Goal: Book appointment/travel/reservation: Book appointment/travel/reservation

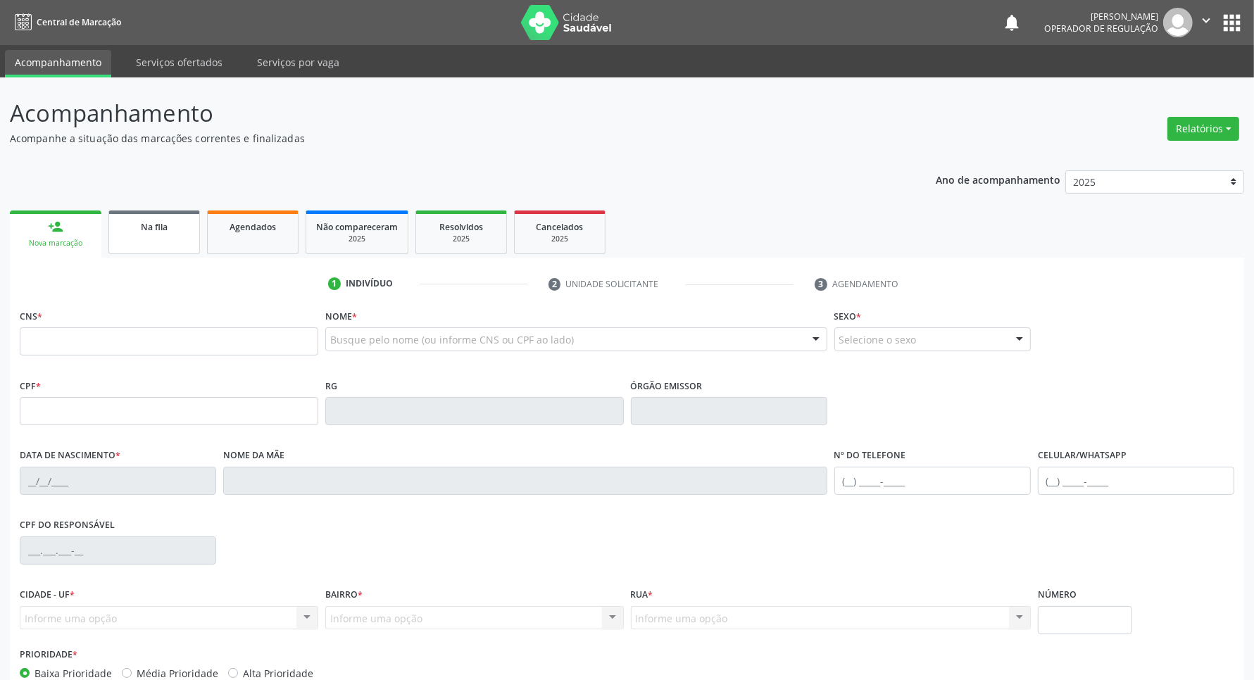
click at [143, 222] on span "Na fila" at bounding box center [154, 227] width 27 height 12
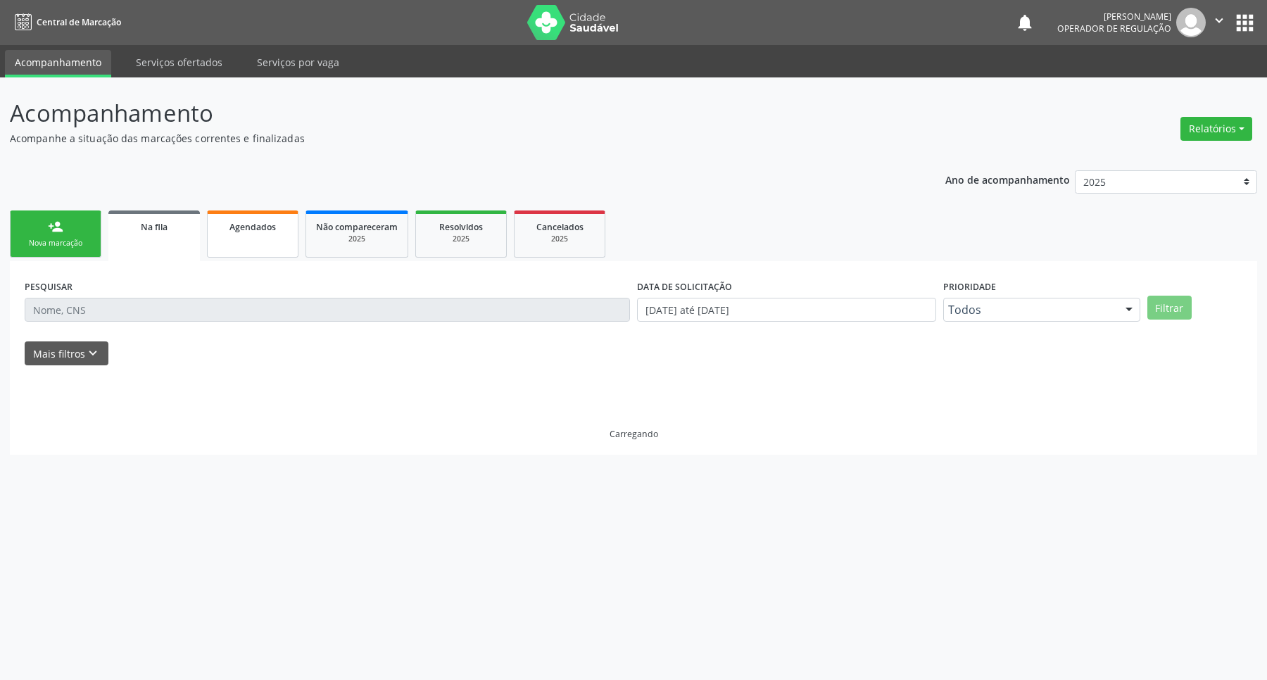
click at [237, 219] on div "Agendados" at bounding box center [252, 226] width 70 height 15
select select "8"
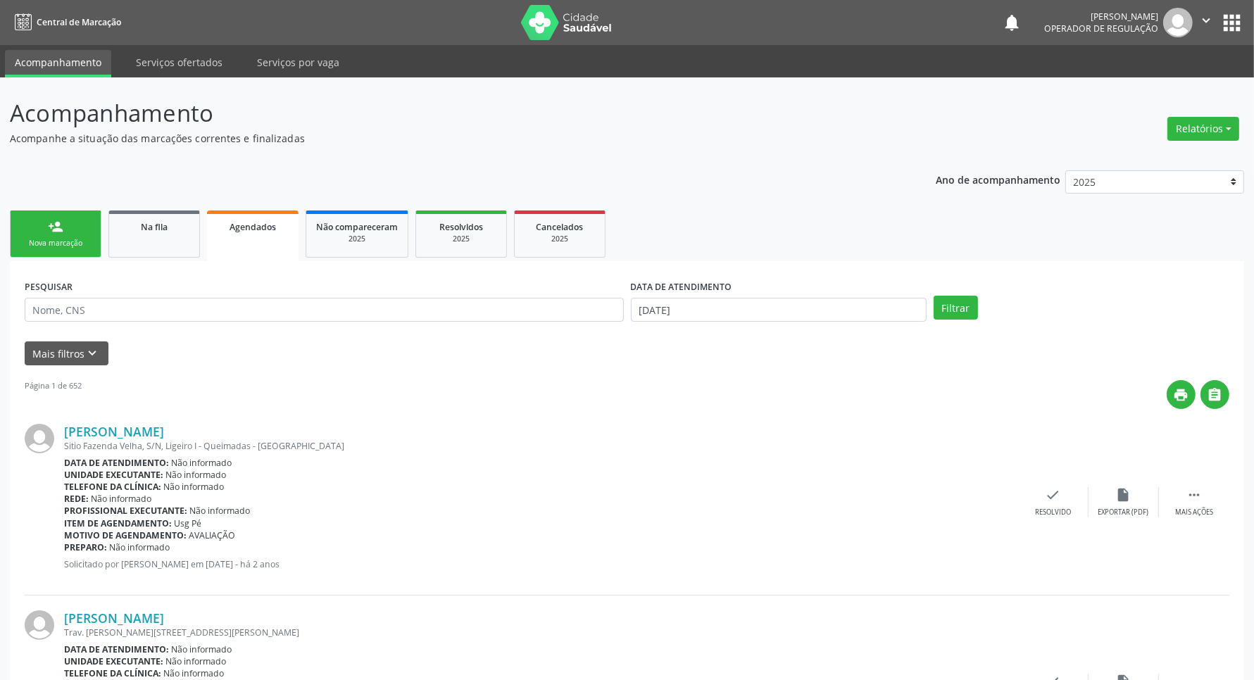
drag, startPoint x: 144, startPoint y: 294, endPoint x: 139, endPoint y: 314, distance: 20.3
click at [142, 296] on div "PESQUISAR" at bounding box center [324, 303] width 606 height 55
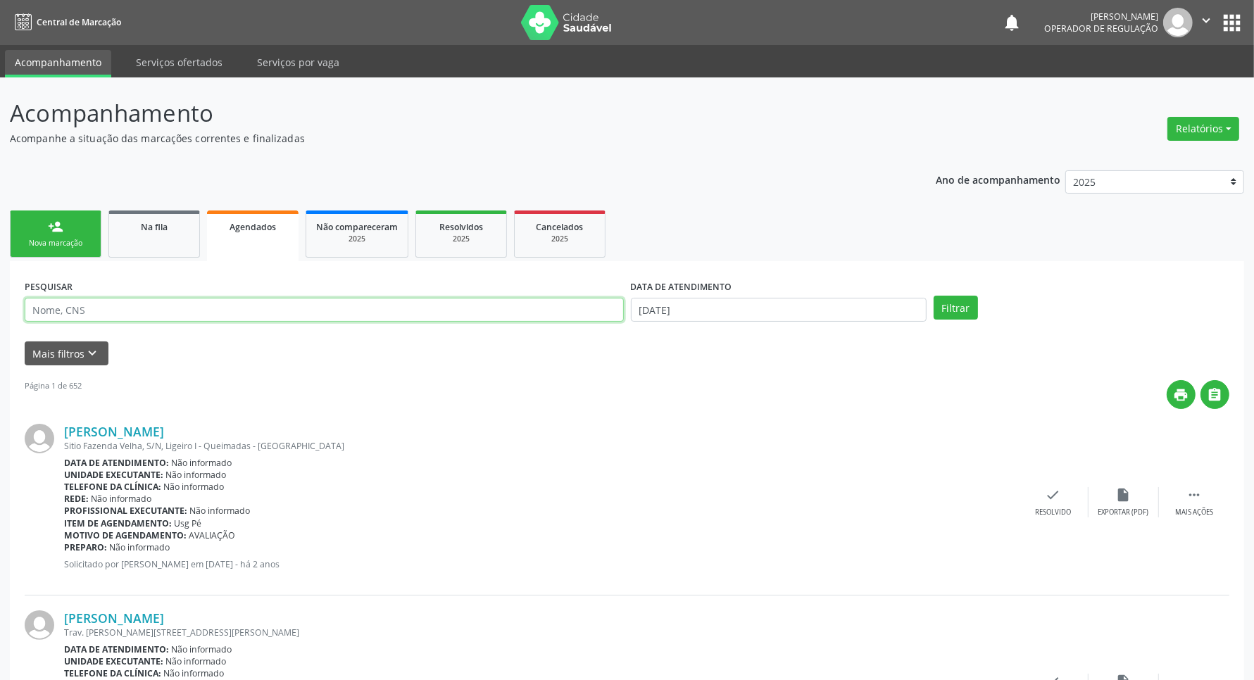
click at [139, 314] on input "text" at bounding box center [324, 310] width 599 height 24
paste input "700 4024 0675 3442"
type input "700 4024 0675 3442"
click at [933, 296] on button "Filtrar" at bounding box center [955, 308] width 44 height 24
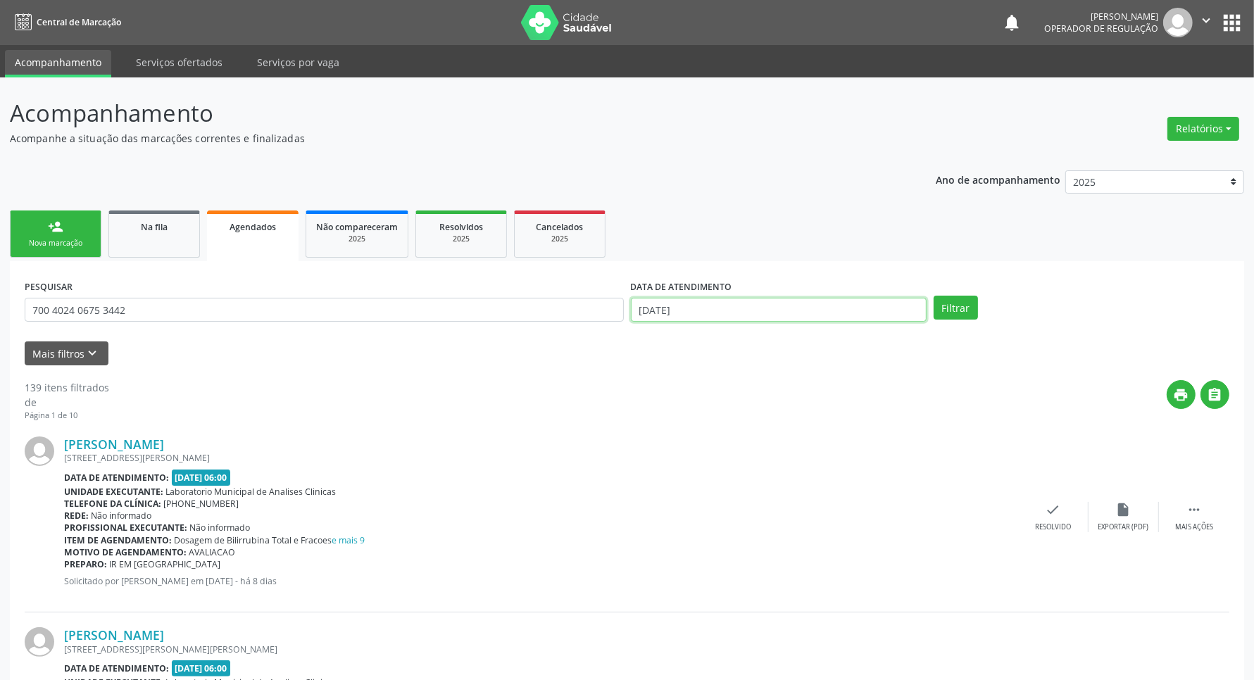
click at [790, 314] on input "[DATE]" at bounding box center [779, 310] width 296 height 24
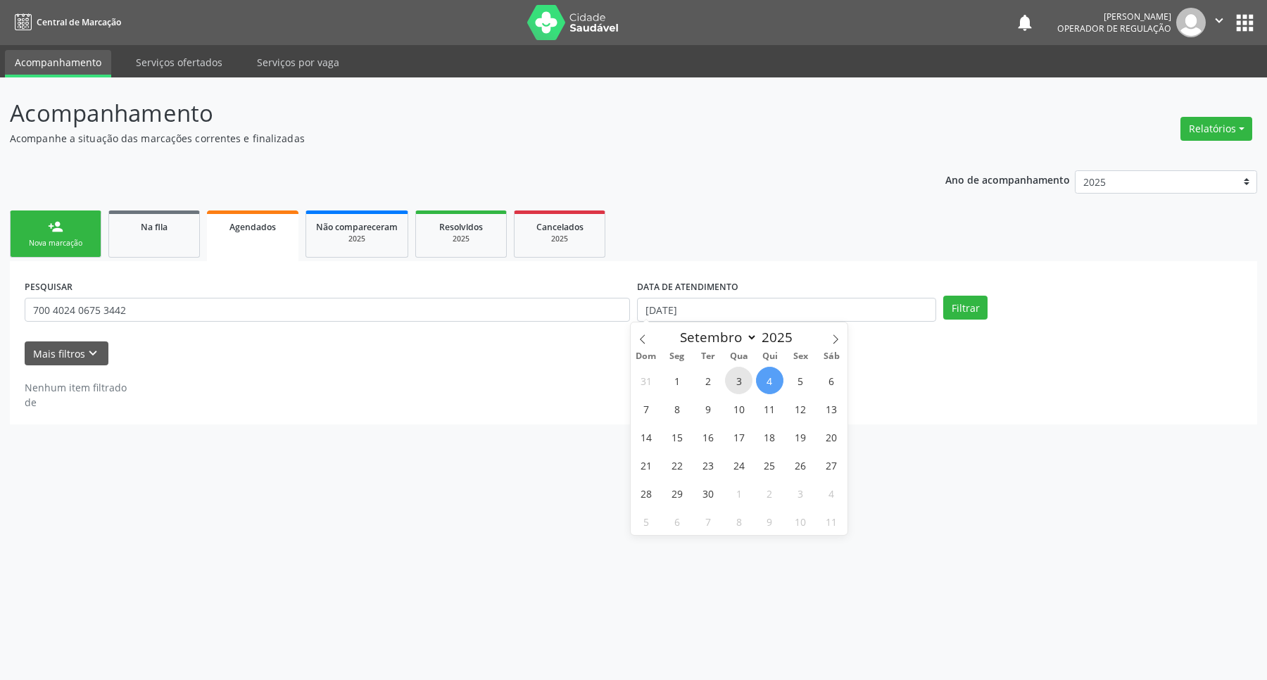
click at [750, 381] on span "3" at bounding box center [738, 380] width 27 height 27
type input "[DATE]"
click at [969, 305] on button "Filtrar" at bounding box center [965, 308] width 44 height 24
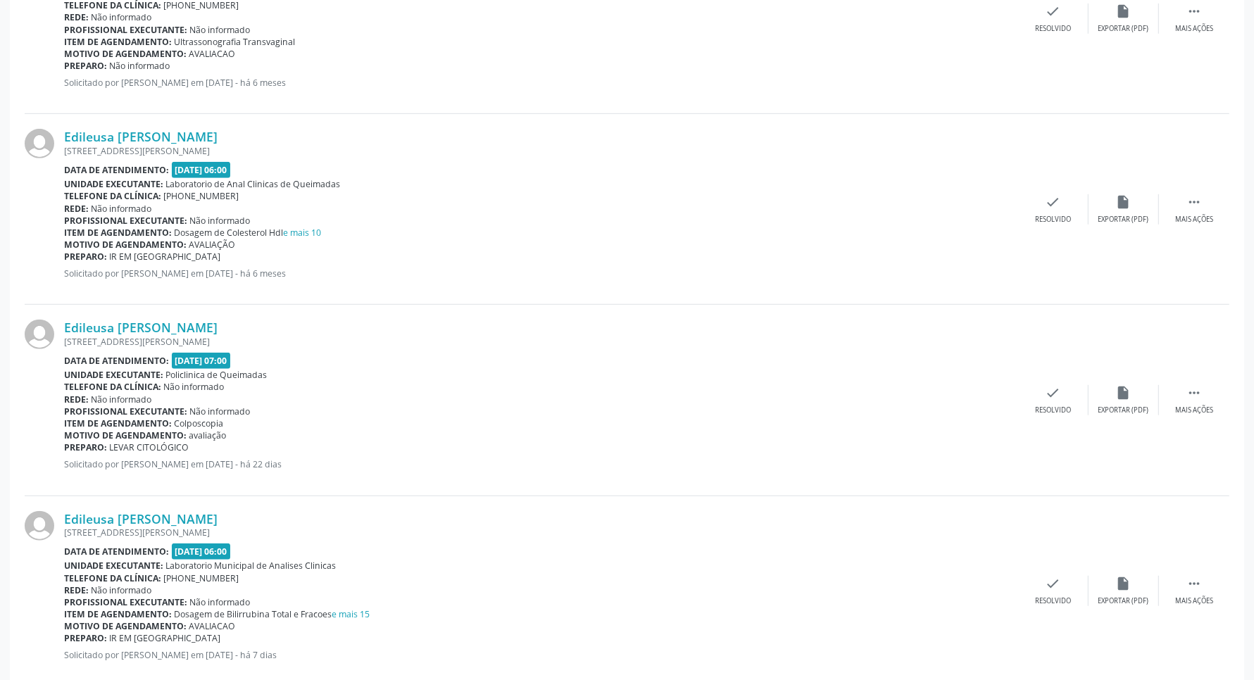
scroll to position [1102, 0]
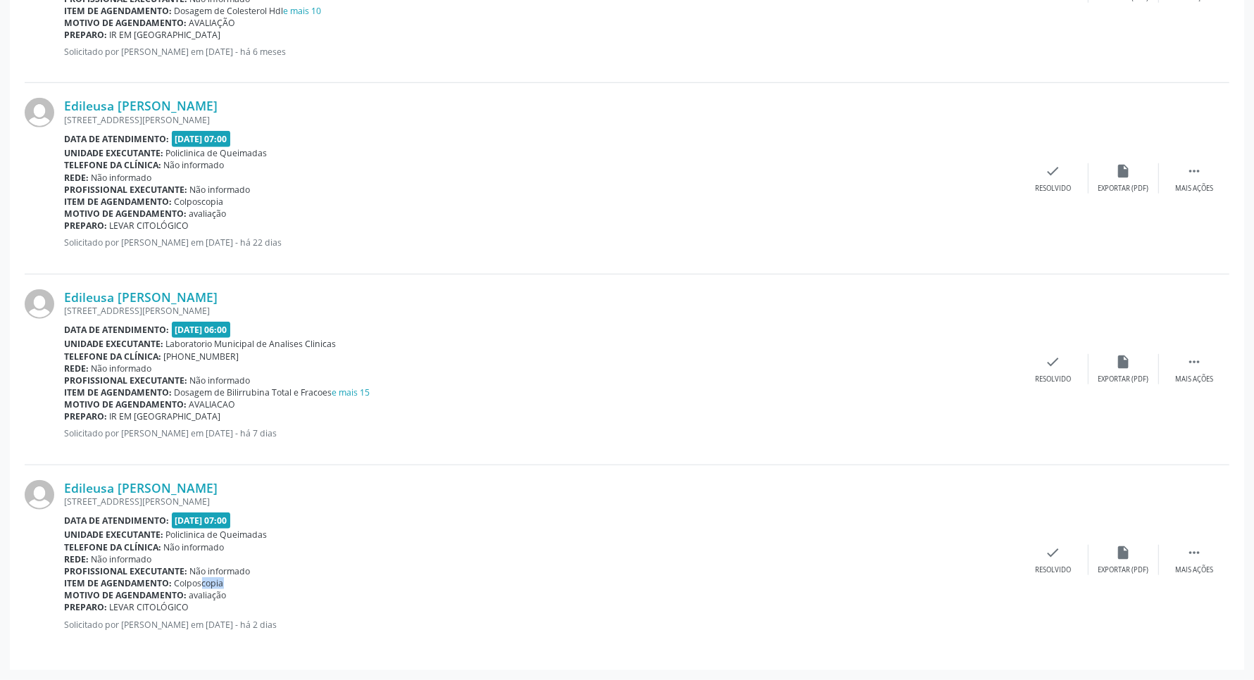
drag, startPoint x: 185, startPoint y: 579, endPoint x: 210, endPoint y: 579, distance: 24.6
click at [210, 579] on span "Colposcopia" at bounding box center [199, 583] width 49 height 12
drag, startPoint x: 198, startPoint y: 591, endPoint x: 222, endPoint y: 600, distance: 25.4
click at [222, 600] on div "Edileusa [PERSON_NAME] [STREET_ADDRESS][PERSON_NAME] Data de atendimento: [DATE…" at bounding box center [541, 560] width 954 height 160
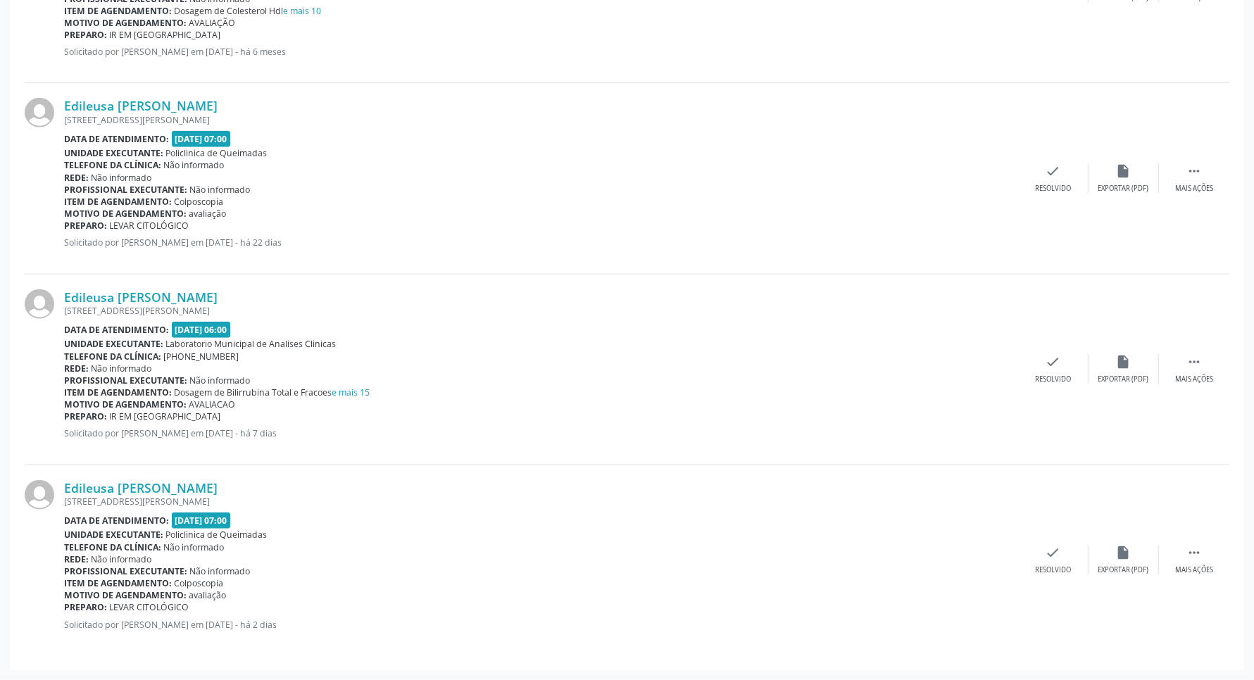
click at [219, 586] on span "Colposcopia" at bounding box center [199, 583] width 49 height 12
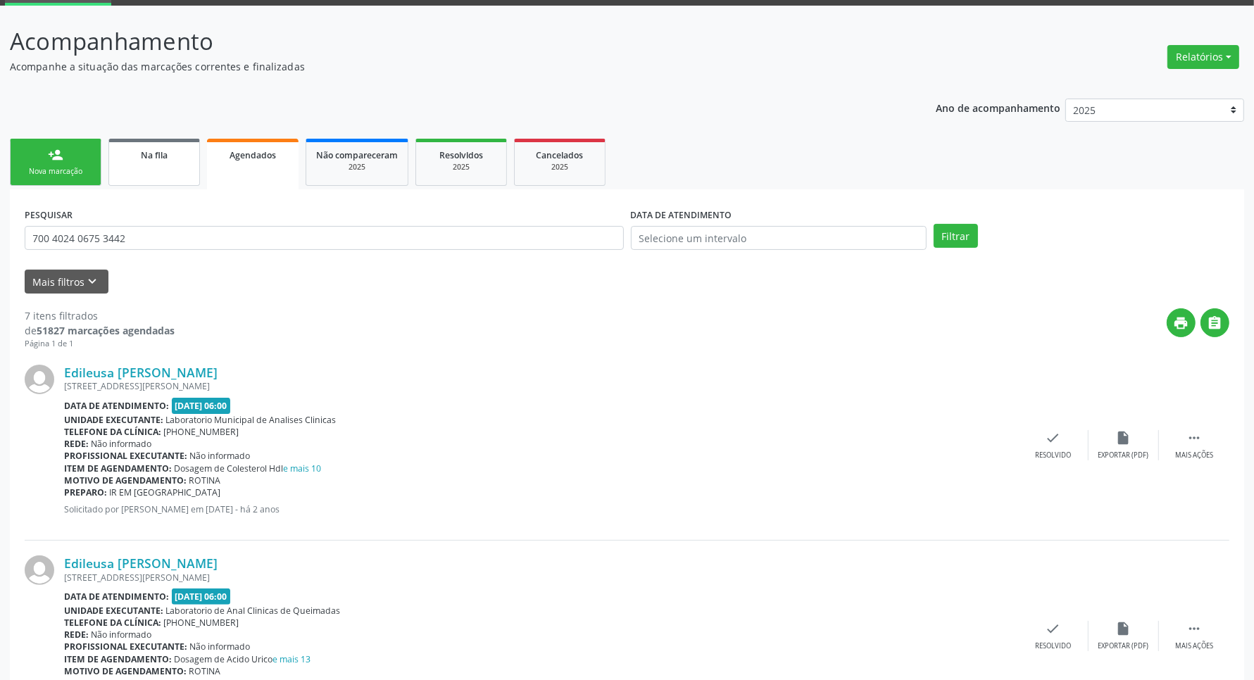
scroll to position [0, 0]
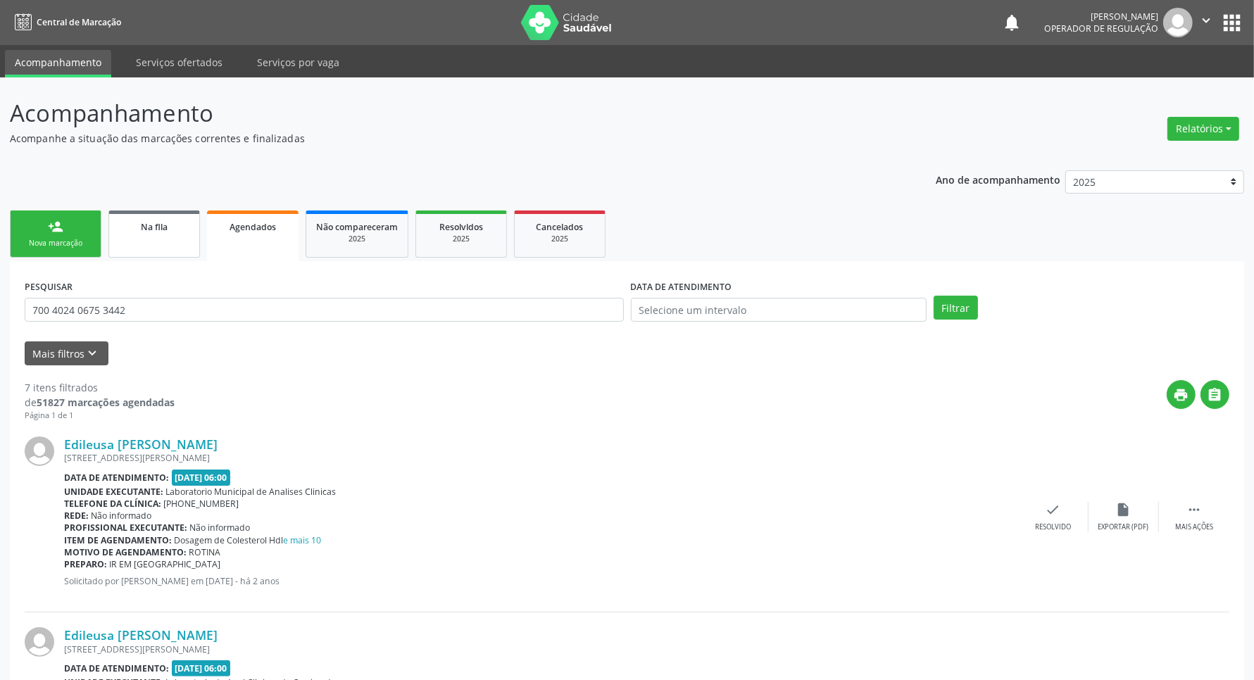
click at [128, 234] on link "Na fila" at bounding box center [154, 233] width 92 height 47
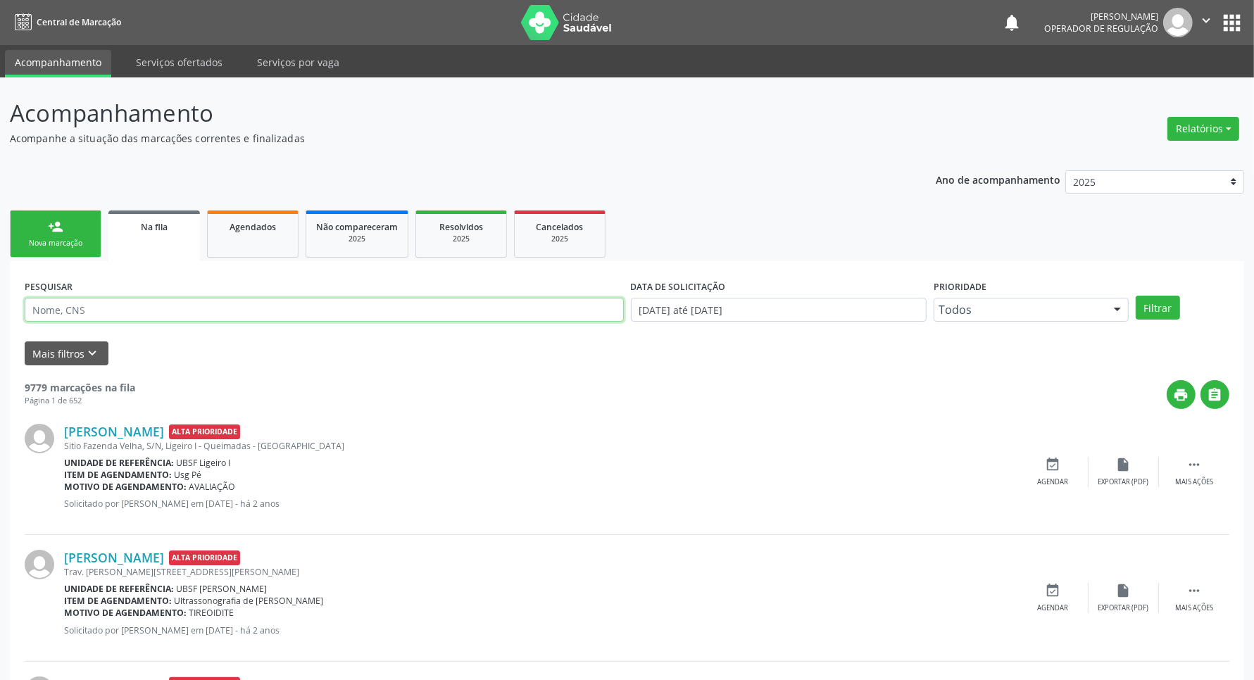
click at [125, 305] on input "text" at bounding box center [324, 310] width 599 height 24
type input "700000291690305"
click at [1135, 296] on button "Filtrar" at bounding box center [1157, 308] width 44 height 24
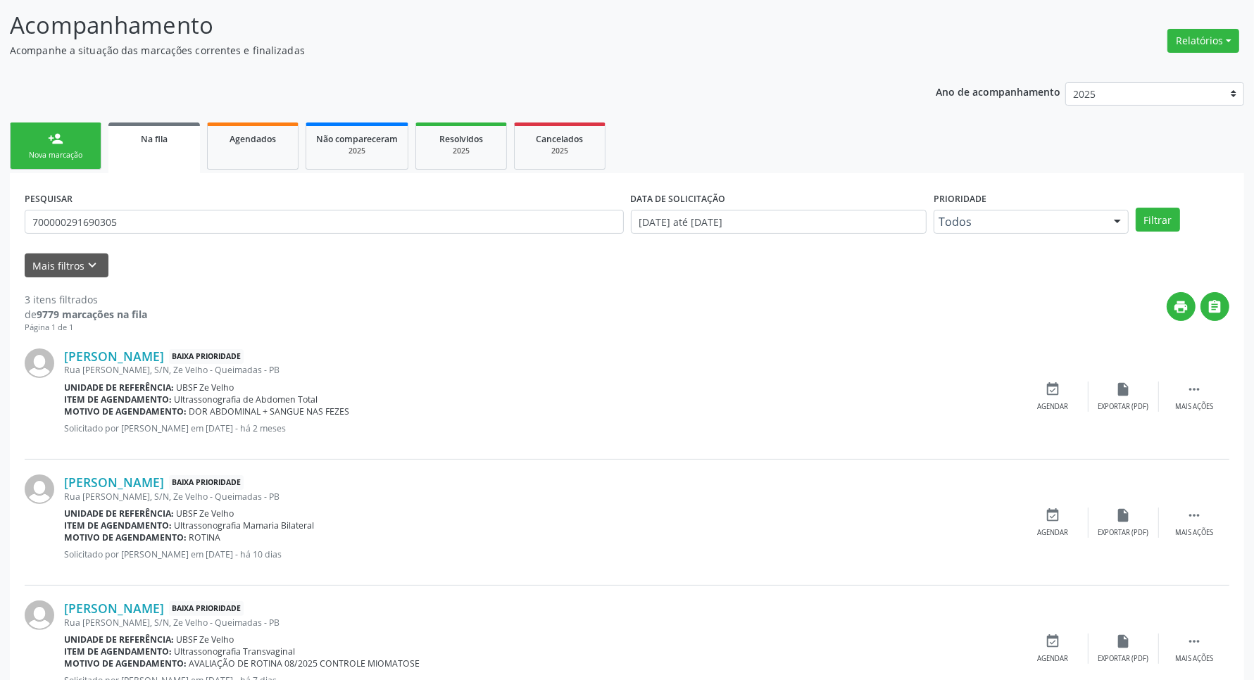
scroll to position [144, 0]
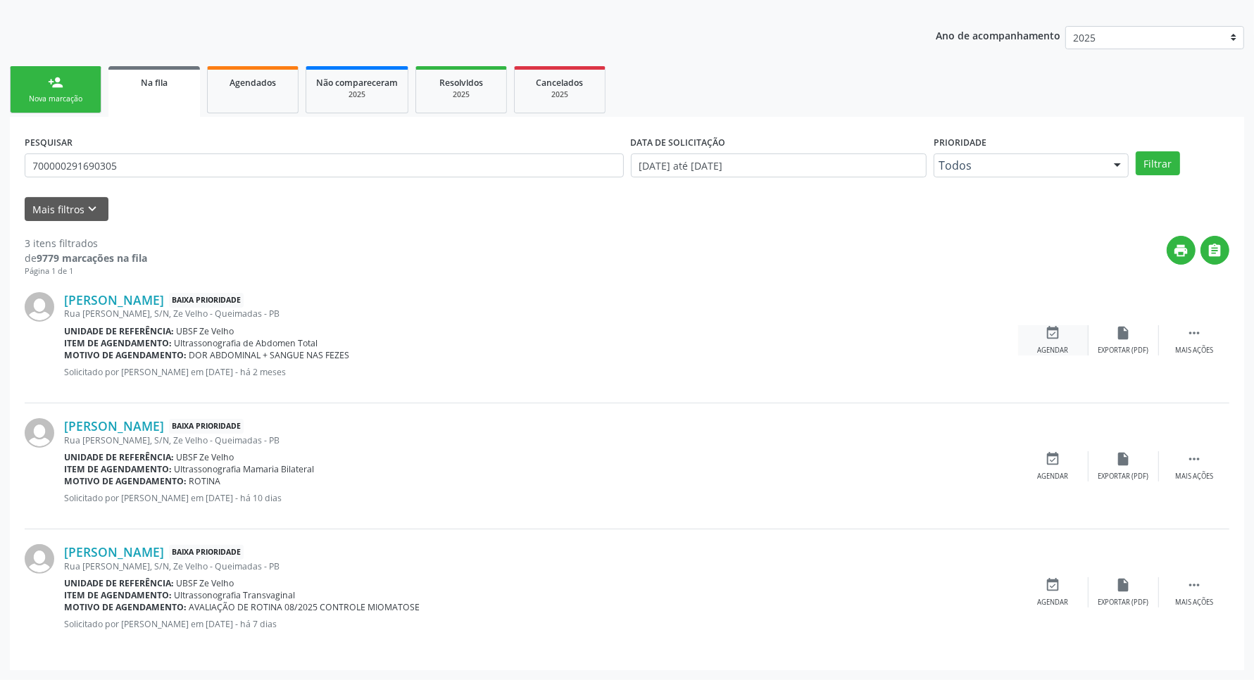
click at [1057, 332] on icon "event_available" at bounding box center [1052, 332] width 15 height 15
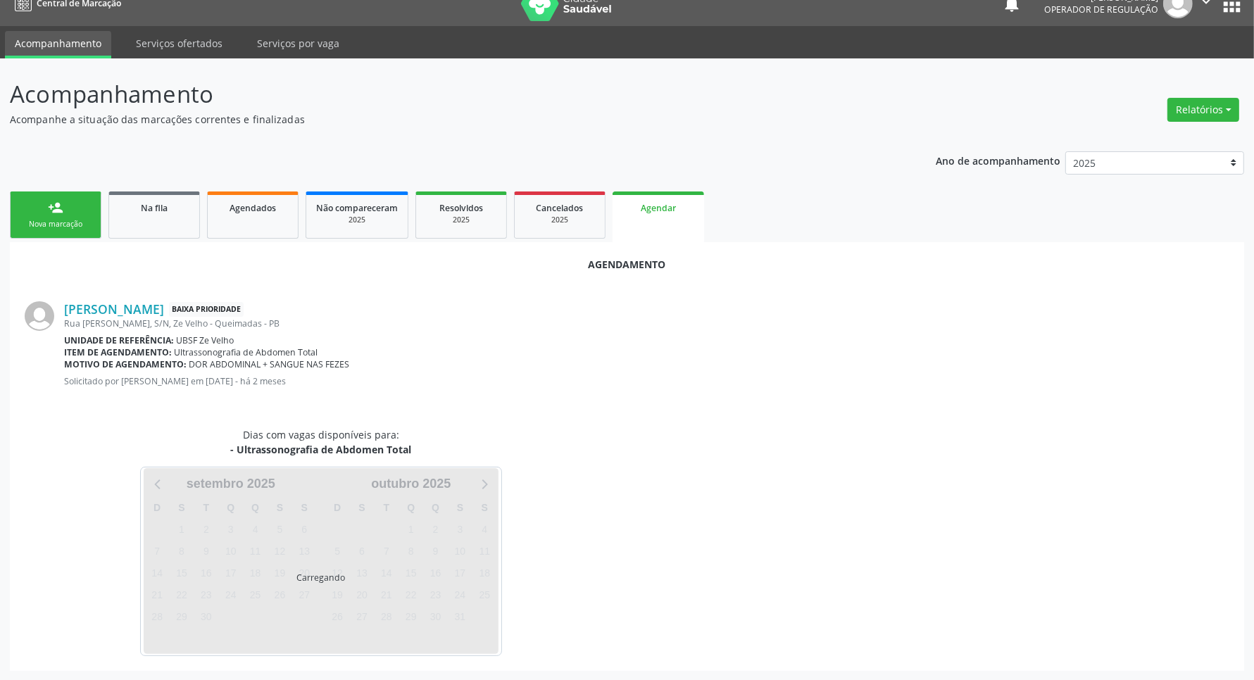
scroll to position [53, 0]
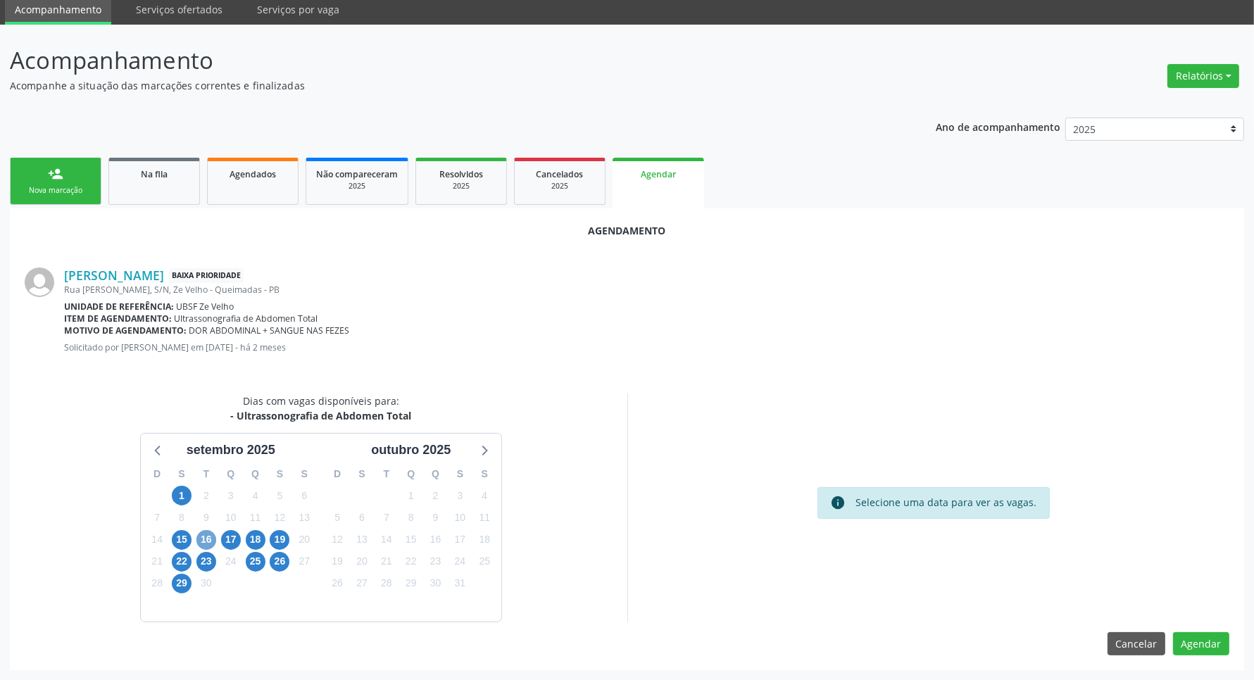
click at [208, 530] on span "16" at bounding box center [206, 540] width 20 height 20
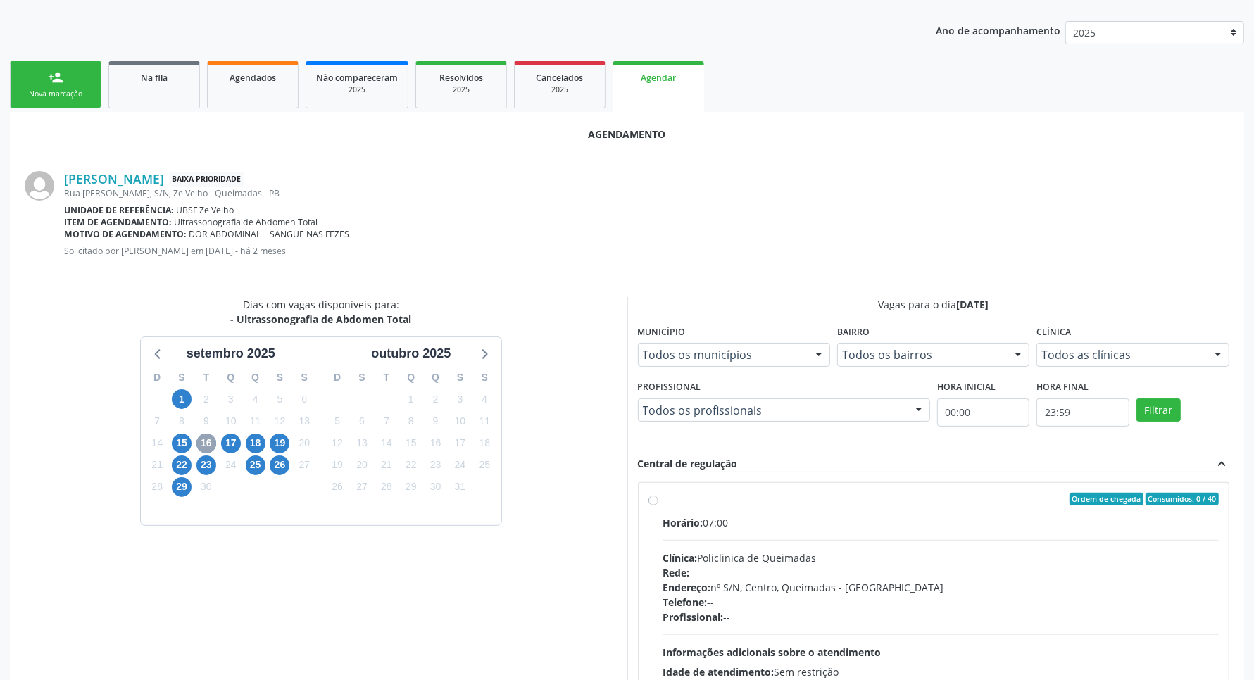
scroll to position [282, 0]
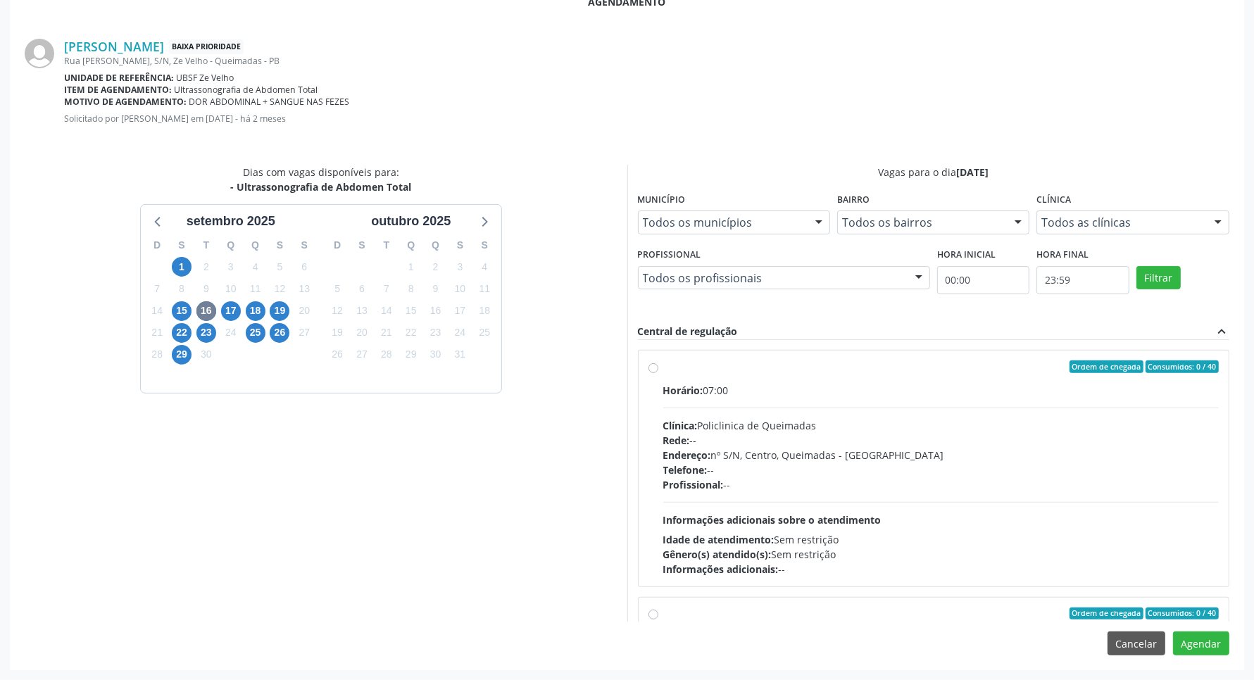
drag, startPoint x: 700, startPoint y: 469, endPoint x: 706, endPoint y: 477, distance: 9.0
click at [701, 470] on span "Telefone:" at bounding box center [685, 469] width 44 height 13
click at [658, 373] on input "Ordem de chegada Consumidos: 0 / 40 Horário: 07:00 Clínica: Policlinica de Quei…" at bounding box center [653, 366] width 10 height 13
radio input "true"
click at [1216, 645] on button "Agendar" at bounding box center [1201, 643] width 56 height 24
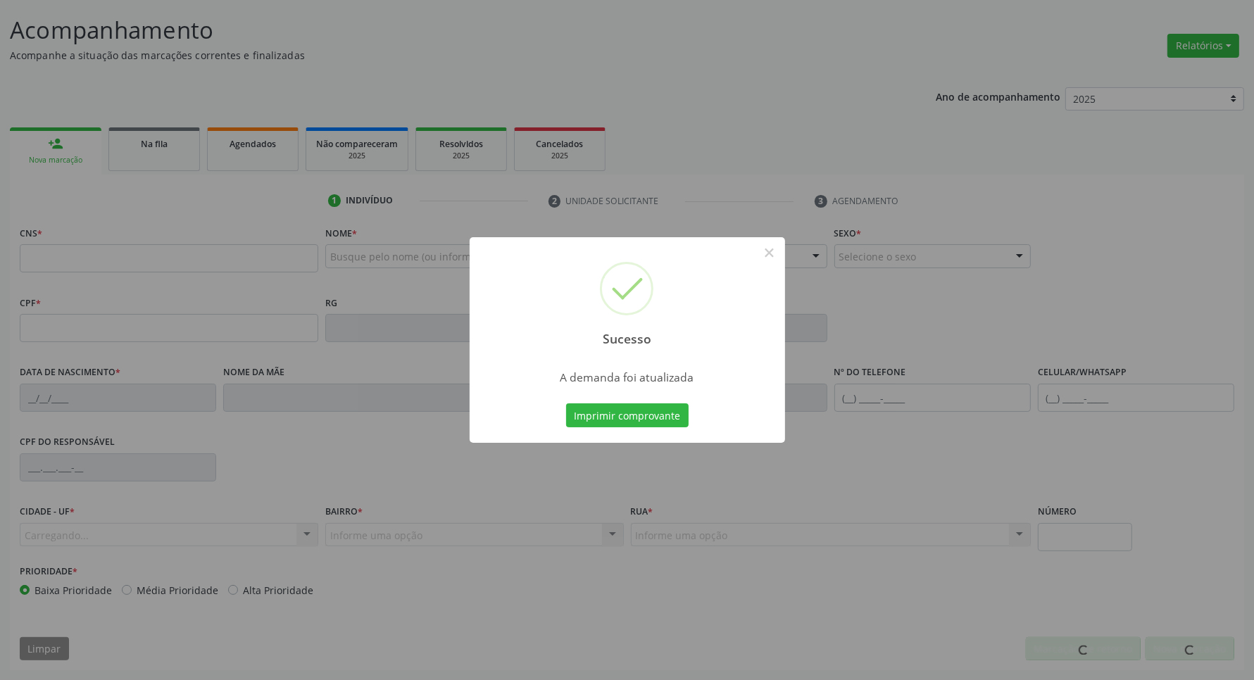
scroll to position [83, 0]
click at [566, 403] on button "Imprimir comprovante" at bounding box center [627, 415] width 122 height 24
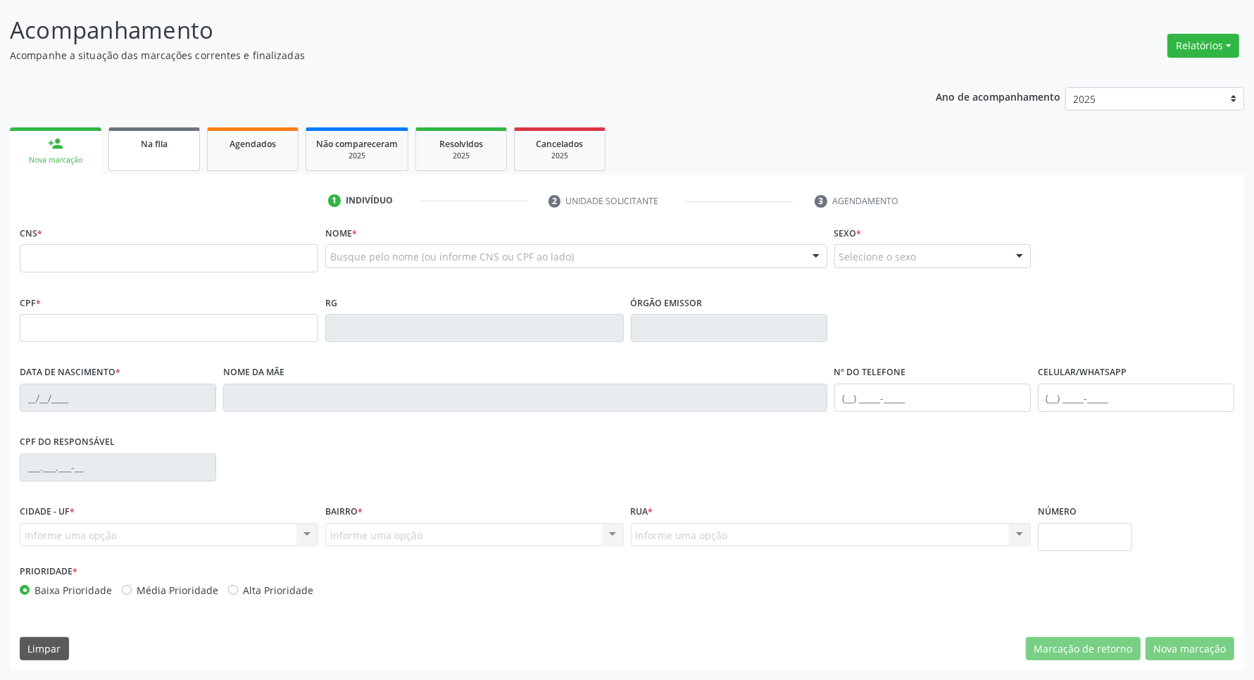
click at [148, 149] on div "Na fila" at bounding box center [154, 143] width 70 height 15
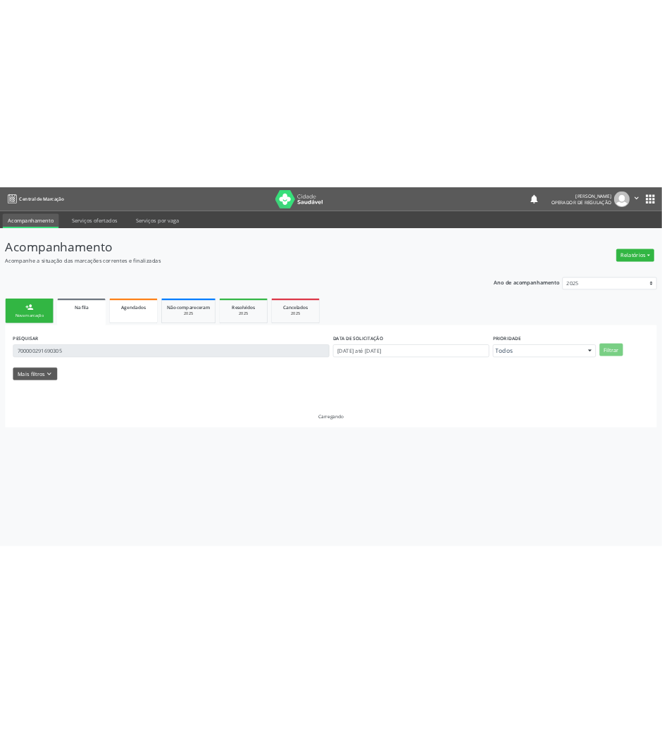
scroll to position [0, 0]
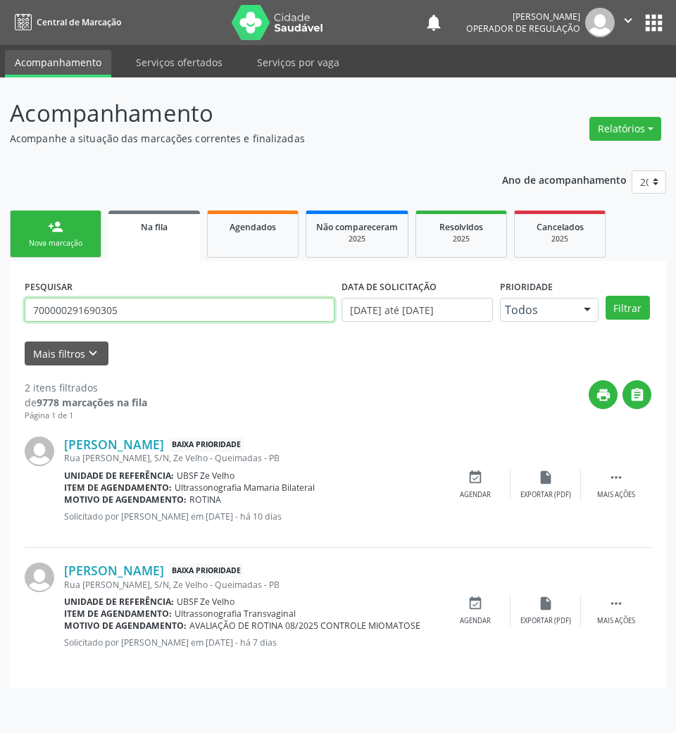
click at [266, 314] on input "700000291690305" at bounding box center [180, 310] width 310 height 24
click at [201, 311] on input "700000291690305" at bounding box center [180, 310] width 310 height 24
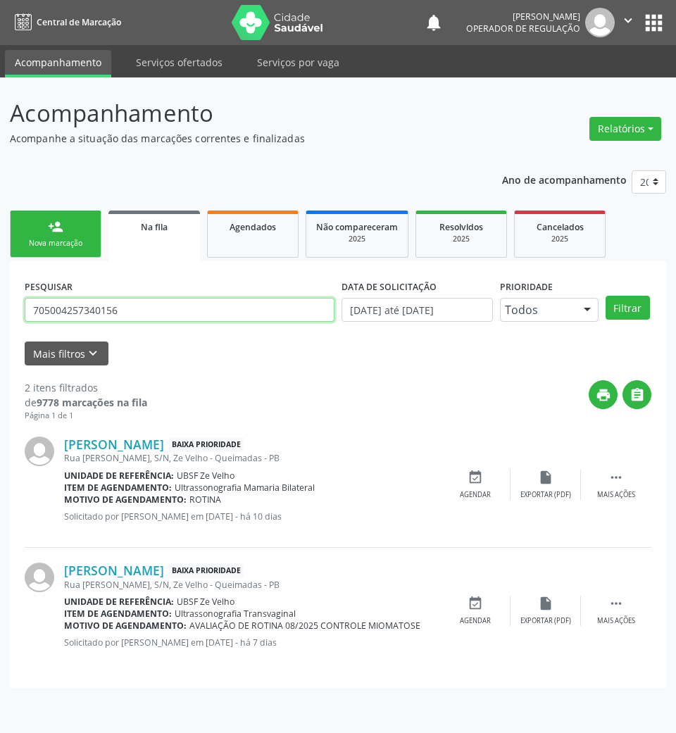
type input "705004257340156"
click at [605, 296] on button "Filtrar" at bounding box center [627, 308] width 44 height 24
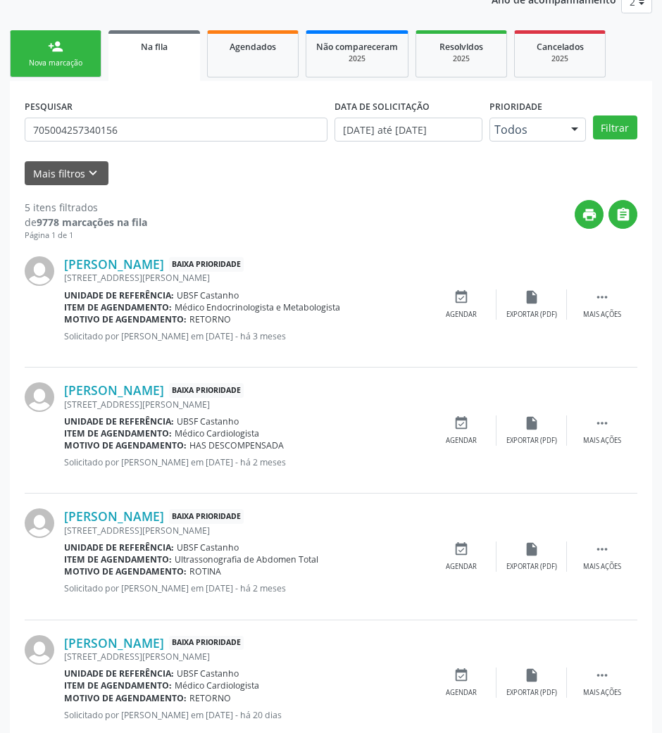
scroll to position [344, 0]
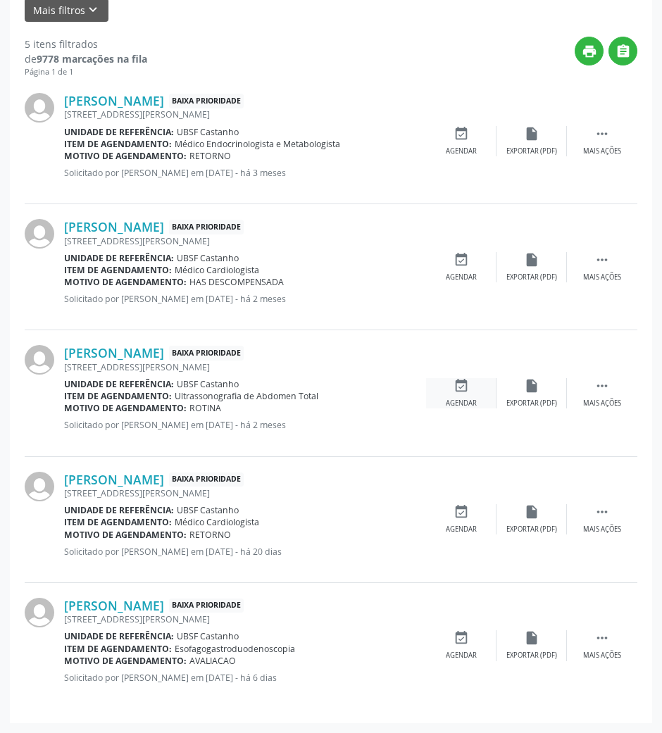
click at [469, 390] on div "event_available Agendar" at bounding box center [461, 393] width 70 height 30
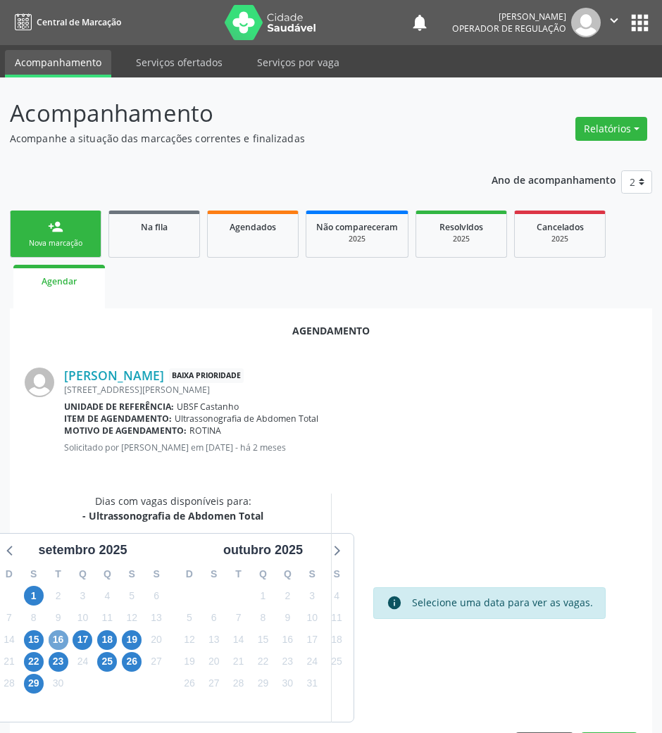
click at [63, 639] on span "16" at bounding box center [59, 640] width 20 height 20
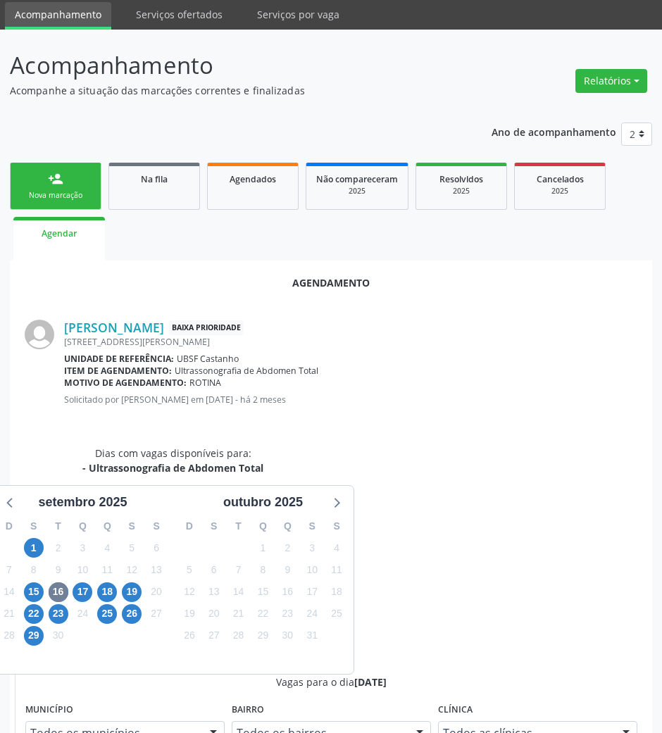
radio input "true"
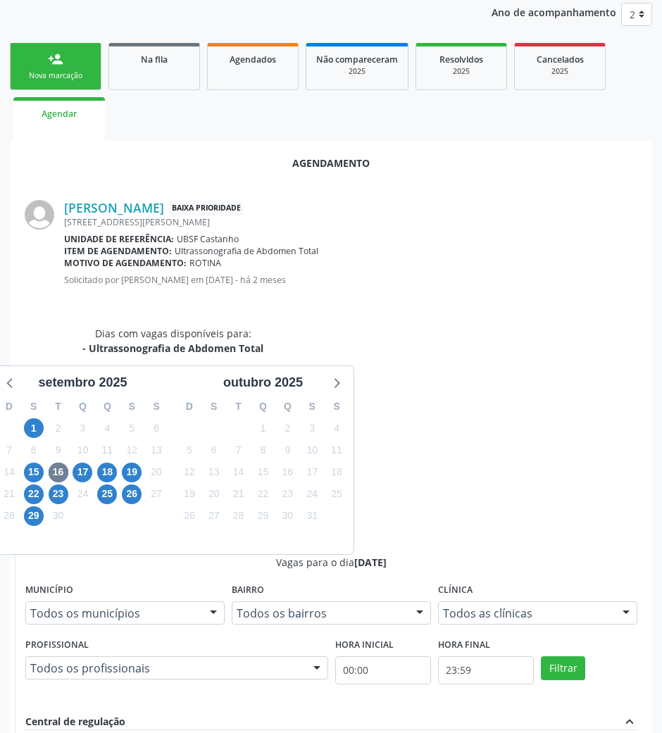
scroll to position [283, 0]
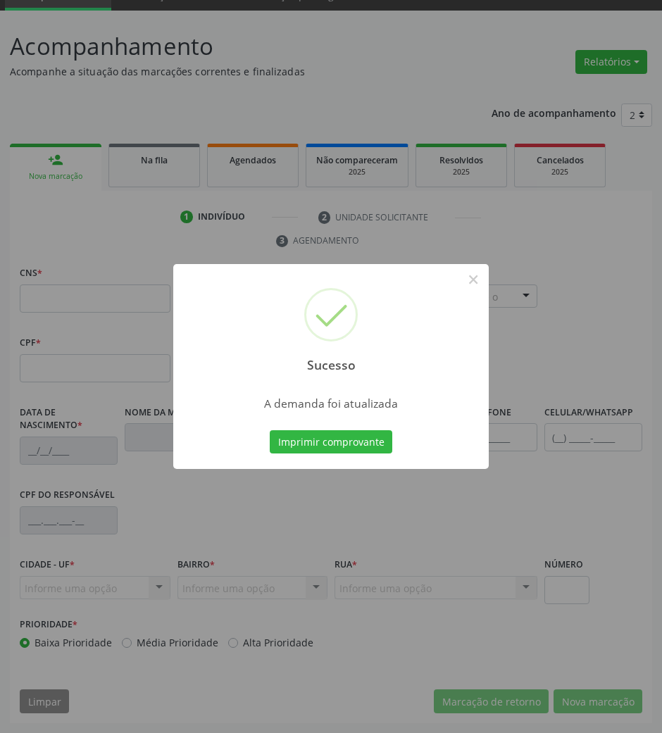
scroll to position [68, 0]
click at [339, 450] on button "Imprimir comprovante" at bounding box center [331, 442] width 122 height 24
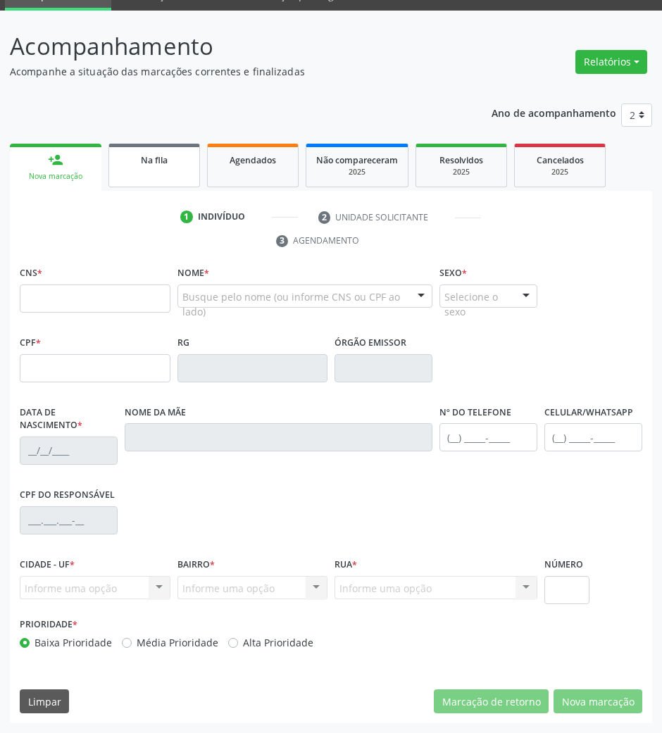
click at [120, 167] on link "Na fila" at bounding box center [154, 166] width 92 height 44
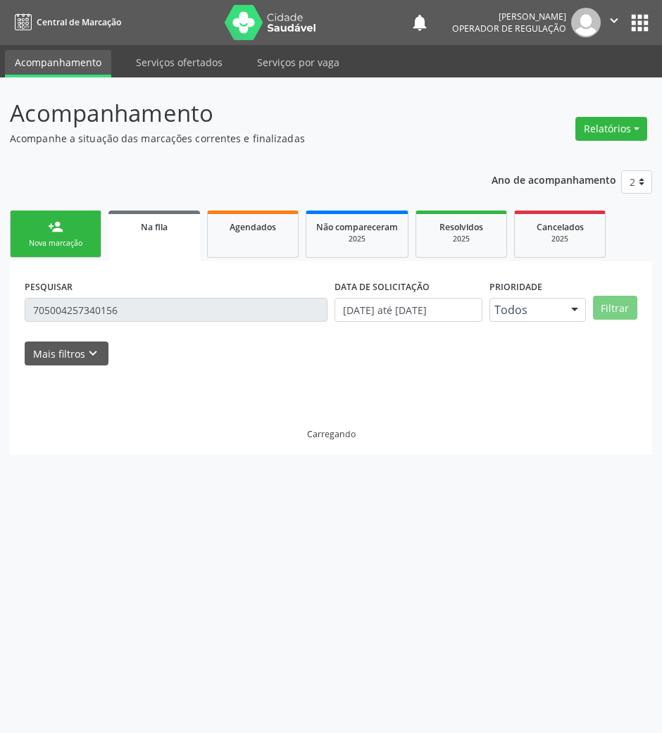
scroll to position [0, 0]
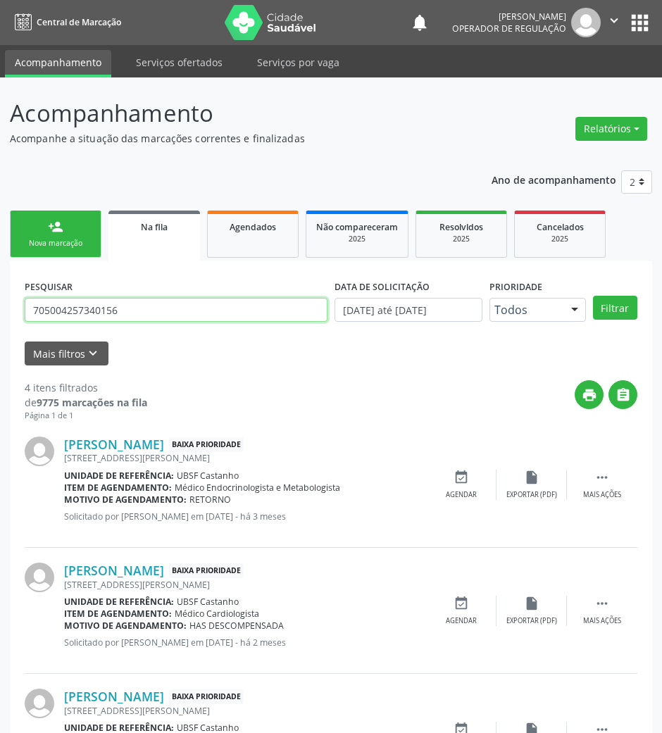
click at [211, 303] on input "705004257340156" at bounding box center [176, 310] width 303 height 24
type input "706807703533528"
click at [593, 296] on button "Filtrar" at bounding box center [615, 308] width 44 height 24
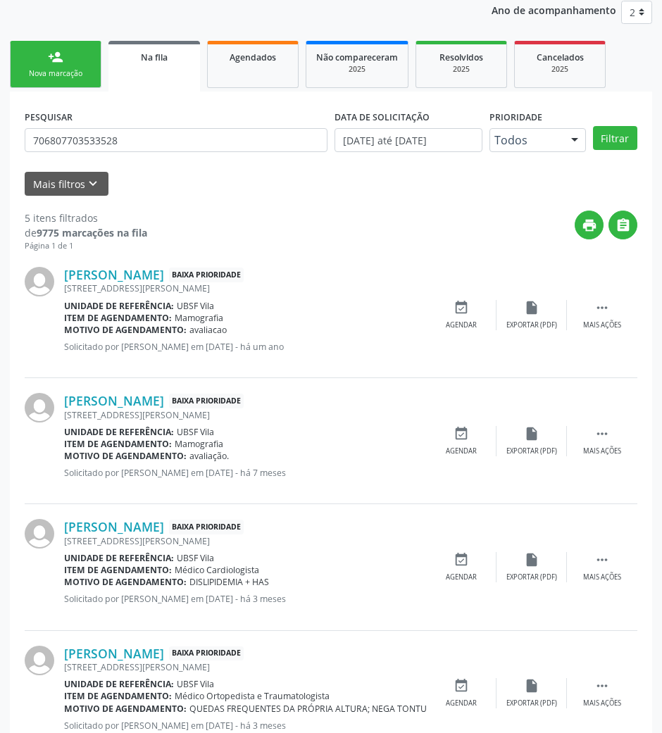
scroll to position [344, 0]
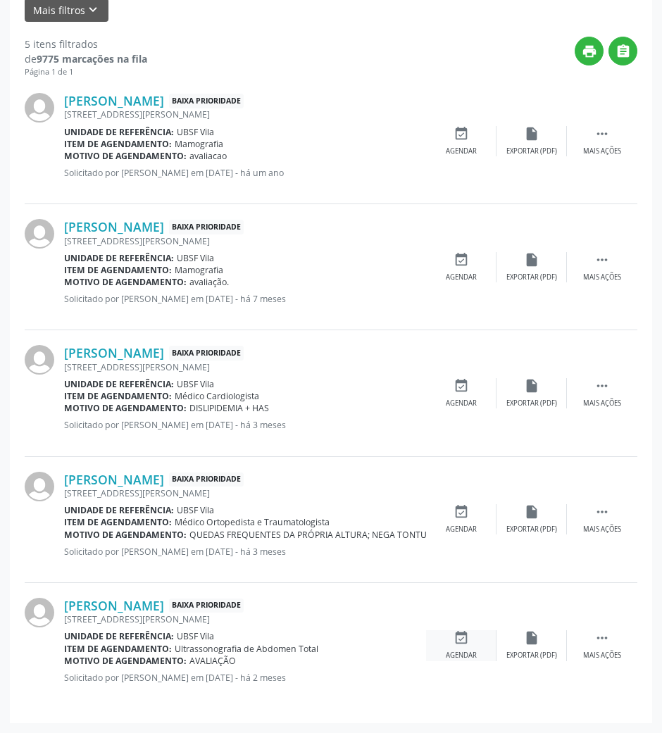
click at [468, 654] on div "Agendar" at bounding box center [461, 655] width 31 height 10
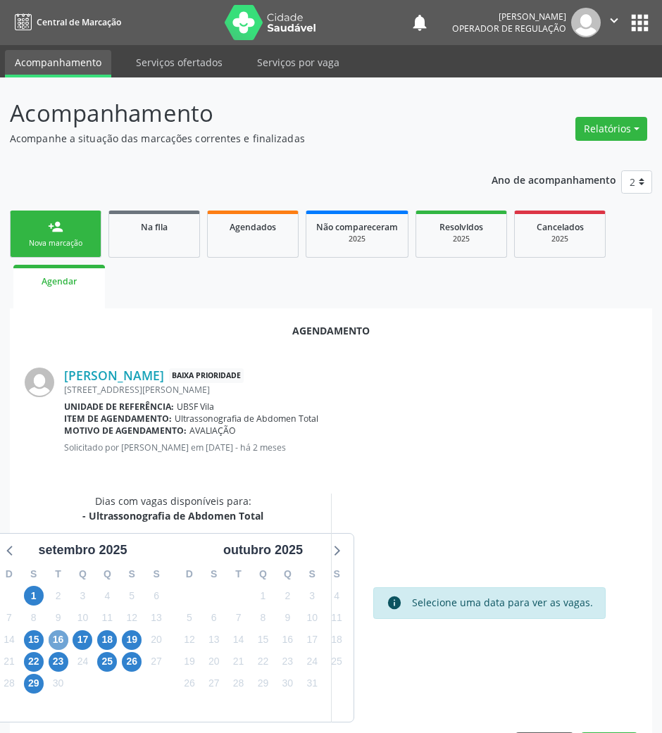
click at [53, 638] on span "16" at bounding box center [59, 640] width 20 height 20
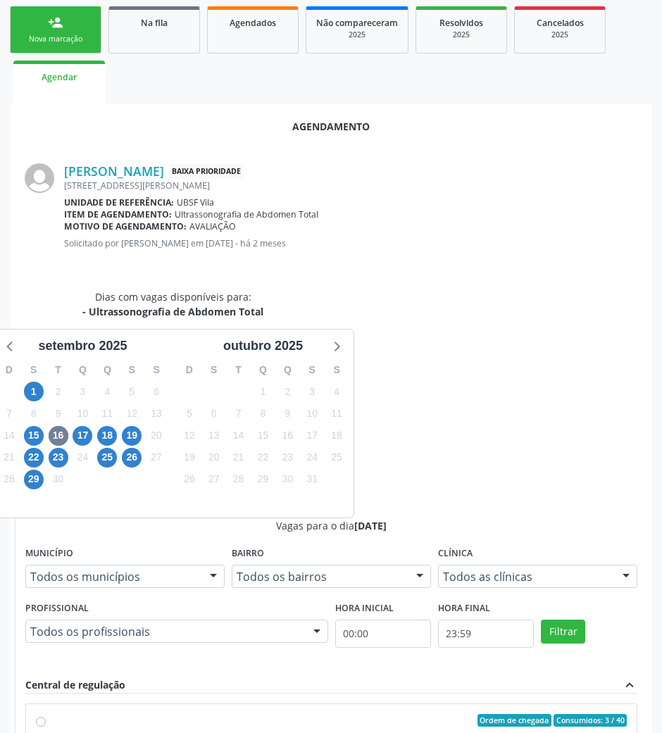
scroll to position [283, 0]
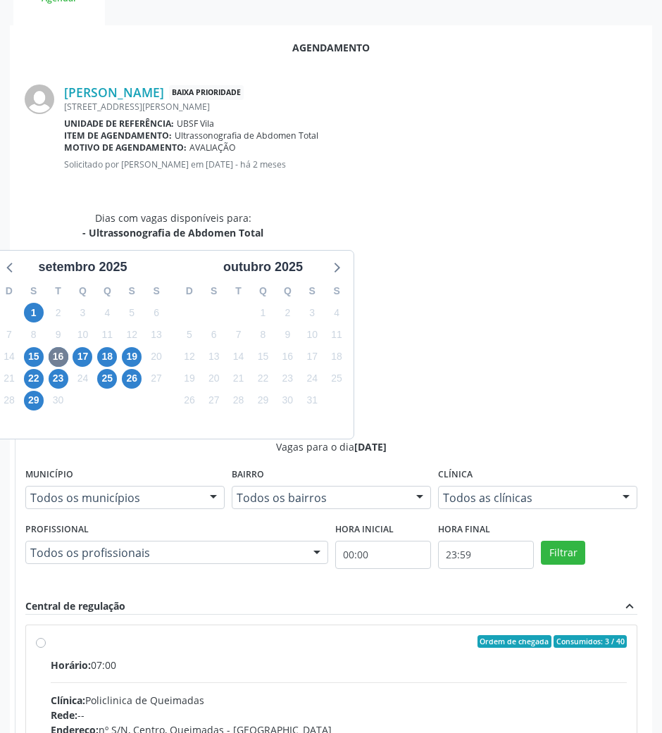
click at [434, 679] on div "Telefone: --" at bounding box center [339, 744] width 576 height 15
click at [46, 635] on input "Ordem de chegada Consumidos: 3 / 40 Horário: 07:00 Clínica: Policlinica de Quei…" at bounding box center [41, 641] width 10 height 13
radio input "true"
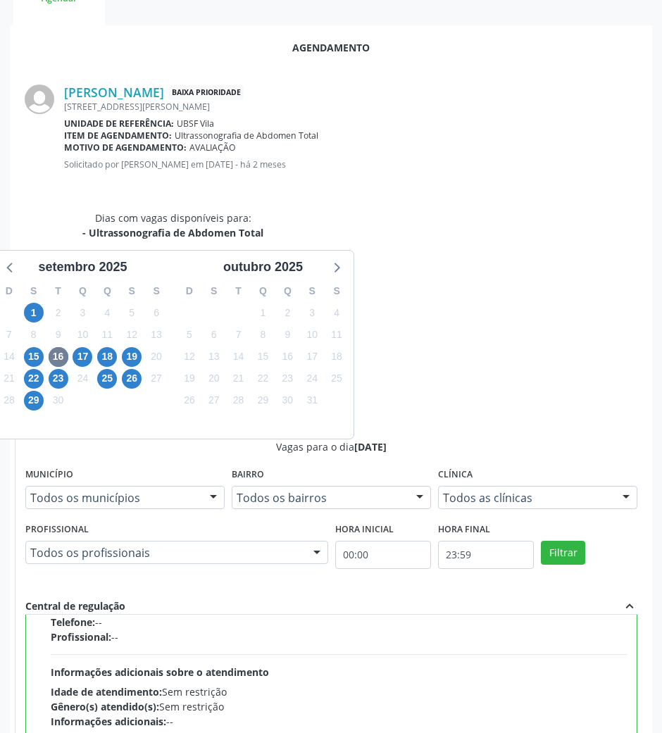
scroll to position [319, 0]
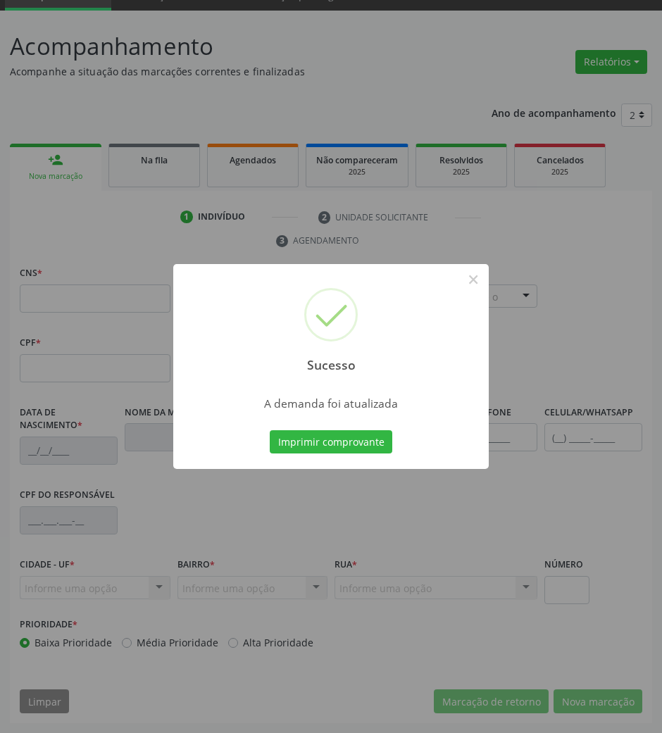
scroll to position [68, 0]
click at [339, 435] on button "Imprimir comprovante" at bounding box center [331, 442] width 122 height 24
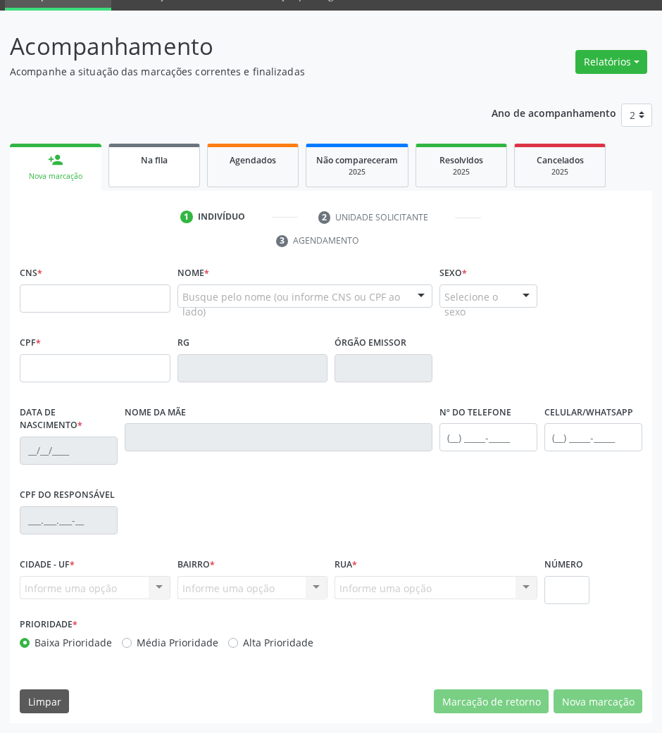
click at [175, 168] on link "Na fila" at bounding box center [154, 166] width 92 height 44
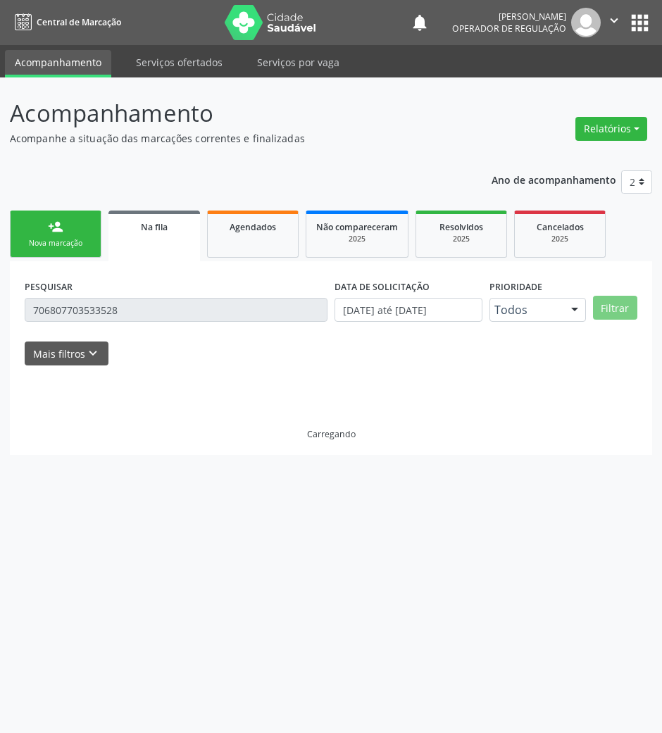
scroll to position [0, 0]
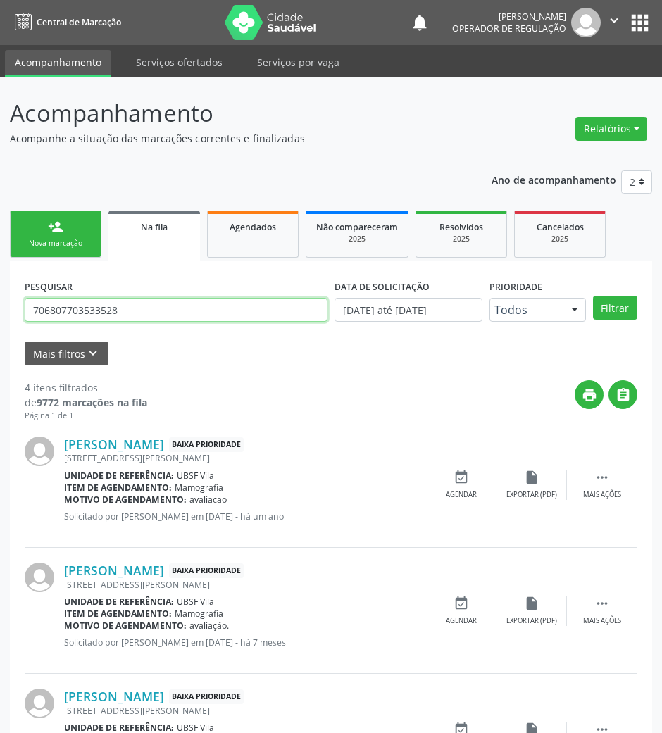
click at [132, 307] on input "706807703533528" at bounding box center [176, 310] width 303 height 24
type input "700508954658660"
click at [593, 296] on button "Filtrar" at bounding box center [615, 308] width 44 height 24
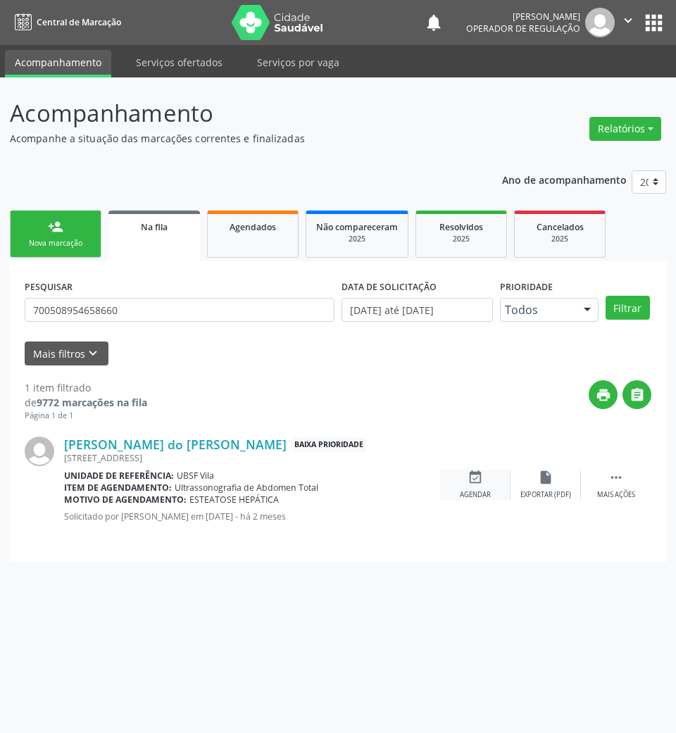
click at [493, 471] on div "event_available Agendar" at bounding box center [475, 484] width 70 height 30
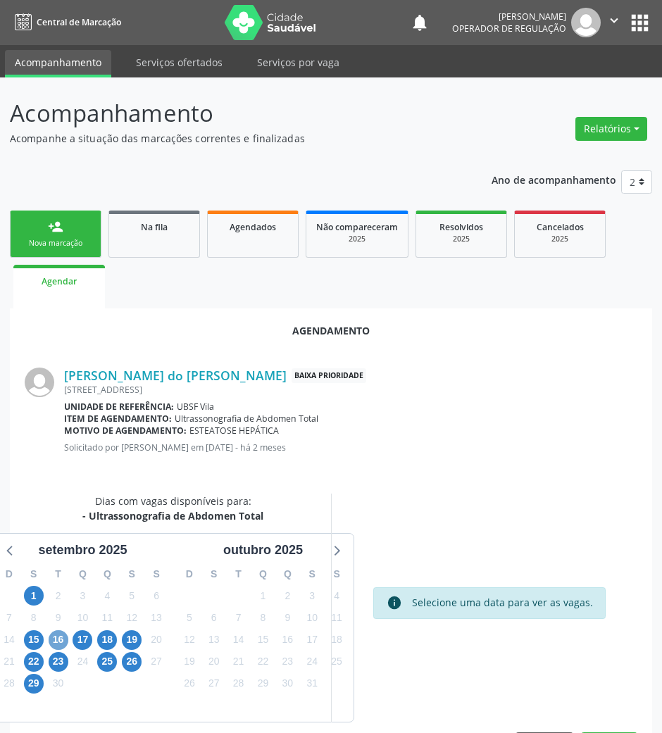
click at [54, 639] on span "16" at bounding box center [59, 640] width 20 height 20
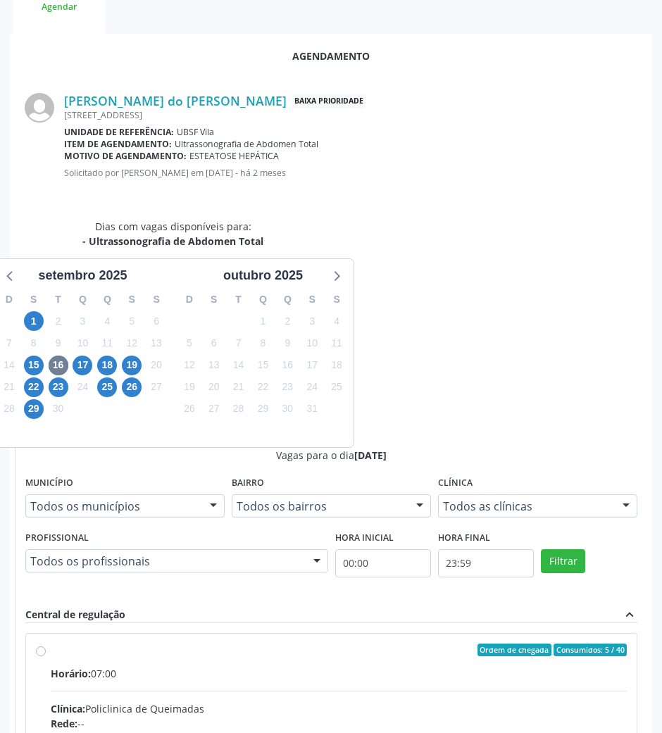
scroll to position [283, 0]
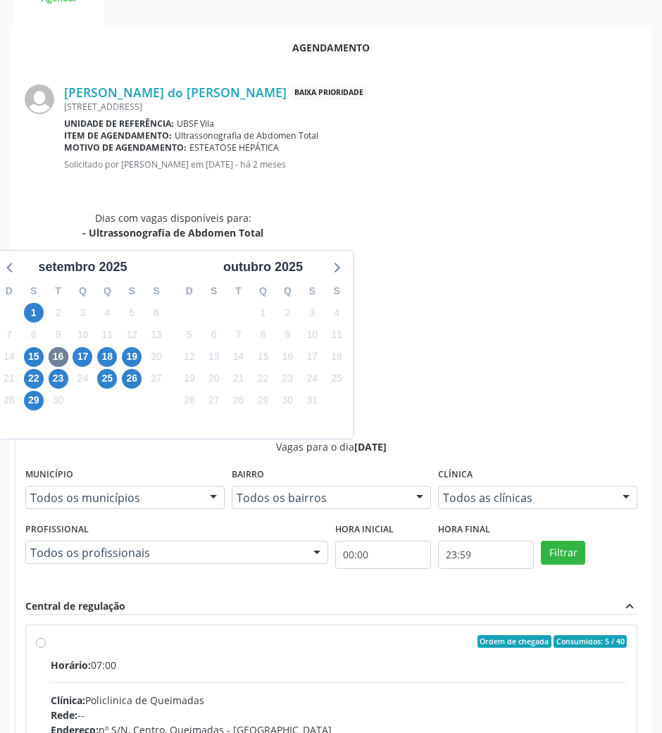
click at [46, 635] on input "Ordem de chegada Consumidos: 5 / 40 Horário: 07:00 Clínica: Policlinica de Quei…" at bounding box center [41, 641] width 10 height 13
radio input "true"
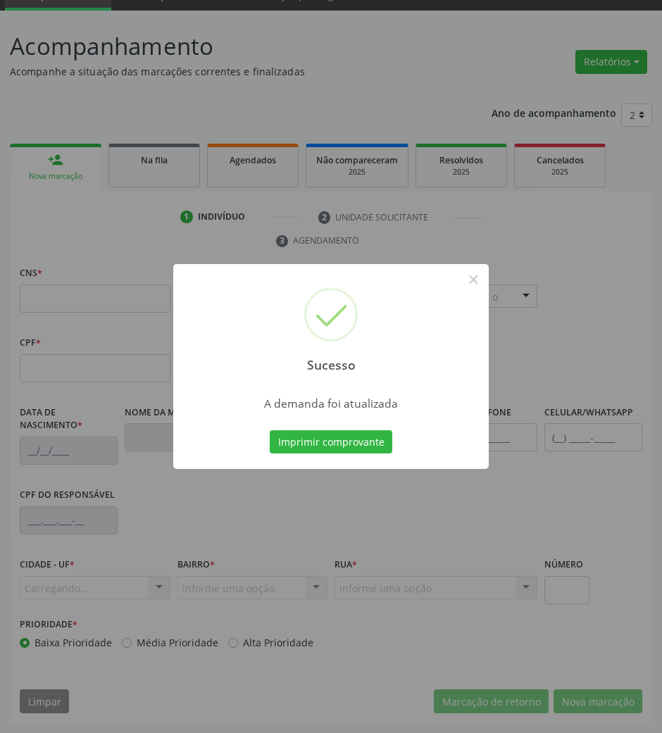
scroll to position [68, 0]
click at [316, 422] on div "Sucesso × A demanda foi atualizada Imprimir comprovante Cancel" at bounding box center [330, 367] width 315 height 206
click at [342, 442] on button "Imprimir comprovante" at bounding box center [331, 442] width 122 height 24
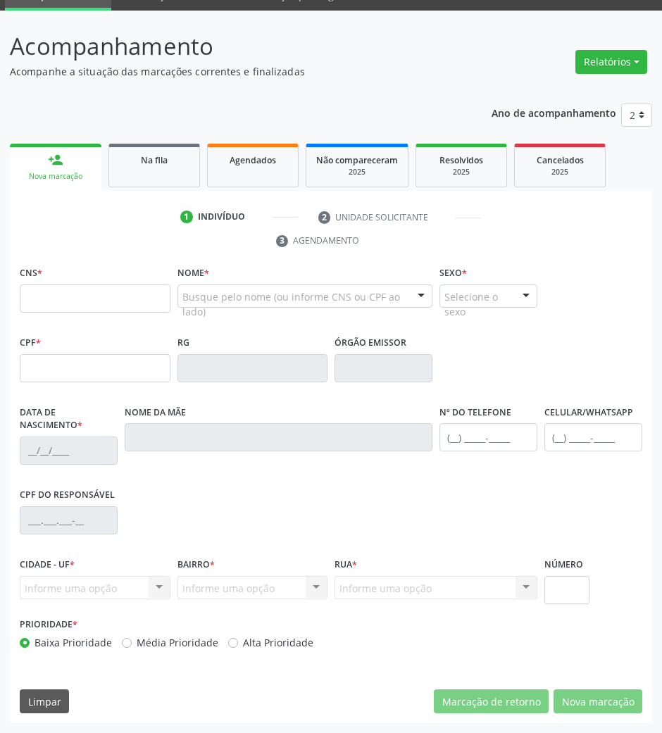
drag, startPoint x: 169, startPoint y: 184, endPoint x: 671, endPoint y: 372, distance: 535.6
click at [169, 184] on link "Na fila" at bounding box center [154, 166] width 92 height 44
click at [169, 177] on div "Ano de acompanhamento 2025 2024 2023 2022 2021 person_add Nova marcação Na fila…" at bounding box center [331, 408] width 642 height 629
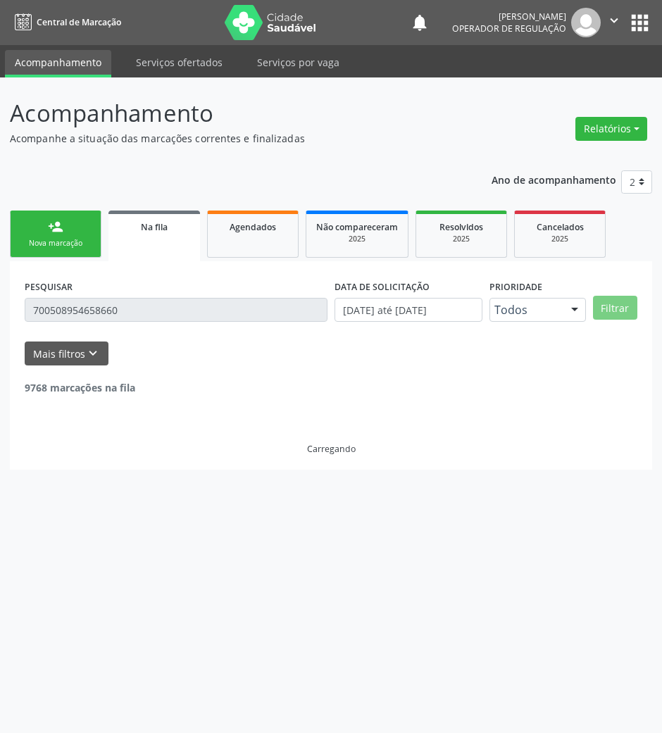
scroll to position [0, 0]
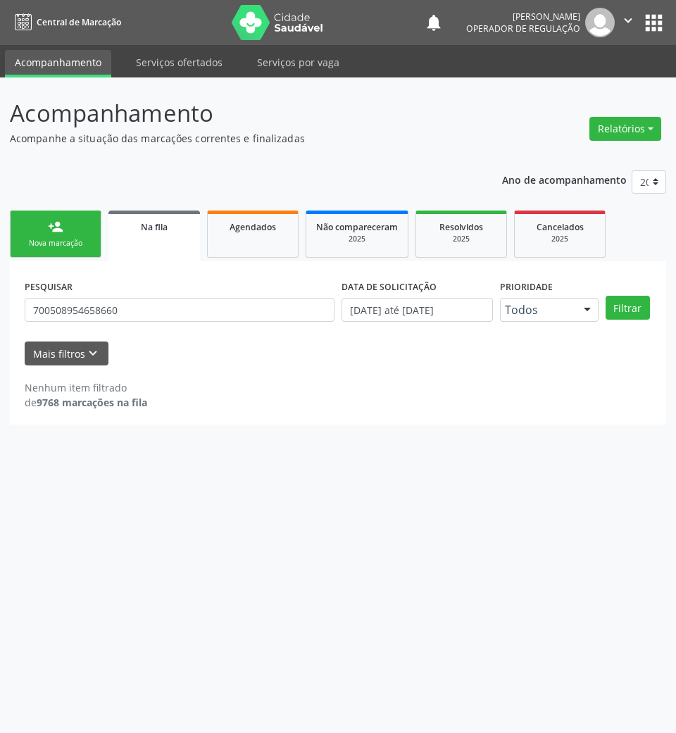
click at [146, 296] on div "PESQUISAR 700508954658660" at bounding box center [179, 303] width 317 height 55
click at [141, 320] on input "700508954658660" at bounding box center [180, 310] width 310 height 24
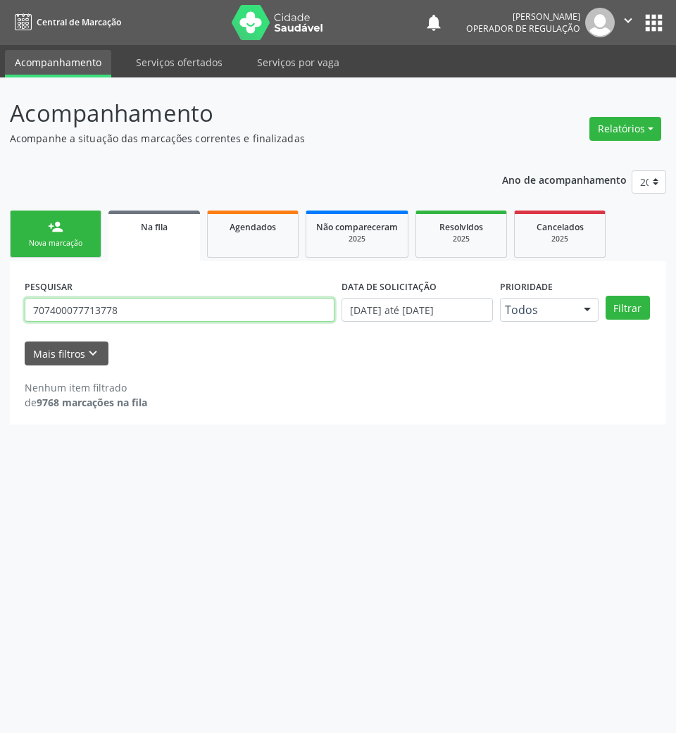
type input "707400077713778"
click at [605, 296] on button "Filtrar" at bounding box center [627, 308] width 44 height 24
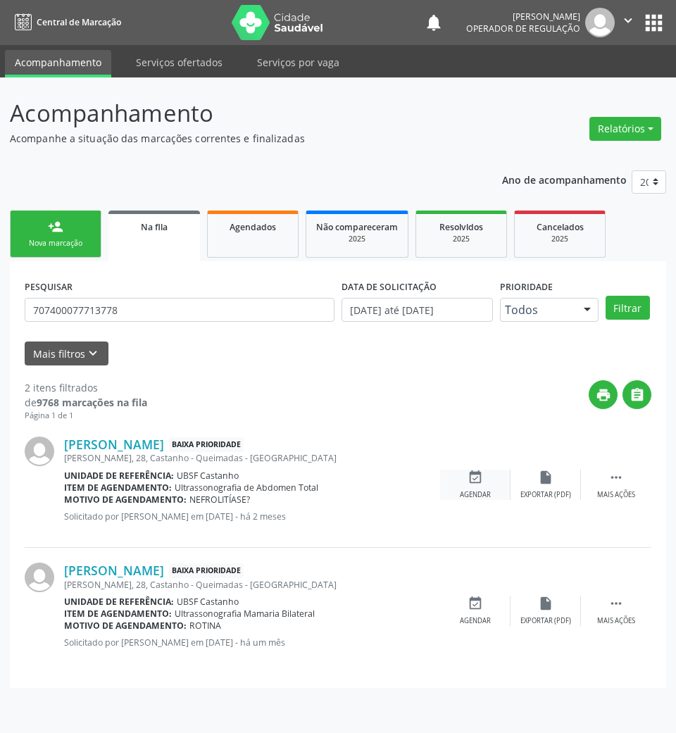
click at [480, 486] on div "event_available Agendar" at bounding box center [475, 484] width 70 height 30
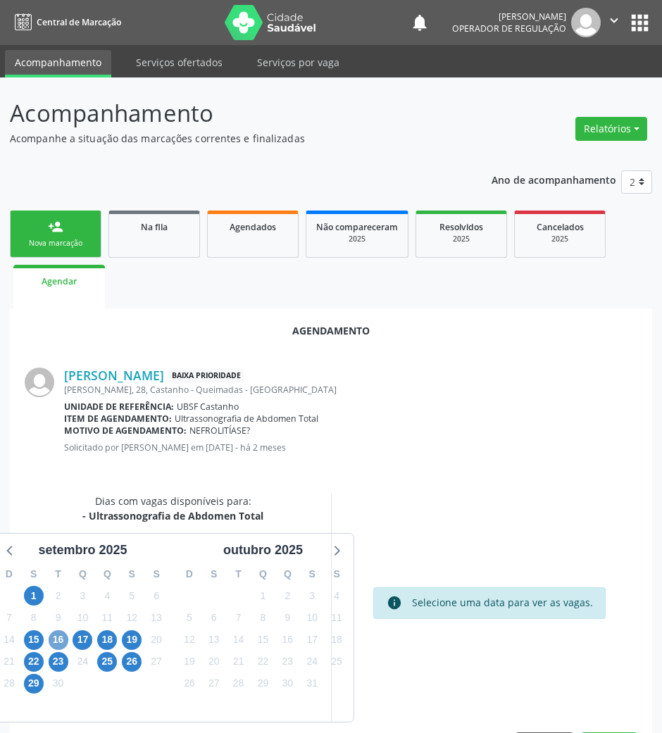
click at [57, 632] on span "16" at bounding box center [59, 640] width 20 height 20
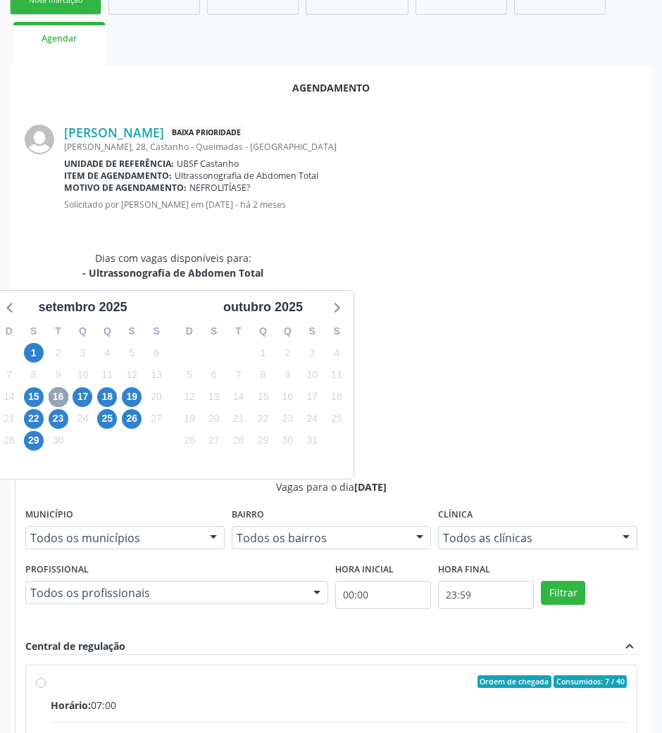
scroll to position [283, 0]
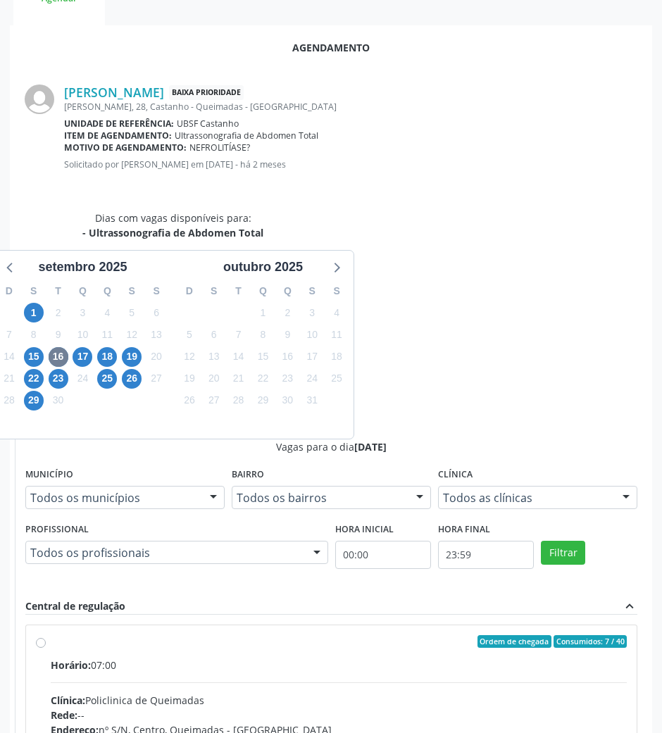
click at [95, 679] on span "Telefone:" at bounding box center [73, 744] width 44 height 13
click at [46, 635] on input "Ordem de chegada Consumidos: 7 / 40 Horário: 07:00 Clínica: Policlinica de Quei…" at bounding box center [41, 641] width 10 height 13
radio input "true"
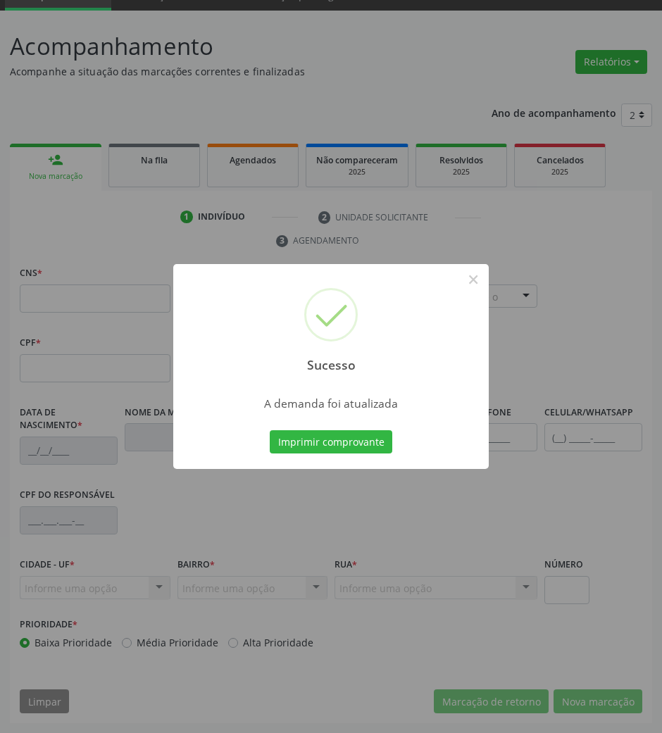
scroll to position [68, 0]
click at [288, 441] on button "Imprimir comprovante" at bounding box center [331, 442] width 122 height 24
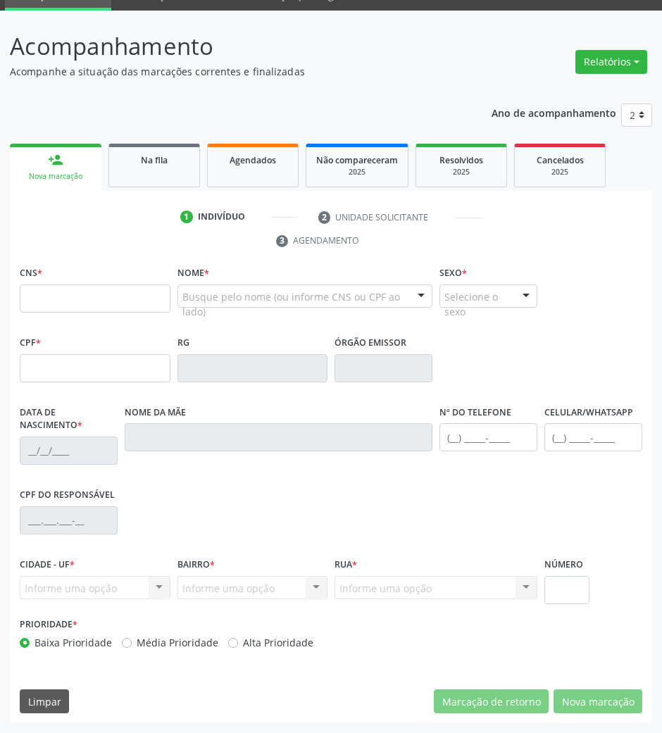
click at [183, 133] on div "Ano de acompanhamento 2025 2024 2023 2022 2021 person_add Nova marcação Na fila…" at bounding box center [331, 408] width 642 height 629
click at [172, 152] on div "Na fila" at bounding box center [154, 159] width 70 height 15
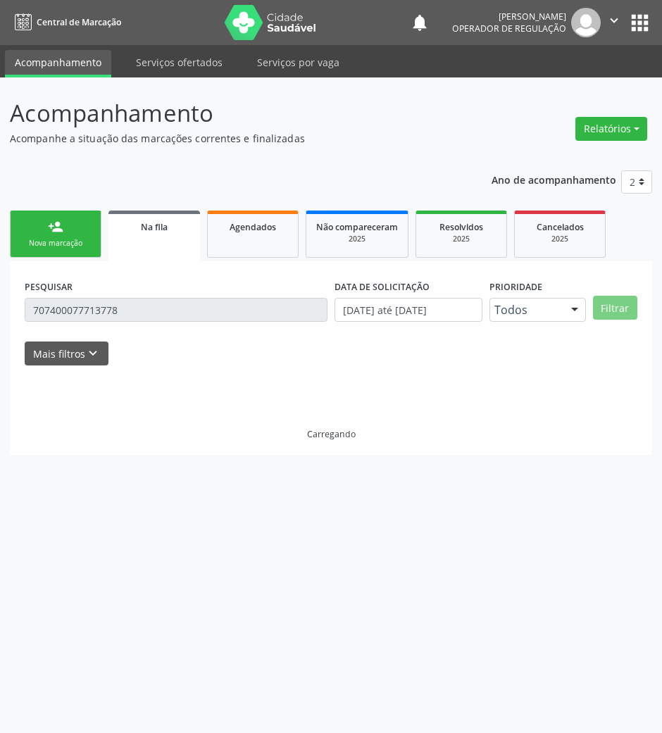
scroll to position [0, 0]
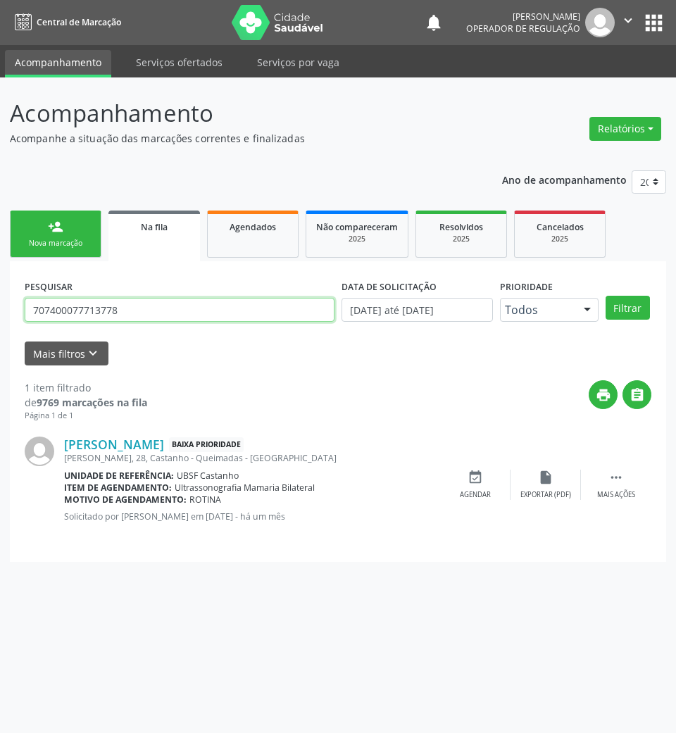
click at [183, 310] on input "707400077713778" at bounding box center [180, 310] width 310 height 24
type input "706809729114621"
click at [605, 296] on button "Filtrar" at bounding box center [627, 308] width 44 height 24
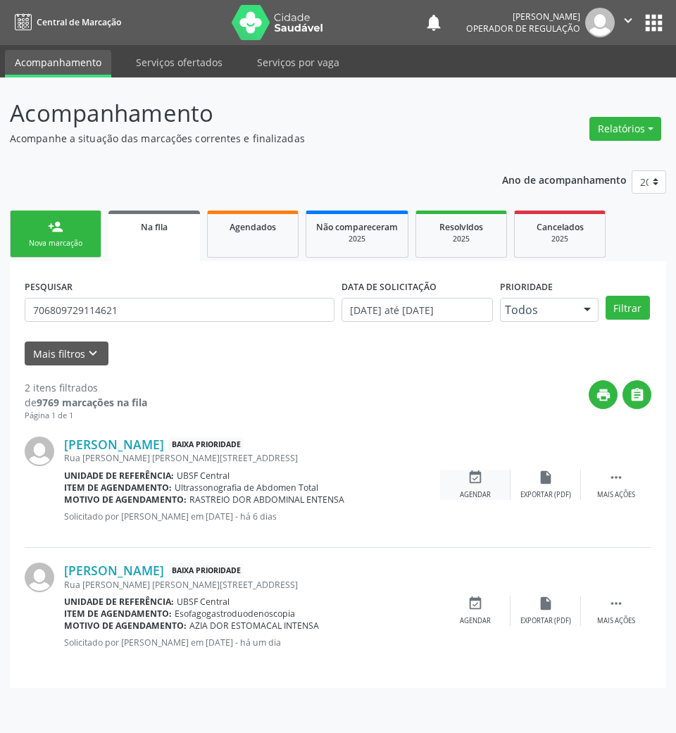
click at [479, 487] on div "event_available Agendar" at bounding box center [475, 484] width 70 height 30
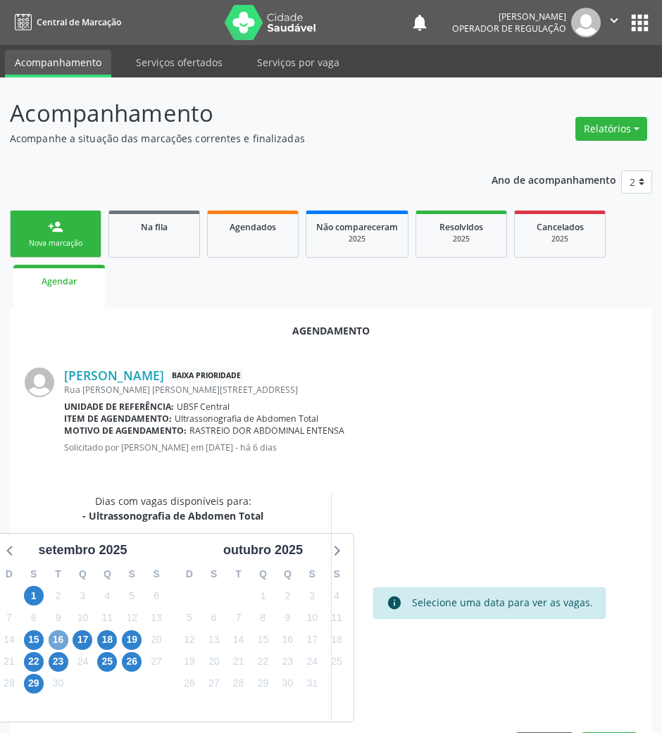
click at [60, 633] on span "16" at bounding box center [59, 640] width 20 height 20
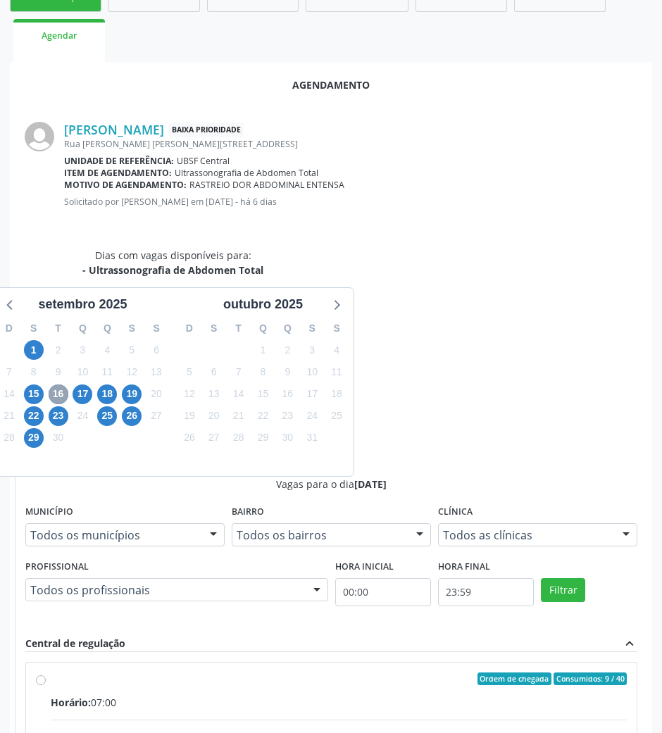
scroll to position [283, 0]
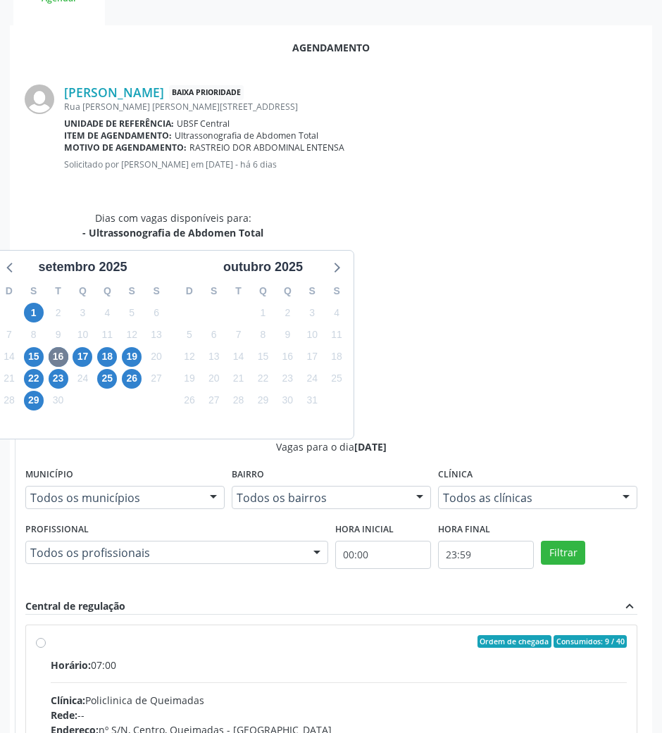
click at [510, 679] on div "Endereço: nº S/N, Centro, Queimadas - [GEOGRAPHIC_DATA]" at bounding box center [339, 729] width 576 height 15
click at [46, 635] on input "Ordem de chegada Consumidos: 9 / 40 Horário: 07:00 Clínica: Policlinica de Quei…" at bounding box center [41, 641] width 10 height 13
radio input "true"
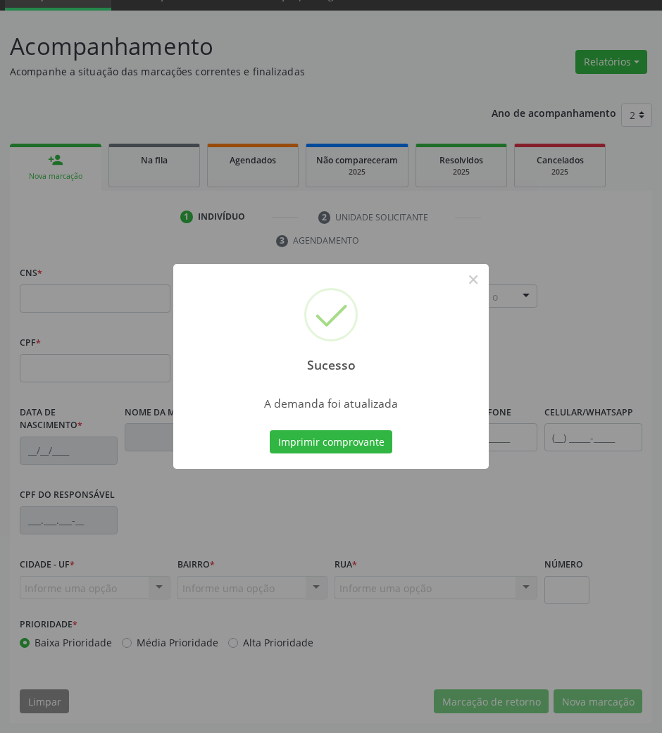
scroll to position [68, 0]
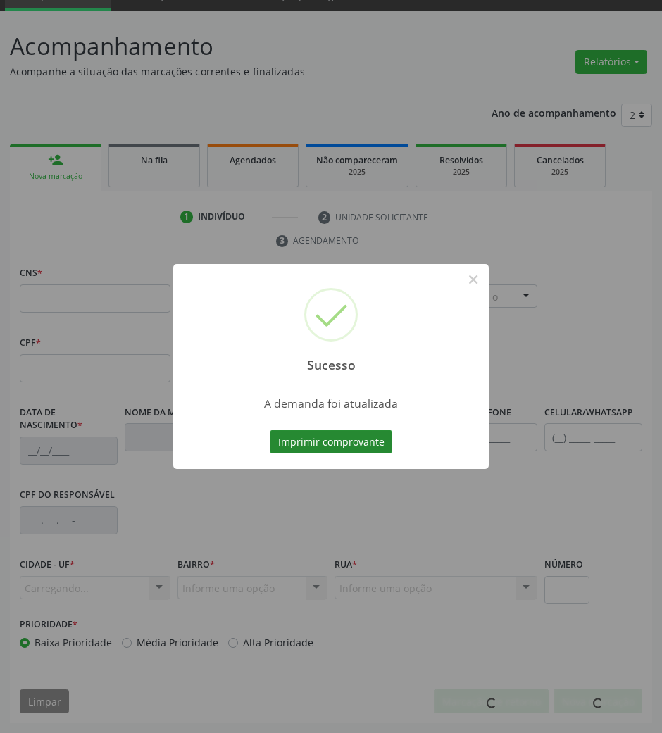
click at [341, 432] on button "Imprimir comprovante" at bounding box center [331, 442] width 122 height 24
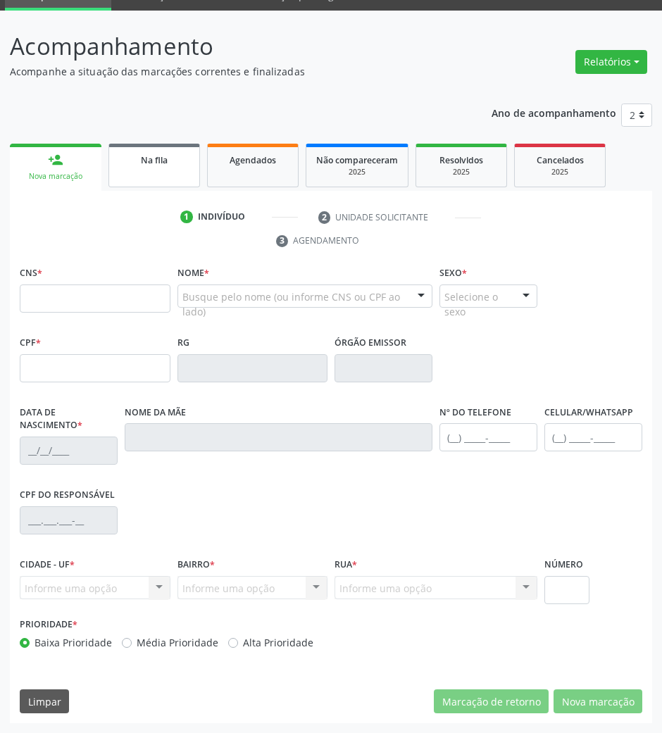
click at [156, 154] on span "Na fila" at bounding box center [154, 160] width 27 height 12
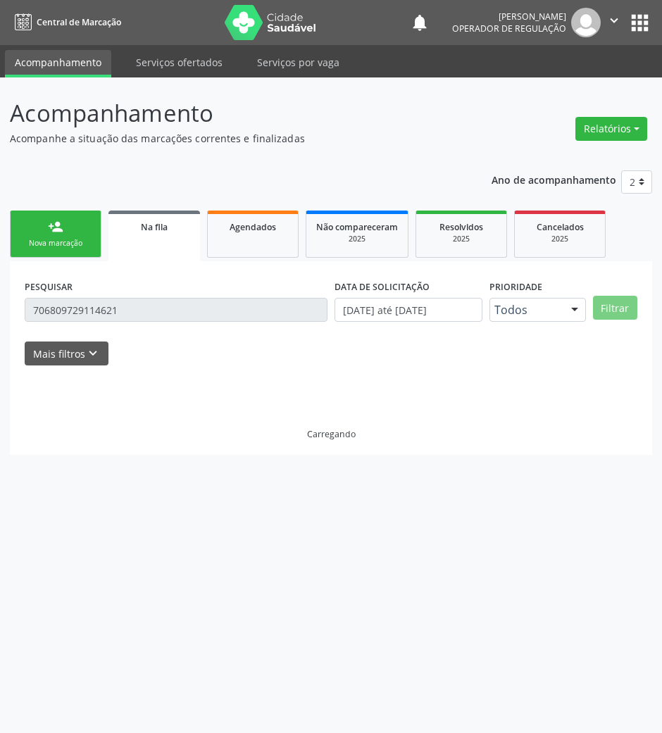
scroll to position [0, 0]
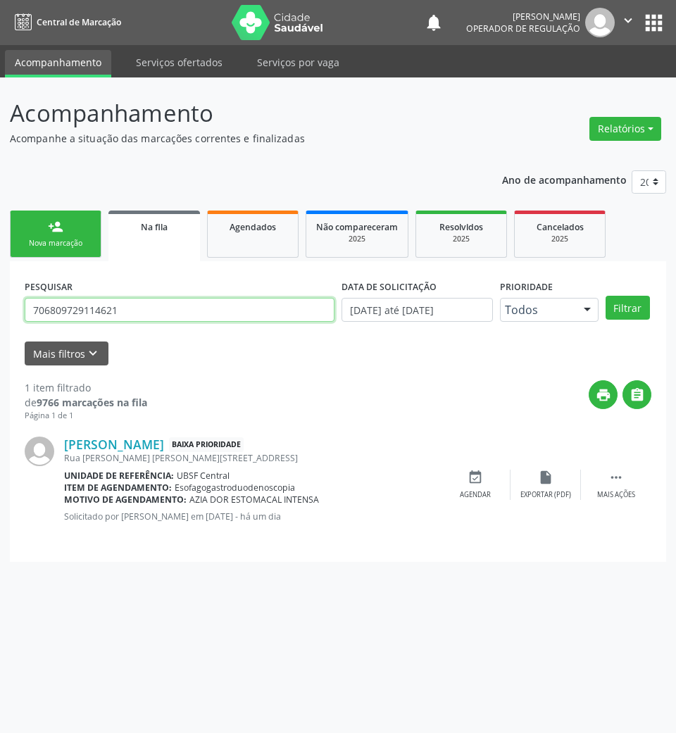
click at [158, 308] on input "706809729114621" at bounding box center [180, 310] width 310 height 24
type input "704704727427738"
click at [605, 296] on button "Filtrar" at bounding box center [627, 308] width 44 height 24
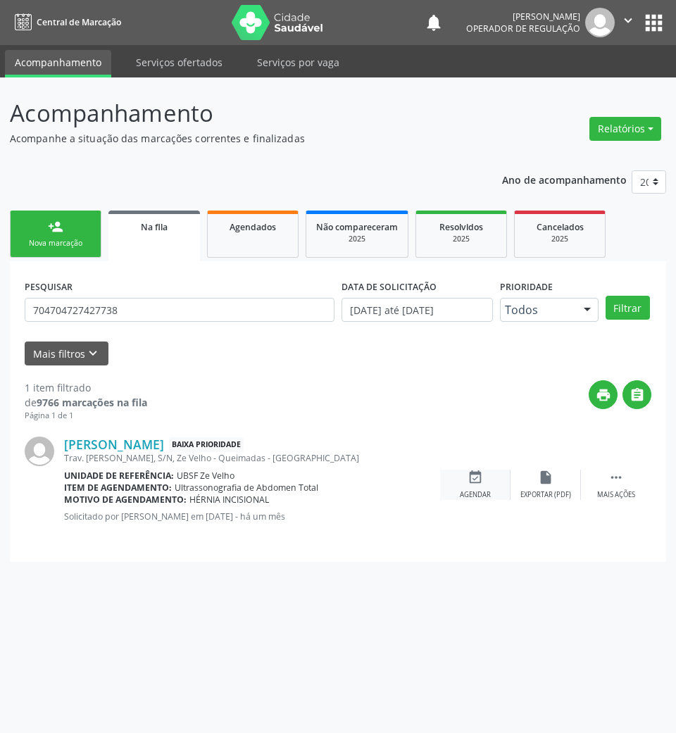
click at [479, 490] on div "Agendar" at bounding box center [475, 495] width 31 height 10
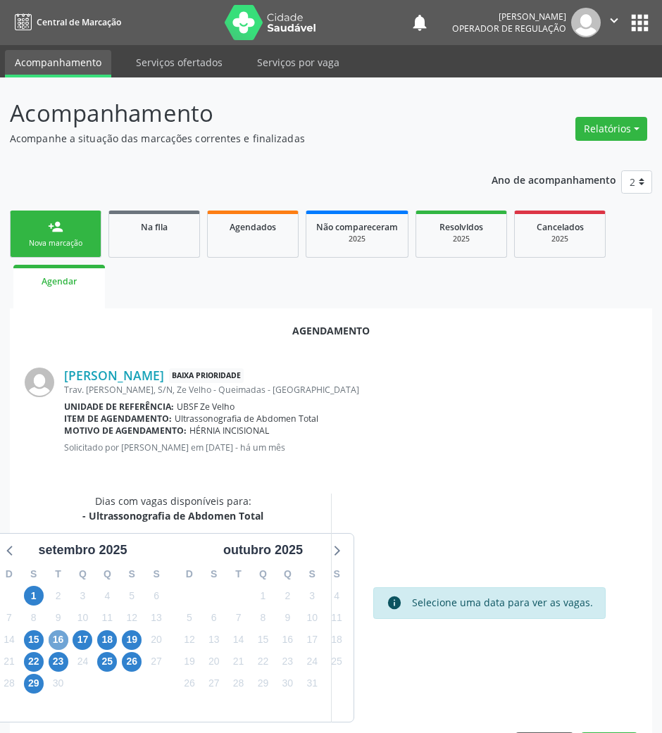
click at [54, 643] on span "16" at bounding box center [59, 640] width 20 height 20
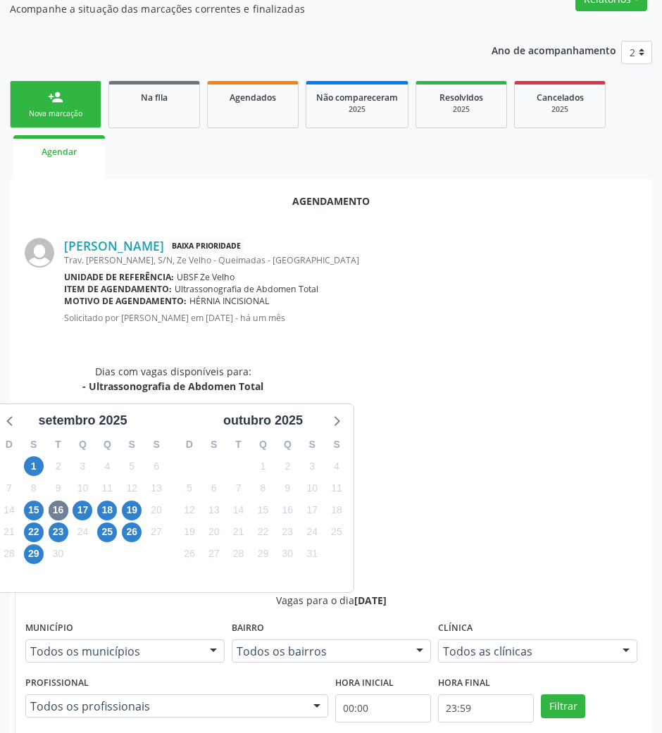
scroll to position [283, 0]
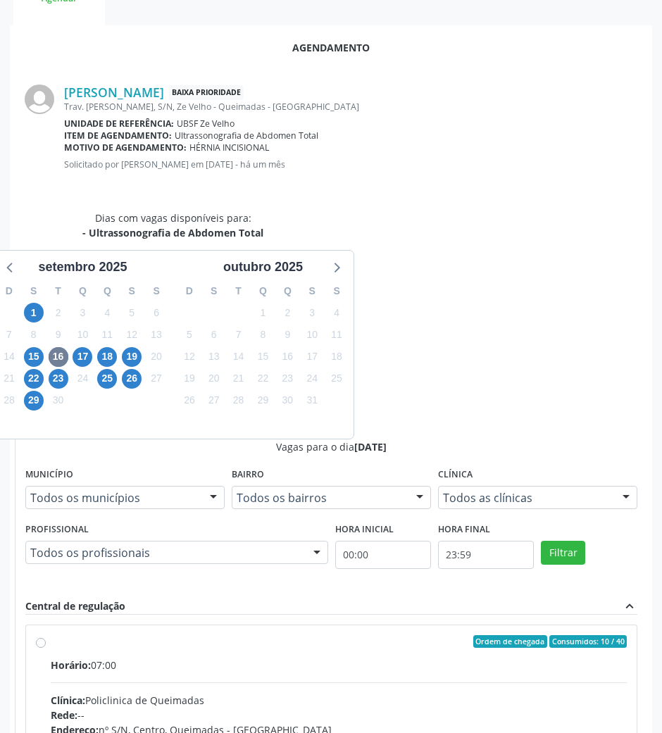
click at [460, 679] on div "Rede: --" at bounding box center [339, 714] width 576 height 15
click at [46, 635] on input "Ordem de chegada Consumidos: 10 / 40 Horário: 07:00 Clínica: Policlinica de Que…" at bounding box center [41, 641] width 10 height 13
radio input "true"
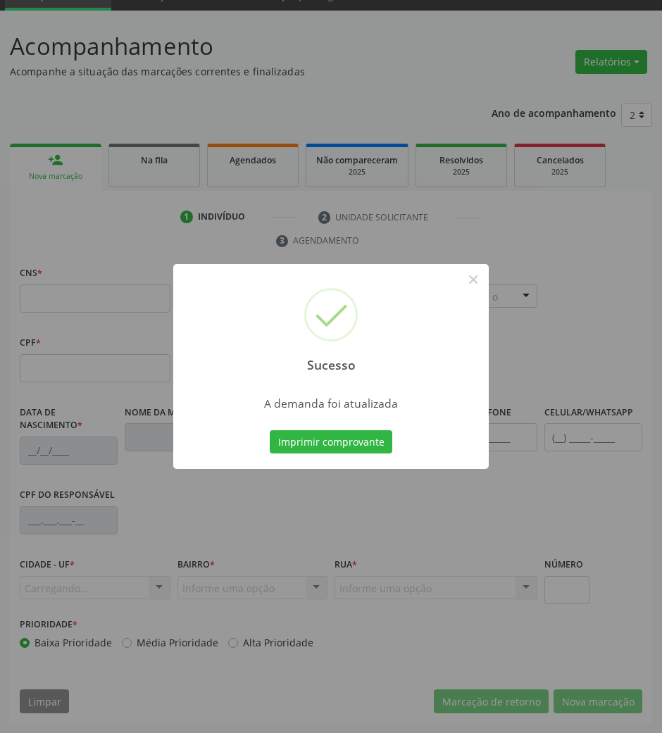
scroll to position [68, 0]
click at [325, 439] on button "Imprimir comprovante" at bounding box center [331, 442] width 122 height 24
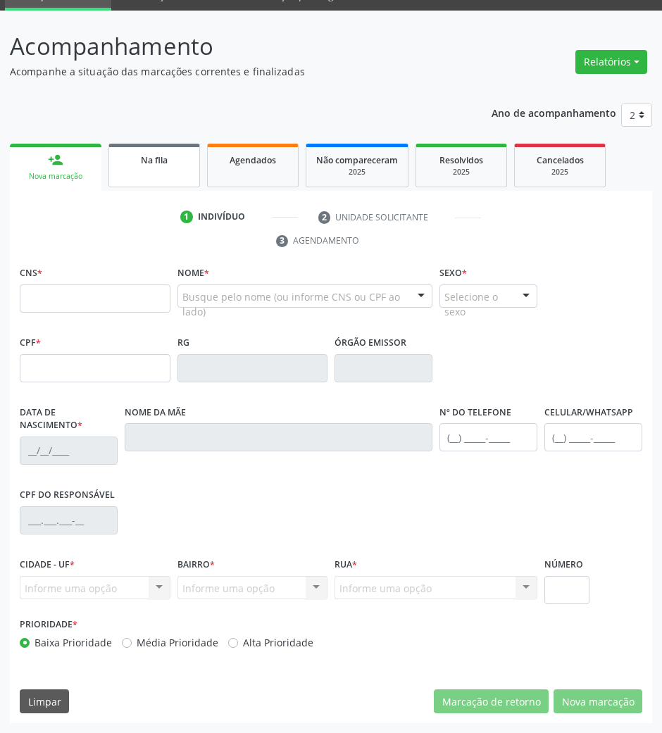
click at [170, 181] on link "Na fila" at bounding box center [154, 166] width 92 height 44
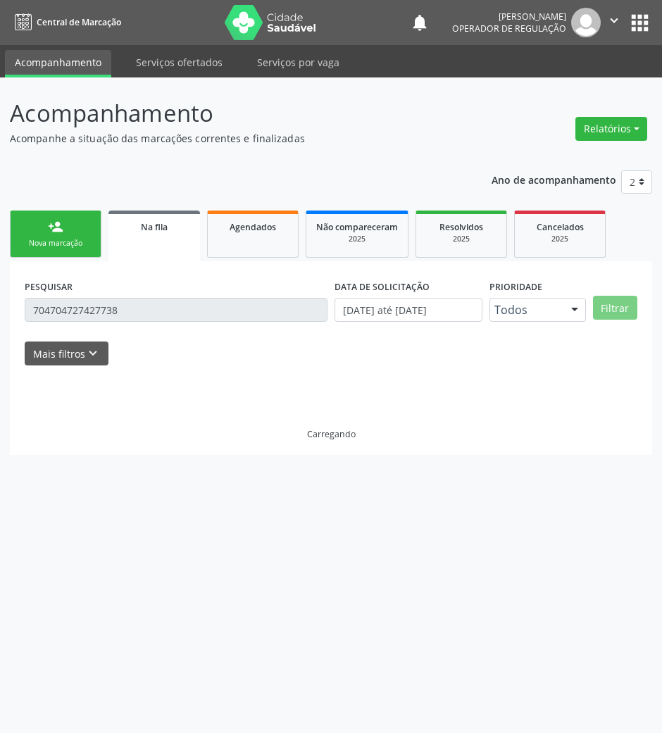
scroll to position [0, 0]
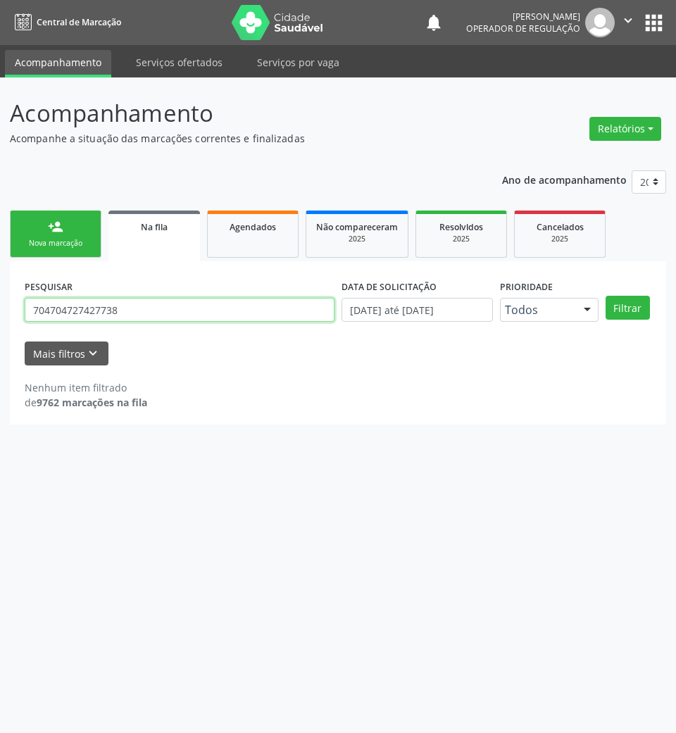
click at [149, 316] on input "704704727427738" at bounding box center [180, 310] width 310 height 24
type input "705007042154555"
click at [605, 296] on button "Filtrar" at bounding box center [627, 308] width 44 height 24
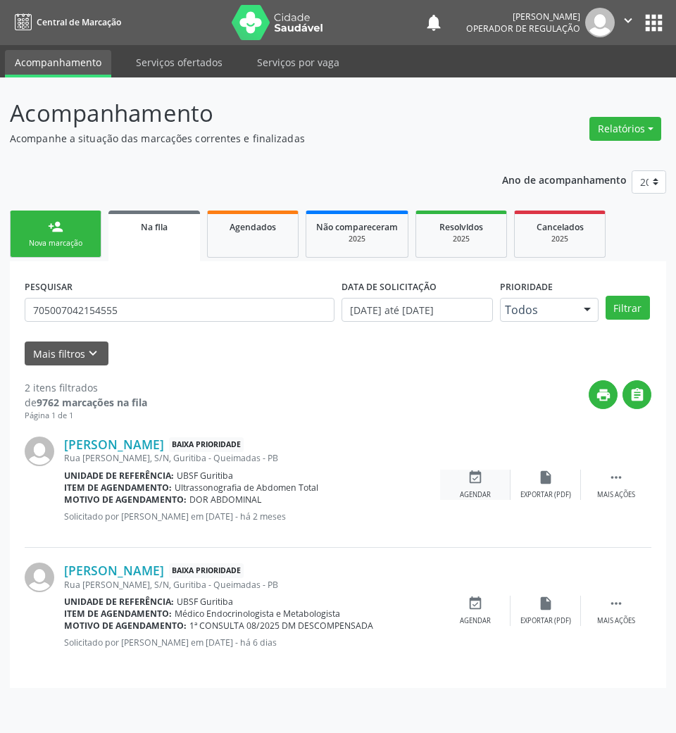
click at [487, 487] on div "event_available Agendar" at bounding box center [475, 484] width 70 height 30
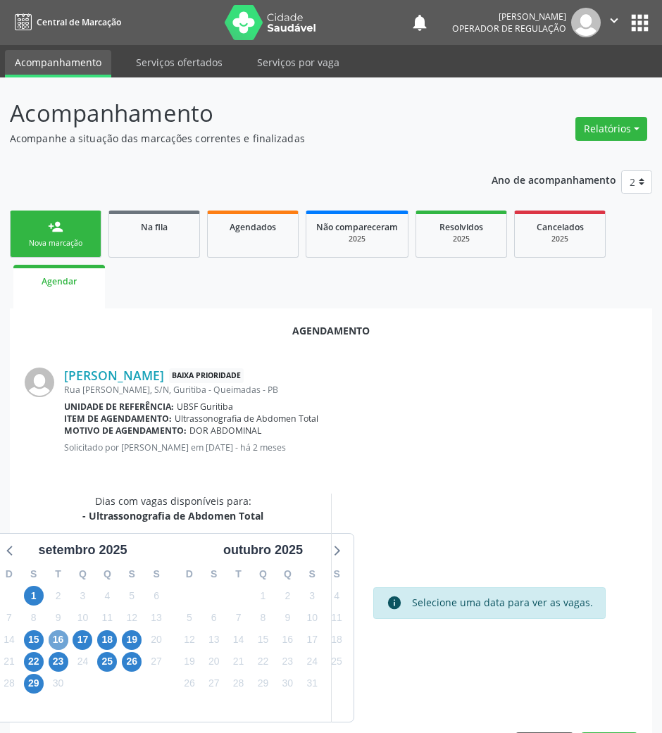
click at [59, 641] on span "16" at bounding box center [59, 640] width 20 height 20
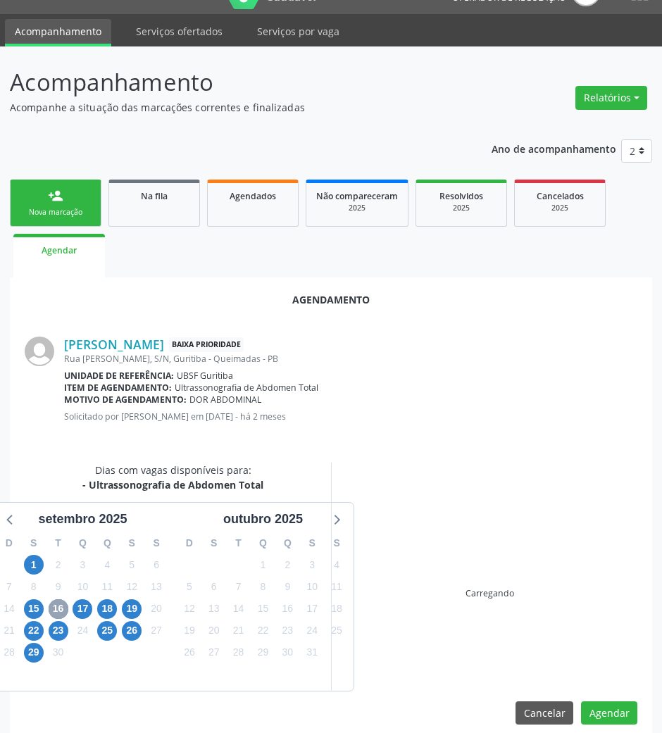
scroll to position [48, 0]
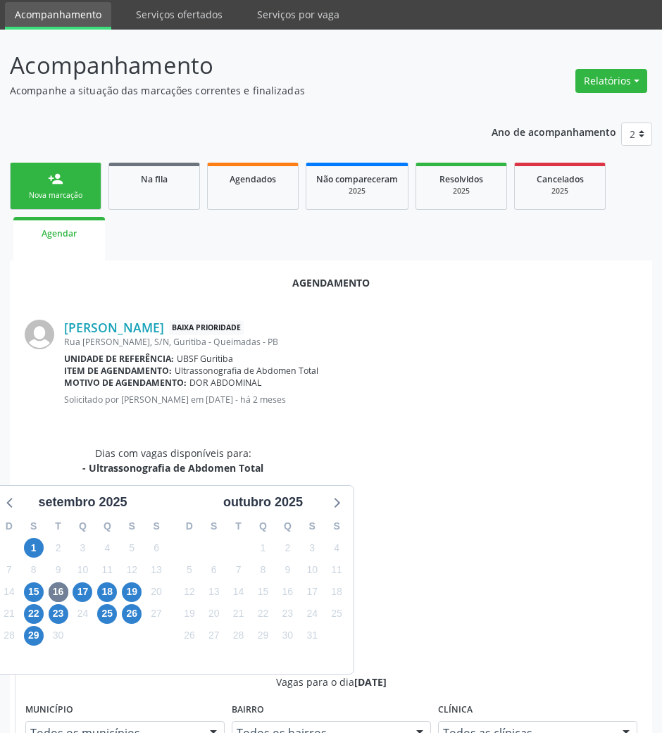
drag, startPoint x: 397, startPoint y: 664, endPoint x: 381, endPoint y: 664, distance: 15.5
radio input "true"
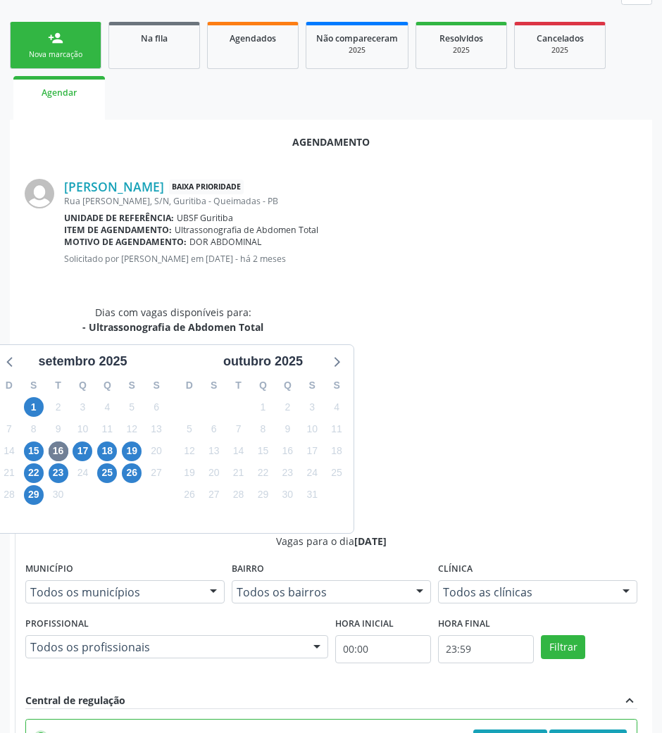
scroll to position [283, 0]
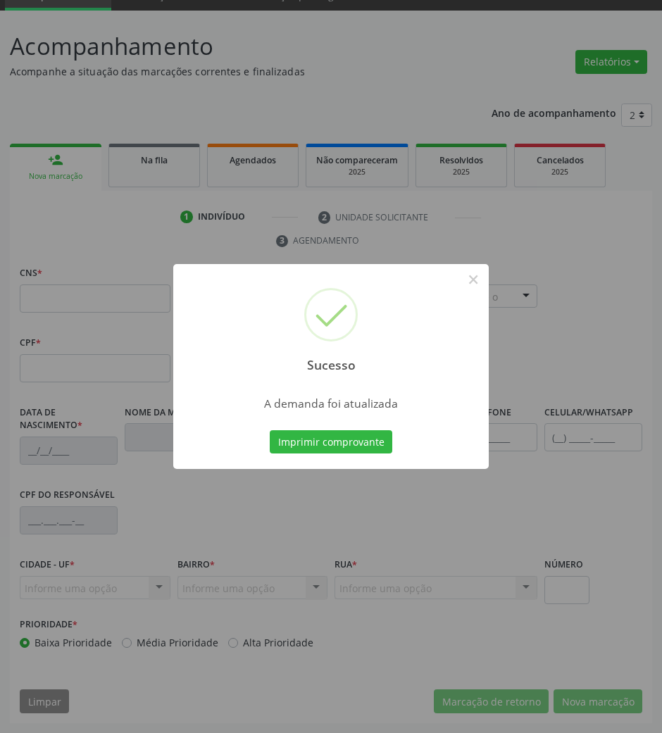
scroll to position [68, 0]
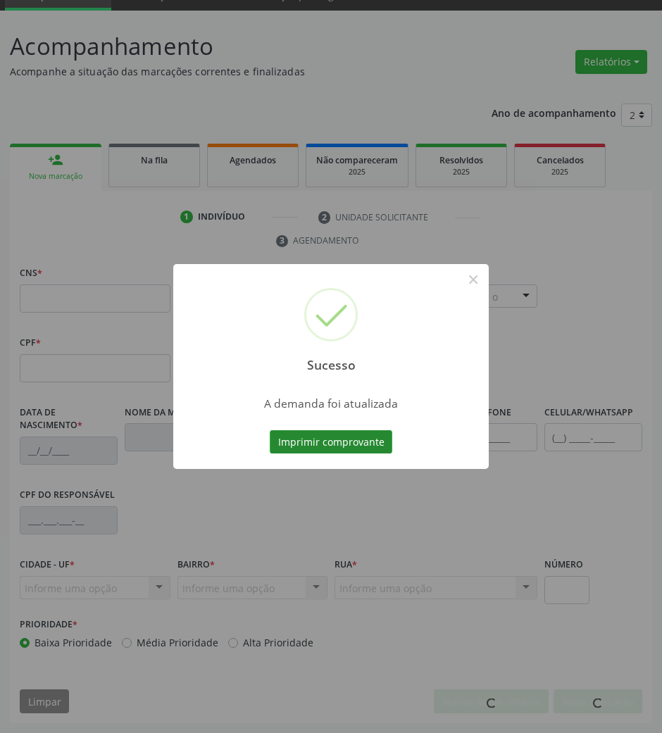
click at [338, 445] on button "Imprimir comprovante" at bounding box center [331, 442] width 122 height 24
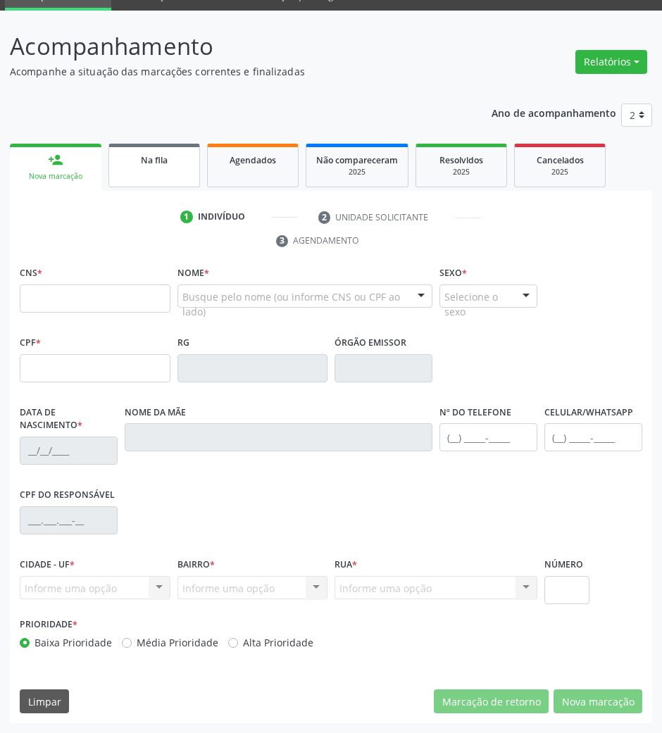
click at [145, 168] on link "Na fila" at bounding box center [154, 166] width 92 height 44
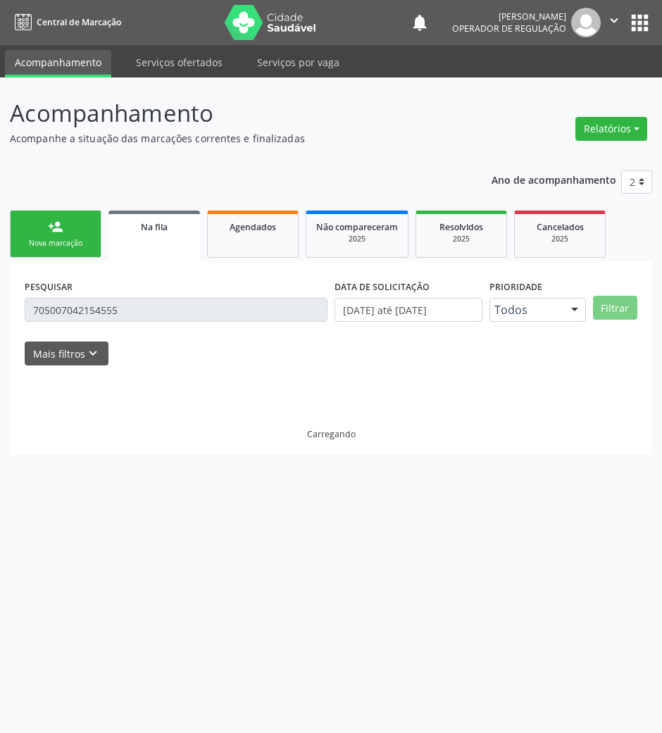
scroll to position [0, 0]
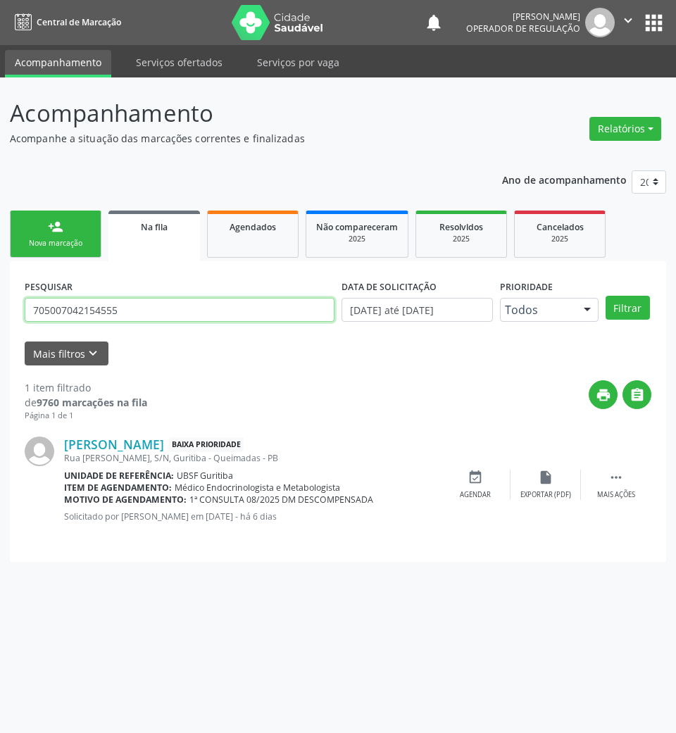
click at [80, 305] on input "705007042154555" at bounding box center [180, 310] width 310 height 24
type input "708601544391387"
click at [605, 296] on button "Filtrar" at bounding box center [627, 308] width 44 height 24
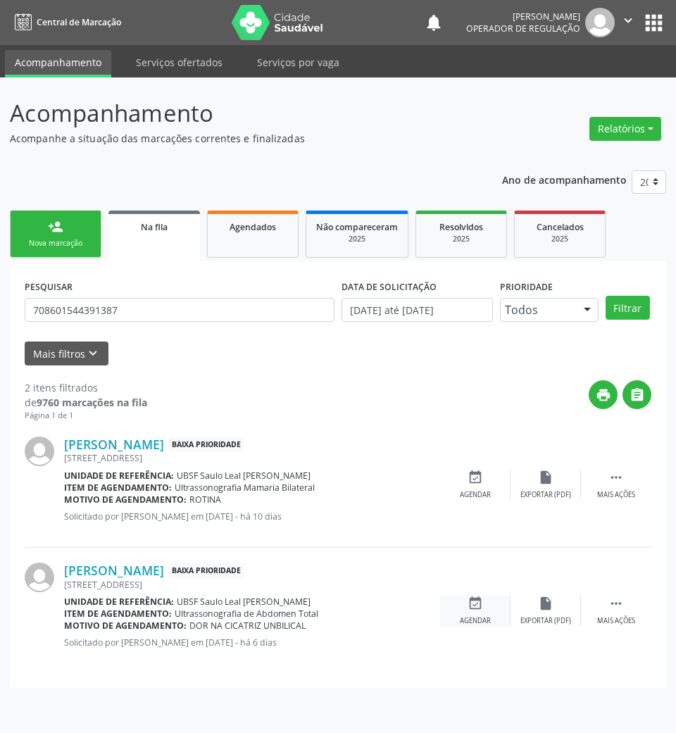
click at [469, 614] on div "event_available Agendar" at bounding box center [475, 610] width 70 height 30
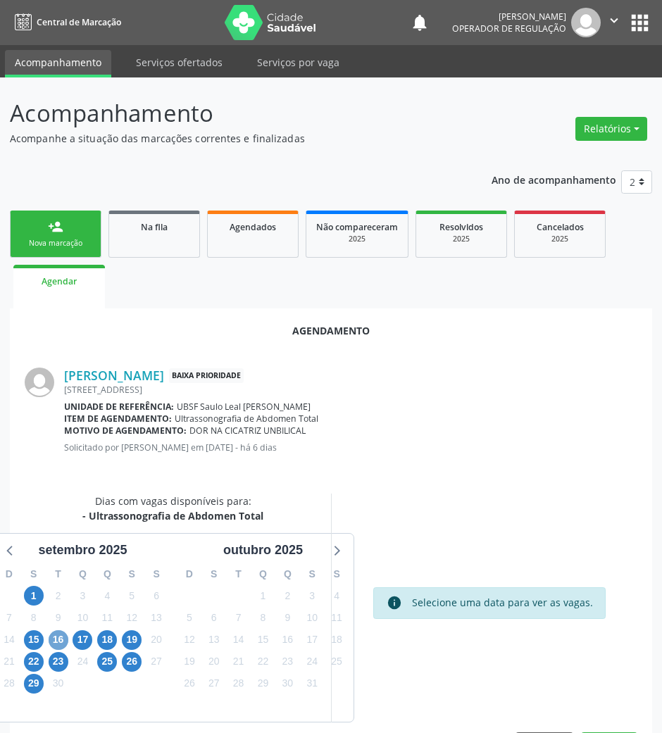
click at [49, 635] on span "16" at bounding box center [59, 640] width 20 height 20
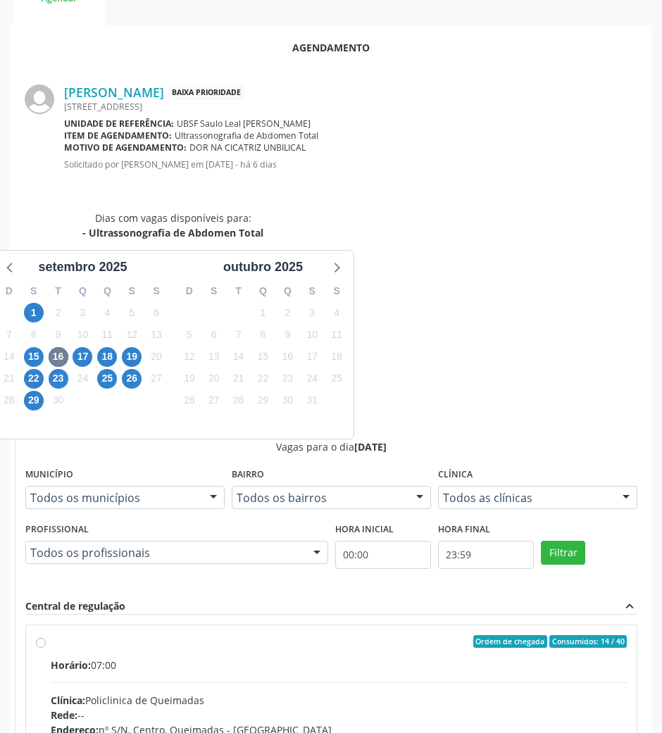
click at [46, 635] on input "Ordem de chegada Consumidos: 14 / 40 Horário: 07:00 Clínica: Policlinica de Que…" at bounding box center [41, 641] width 10 height 13
radio input "true"
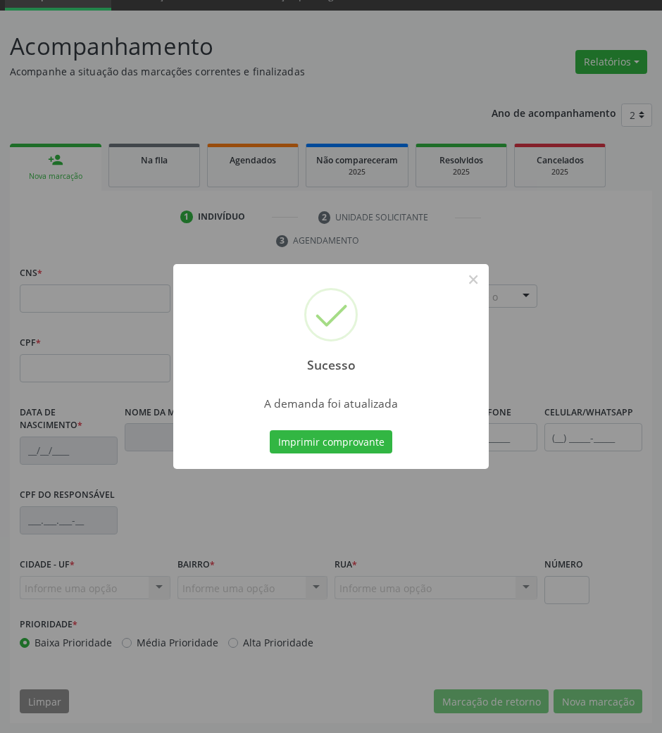
scroll to position [68, 0]
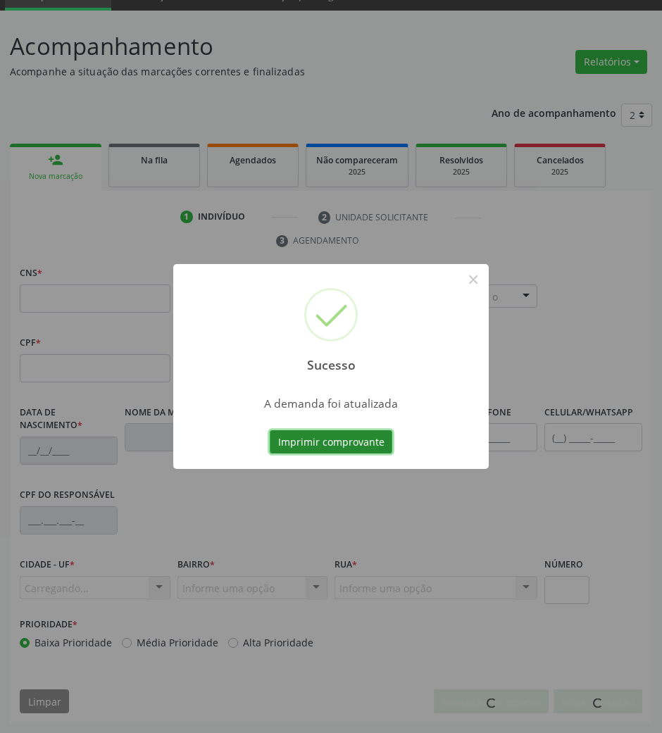
click at [355, 448] on button "Imprimir comprovante" at bounding box center [331, 442] width 122 height 24
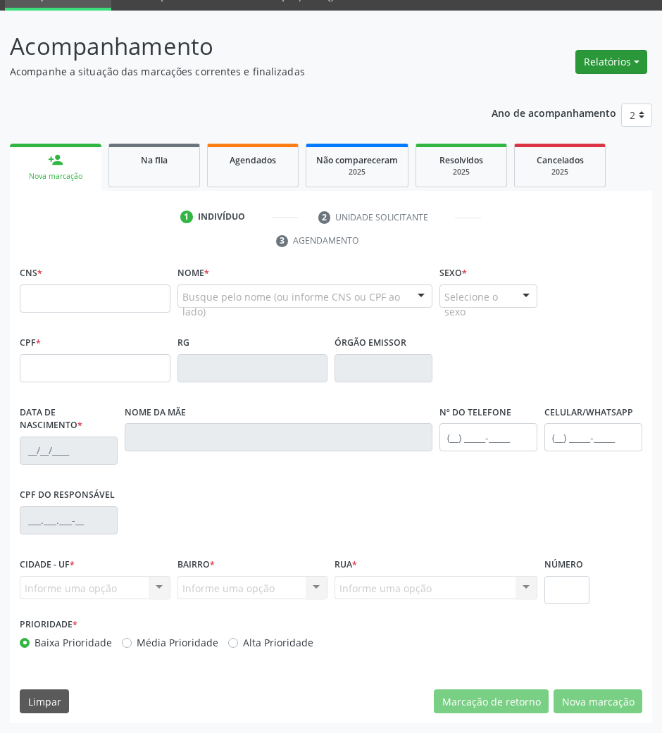
scroll to position [0, 0]
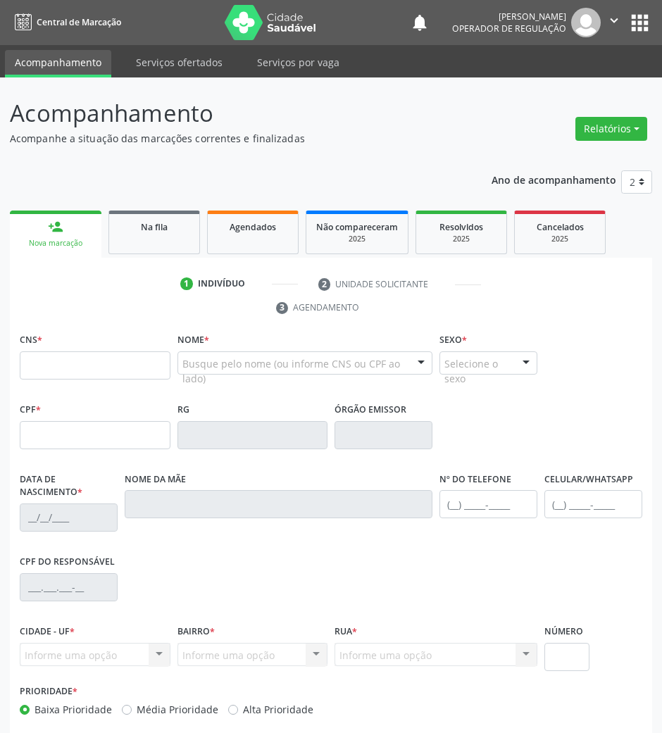
click at [631, 24] on button "apps" at bounding box center [639, 23] width 25 height 25
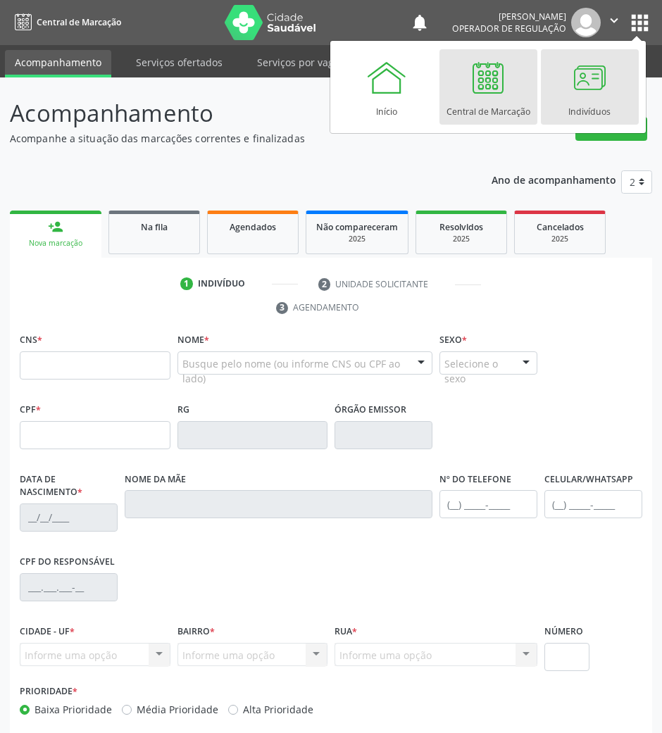
click at [576, 91] on div at bounding box center [589, 77] width 42 height 42
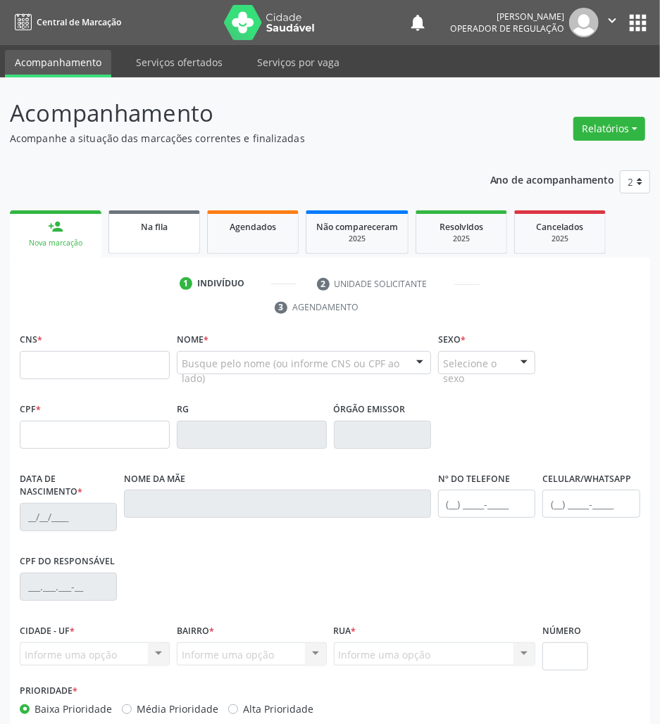
click at [132, 227] on div "Na fila" at bounding box center [154, 226] width 70 height 15
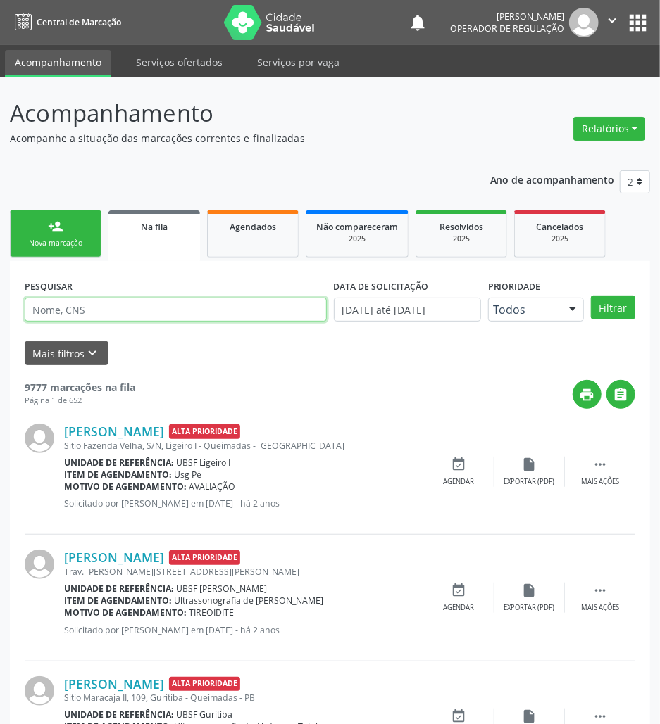
click at [121, 316] on input "text" at bounding box center [176, 310] width 302 height 24
click at [121, 315] on input "text" at bounding box center [176, 310] width 302 height 24
type input "708305709508060"
click at [591, 296] on button "Filtrar" at bounding box center [613, 308] width 44 height 24
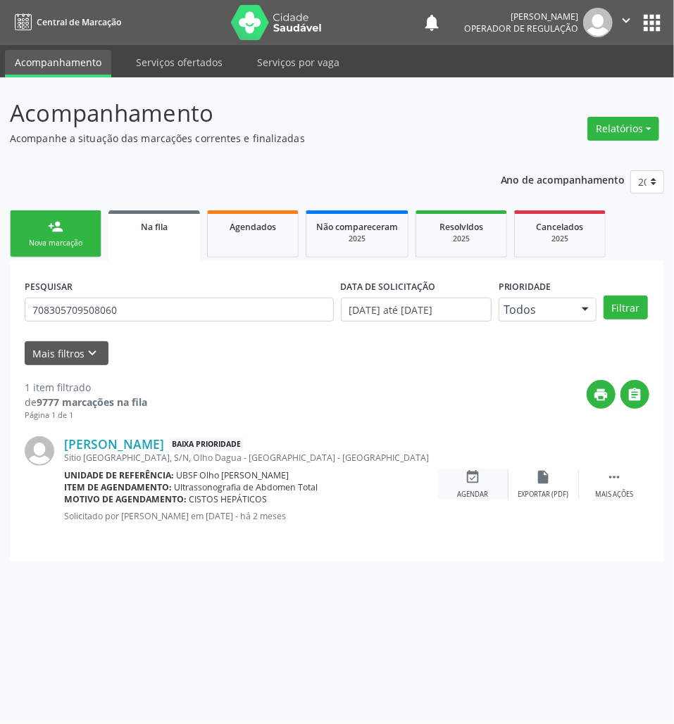
click at [474, 474] on icon "event_available" at bounding box center [472, 476] width 15 height 15
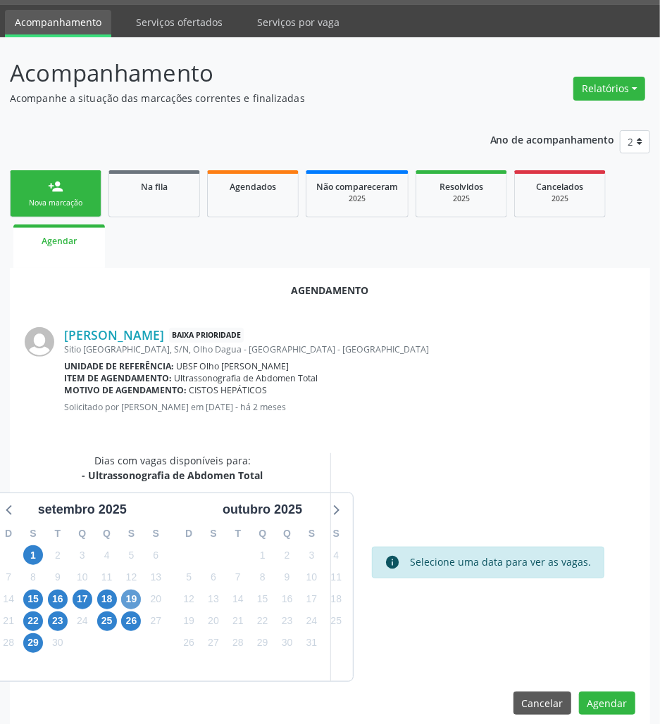
scroll to position [56, 0]
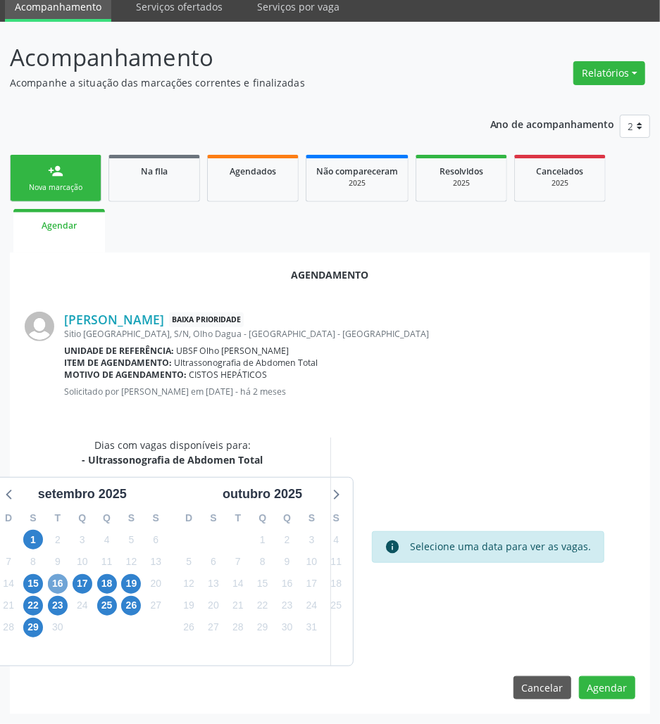
drag, startPoint x: 61, startPoint y: 575, endPoint x: 6, endPoint y: 547, distance: 61.1
click at [56, 574] on span "16" at bounding box center [58, 584] width 20 height 20
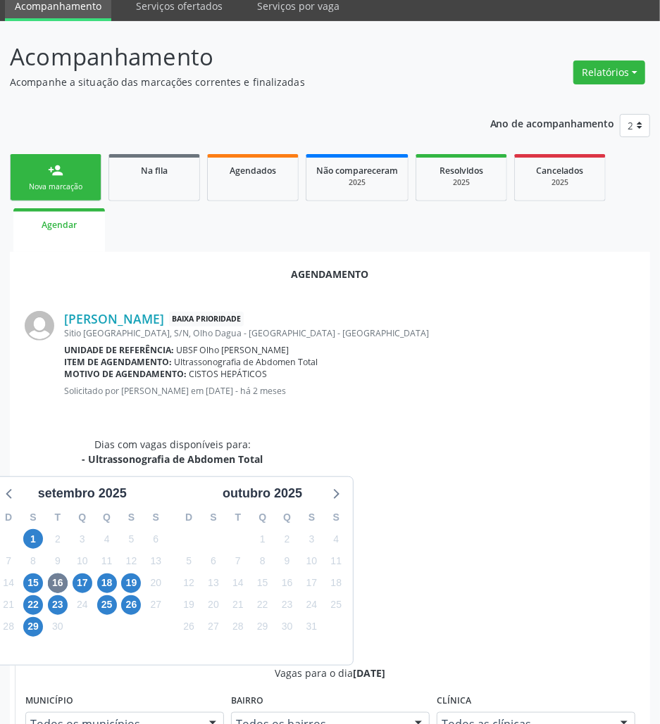
drag, startPoint x: 438, startPoint y: 681, endPoint x: 296, endPoint y: 510, distance: 222.0
radio input "true"
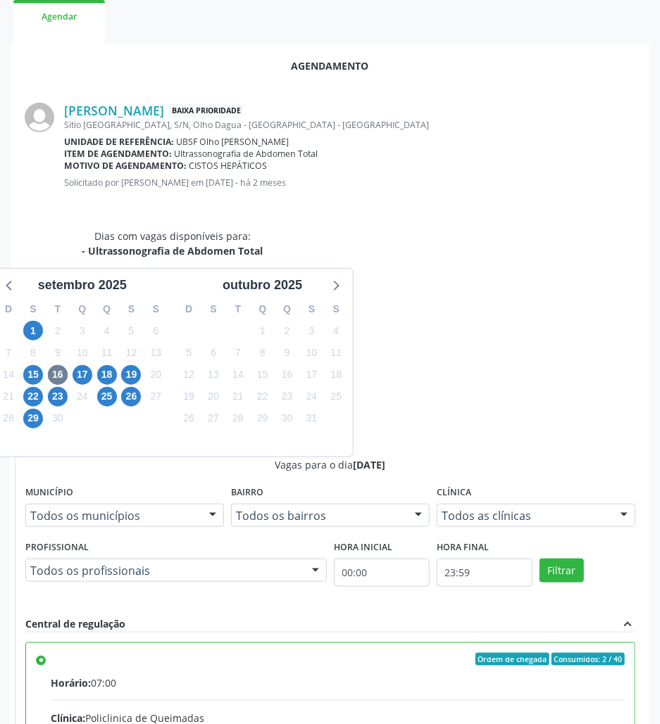
scroll to position [291, 0]
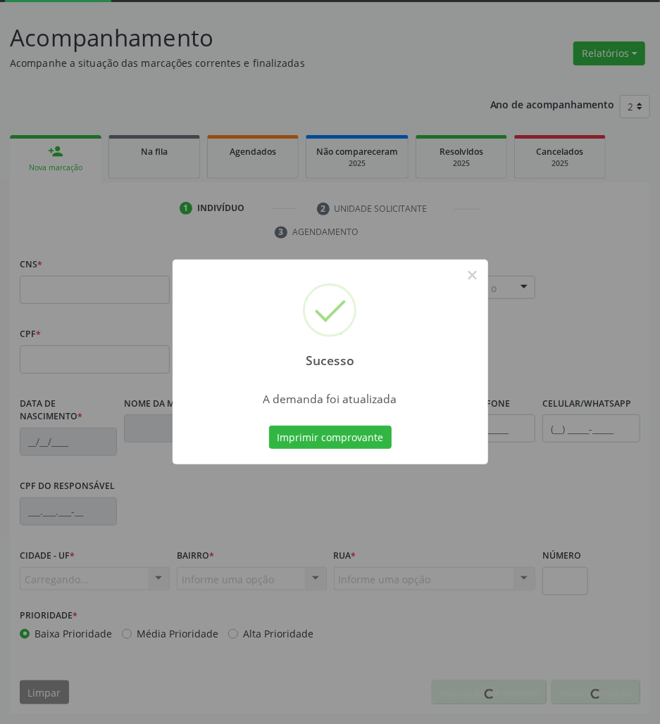
scroll to position [76, 0]
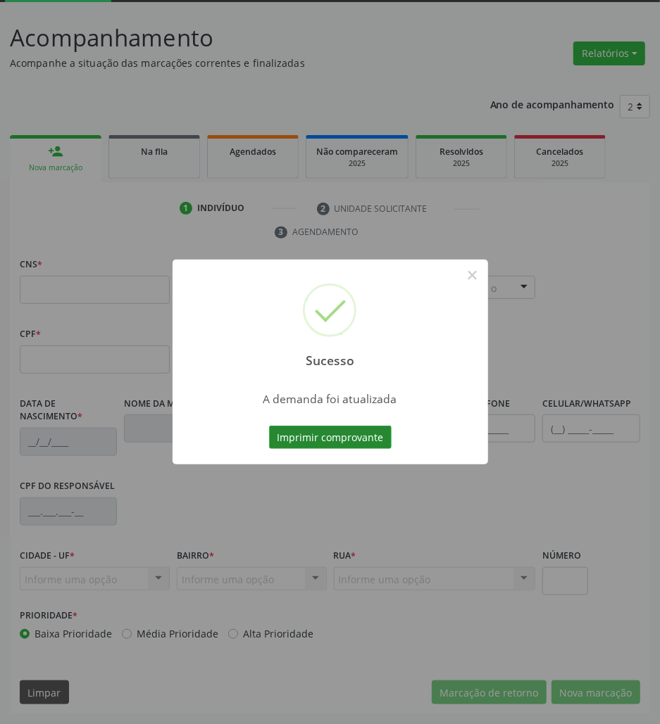
click at [362, 440] on button "Imprimir comprovante" at bounding box center [330, 438] width 122 height 24
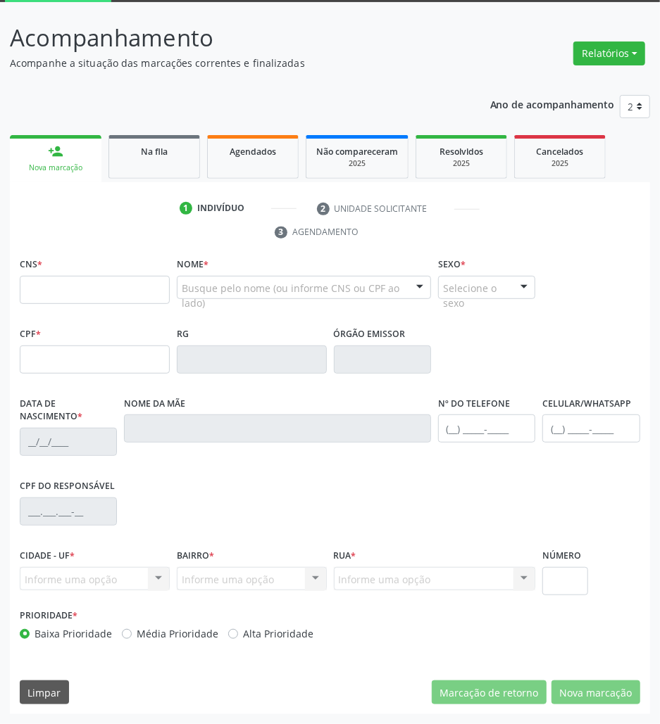
drag, startPoint x: 139, startPoint y: 159, endPoint x: 34, endPoint y: 256, distance: 143.5
click at [139, 161] on link "Na fila" at bounding box center [154, 157] width 92 height 44
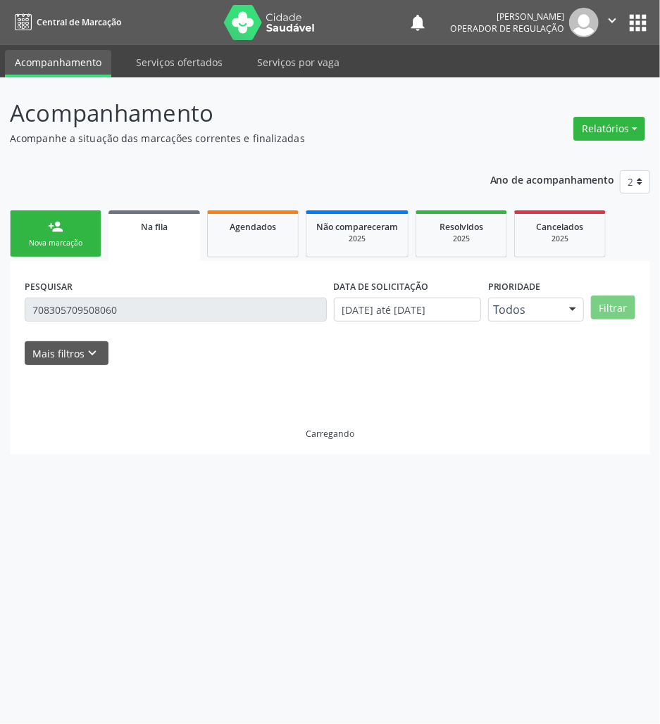
scroll to position [0, 0]
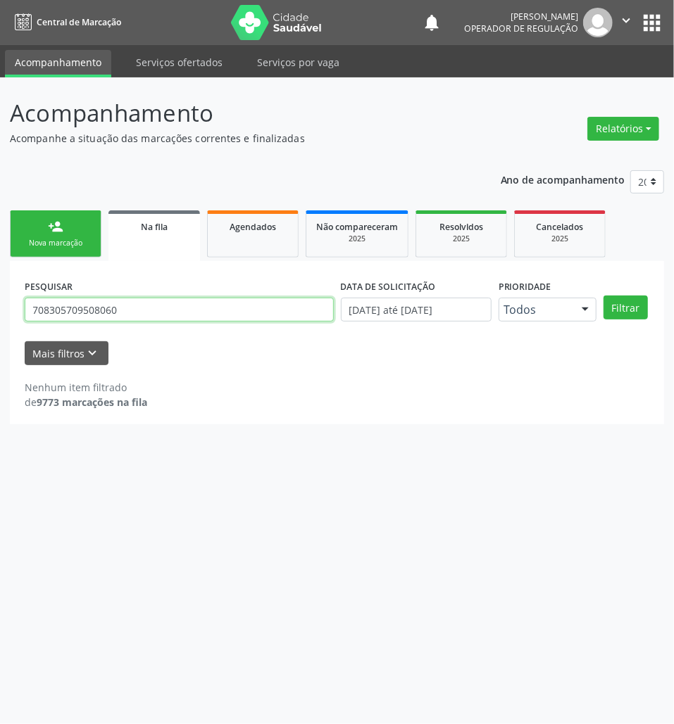
click at [121, 310] on input "708305709508060" at bounding box center [179, 310] width 309 height 24
click at [148, 307] on input "text" at bounding box center [179, 310] width 309 height 24
type input "700609409425661"
click at [603, 296] on button "Filtrar" at bounding box center [625, 308] width 44 height 24
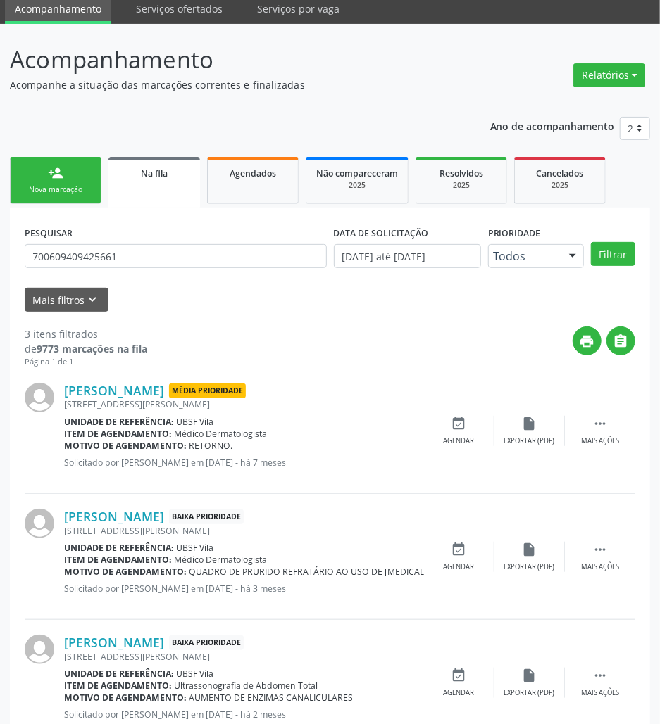
scroll to position [100, 0]
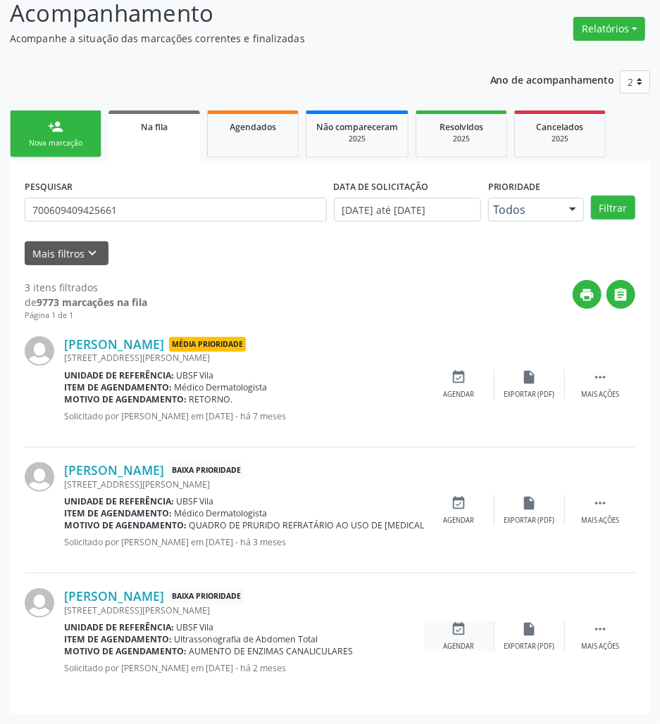
click at [456, 626] on icon "event_available" at bounding box center [458, 629] width 15 height 15
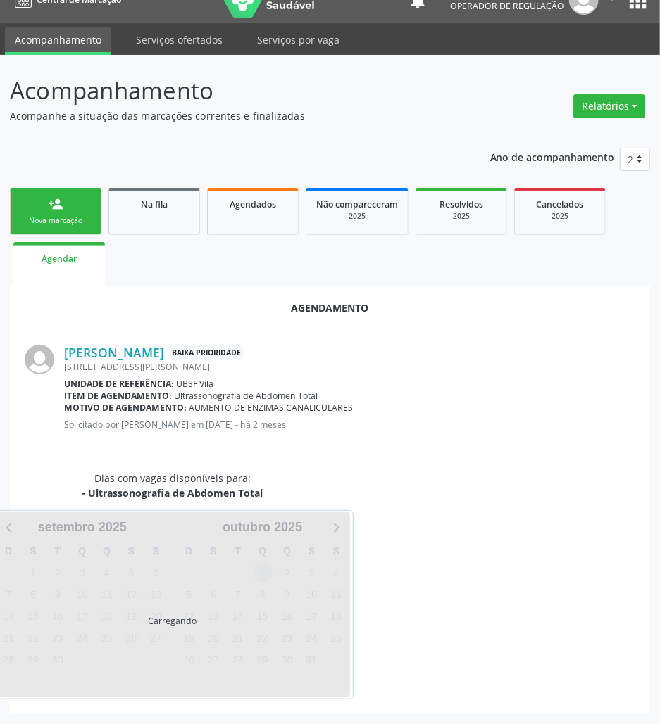
scroll to position [56, 0]
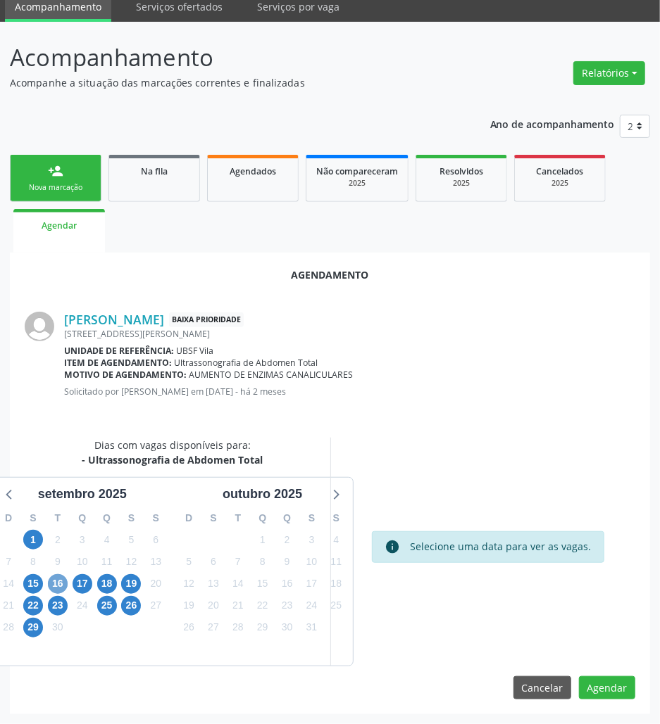
click at [63, 577] on span "16" at bounding box center [58, 584] width 20 height 20
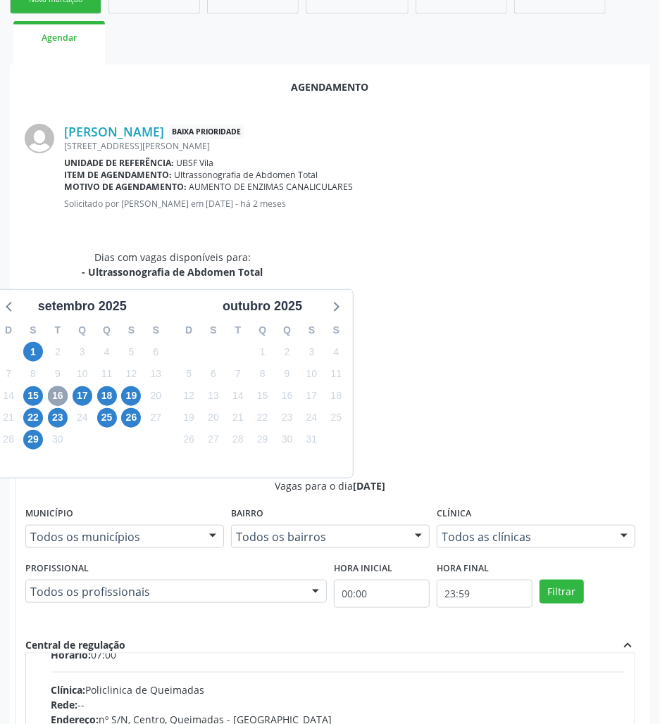
scroll to position [94, 0]
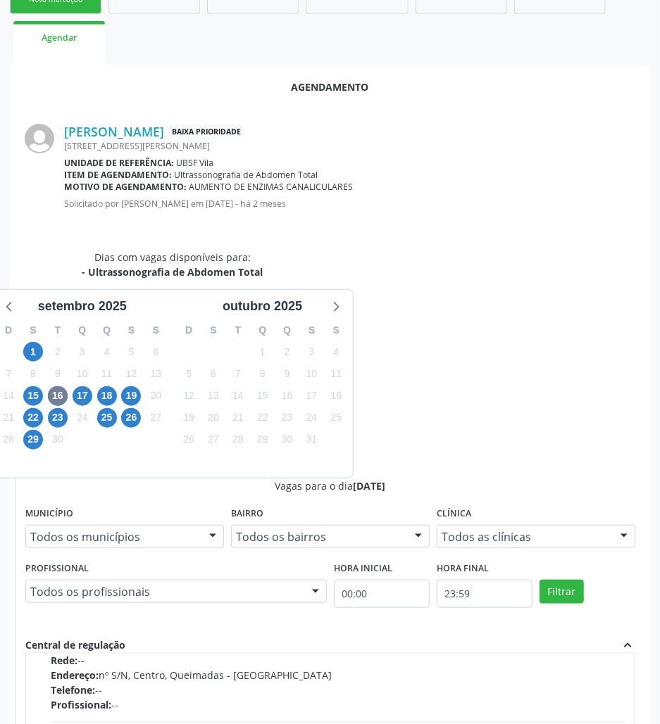
click at [46, 581] on input "Ordem de chegada Consumidos: 4 / 40 Horário: 07:00 Clínica: Policlinica de Quei…" at bounding box center [41, 587] width 10 height 13
radio input "true"
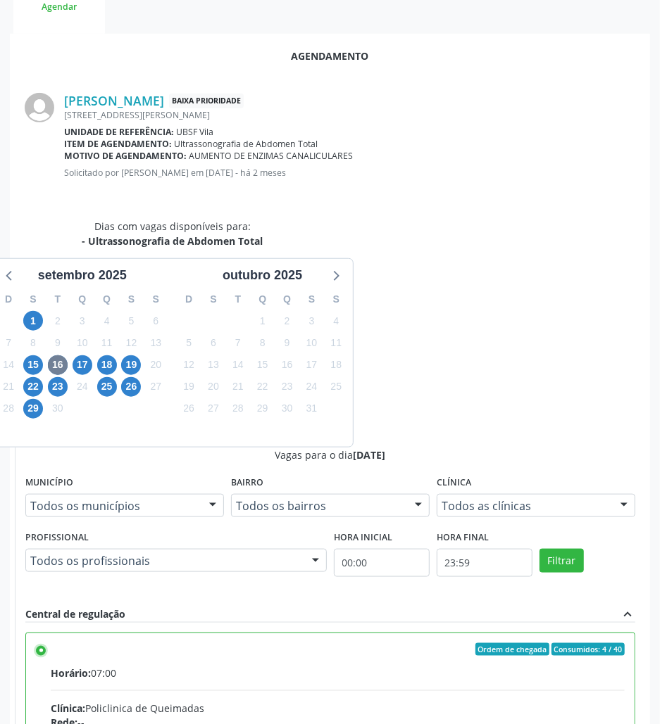
scroll to position [291, 0]
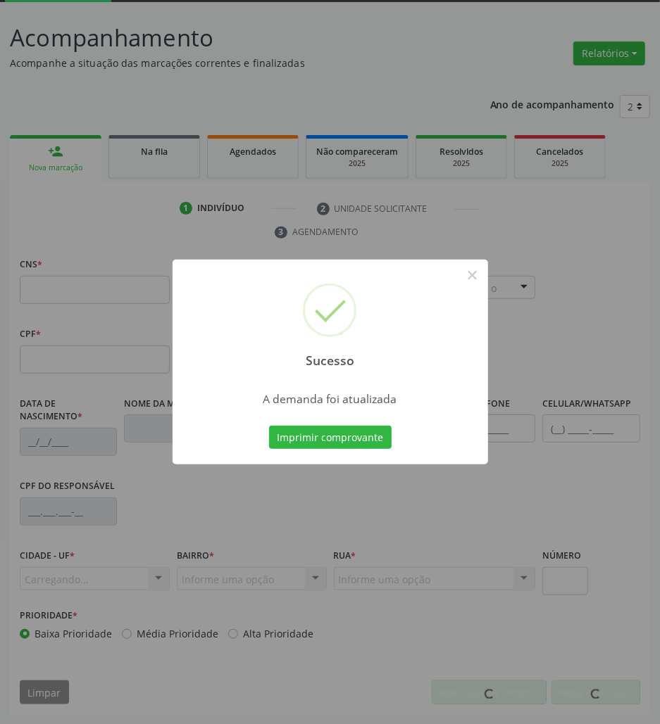
scroll to position [76, 0]
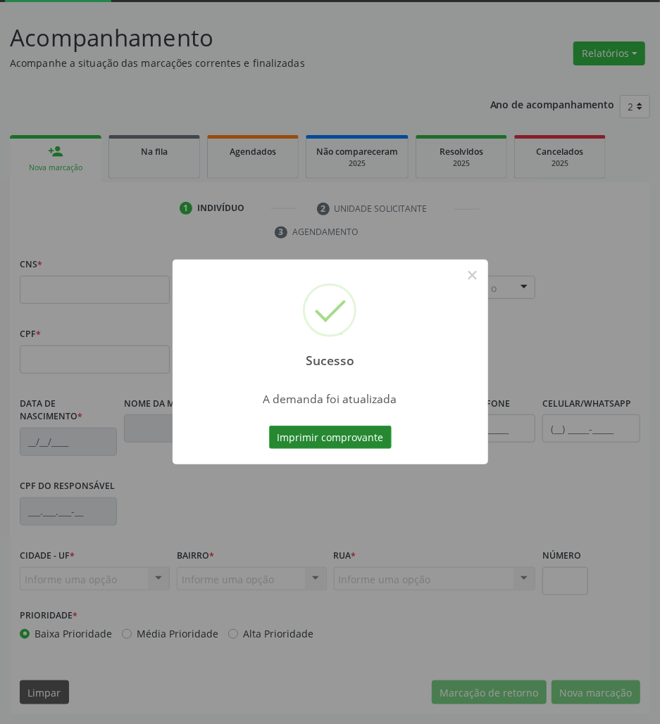
click at [352, 431] on button "Imprimir comprovante" at bounding box center [330, 438] width 122 height 24
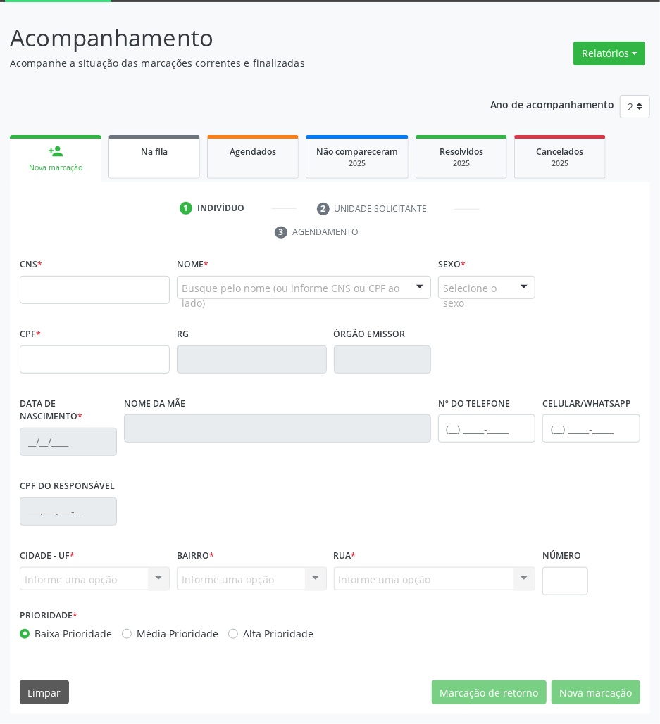
click at [172, 167] on link "Na fila" at bounding box center [154, 157] width 92 height 44
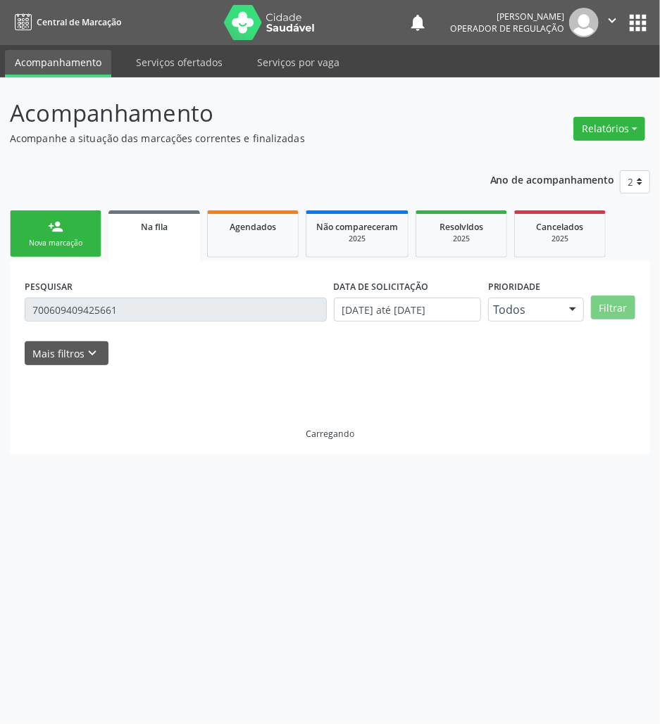
scroll to position [0, 0]
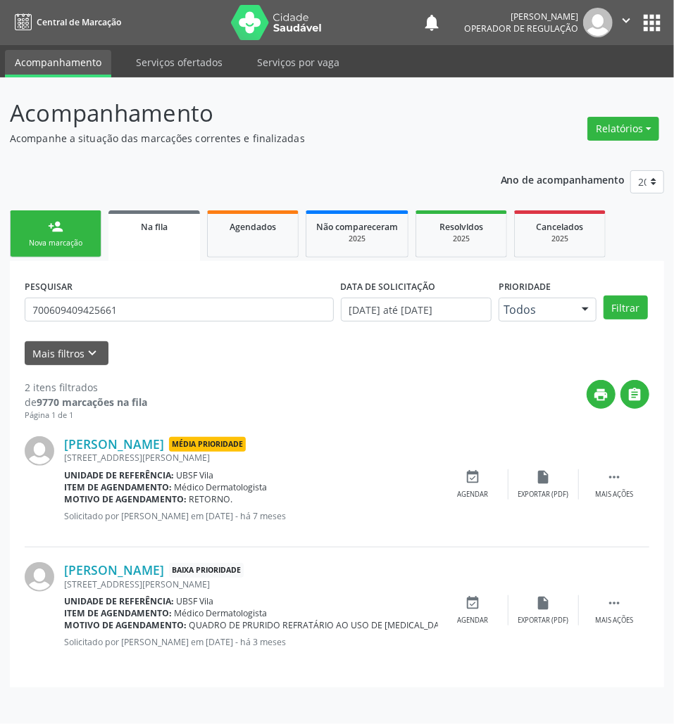
click at [268, 387] on div "print " at bounding box center [398, 401] width 502 height 42
click at [130, 319] on input "700609409425661" at bounding box center [179, 310] width 309 height 24
click at [163, 313] on input "700609409425661" at bounding box center [179, 310] width 309 height 24
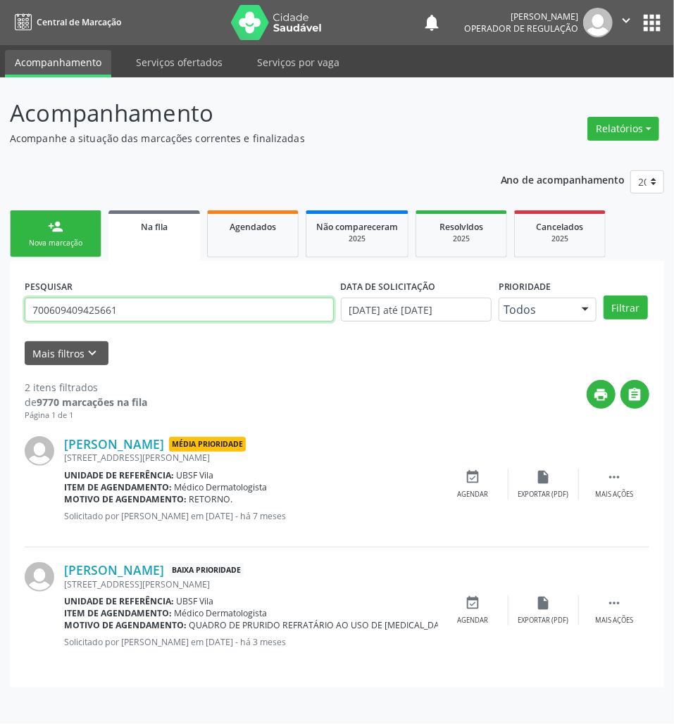
click at [163, 313] on input "700609409425661" at bounding box center [179, 310] width 309 height 24
type input "702603231133640"
click at [603, 296] on button "Filtrar" at bounding box center [625, 308] width 44 height 24
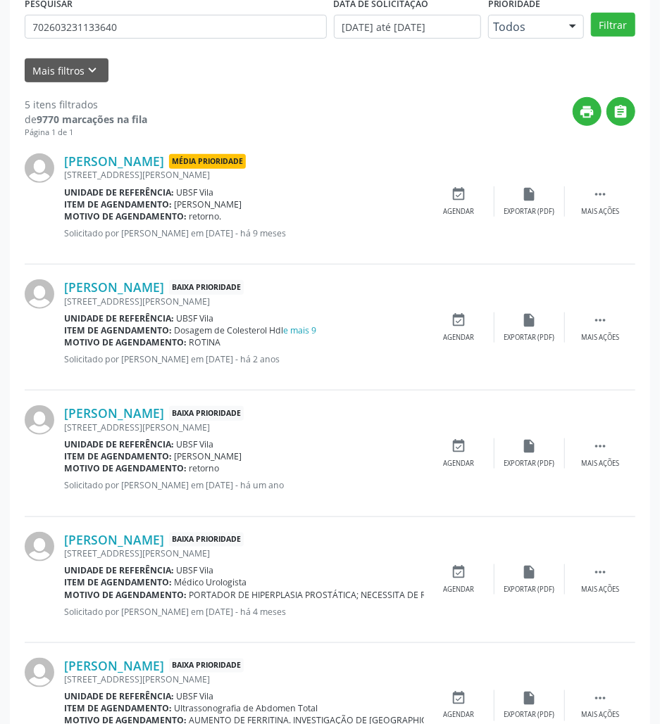
scroll to position [353, 0]
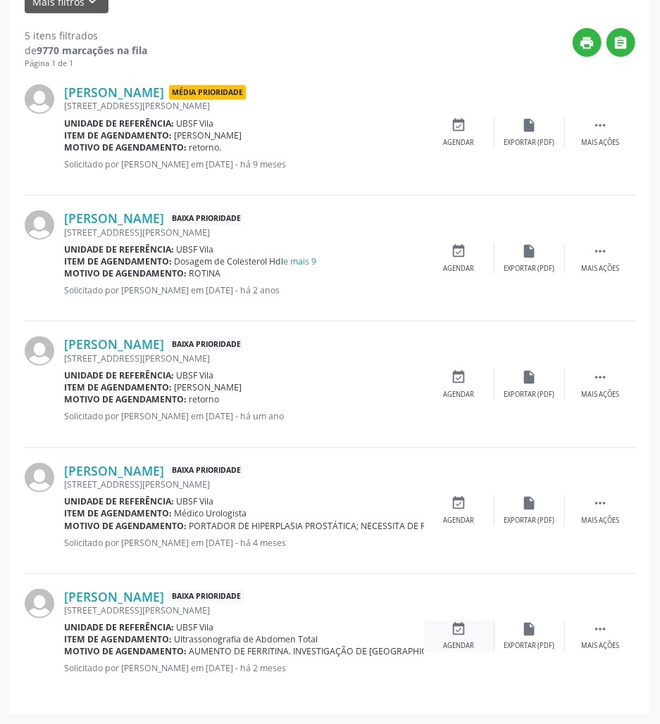
click at [460, 631] on icon "event_available" at bounding box center [458, 629] width 15 height 15
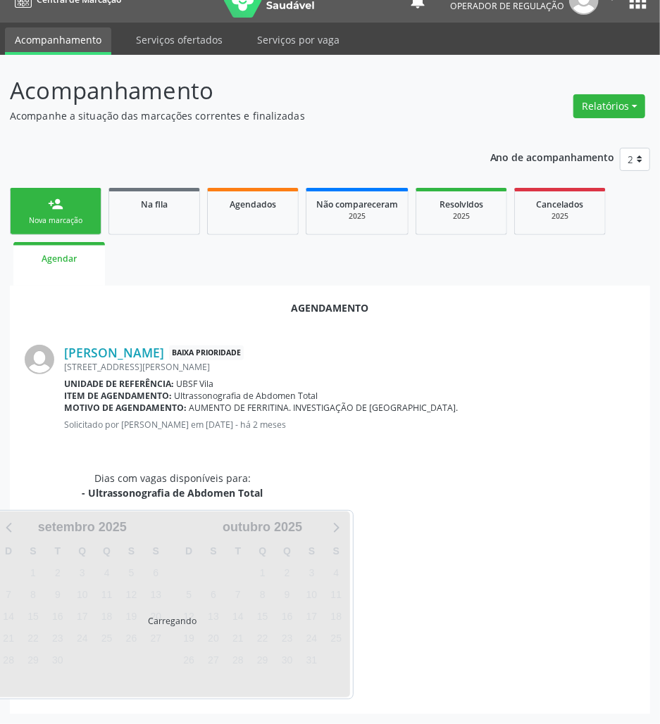
scroll to position [0, 0]
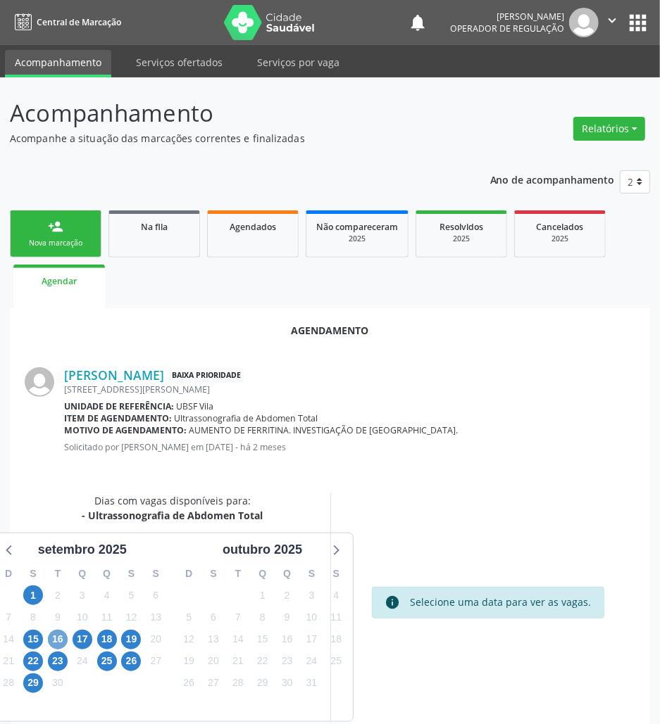
click at [60, 631] on span "16" at bounding box center [58, 640] width 20 height 20
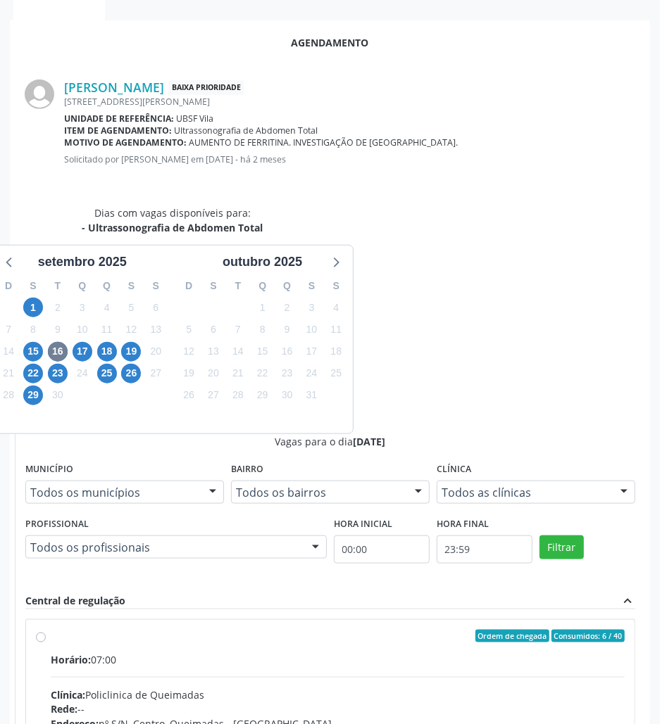
scroll to position [291, 0]
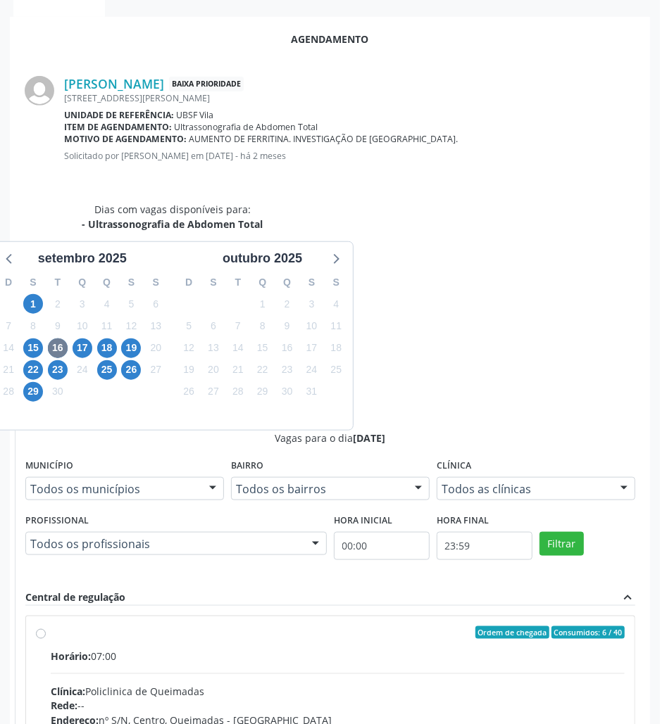
click at [524, 679] on div "Telefone: --" at bounding box center [338, 736] width 574 height 15
click at [46, 626] on input "Ordem de chegada Consumidos: 6 / 40 Horário: 07:00 Clínica: Policlinica de Quei…" at bounding box center [41, 632] width 10 height 13
radio input "true"
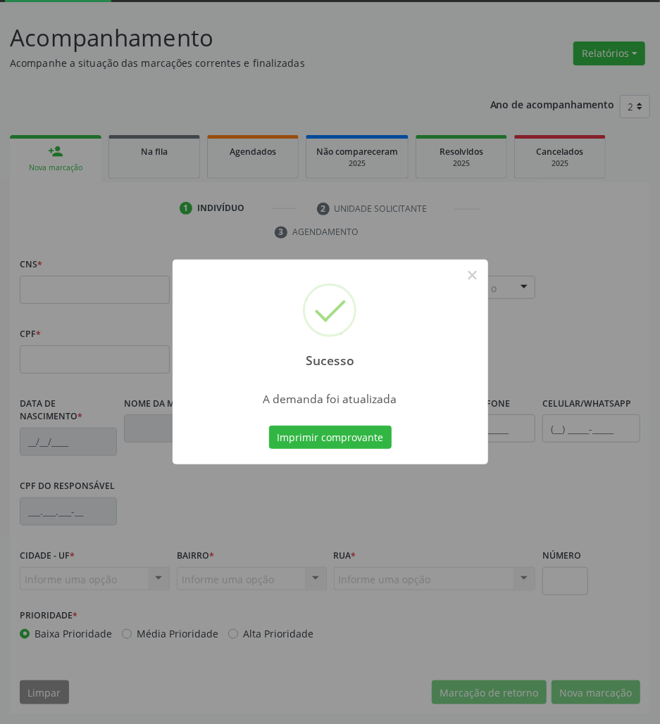
scroll to position [76, 0]
drag, startPoint x: 336, startPoint y: 417, endPoint x: 338, endPoint y: 442, distance: 24.7
click at [336, 421] on div "Sucesso × A demanda foi atualizada Imprimir comprovante Cancel" at bounding box center [329, 363] width 315 height 206
click at [346, 458] on div "Sucesso × A demanda foi atualizada Imprimir comprovante Cancel" at bounding box center [329, 363] width 315 height 206
click at [339, 442] on button "Imprimir comprovante" at bounding box center [330, 438] width 122 height 24
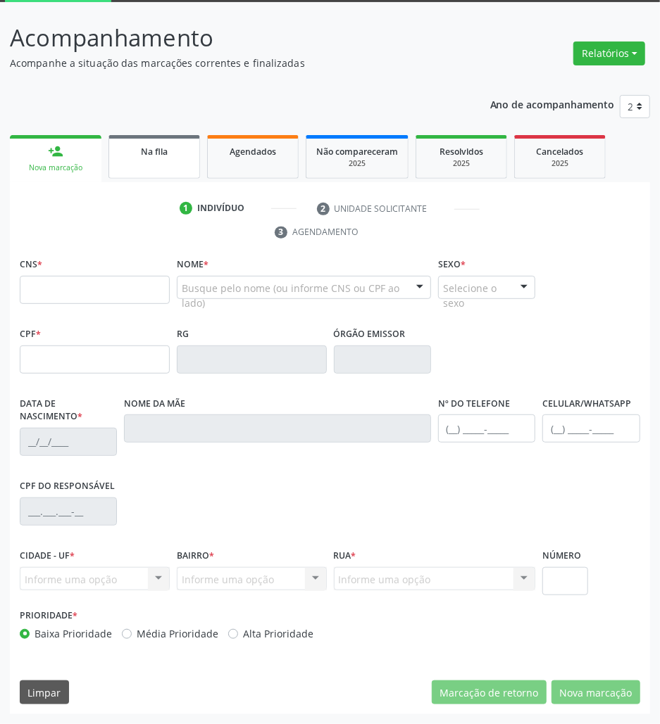
click at [167, 162] on link "Na fila" at bounding box center [154, 157] width 92 height 44
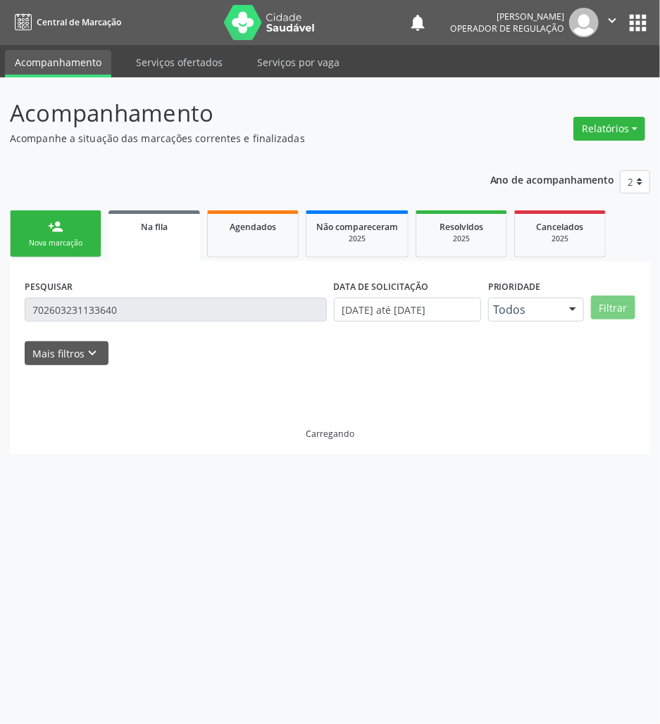
scroll to position [0, 0]
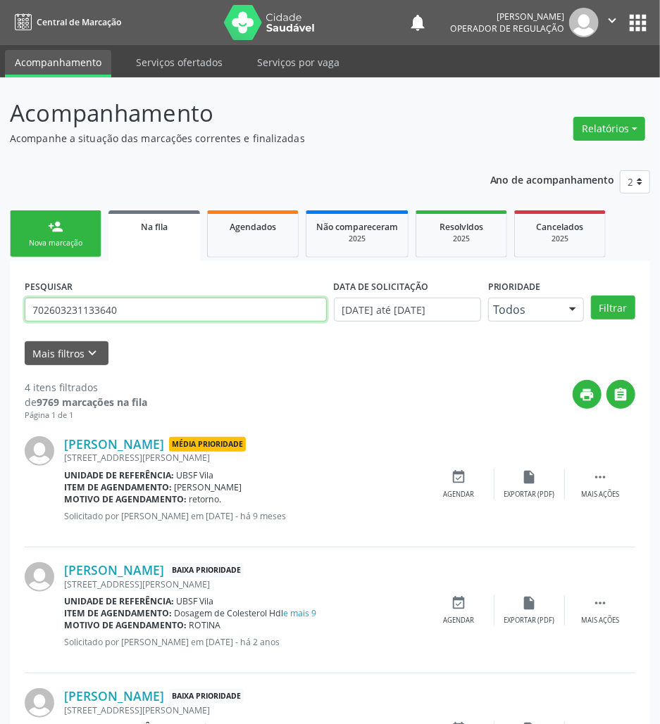
click at [156, 300] on input "702603231133640" at bounding box center [176, 310] width 302 height 24
type input "708408790912868"
click at [591, 296] on button "Filtrar" at bounding box center [613, 308] width 44 height 24
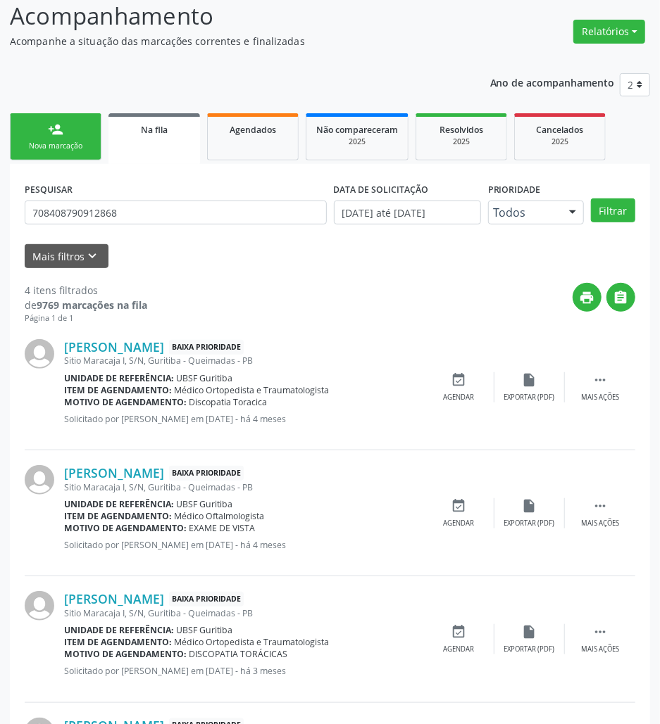
scroll to position [226, 0]
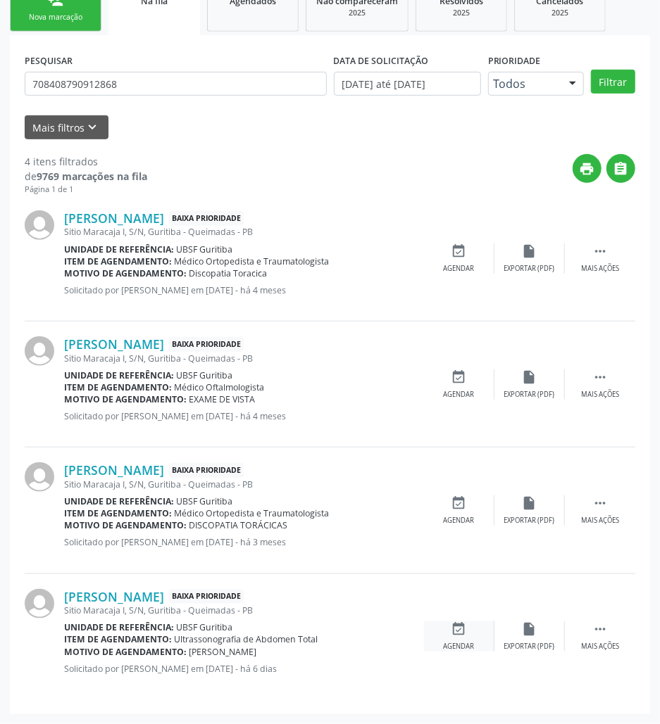
click at [468, 639] on div "event_available Agendar" at bounding box center [459, 637] width 70 height 30
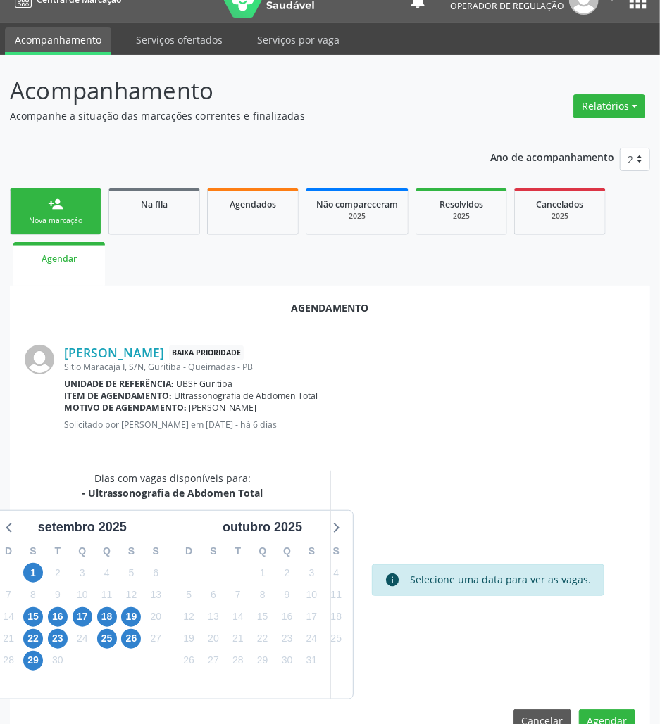
scroll to position [56, 0]
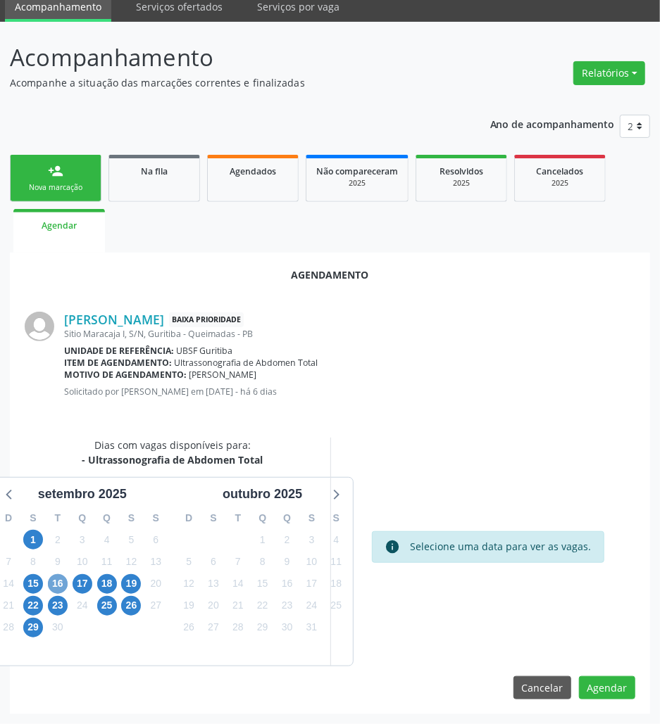
click at [63, 579] on span "16" at bounding box center [58, 584] width 20 height 20
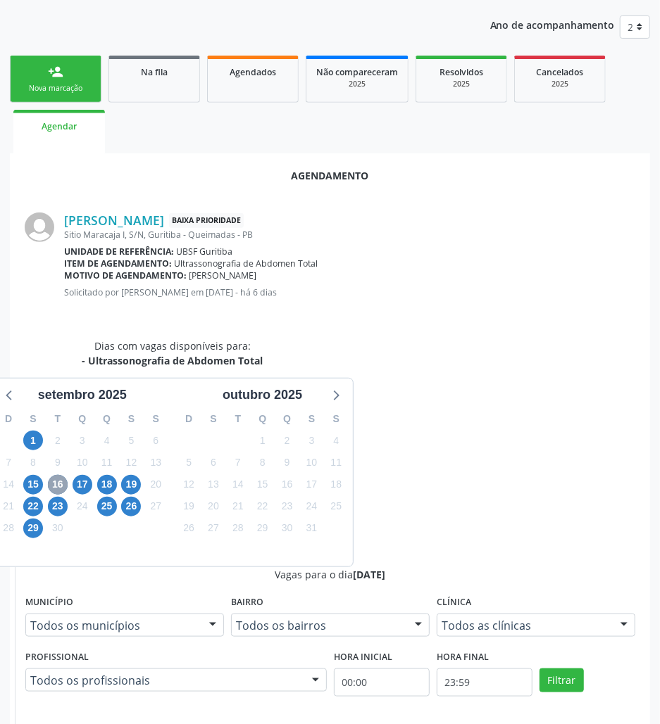
scroll to position [291, 0]
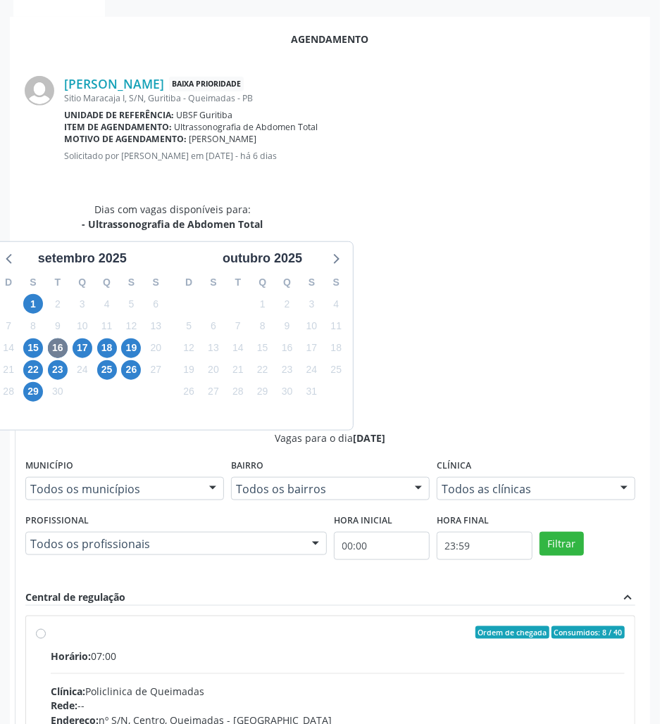
click at [46, 626] on input "Ordem de chegada Consumidos: 8 / 40 Horário: 07:00 Clínica: Policlinica de Quei…" at bounding box center [41, 632] width 10 height 13
radio input "true"
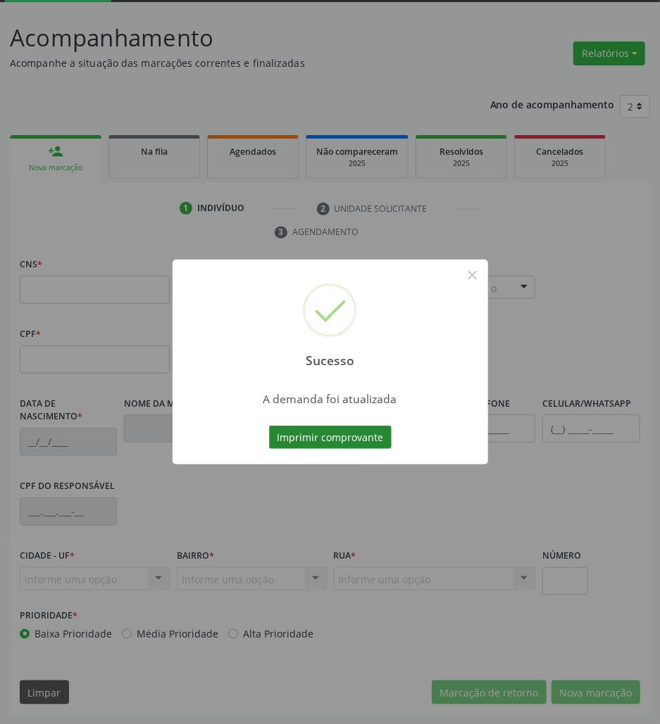
click at [353, 439] on button "Imprimir comprovante" at bounding box center [330, 438] width 122 height 24
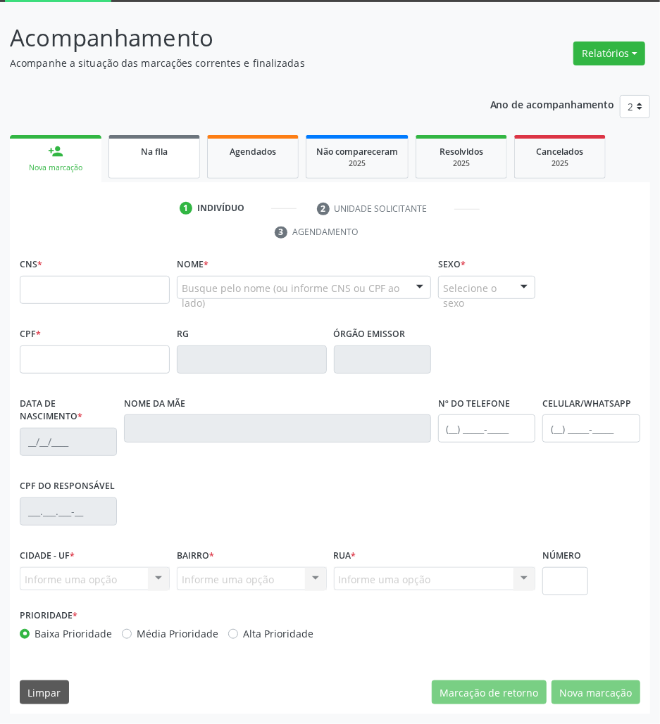
click at [166, 170] on link "Na fila" at bounding box center [154, 157] width 92 height 44
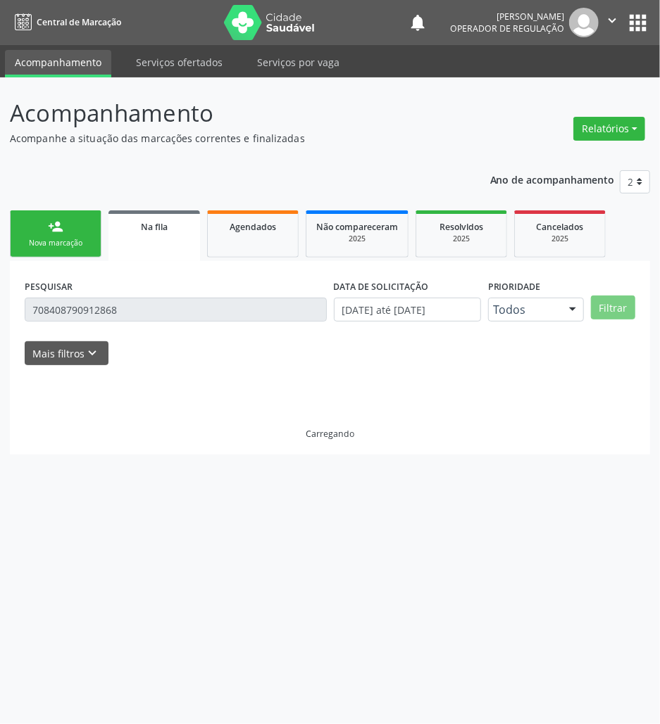
click at [152, 167] on div "Ano de acompanhamento 2025 2024 2023 2022 2021 person_add Nova marcação Na fila…" at bounding box center [330, 307] width 640 height 295
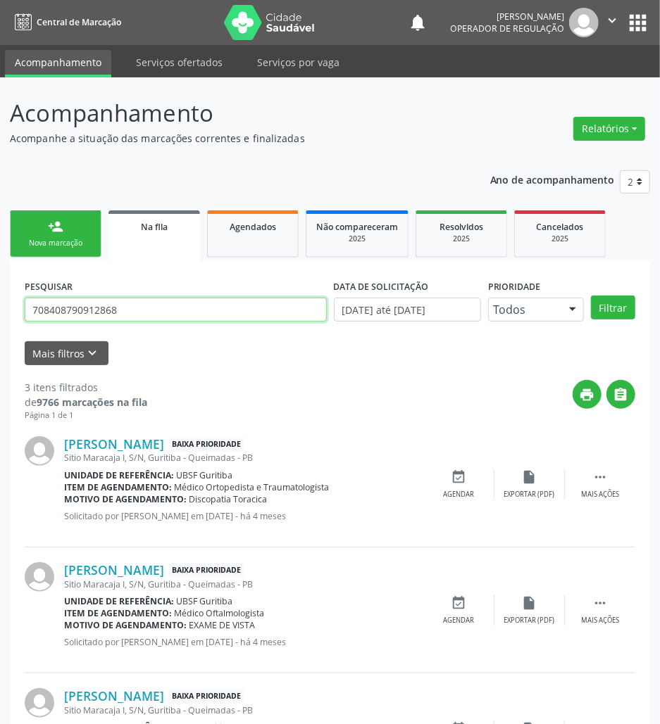
click at [93, 305] on input "708408790912868" at bounding box center [176, 310] width 302 height 24
click at [135, 305] on input "708408790912868" at bounding box center [176, 310] width 302 height 24
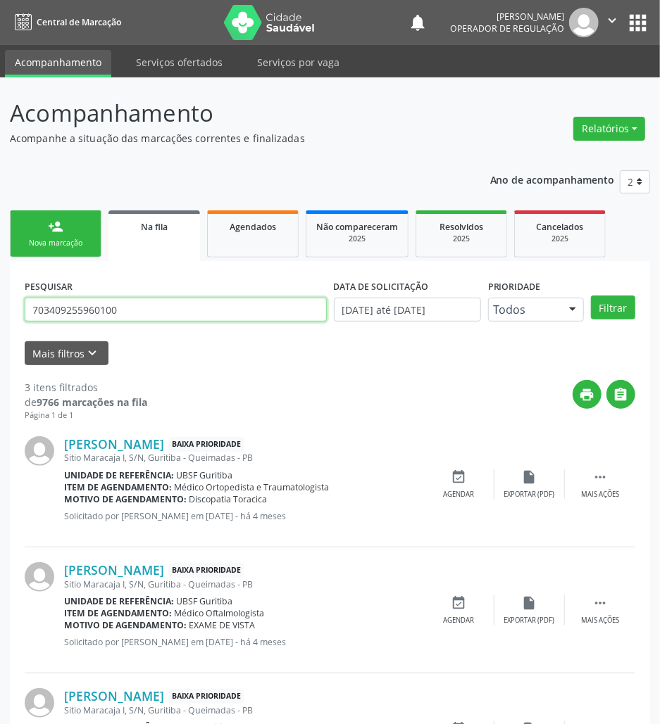
type input "703409255960100"
click at [591, 296] on button "Filtrar" at bounding box center [613, 308] width 44 height 24
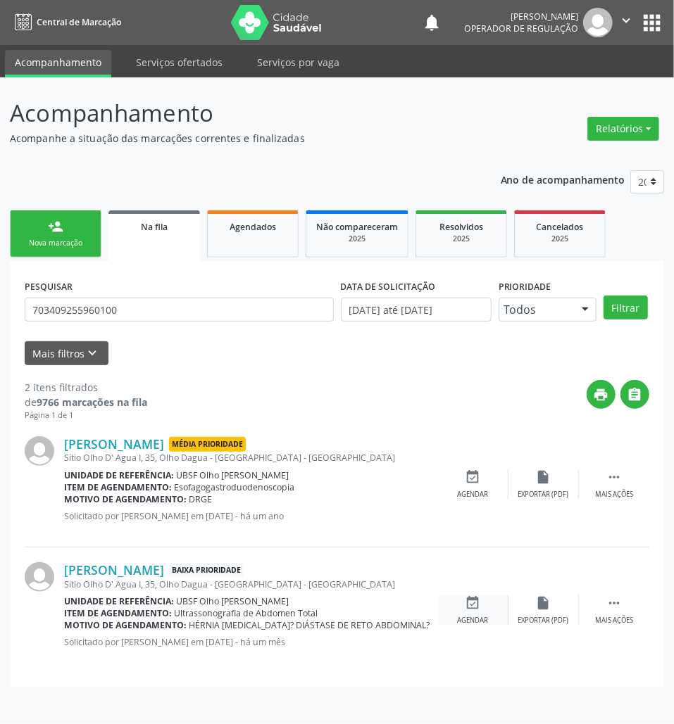
click at [487, 617] on div "Agendar" at bounding box center [473, 621] width 31 height 10
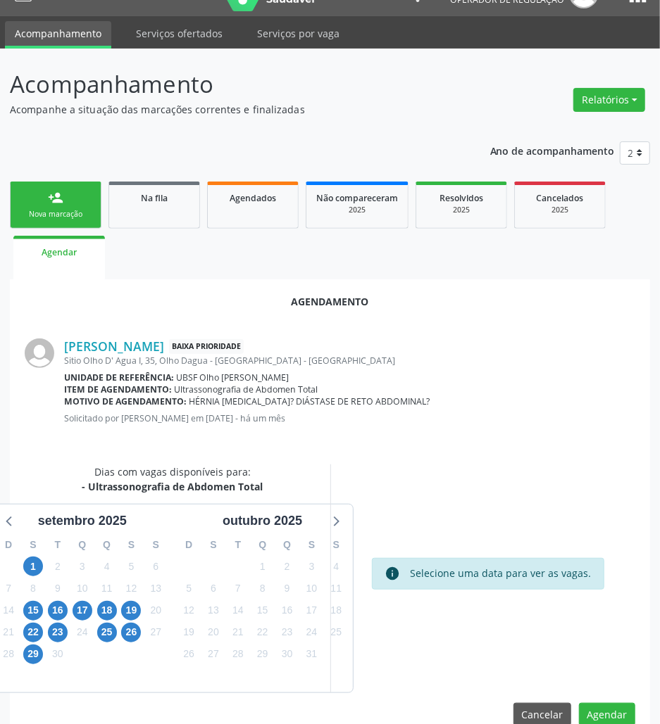
scroll to position [56, 0]
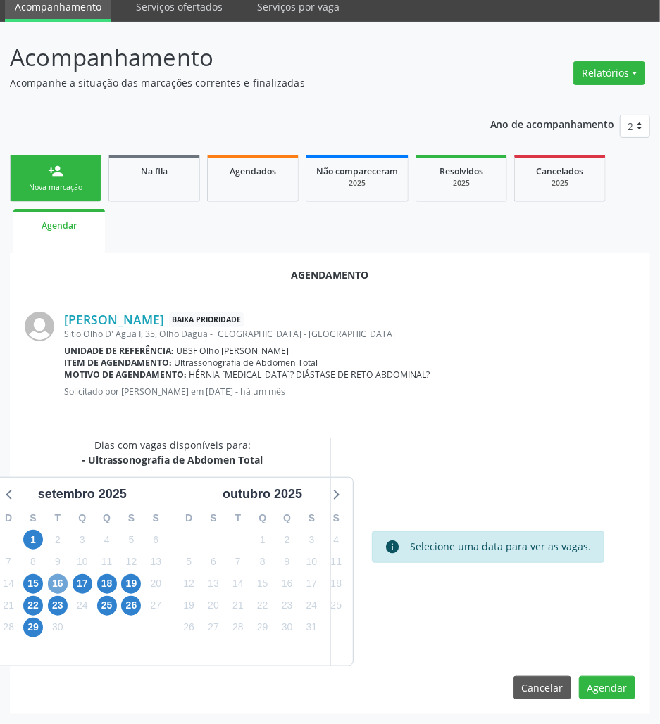
click at [53, 584] on span "16" at bounding box center [58, 584] width 20 height 20
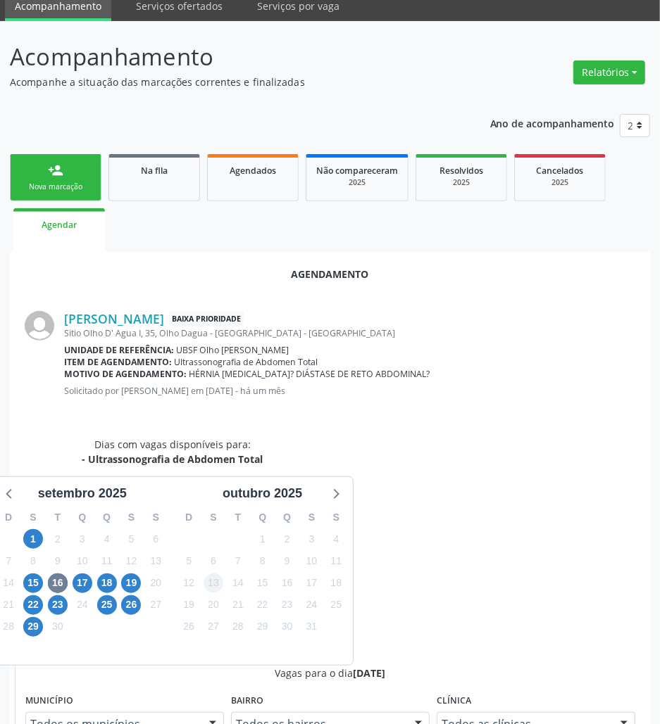
drag, startPoint x: 445, startPoint y: 673, endPoint x: 217, endPoint y: 577, distance: 246.7
radio input "true"
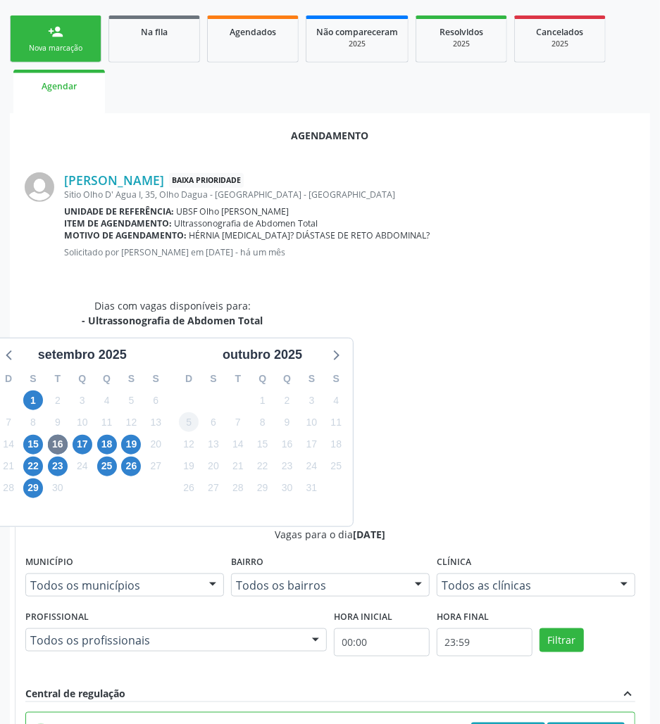
scroll to position [291, 0]
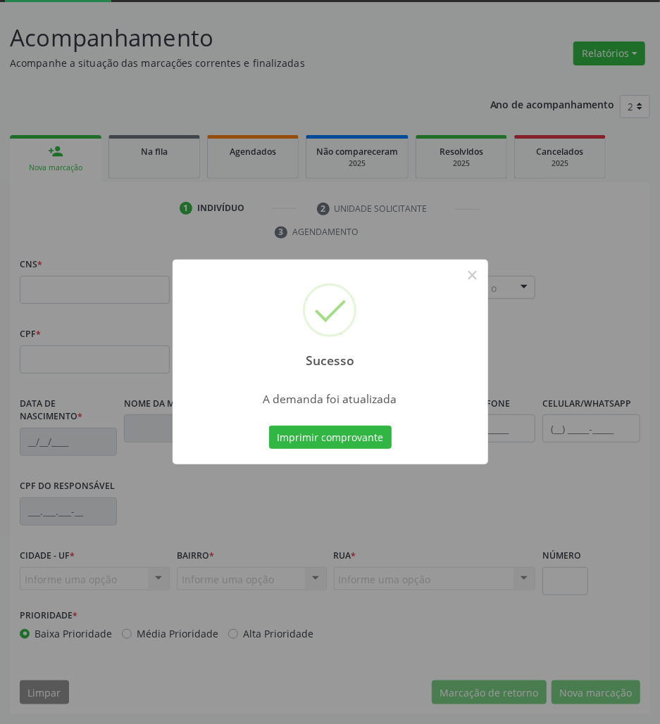
scroll to position [76, 0]
drag, startPoint x: 324, startPoint y: 405, endPoint x: 324, endPoint y: 417, distance: 12.0
click at [324, 412] on div "Sucesso × A demanda foi atualizada Imprimir comprovante Cancel" at bounding box center [329, 363] width 315 height 206
click at [336, 438] on button "Imprimir comprovante" at bounding box center [330, 438] width 122 height 24
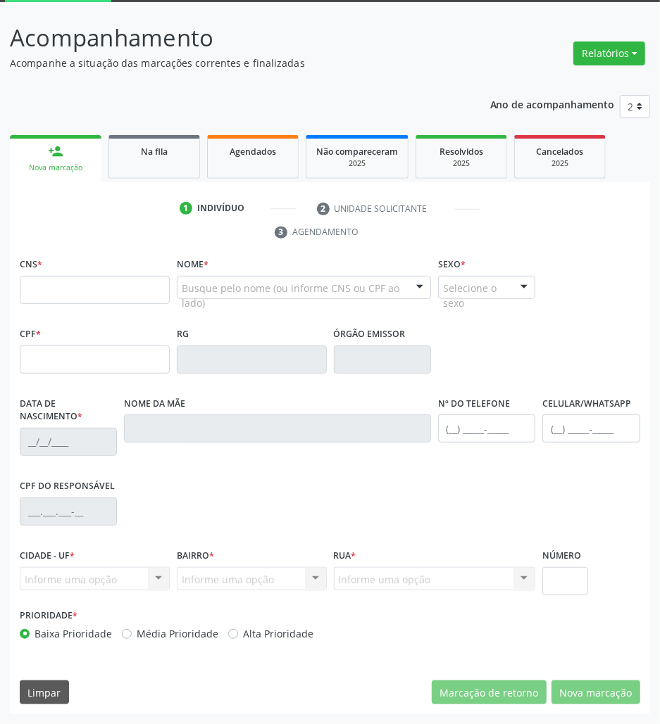
drag, startPoint x: 156, startPoint y: 138, endPoint x: 139, endPoint y: 6, distance: 133.5
click at [158, 139] on link "Na fila" at bounding box center [154, 157] width 92 height 44
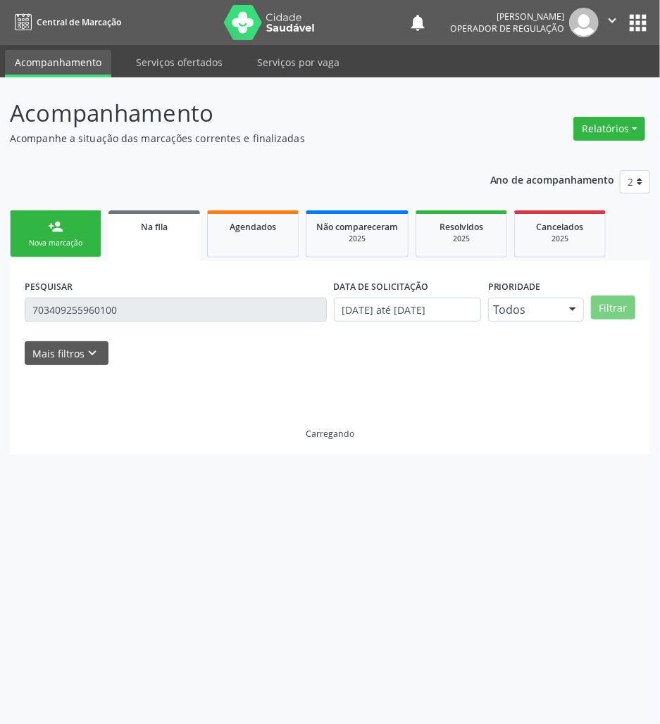
scroll to position [0, 0]
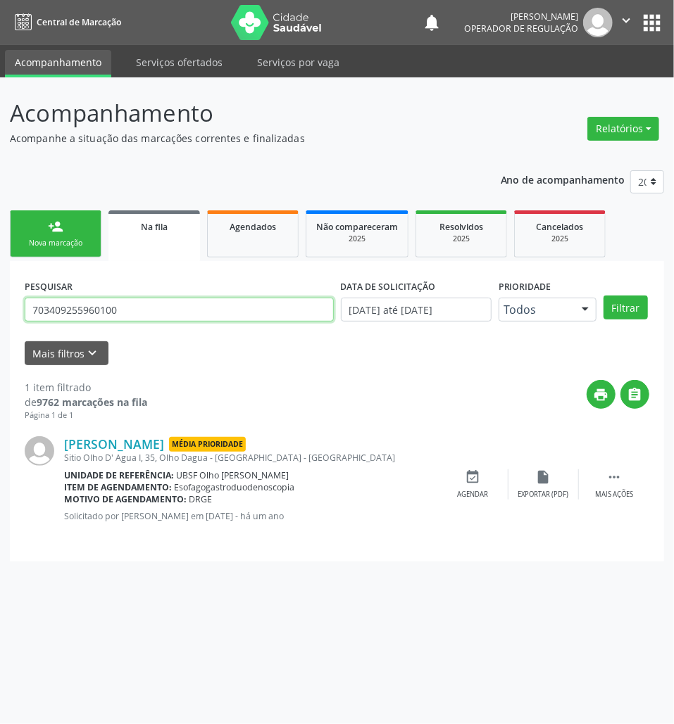
click at [152, 305] on input "703409255960100" at bounding box center [179, 310] width 309 height 24
click at [151, 305] on input "703409255960100" at bounding box center [179, 310] width 309 height 24
click at [86, 314] on input "703409255960100" at bounding box center [179, 310] width 309 height 24
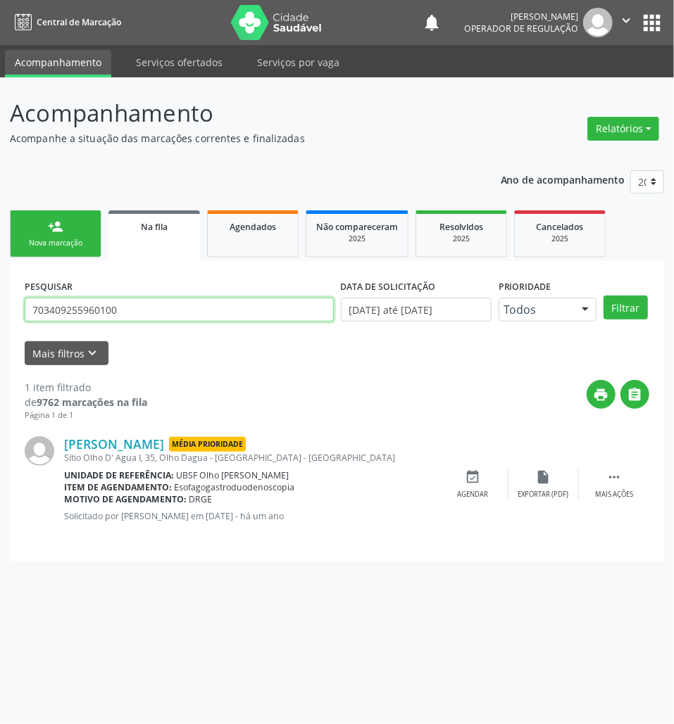
click at [86, 314] on input "703409255960100" at bounding box center [179, 310] width 309 height 24
type input "0"
type input "705008447945656"
click at [603, 296] on button "Filtrar" at bounding box center [625, 308] width 44 height 24
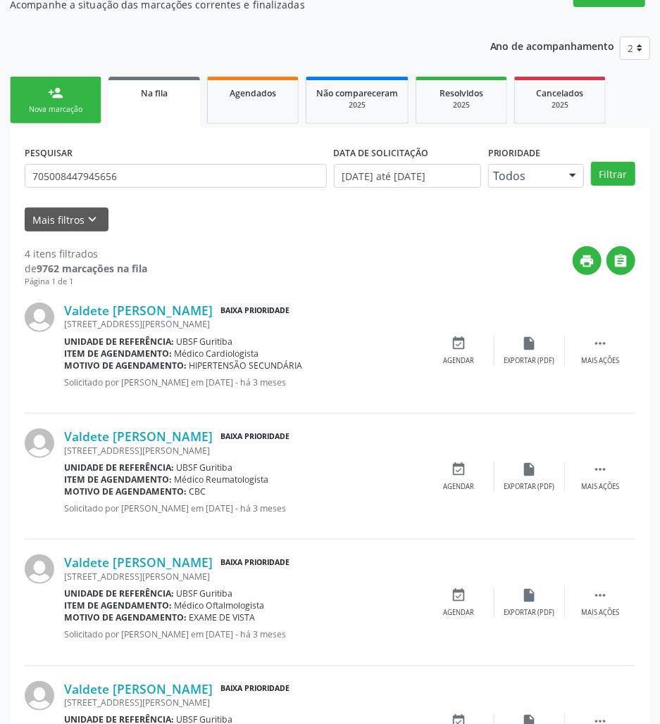
scroll to position [226, 0]
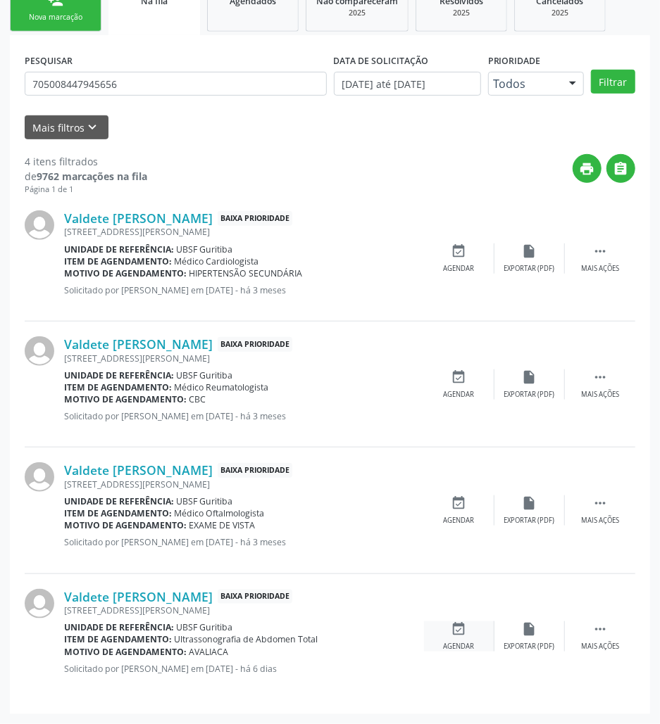
click at [460, 622] on icon "event_available" at bounding box center [458, 629] width 15 height 15
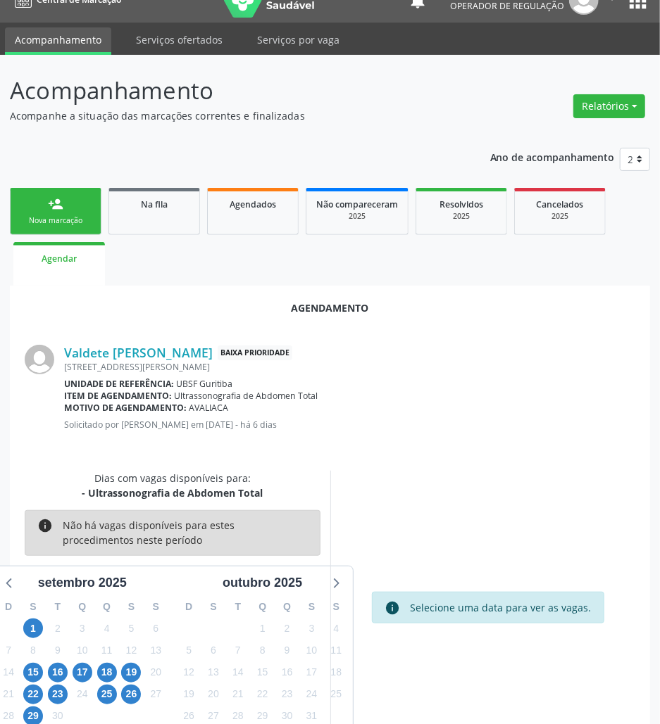
scroll to position [56, 0]
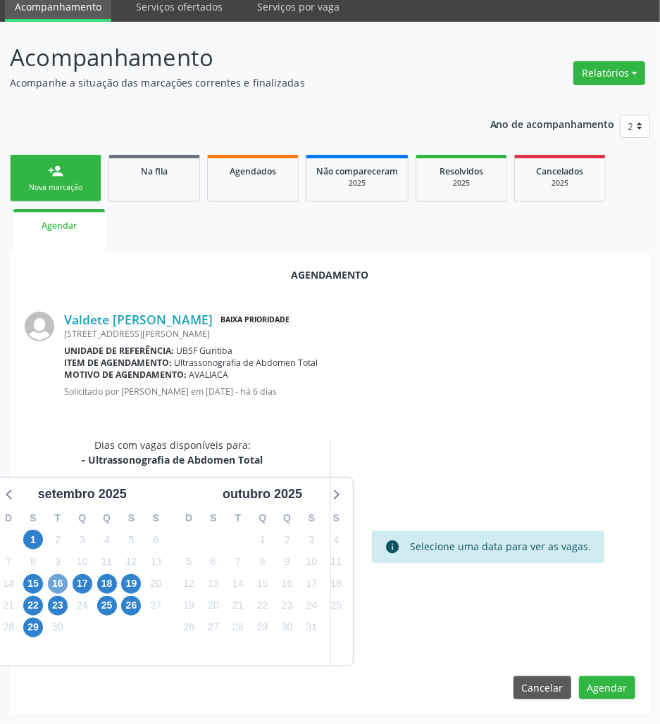
click at [57, 584] on span "16" at bounding box center [58, 584] width 20 height 20
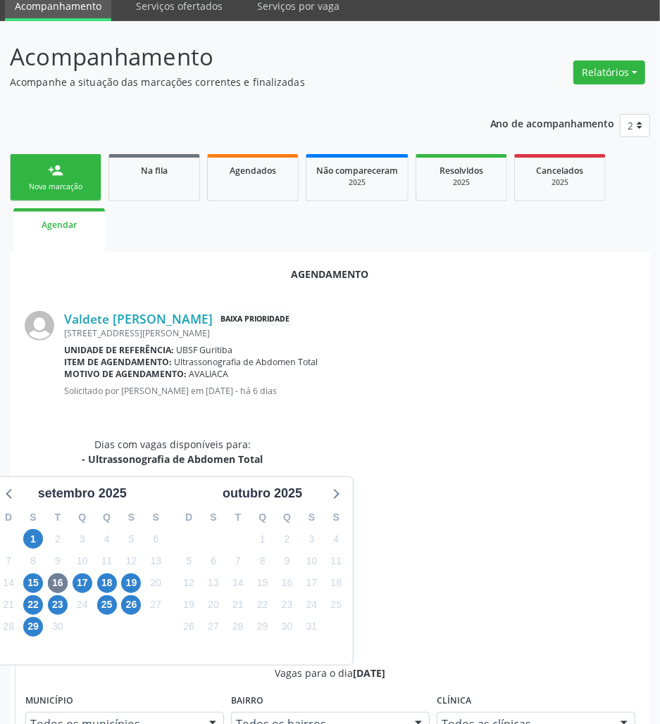
drag, startPoint x: 451, startPoint y: 663, endPoint x: 156, endPoint y: 528, distance: 324.4
radio input "true"
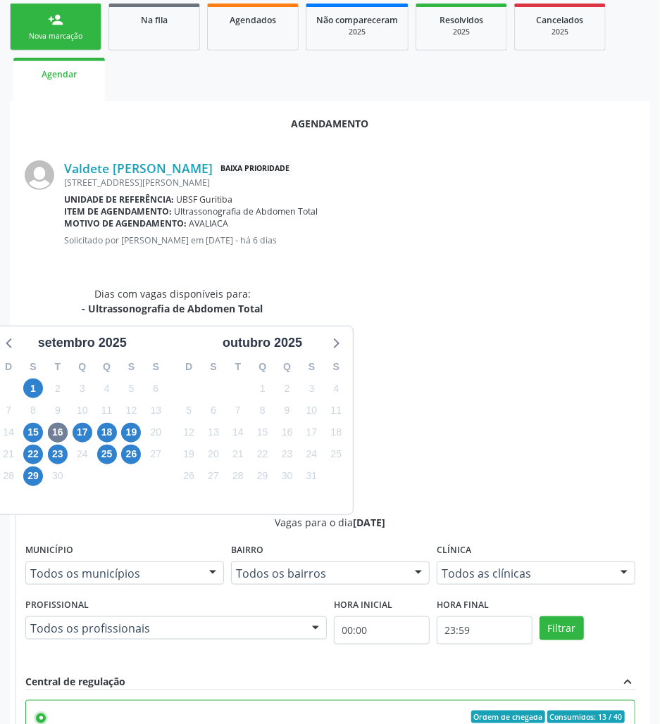
scroll to position [291, 0]
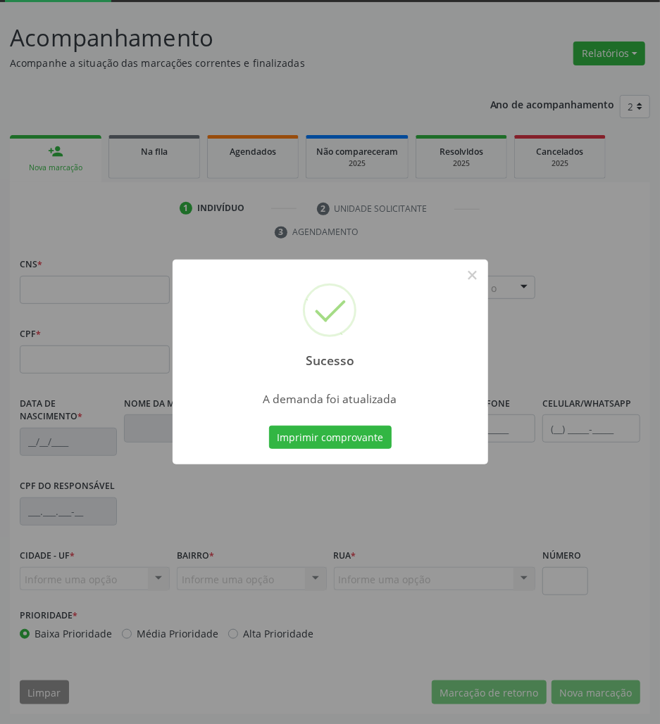
scroll to position [76, 0]
click at [275, 434] on button "Imprimir comprovante" at bounding box center [330, 438] width 122 height 24
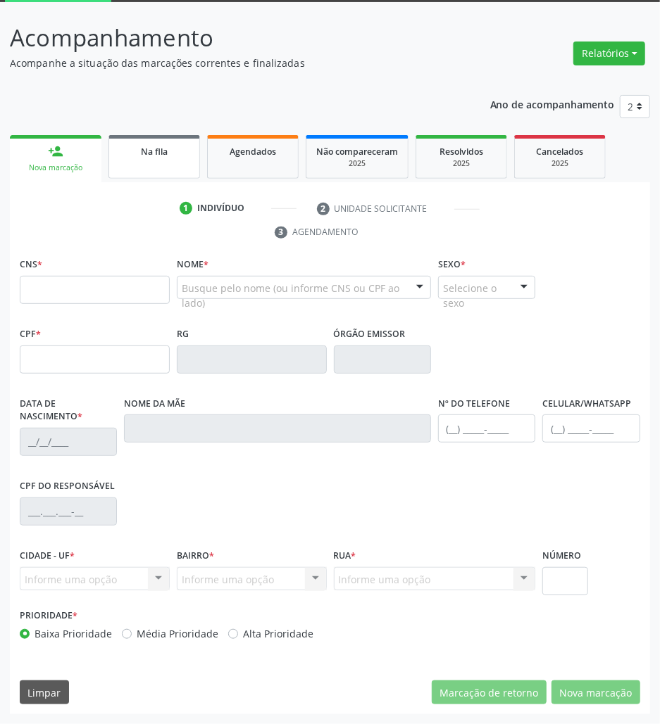
click at [153, 167] on link "Na fila" at bounding box center [154, 157] width 92 height 44
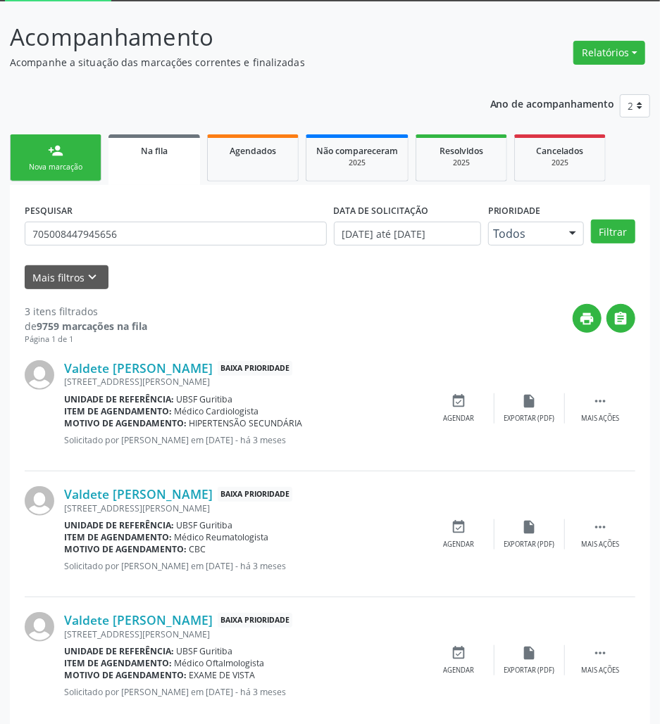
scroll to position [0, 0]
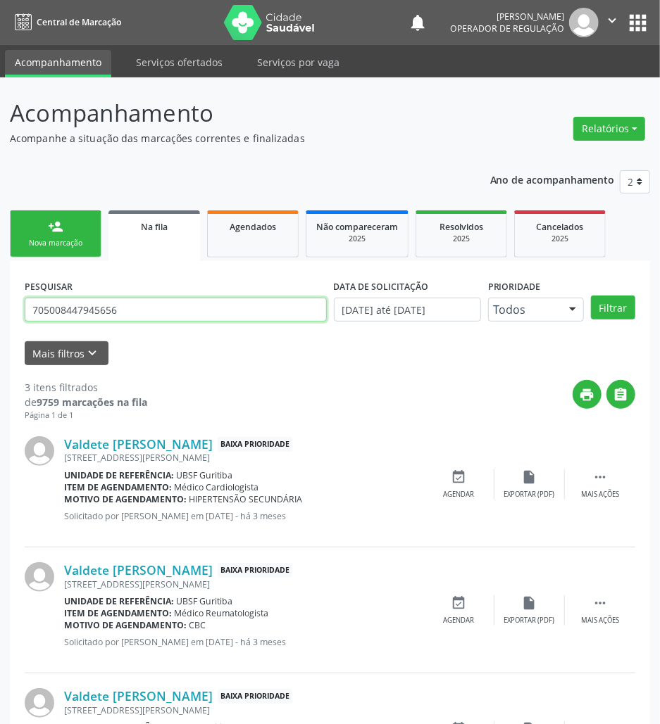
click at [114, 308] on input "705008447945656" at bounding box center [176, 310] width 302 height 24
type input "erica silva"
click at [591, 296] on button "Filtrar" at bounding box center [613, 308] width 44 height 24
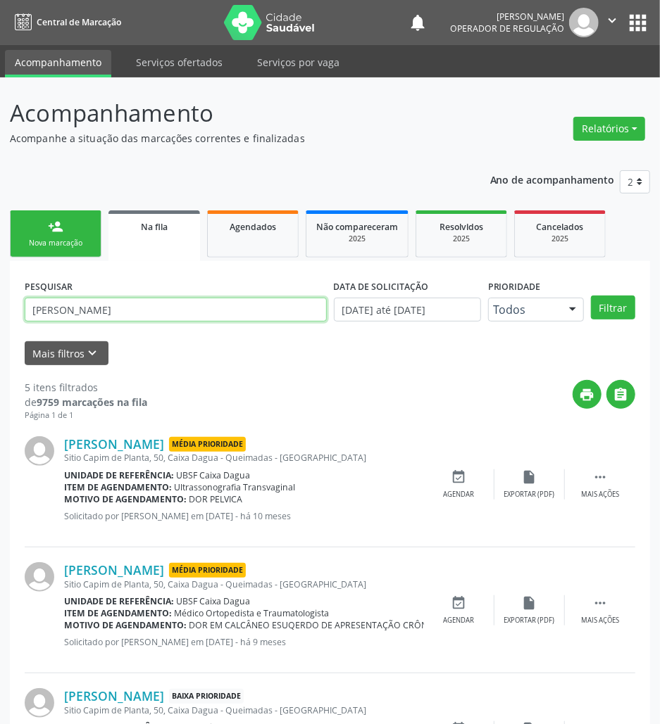
click at [93, 314] on input "erica silva" at bounding box center [176, 310] width 302 height 24
click at [93, 315] on input "erica silva" at bounding box center [176, 310] width 302 height 24
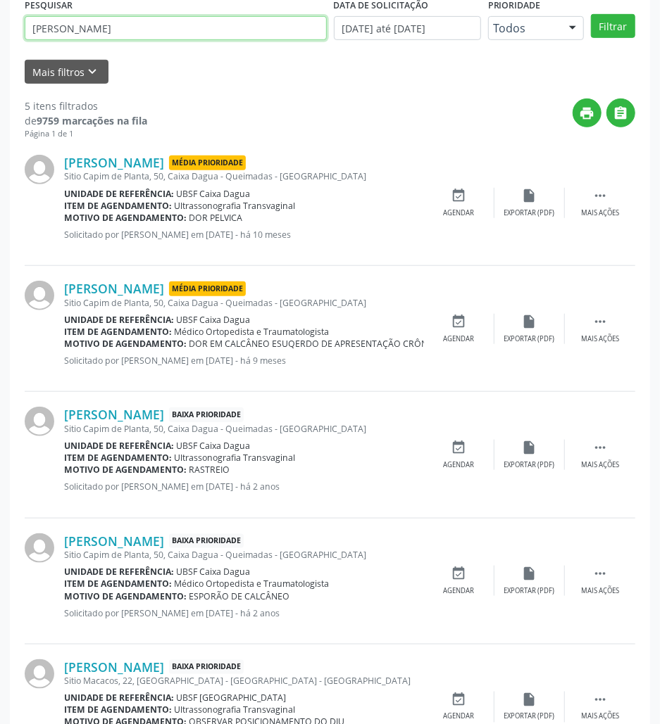
scroll to position [353, 0]
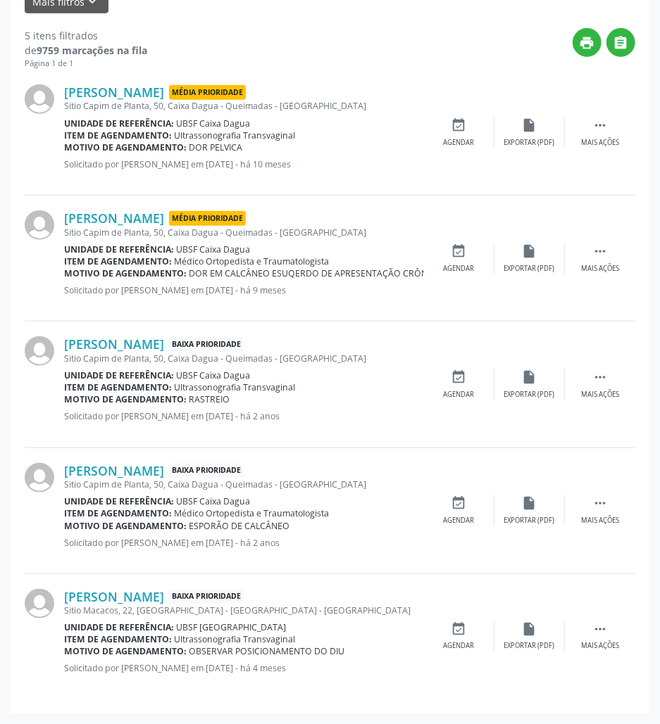
drag, startPoint x: 57, startPoint y: 595, endPoint x: 180, endPoint y: 594, distance: 123.2
click at [180, 594] on div "Erica Silva Segundo Baixa Prioridade Sitio Macacos, 22, Baixa Verde - Queimadas…" at bounding box center [330, 636] width 610 height 125
copy div "Erica Silva Segundo"
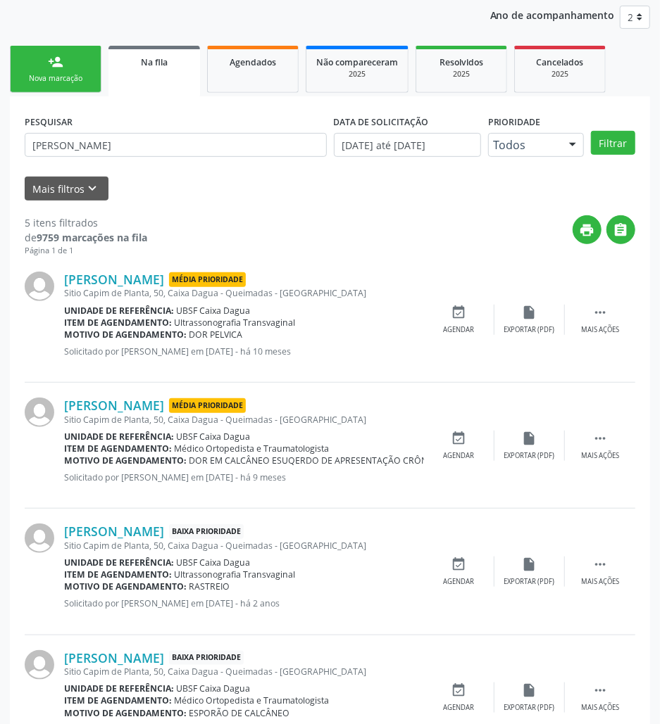
scroll to position [0, 0]
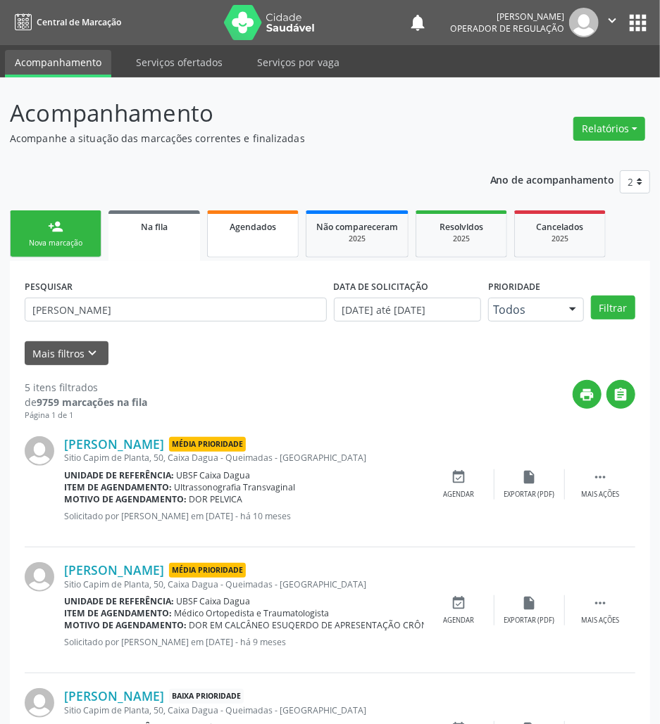
click at [253, 217] on link "Agendados" at bounding box center [253, 233] width 92 height 47
select select "8"
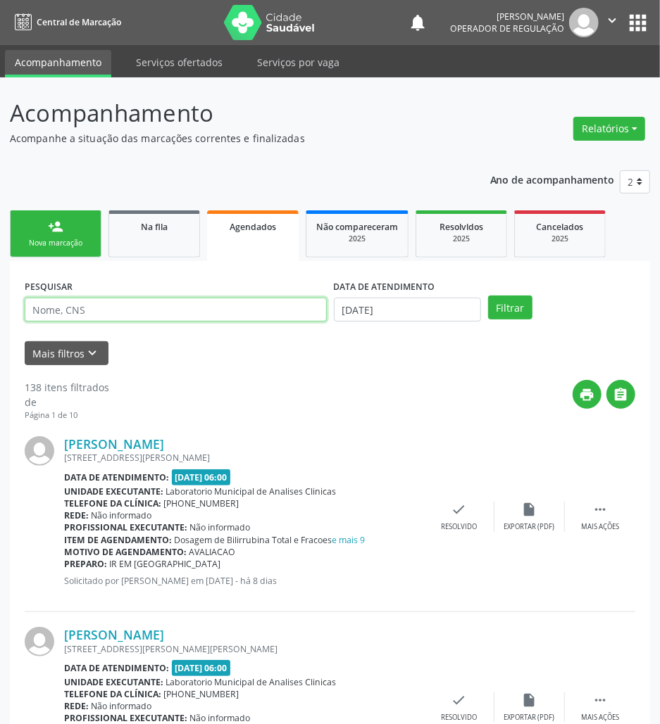
click at [59, 310] on input "text" at bounding box center [176, 310] width 302 height 24
paste input "Erica Silva Segundo"
type input "Erica Silva Segundo"
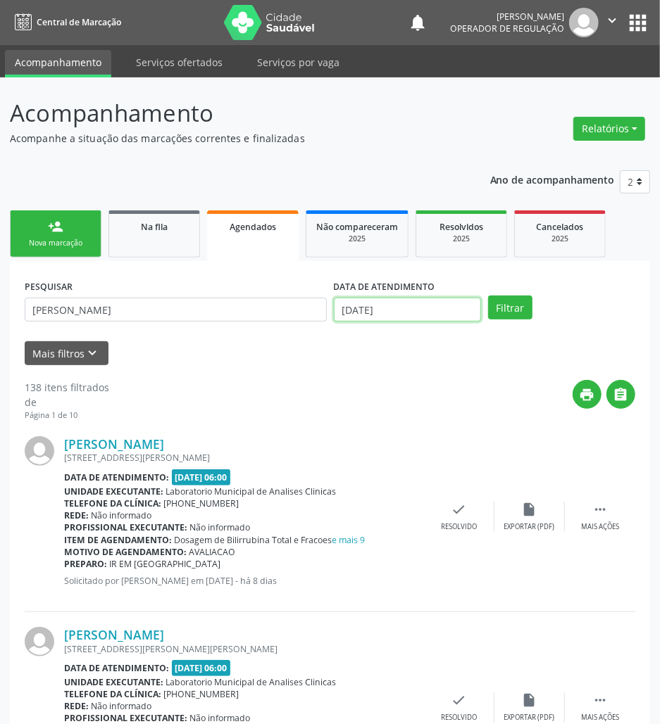
click at [454, 303] on input "[DATE]" at bounding box center [407, 310] width 147 height 24
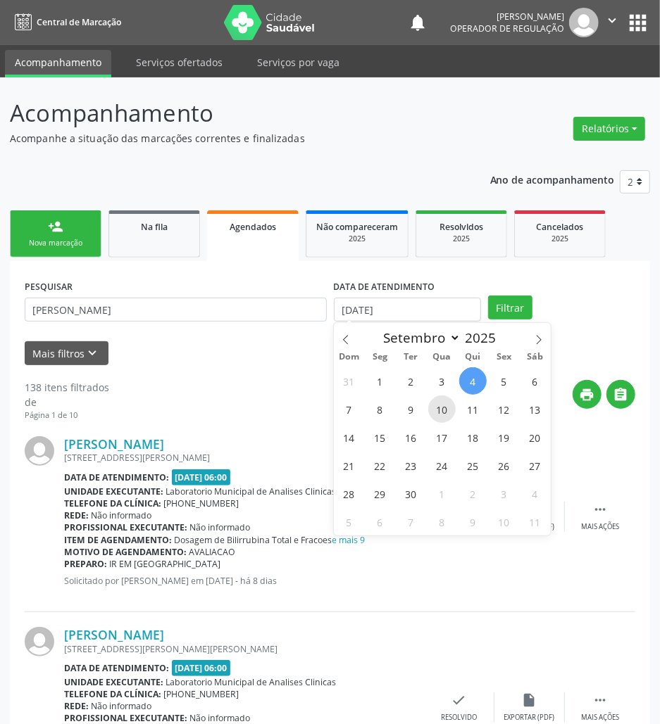
click at [434, 398] on span "10" at bounding box center [441, 409] width 27 height 27
type input "10/09/2025"
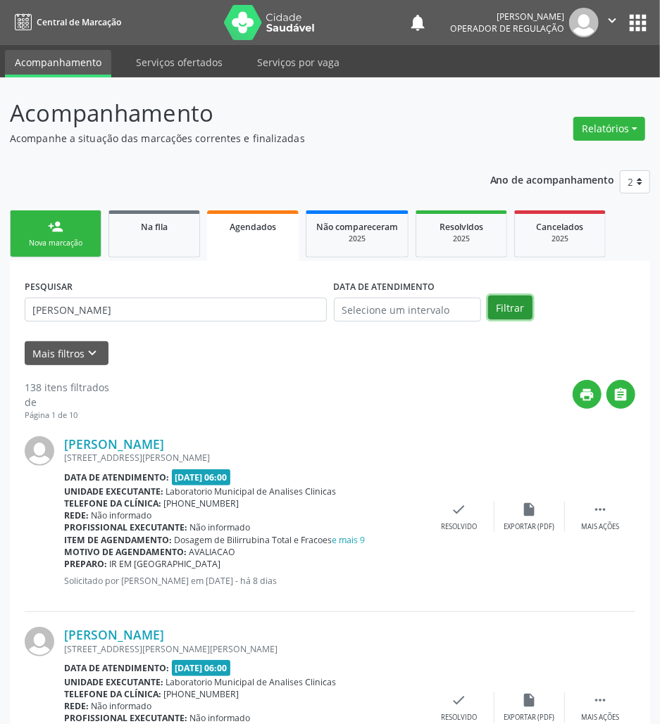
click at [512, 303] on button "Filtrar" at bounding box center [510, 308] width 44 height 24
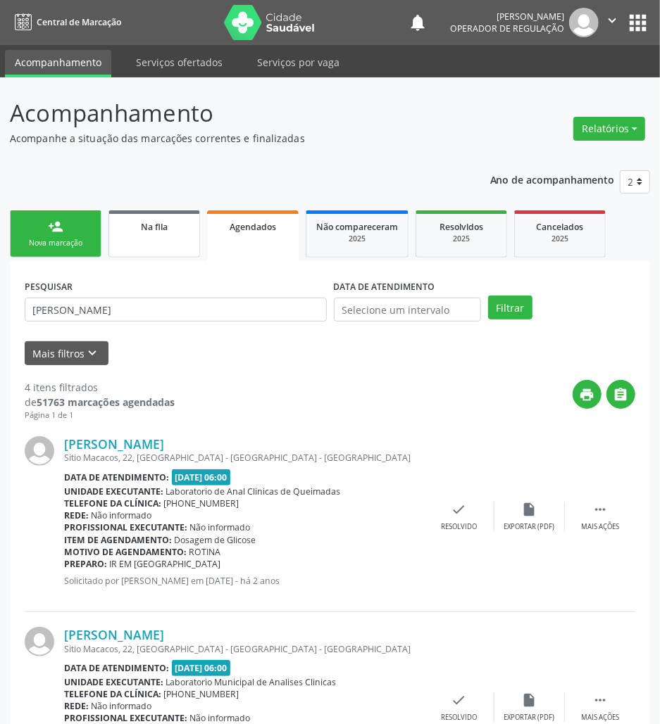
click at [184, 256] on link "Na fila" at bounding box center [154, 233] width 92 height 47
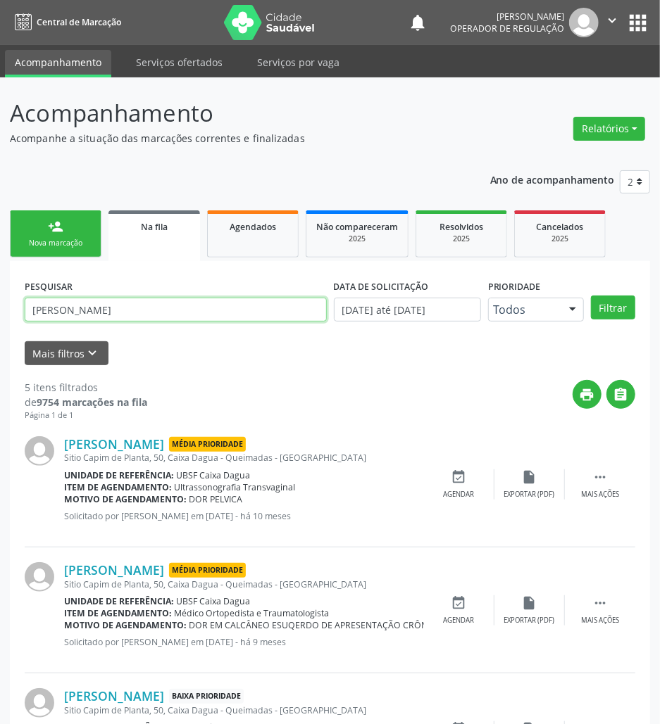
click at [198, 307] on input "erica silva" at bounding box center [176, 310] width 302 height 24
type input "700000659591205"
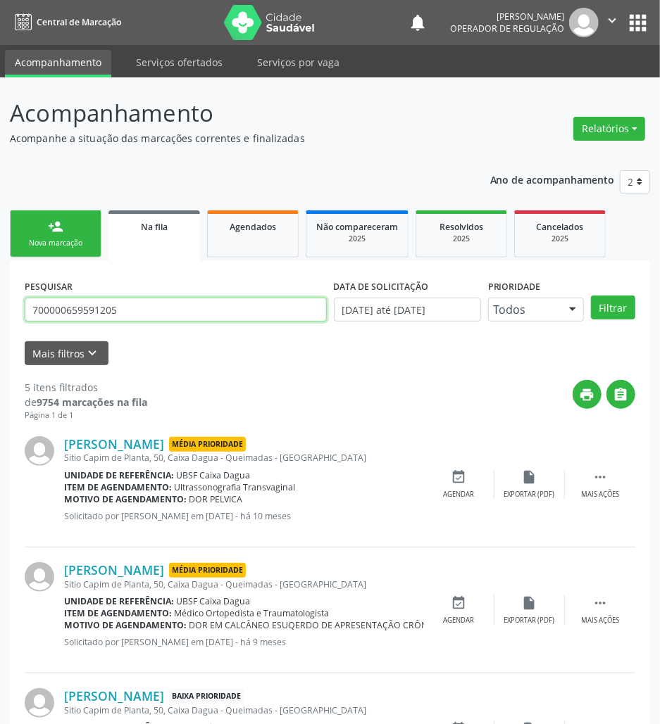
click at [591, 296] on button "Filtrar" at bounding box center [613, 308] width 44 height 24
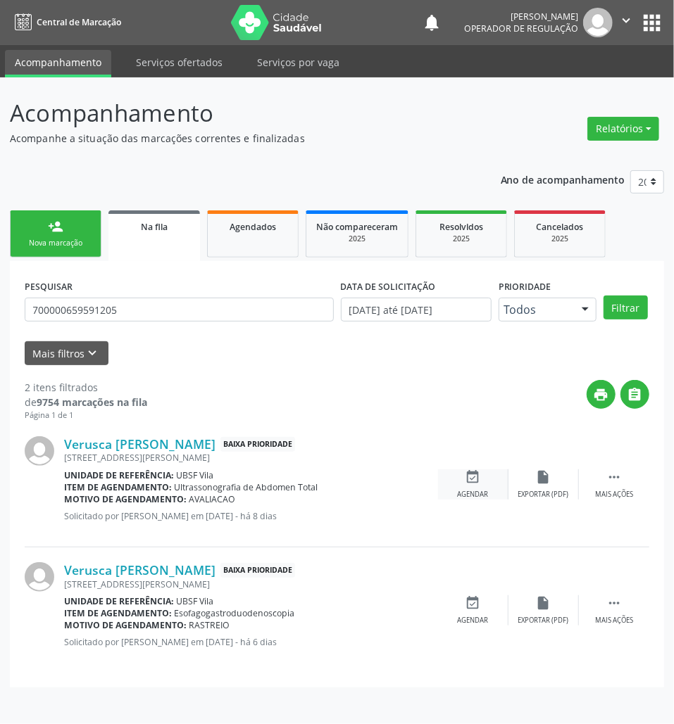
click at [488, 477] on div "event_available Agendar" at bounding box center [473, 484] width 70 height 30
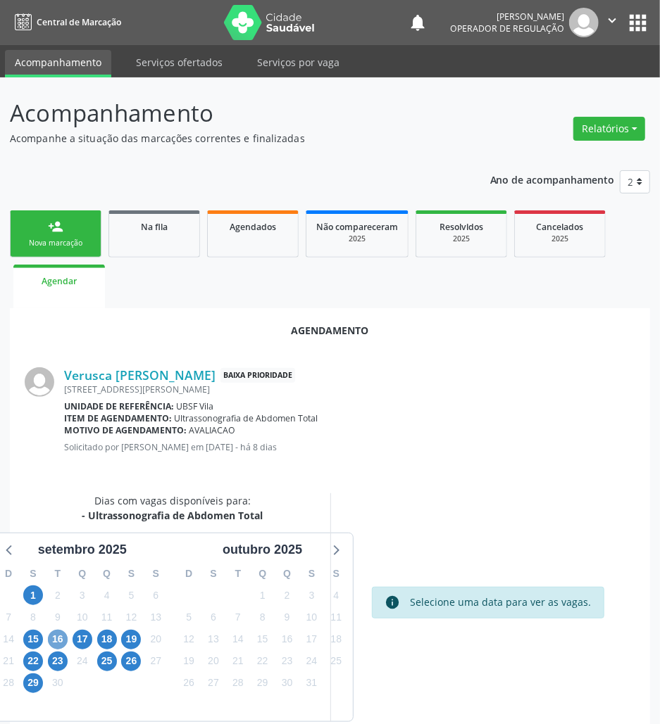
click at [55, 641] on span "16" at bounding box center [58, 640] width 20 height 20
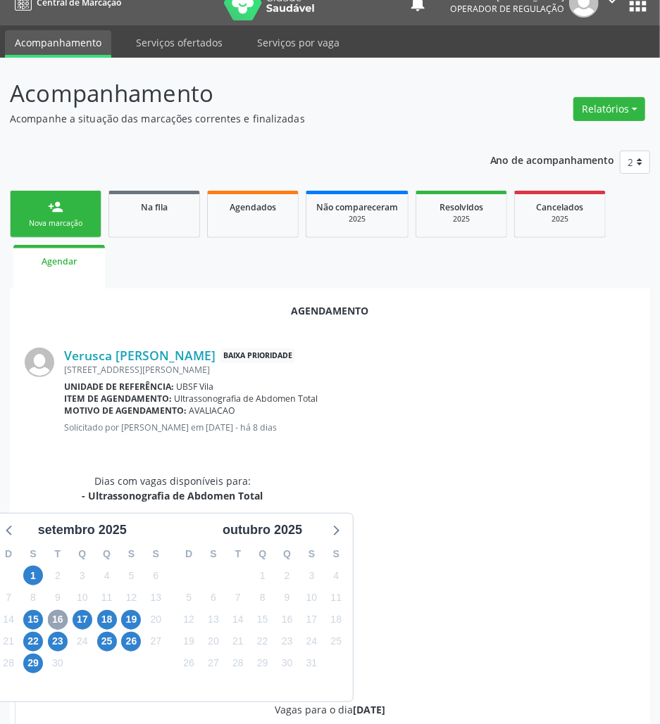
scroll to position [291, 0]
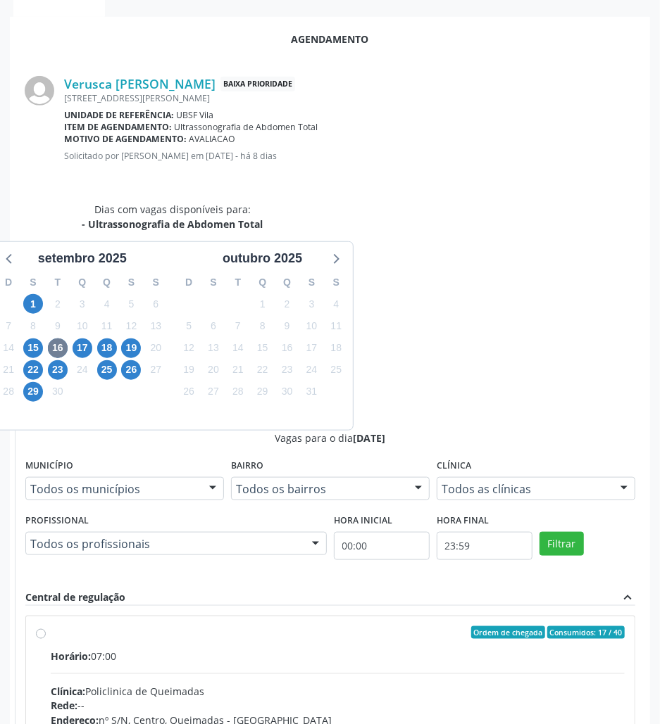
click at [577, 679] on div "Telefone: --" at bounding box center [338, 736] width 574 height 15
click at [46, 626] on input "Ordem de chegada Consumidos: 17 / 40 Horário: 07:00 Clínica: Policlinica de Que…" at bounding box center [41, 632] width 10 height 13
radio input "true"
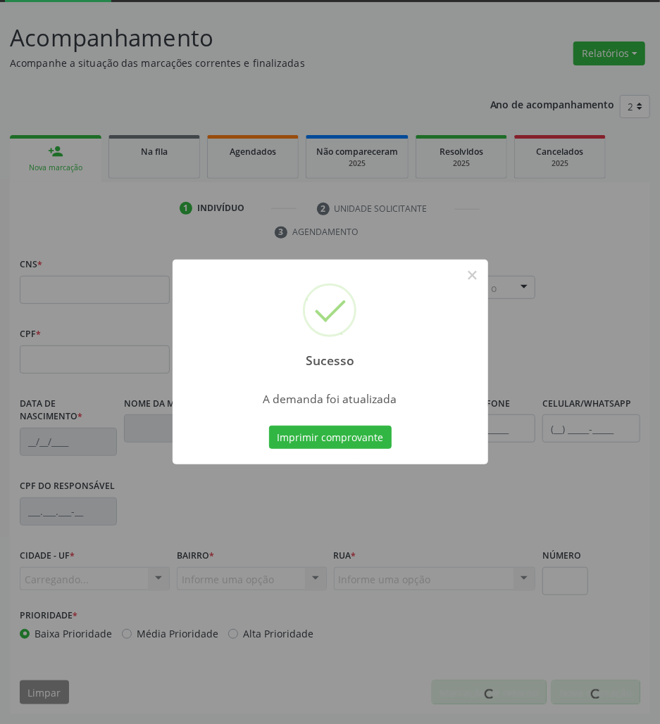
scroll to position [76, 0]
click at [365, 434] on button "Imprimir comprovante" at bounding box center [330, 438] width 122 height 24
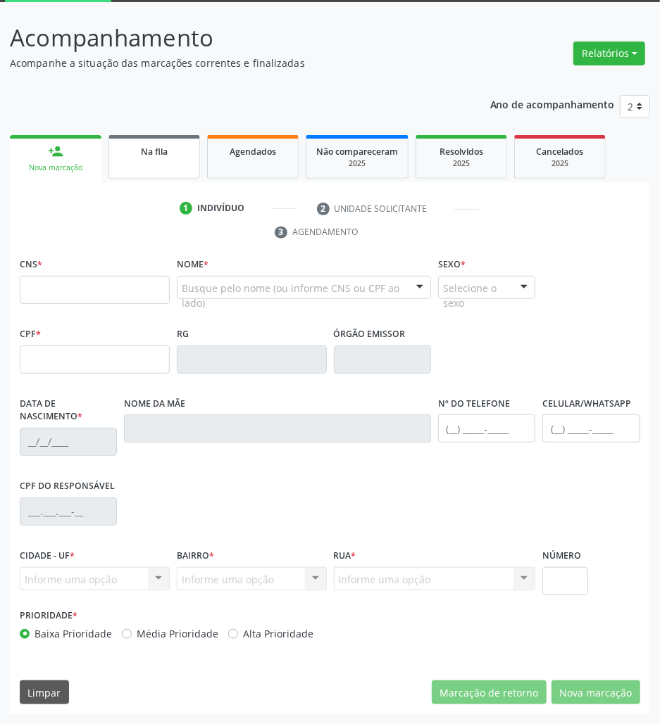
click at [135, 153] on div "Na fila" at bounding box center [154, 151] width 70 height 15
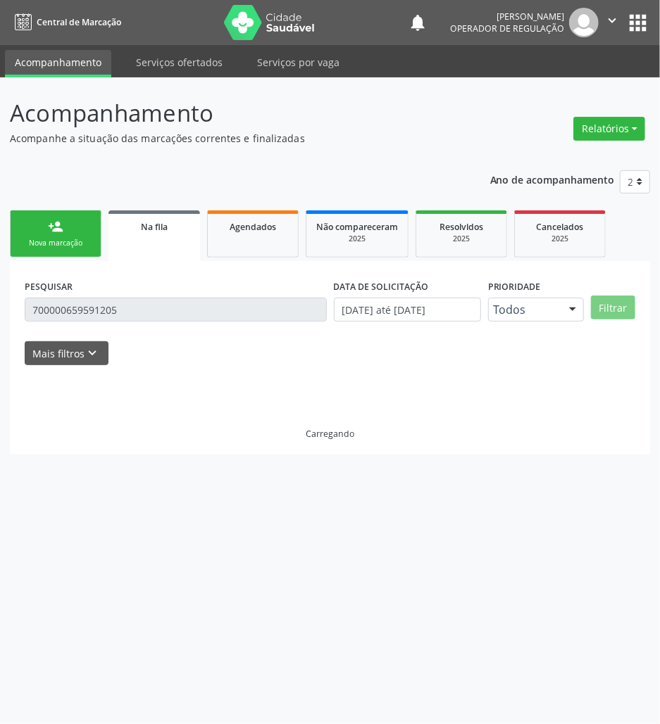
scroll to position [0, 0]
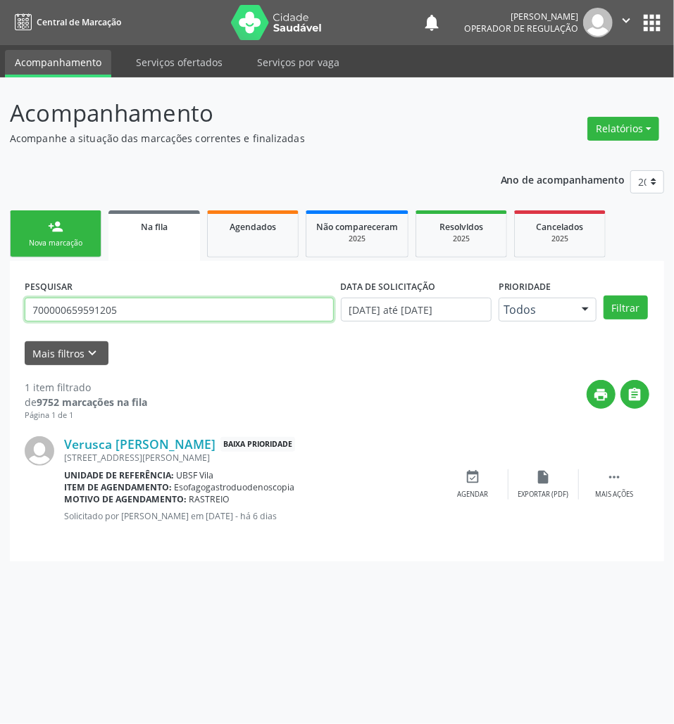
click at [80, 310] on input "700000659591205" at bounding box center [179, 310] width 309 height 24
click at [74, 311] on input "text" at bounding box center [179, 310] width 309 height 24
click at [603, 296] on button "Filtrar" at bounding box center [625, 308] width 44 height 24
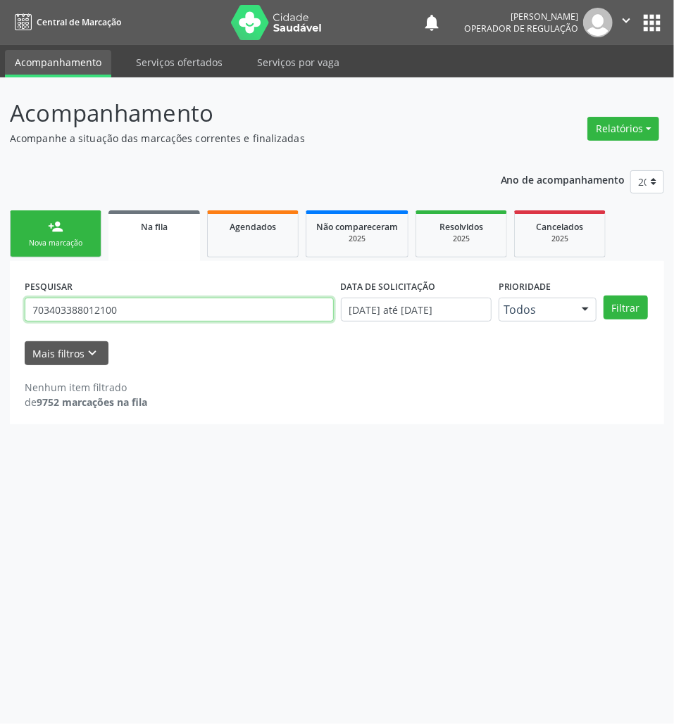
click at [125, 301] on input "703403388012100" at bounding box center [179, 310] width 309 height 24
drag, startPoint x: 198, startPoint y: 332, endPoint x: 189, endPoint y: 316, distance: 18.6
click at [195, 327] on form "PESQUISAR 703403388012100 DATA DE SOLICITAÇÃO 01/01/2021 até 04/09/2025 Priorid…" at bounding box center [337, 320] width 624 height 89
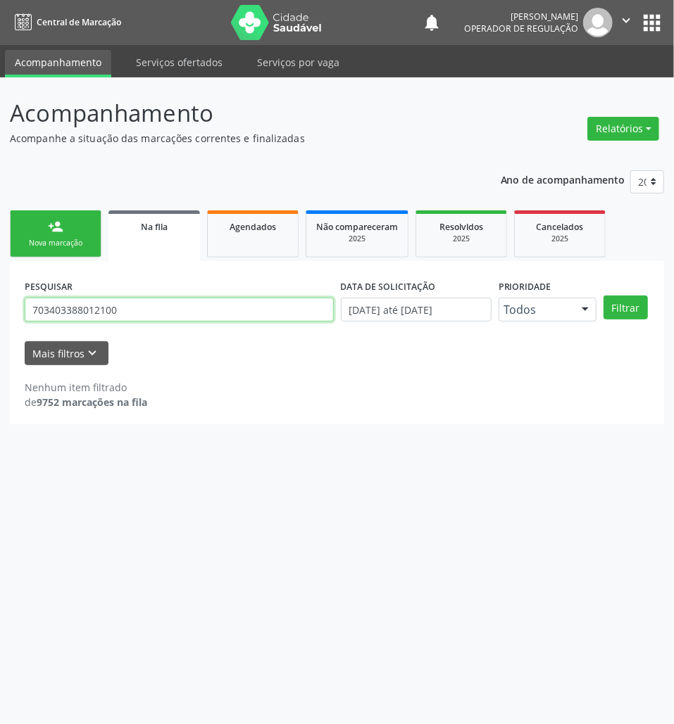
click at [189, 314] on input "703403388012100" at bounding box center [179, 310] width 309 height 24
type input "700205929025129"
click at [603, 296] on button "Filtrar" at bounding box center [625, 308] width 44 height 24
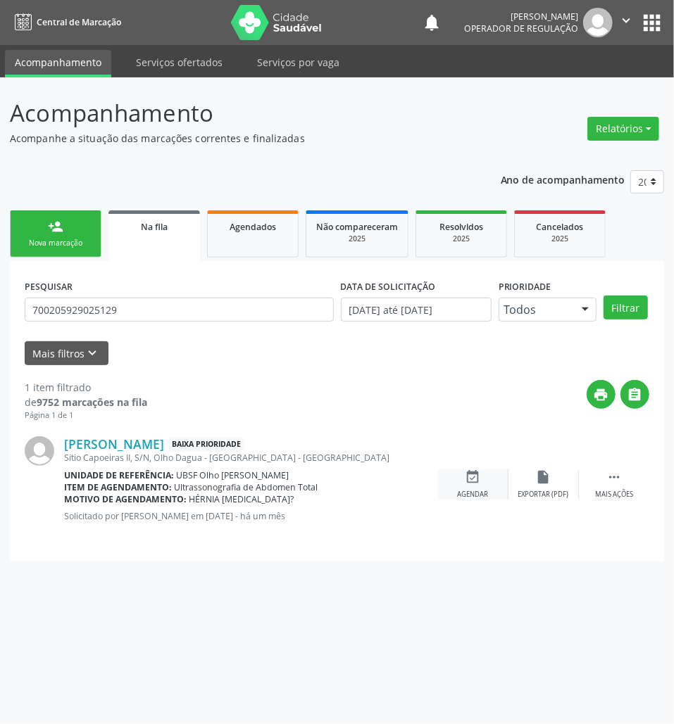
click at [481, 487] on div "event_available Agendar" at bounding box center [473, 484] width 70 height 30
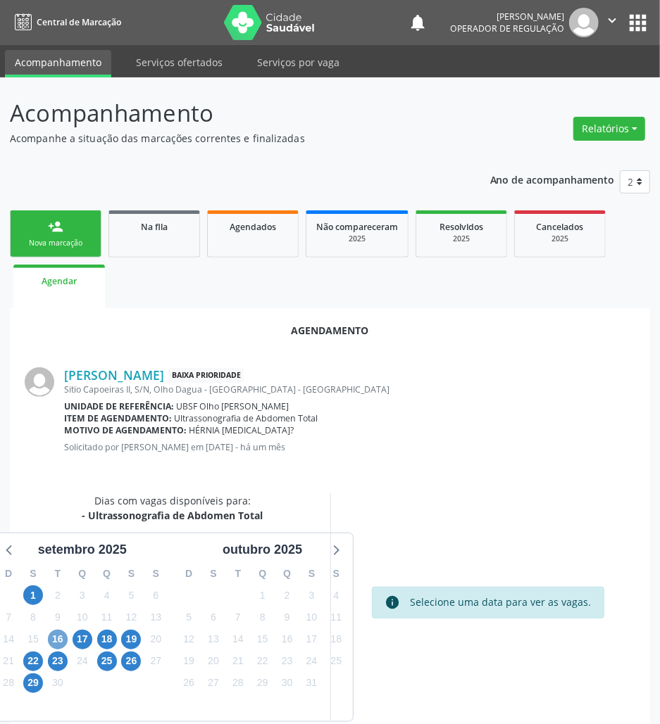
click at [59, 637] on span "16" at bounding box center [58, 640] width 20 height 20
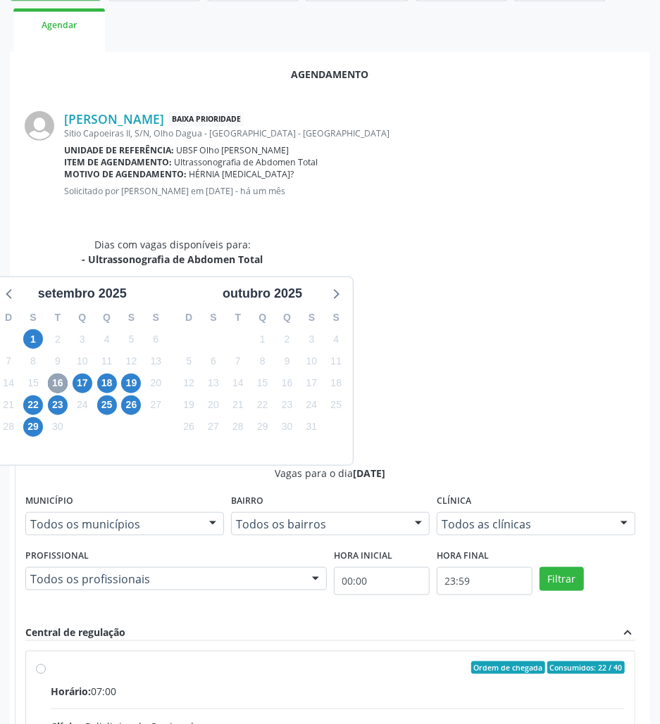
scroll to position [291, 0]
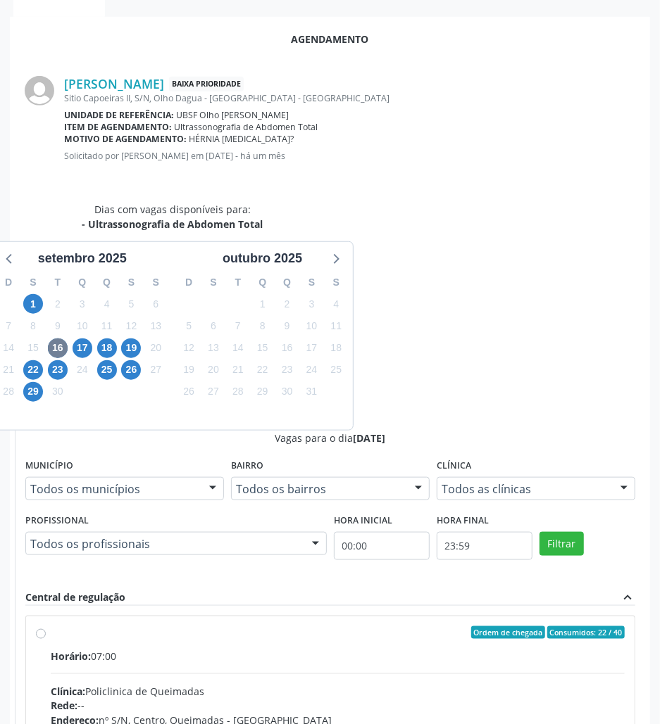
click at [46, 626] on input "Ordem de chegada Consumidos: 22 / 40 Horário: 07:00 Clínica: Policlinica de Que…" at bounding box center [41, 632] width 10 height 13
radio input "true"
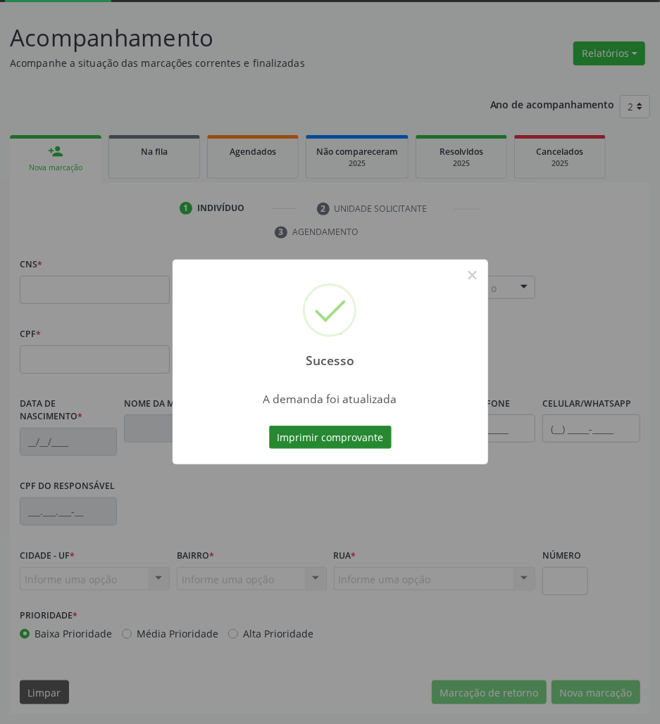
click at [358, 431] on button "Imprimir comprovante" at bounding box center [330, 438] width 122 height 24
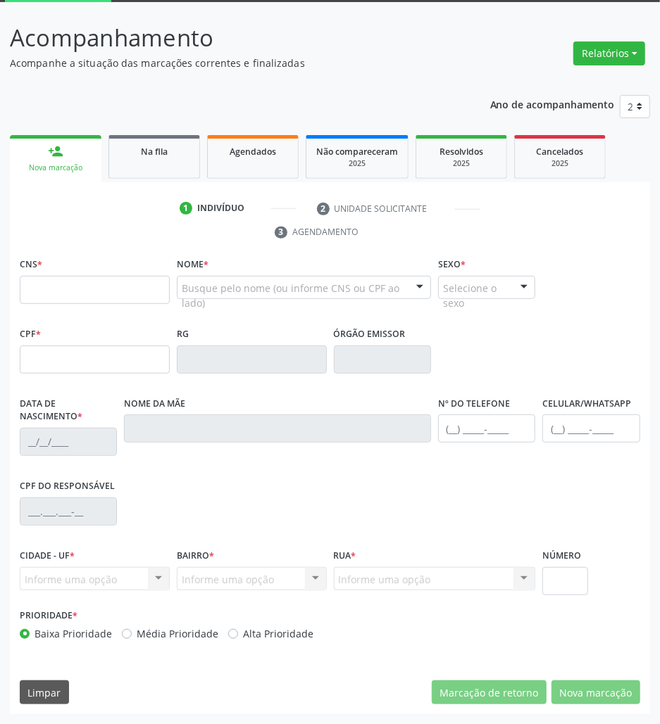
click at [155, 180] on ul "person_add Nova marcação Na fila Agendados Não compareceram 2025 Resolvidos 202…" at bounding box center [330, 157] width 640 height 51
click at [163, 151] on span "Na fila" at bounding box center [154, 152] width 27 height 12
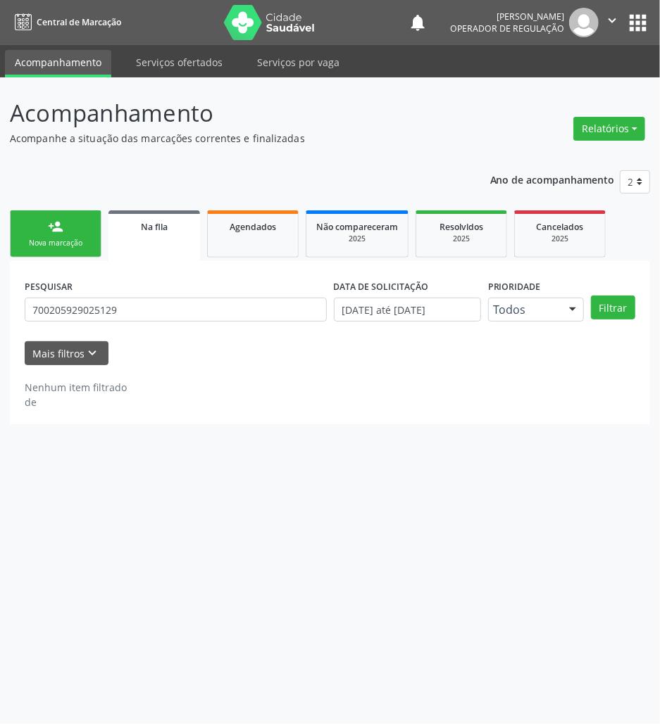
scroll to position [0, 0]
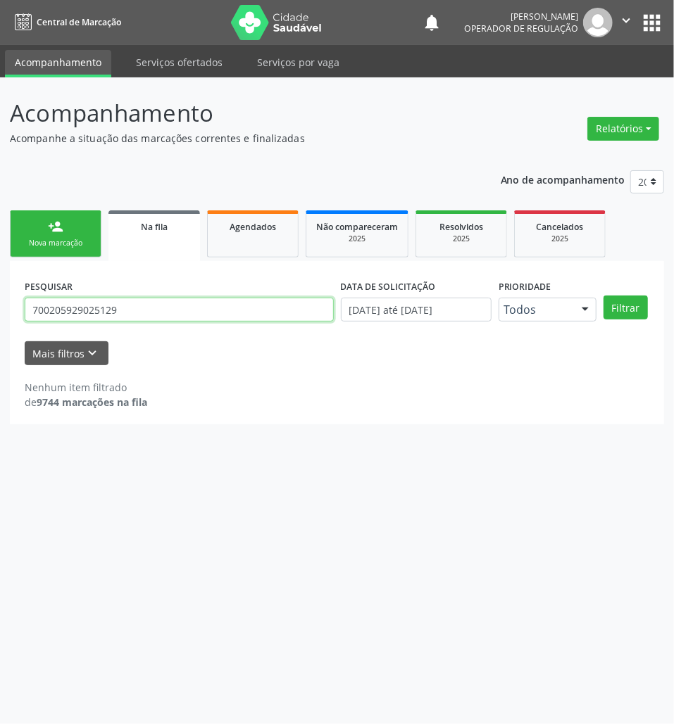
click at [173, 308] on input "700205929025129" at bounding box center [179, 310] width 309 height 24
click at [175, 308] on input "700205929025129" at bounding box center [179, 310] width 309 height 24
type input "898005903767518"
click at [603, 296] on button "Filtrar" at bounding box center [625, 308] width 44 height 24
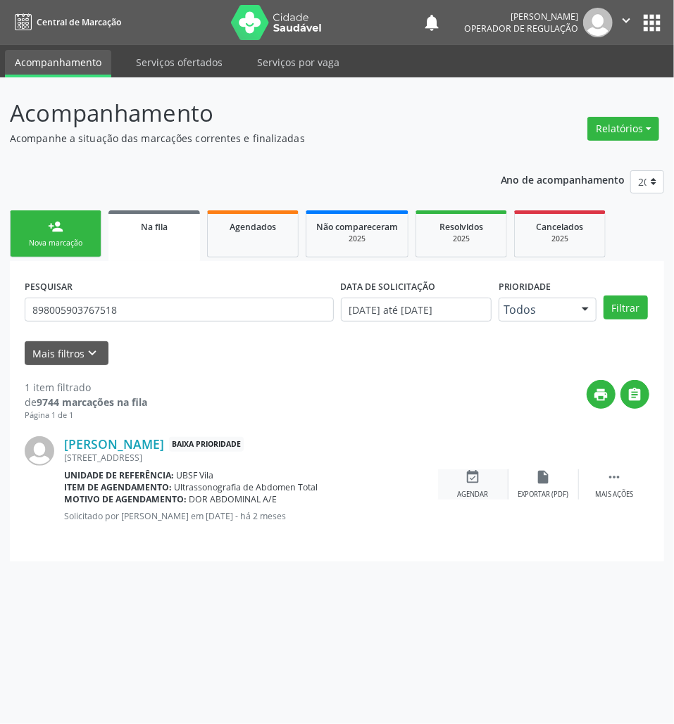
click at [494, 484] on div "event_available Agendar" at bounding box center [473, 484] width 70 height 30
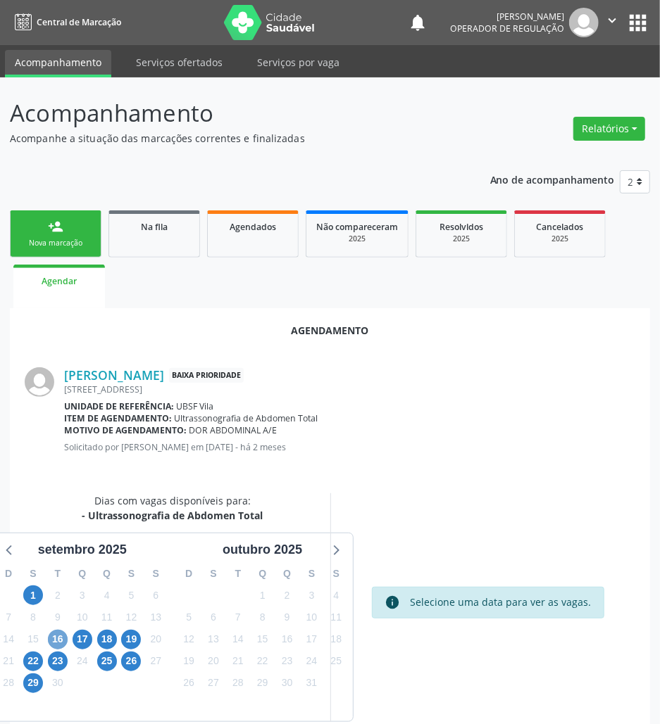
click at [61, 643] on span "16" at bounding box center [58, 640] width 20 height 20
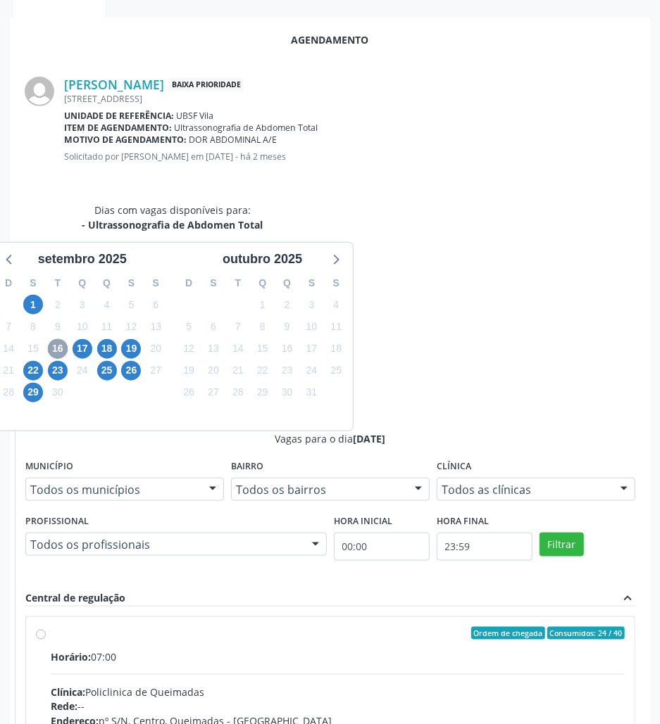
scroll to position [291, 0]
drag, startPoint x: 483, startPoint y: 448, endPoint x: 499, endPoint y: 498, distance: 52.5
click at [46, 626] on input "Ordem de chegada Consumidos: 24 / 40 Horário: 07:00 Clínica: Policlinica de Que…" at bounding box center [41, 632] width 10 height 13
radio input "true"
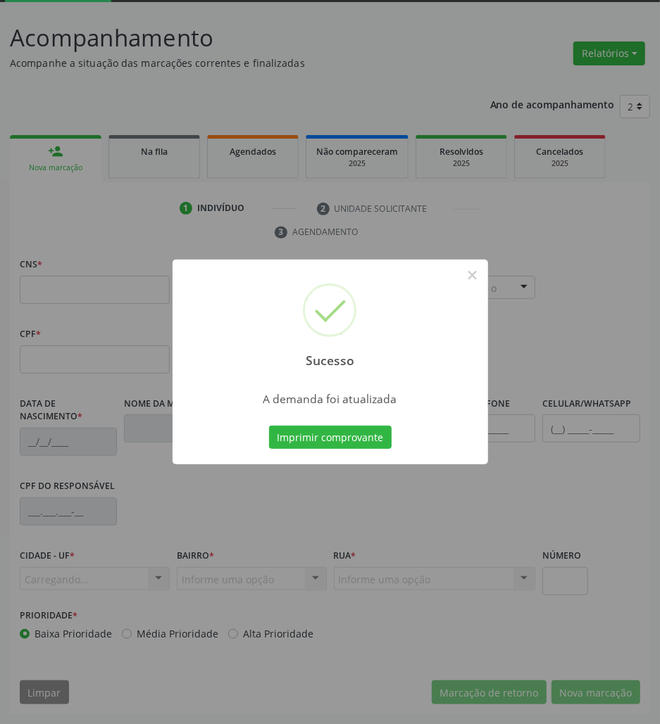
scroll to position [76, 0]
click at [333, 426] on button "Imprimir comprovante" at bounding box center [330, 438] width 122 height 24
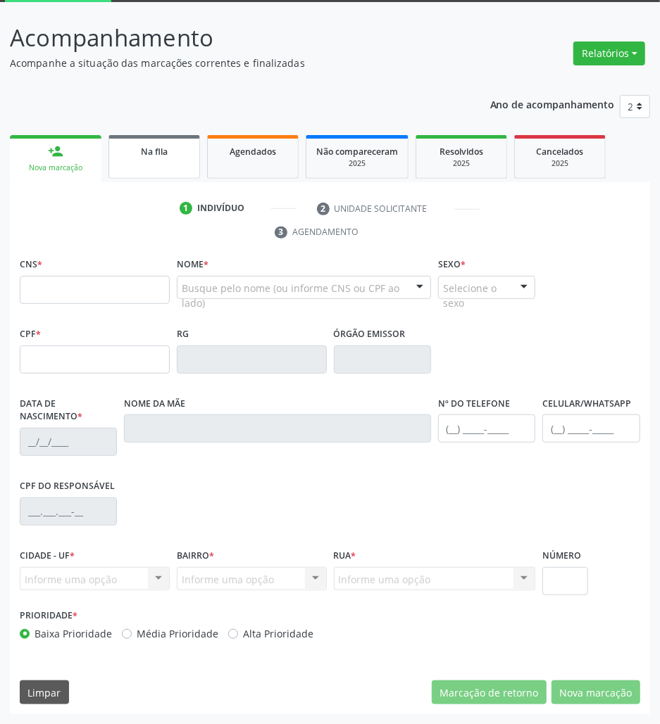
click at [137, 152] on div "Na fila" at bounding box center [154, 151] width 70 height 15
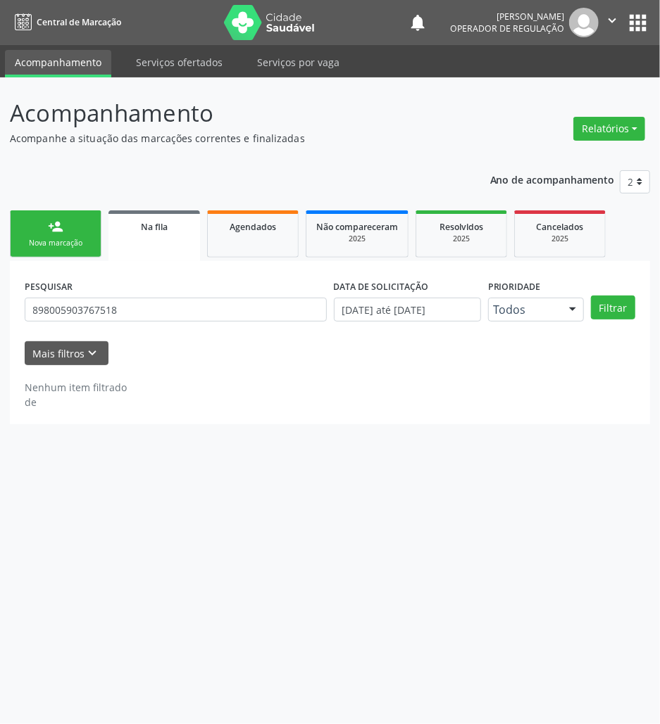
scroll to position [0, 0]
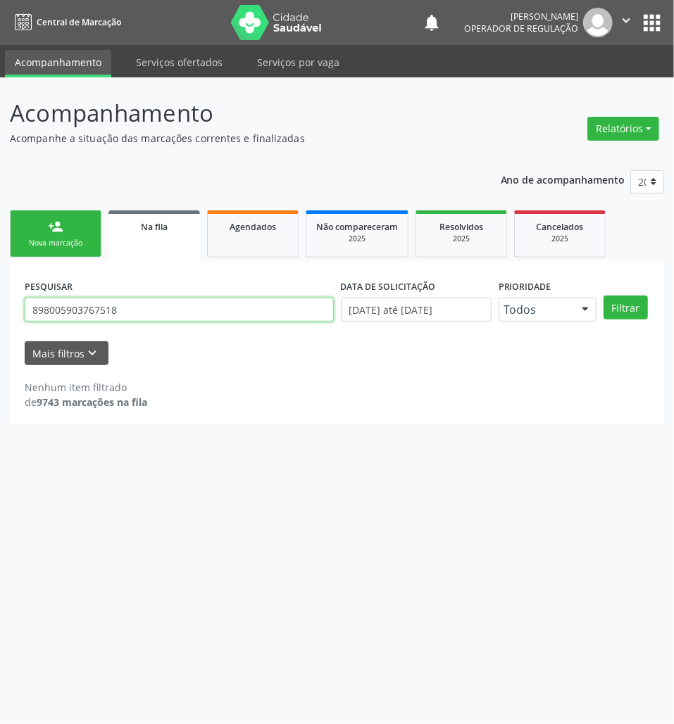
click at [80, 321] on input "898005903767518" at bounding box center [179, 310] width 309 height 24
click at [80, 319] on input "898005903767518" at bounding box center [179, 310] width 309 height 24
type input "700101908929611"
click at [603, 296] on button "Filtrar" at bounding box center [625, 308] width 44 height 24
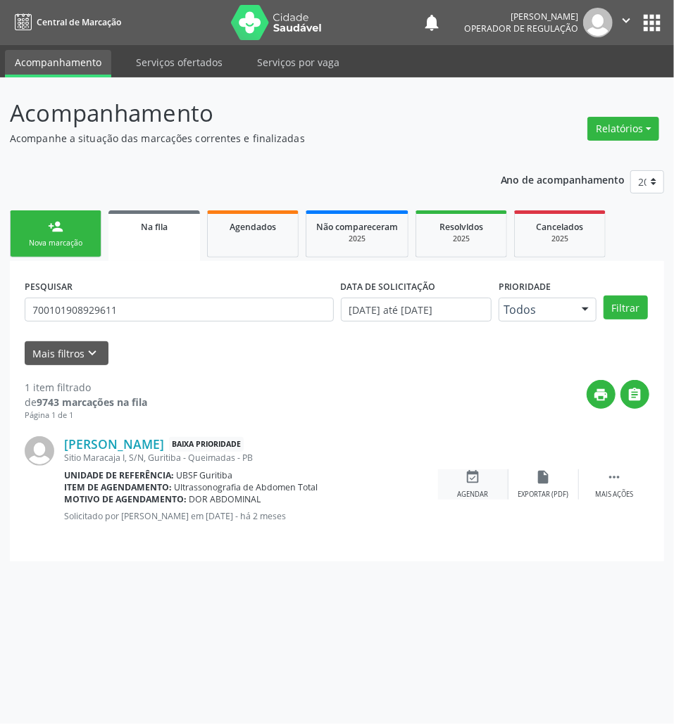
click at [454, 488] on div "event_available Agendar" at bounding box center [473, 484] width 70 height 30
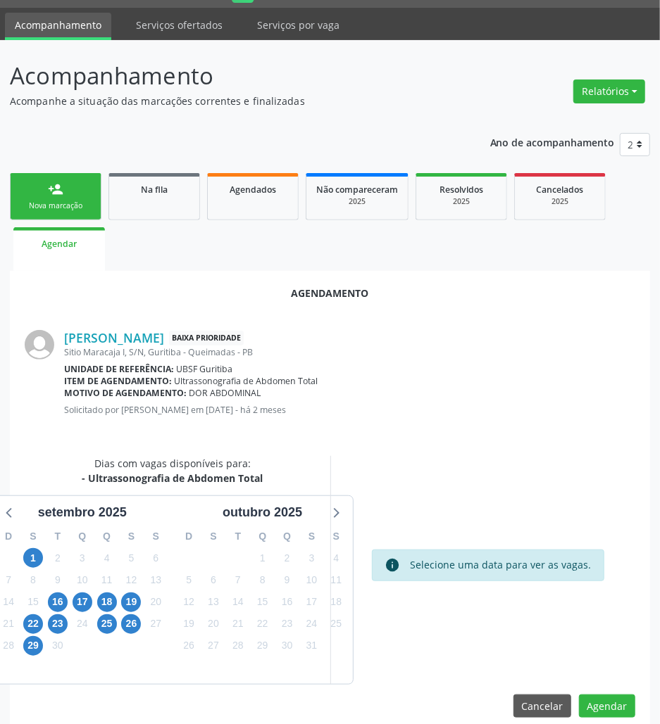
scroll to position [56, 0]
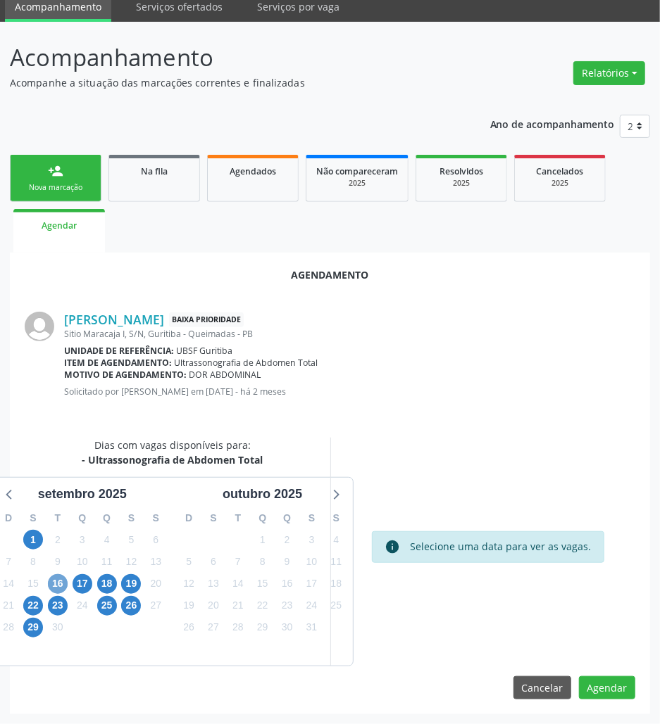
click at [52, 580] on span "16" at bounding box center [58, 584] width 20 height 20
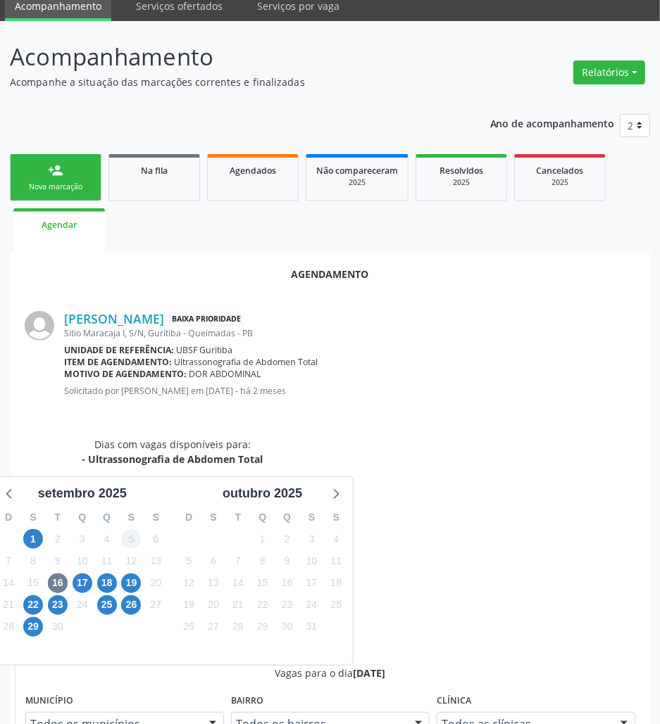
drag, startPoint x: 422, startPoint y: 662, endPoint x: 127, endPoint y: 541, distance: 319.5
radio input "true"
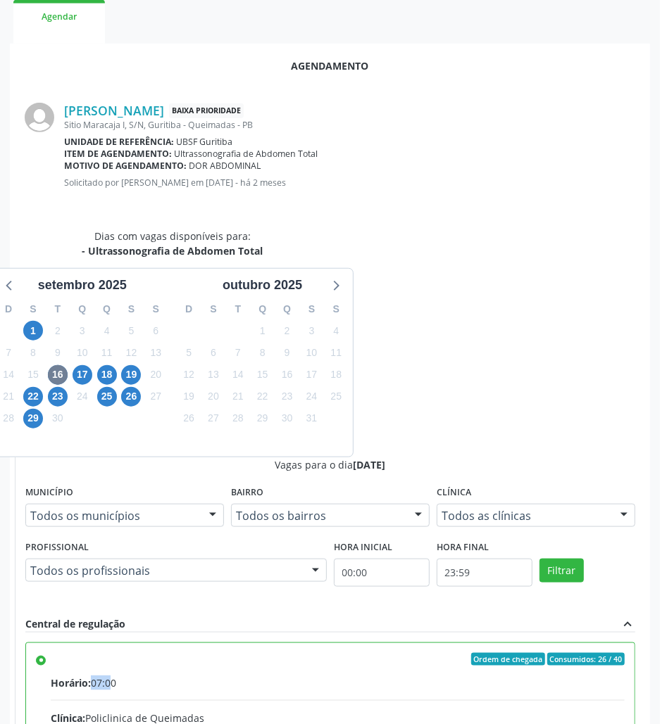
scroll to position [291, 0]
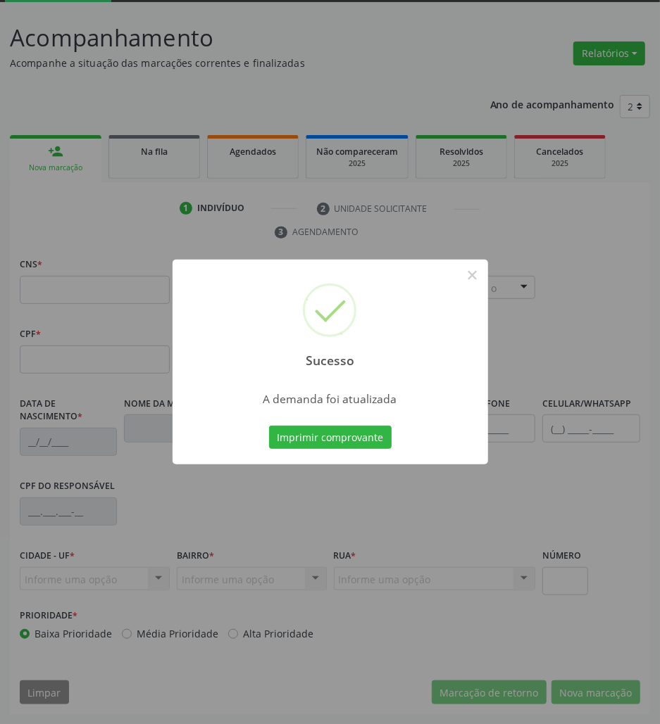
scroll to position [76, 0]
click at [373, 440] on button "Imprimir comprovante" at bounding box center [330, 438] width 122 height 24
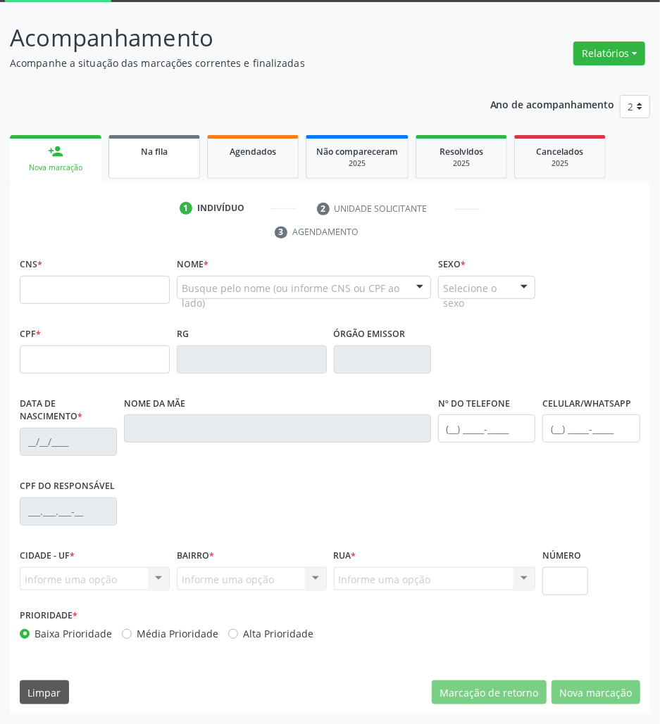
click at [159, 147] on span "Na fila" at bounding box center [154, 152] width 27 height 12
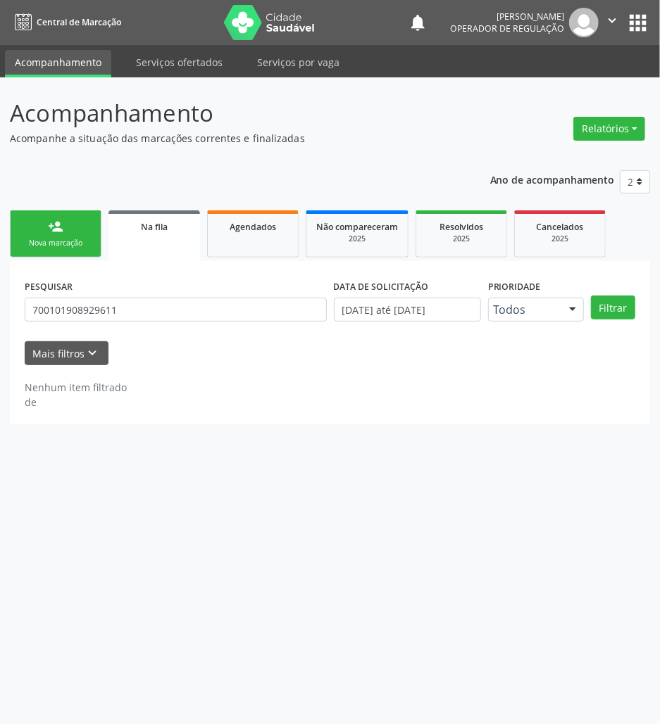
scroll to position [0, 0]
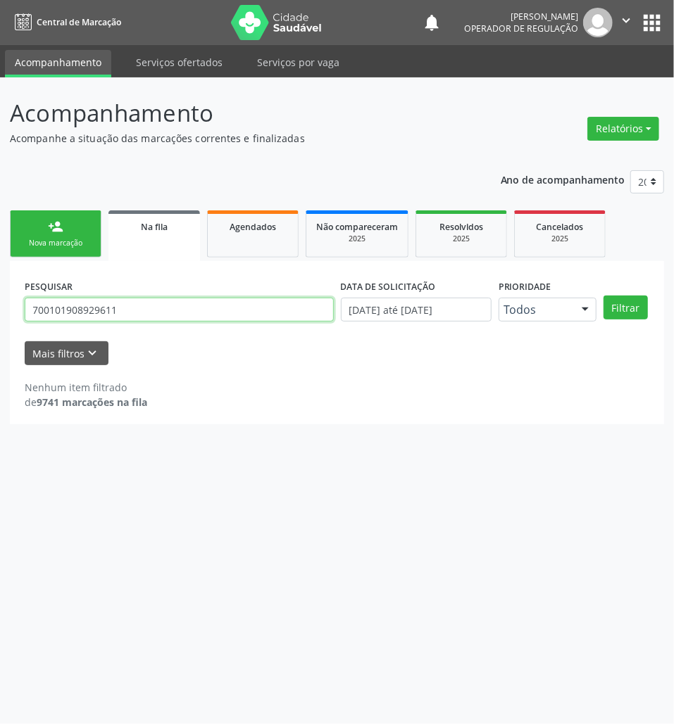
click at [150, 307] on input "700101908929611" at bounding box center [179, 310] width 309 height 24
click at [150, 308] on input "700101908929611" at bounding box center [179, 310] width 309 height 24
type input "705007648357254"
click at [603, 296] on button "Filtrar" at bounding box center [625, 308] width 44 height 24
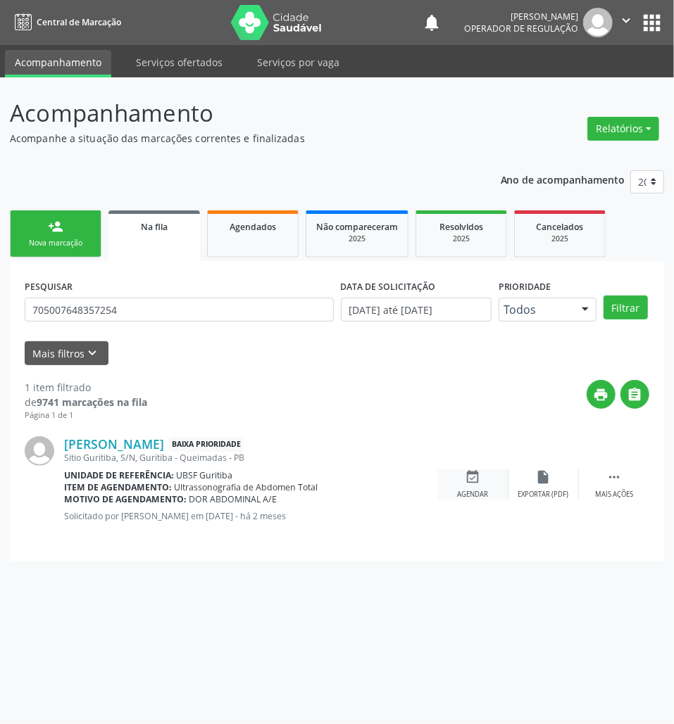
click at [479, 479] on icon "event_available" at bounding box center [472, 476] width 15 height 15
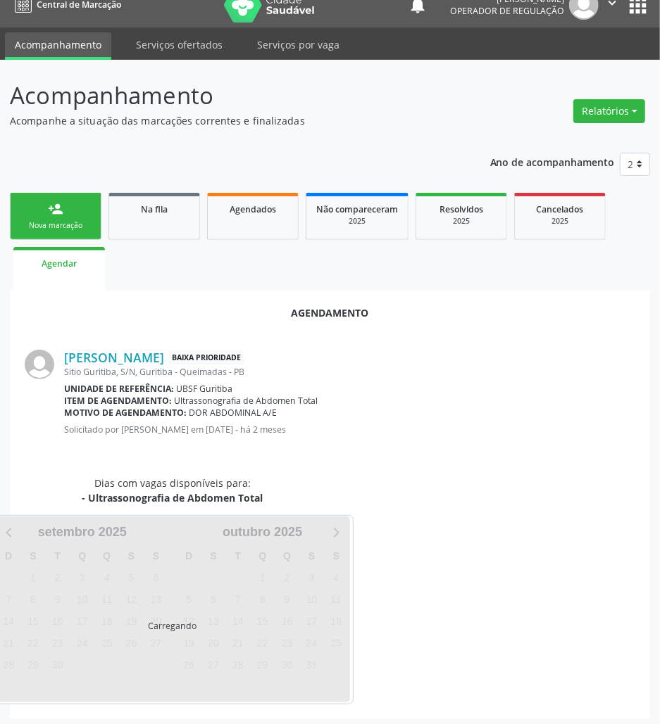
scroll to position [23, 0]
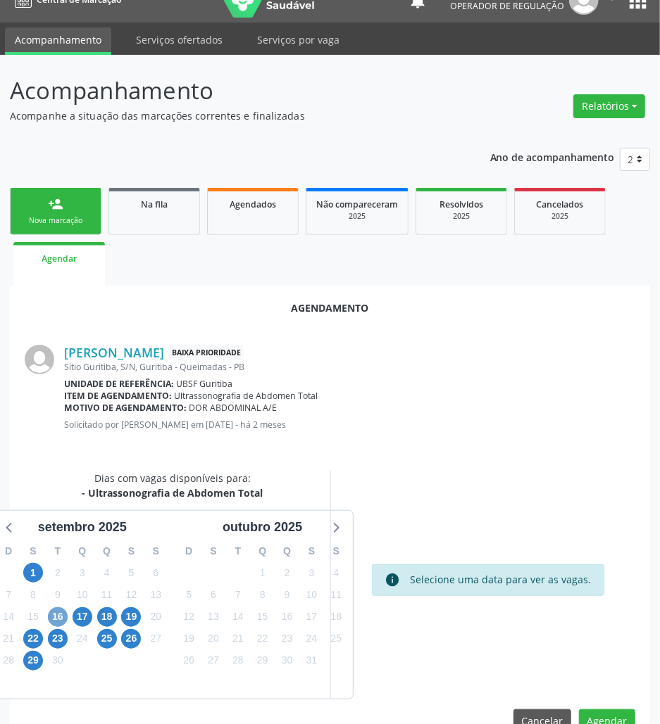
click at [61, 617] on span "16" at bounding box center [58, 617] width 20 height 20
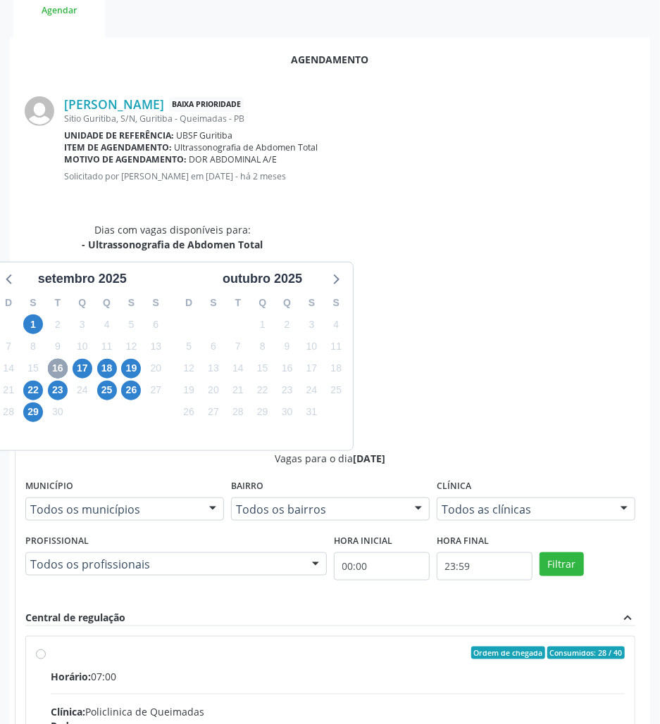
scroll to position [291, 0]
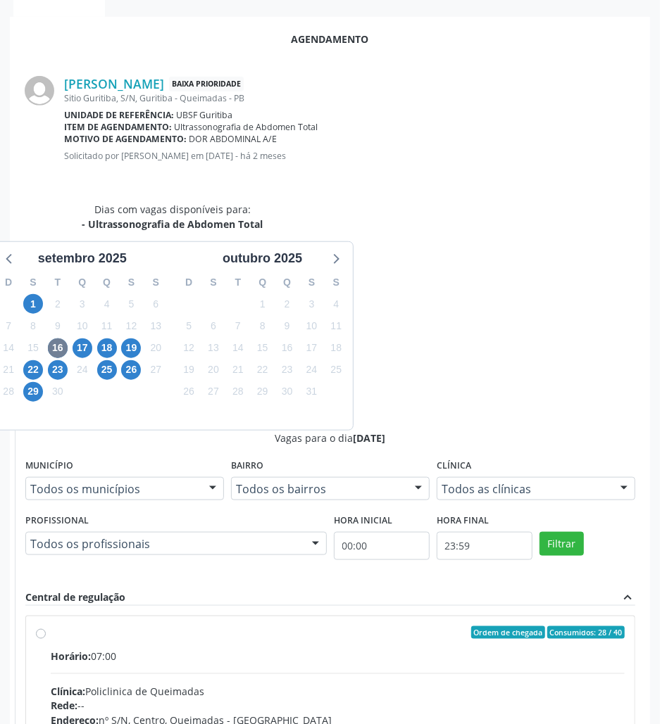
click at [473, 679] on div "Rede: --" at bounding box center [338, 706] width 574 height 15
click at [46, 626] on input "Ordem de chegada Consumidos: 28 / 40 Horário: 07:00 Clínica: Policlinica de Que…" at bounding box center [41, 632] width 10 height 13
radio input "true"
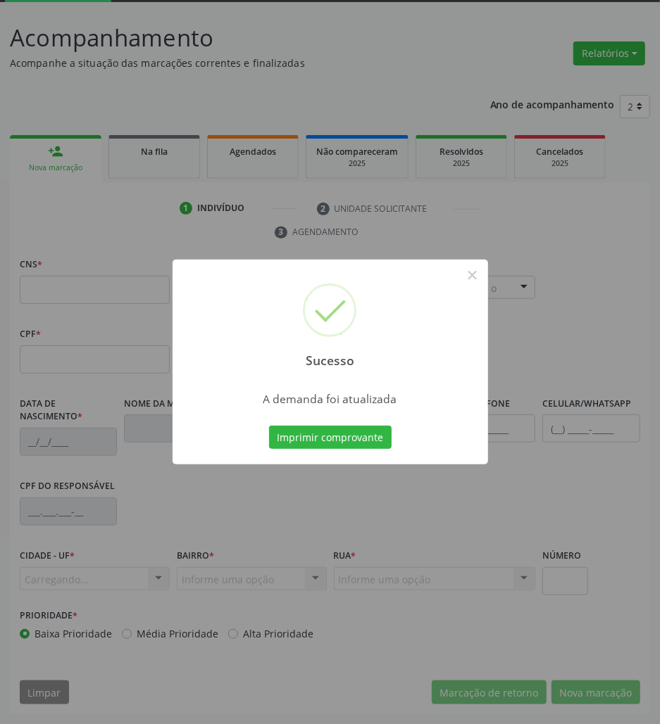
scroll to position [76, 0]
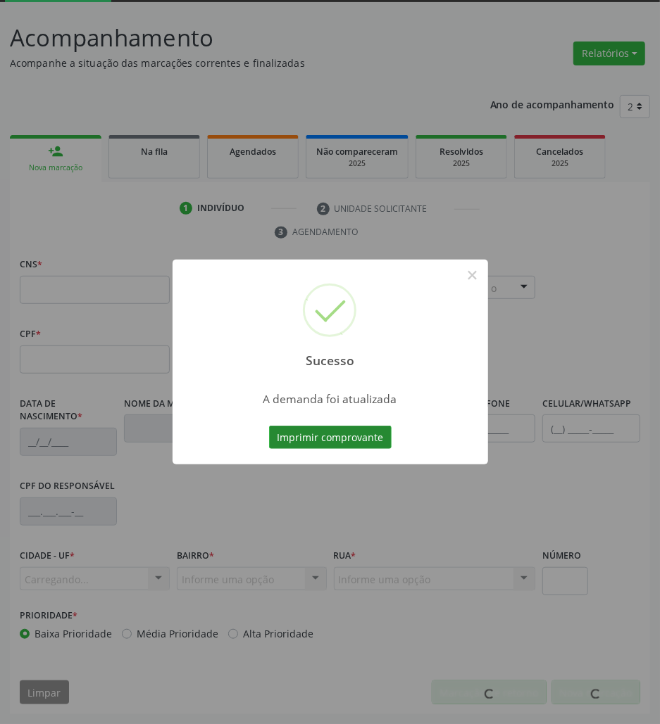
click at [290, 434] on button "Imprimir comprovante" at bounding box center [330, 438] width 122 height 24
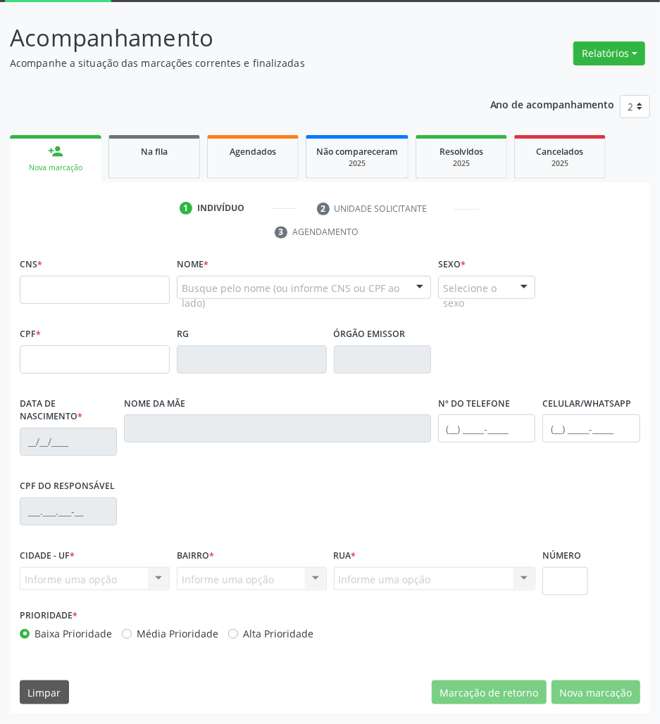
drag, startPoint x: 152, startPoint y: 161, endPoint x: 13, endPoint y: 255, distance: 167.9
click at [152, 161] on link "Na fila" at bounding box center [154, 157] width 92 height 44
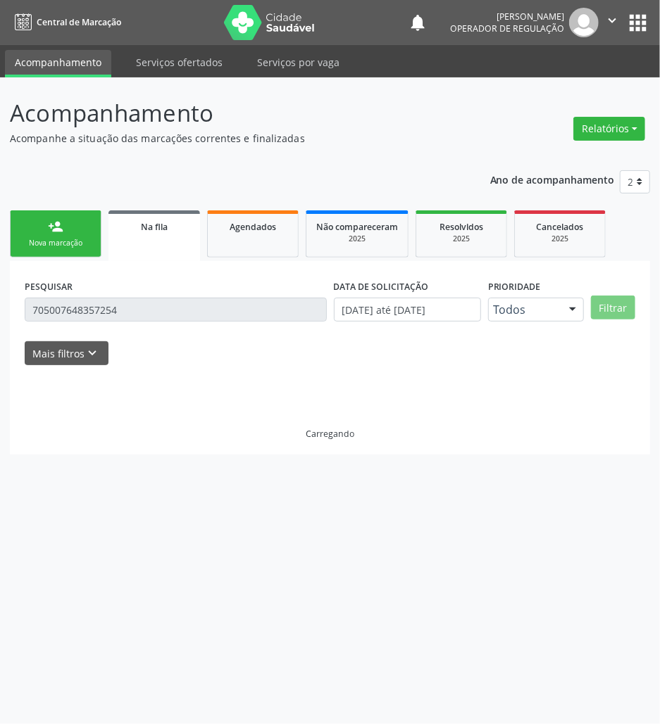
scroll to position [0, 0]
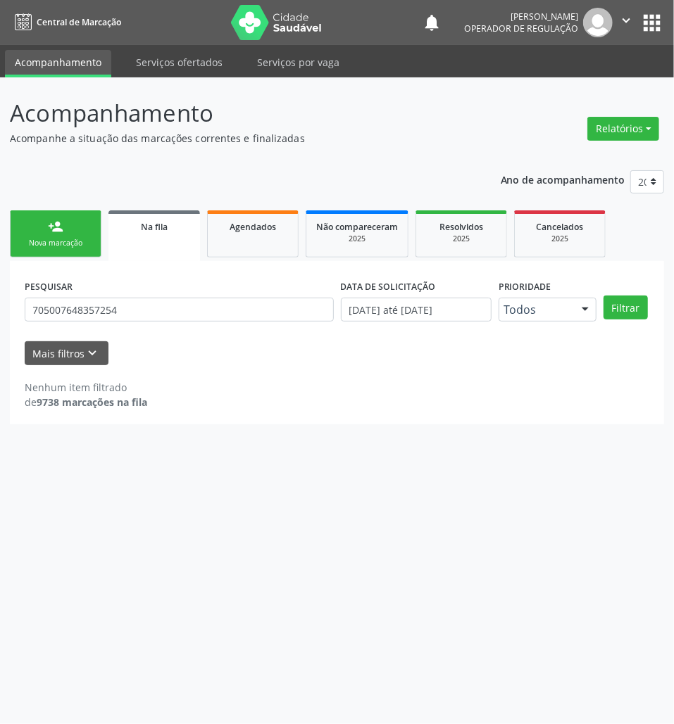
click at [167, 291] on div "PESQUISAR 705007648357254" at bounding box center [179, 303] width 316 height 55
click at [158, 305] on input "705007648357254" at bounding box center [179, 310] width 309 height 24
type input "700208492685320"
click at [603, 296] on button "Filtrar" at bounding box center [625, 308] width 44 height 24
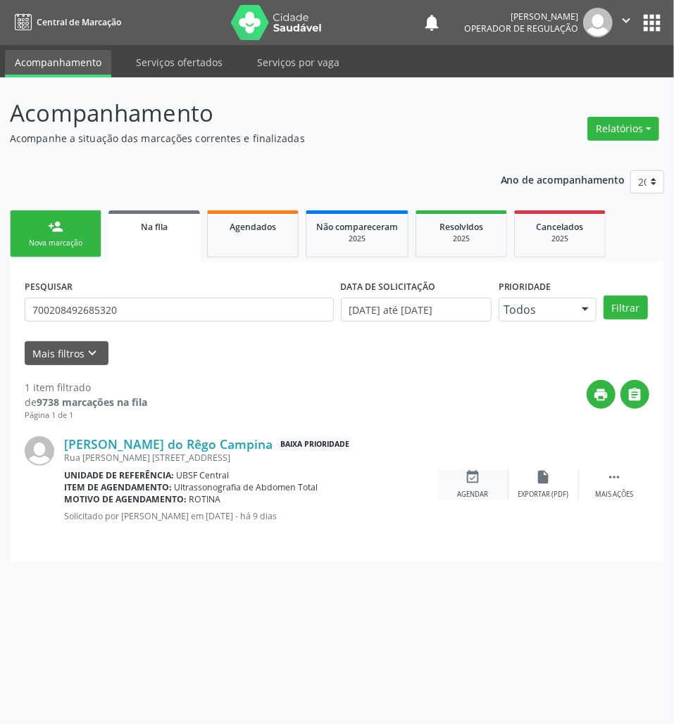
drag, startPoint x: 474, startPoint y: 483, endPoint x: 466, endPoint y: 479, distance: 9.2
click at [474, 484] on icon "event_available" at bounding box center [472, 476] width 15 height 15
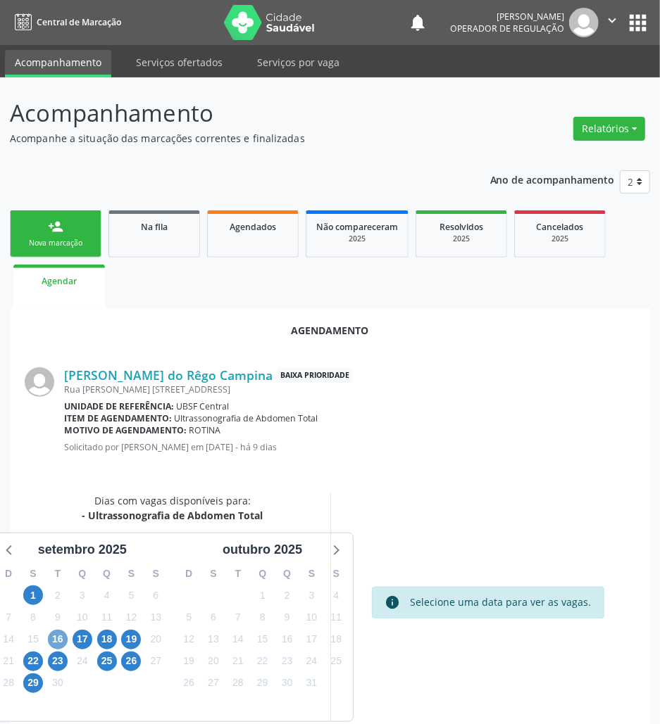
click at [52, 641] on span "16" at bounding box center [58, 640] width 20 height 20
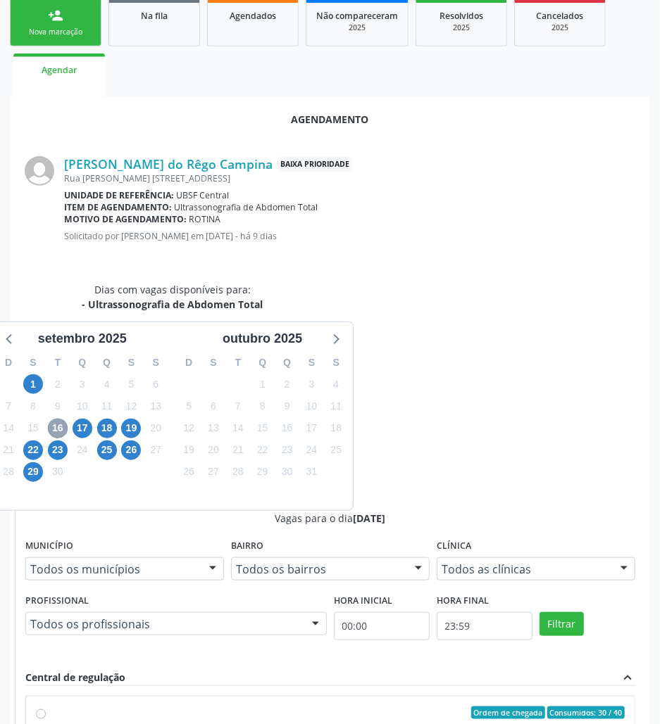
scroll to position [291, 0]
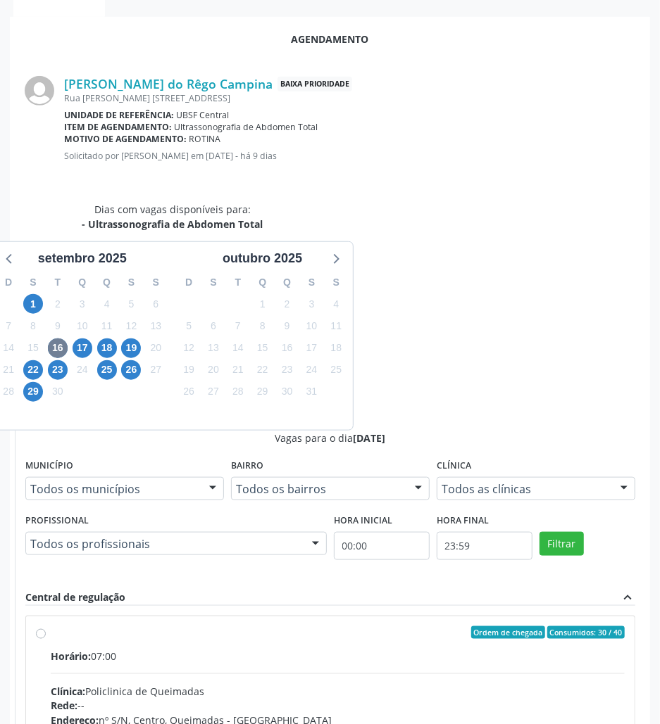
click at [443, 679] on div "Endereço: nº S/N, Centro, Queimadas - [GEOGRAPHIC_DATA]" at bounding box center [338, 721] width 574 height 15
click at [46, 626] on input "Ordem de chegada Consumidos: 30 / 40 Horário: 07:00 Clínica: Policlinica de Que…" at bounding box center [41, 632] width 10 height 13
radio input "true"
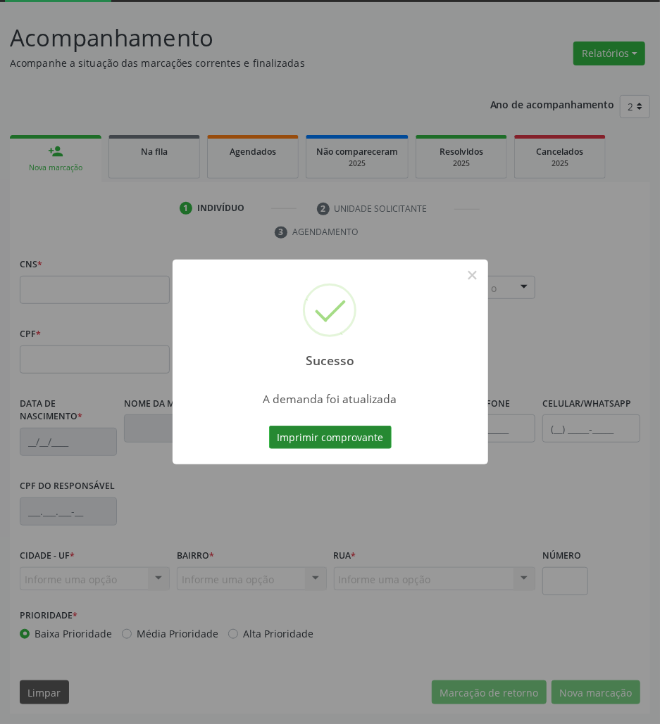
click at [332, 436] on button "Imprimir comprovante" at bounding box center [330, 438] width 122 height 24
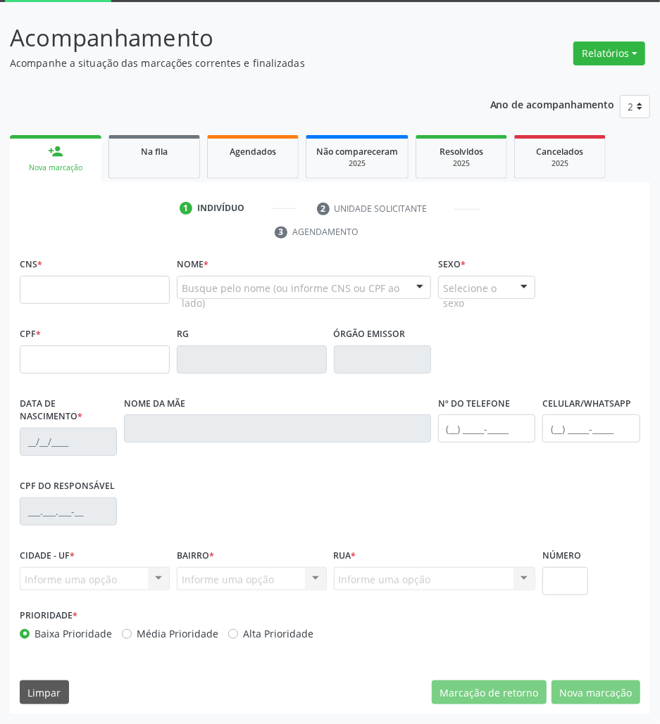
click at [151, 167] on link "Na fila" at bounding box center [154, 157] width 92 height 44
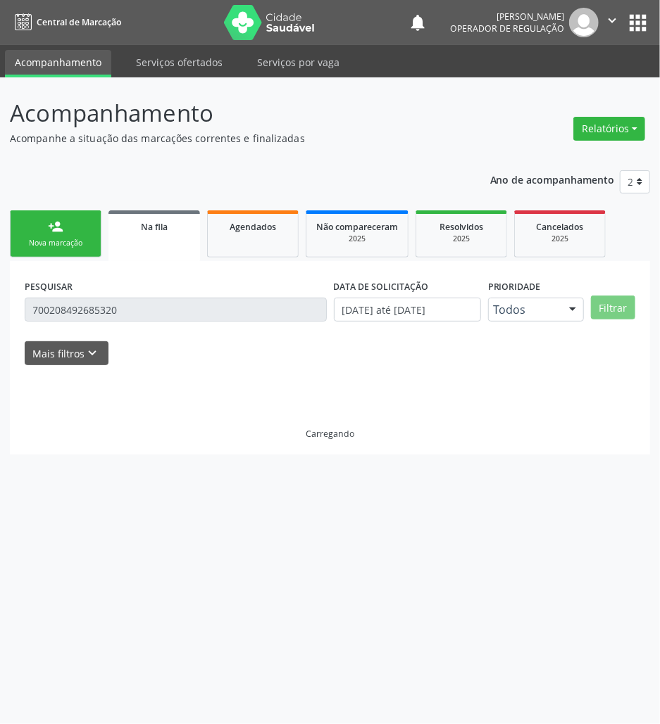
scroll to position [0, 0]
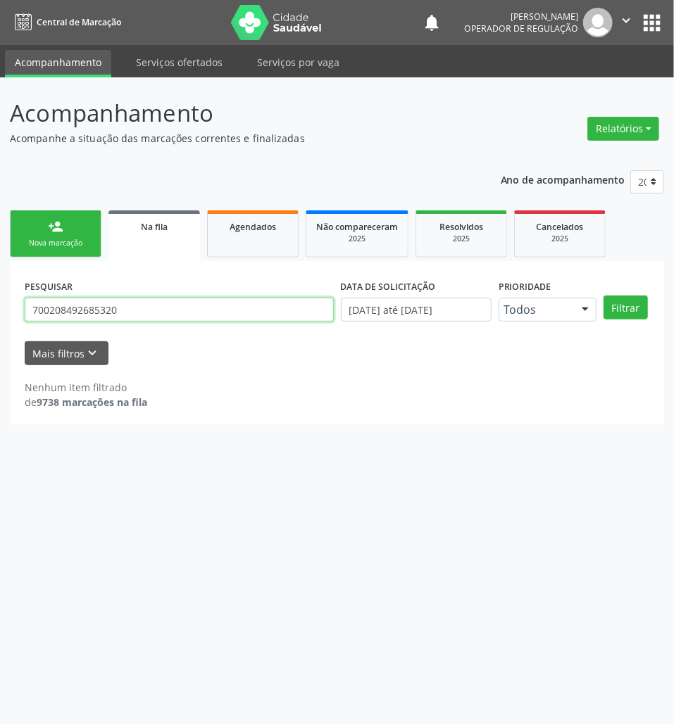
click at [80, 310] on input "700208492685320" at bounding box center [179, 310] width 309 height 24
type input "704808050730344"
click at [603, 296] on button "Filtrar" at bounding box center [625, 308] width 44 height 24
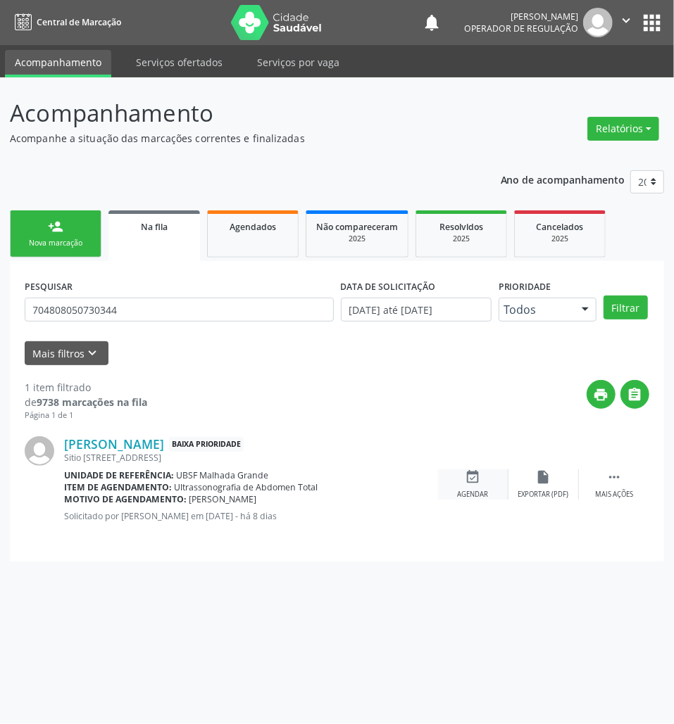
click at [463, 482] on div "event_available Agendar" at bounding box center [473, 484] width 70 height 30
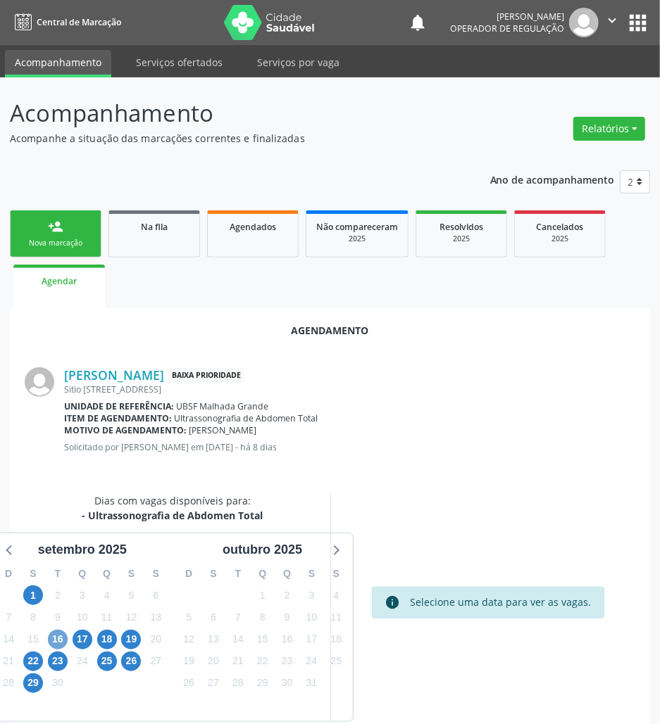
click at [63, 638] on span "16" at bounding box center [58, 640] width 20 height 20
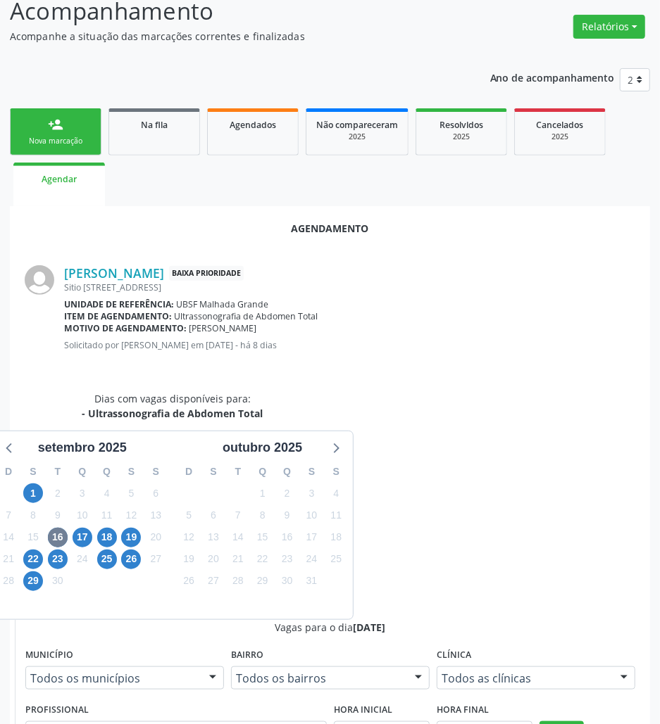
scroll to position [291, 0]
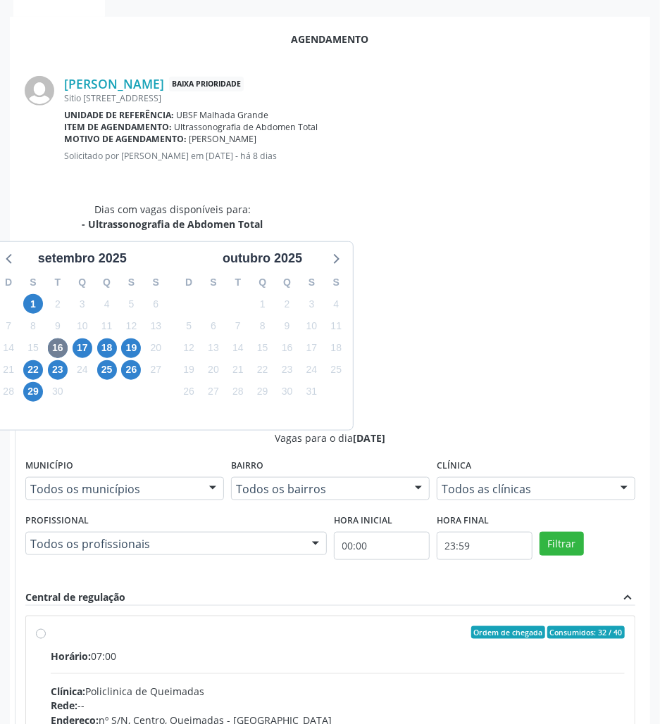
radio input "true"
drag, startPoint x: 618, startPoint y: 693, endPoint x: 608, endPoint y: 707, distance: 17.8
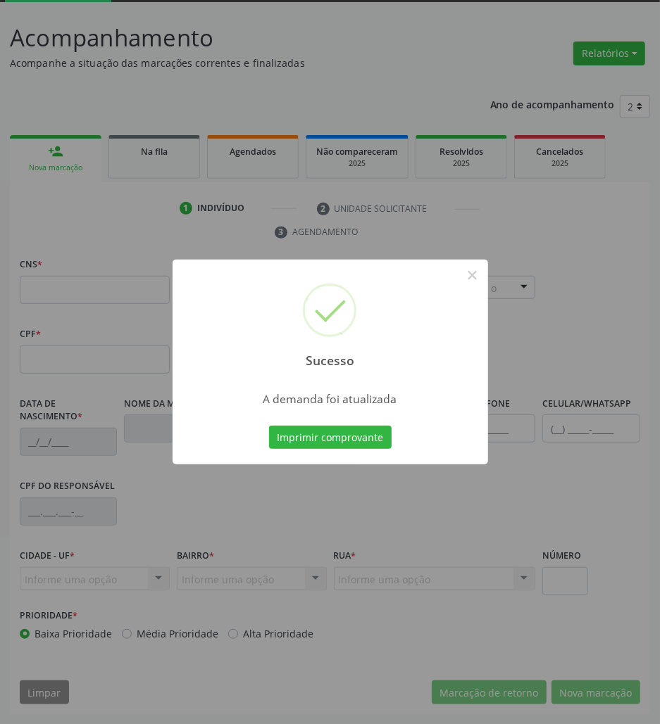
scroll to position [76, 0]
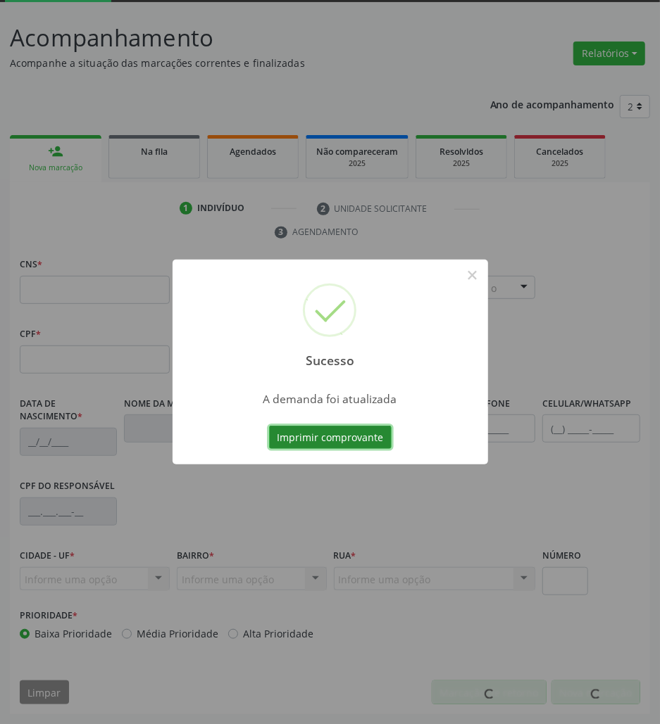
click at [313, 443] on button "Imprimir comprovante" at bounding box center [330, 438] width 122 height 24
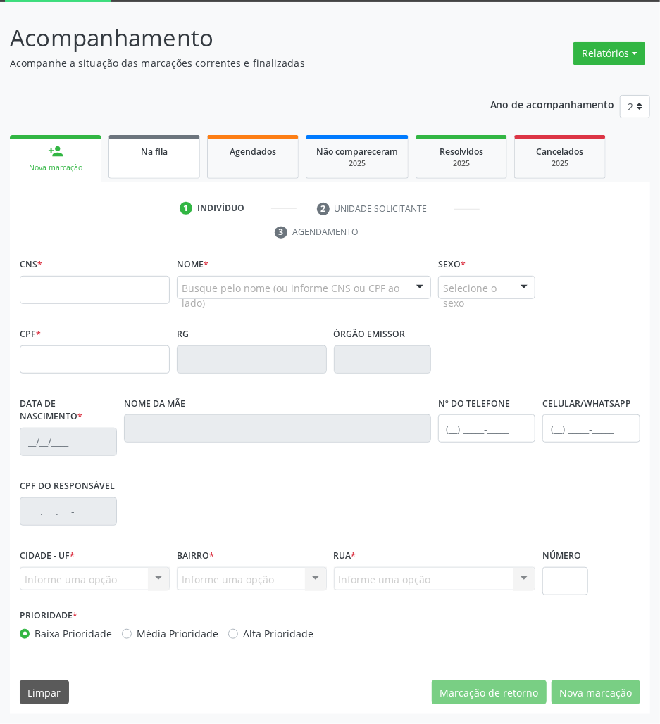
click at [151, 161] on link "Na fila" at bounding box center [154, 157] width 92 height 44
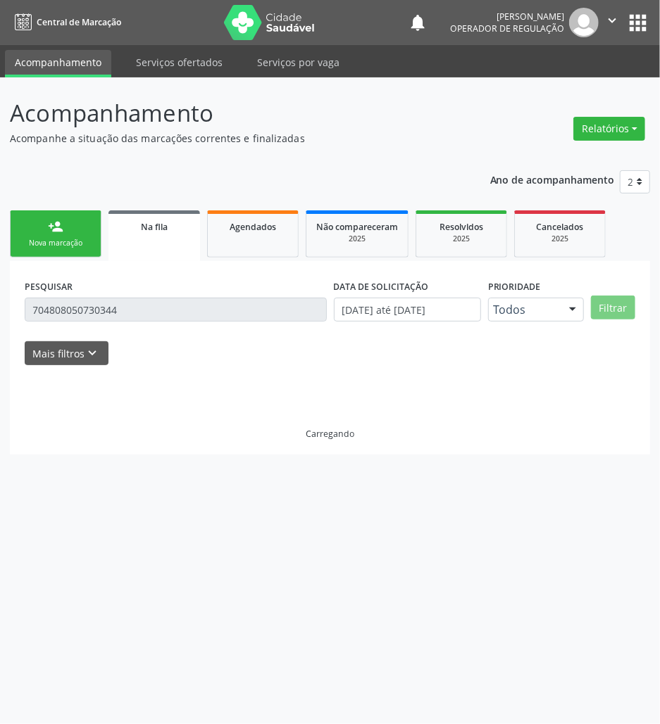
scroll to position [0, 0]
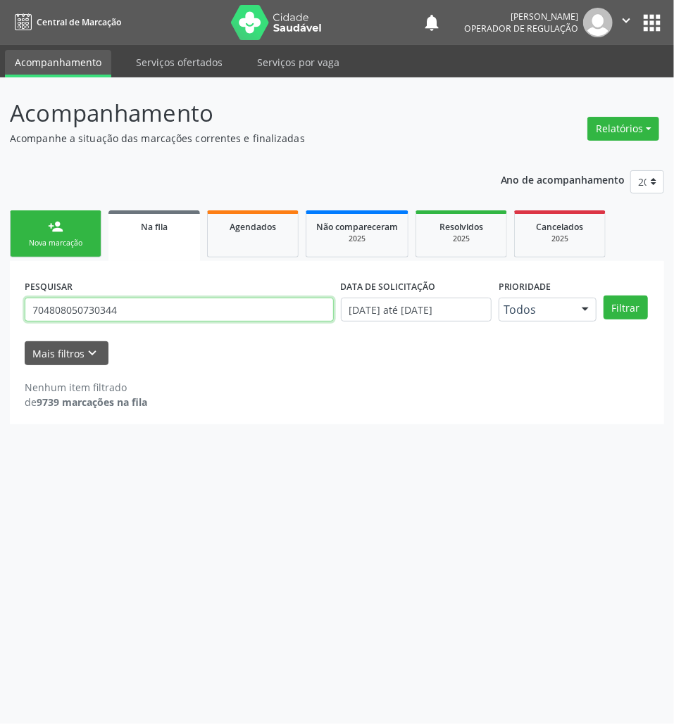
click at [113, 308] on input "704808050730344" at bounding box center [179, 310] width 309 height 24
type input "700808484388783"
click at [603, 296] on button "Filtrar" at bounding box center [625, 308] width 44 height 24
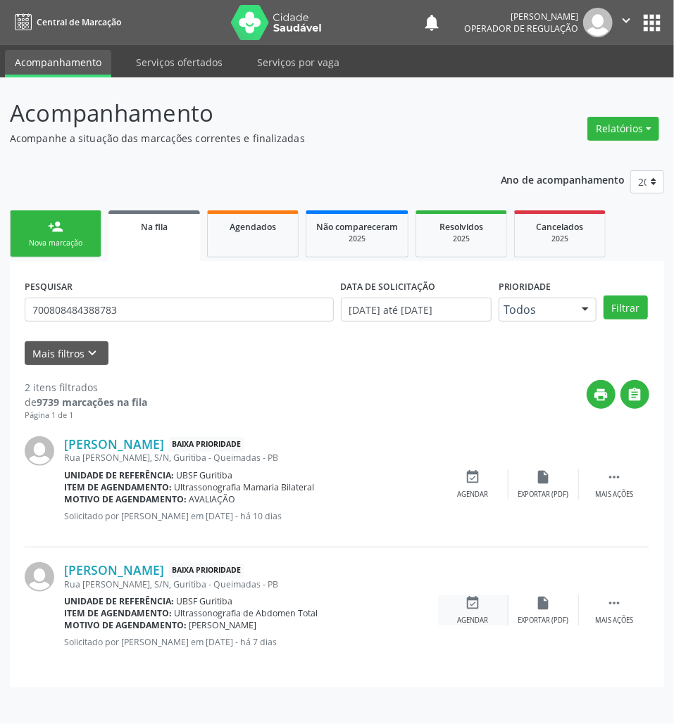
click at [488, 609] on div "event_available Agendar" at bounding box center [473, 610] width 70 height 30
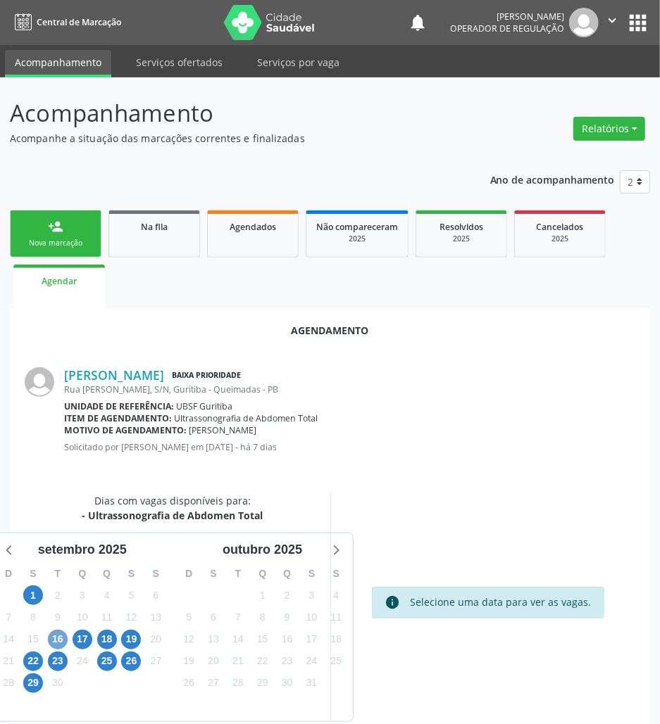
drag, startPoint x: 57, startPoint y: 635, endPoint x: 160, endPoint y: 575, distance: 119.5
click at [57, 634] on span "16" at bounding box center [58, 640] width 20 height 20
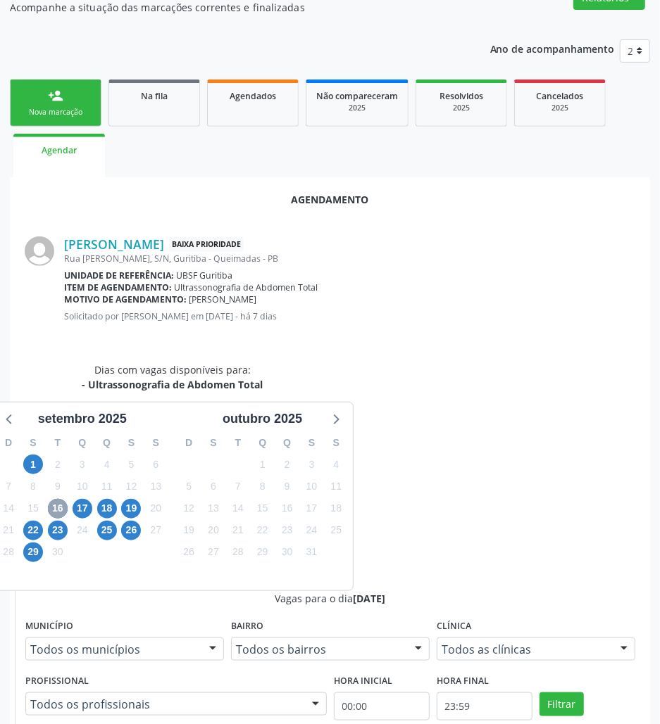
scroll to position [291, 0]
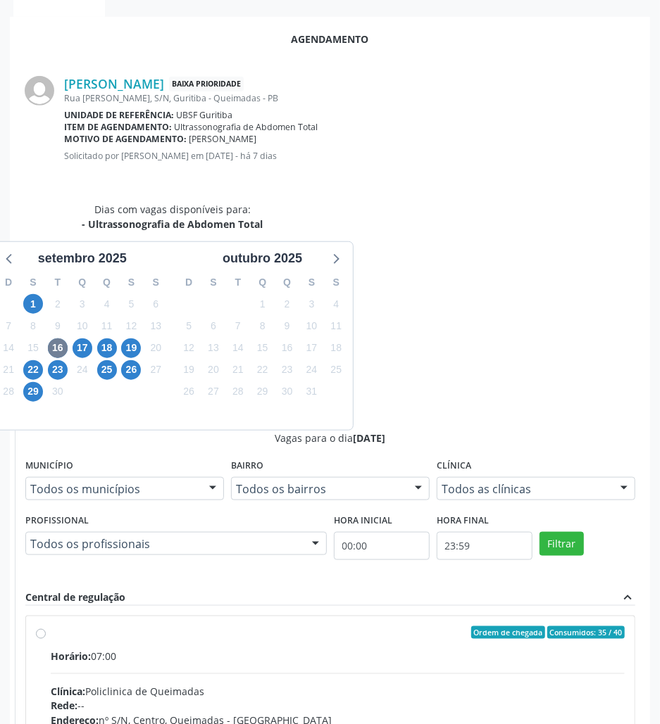
click at [538, 679] on div "Telefone: --" at bounding box center [338, 736] width 574 height 15
click at [46, 626] on input "Ordem de chegada Consumidos: 35 / 40 Horário: 07:00 Clínica: Policlinica de Que…" at bounding box center [41, 632] width 10 height 13
radio input "true"
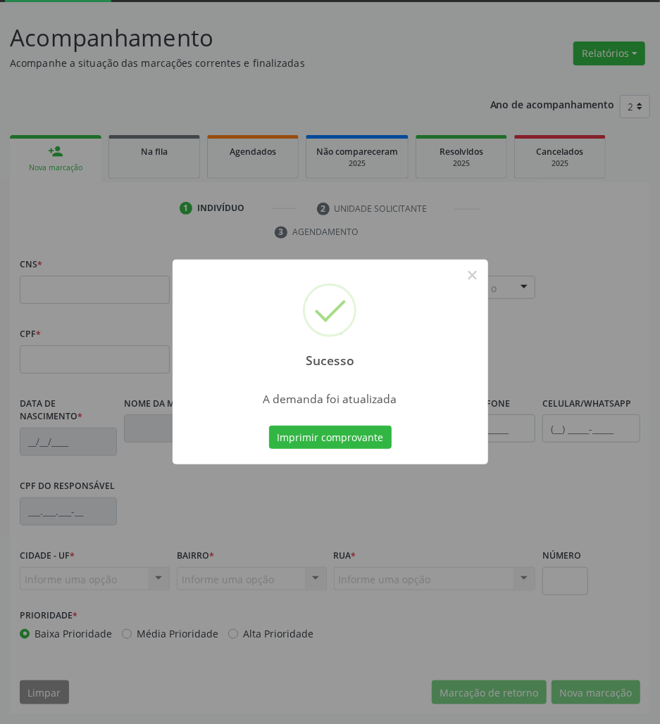
scroll to position [76, 0]
click at [355, 435] on button "Imprimir comprovante" at bounding box center [330, 438] width 122 height 24
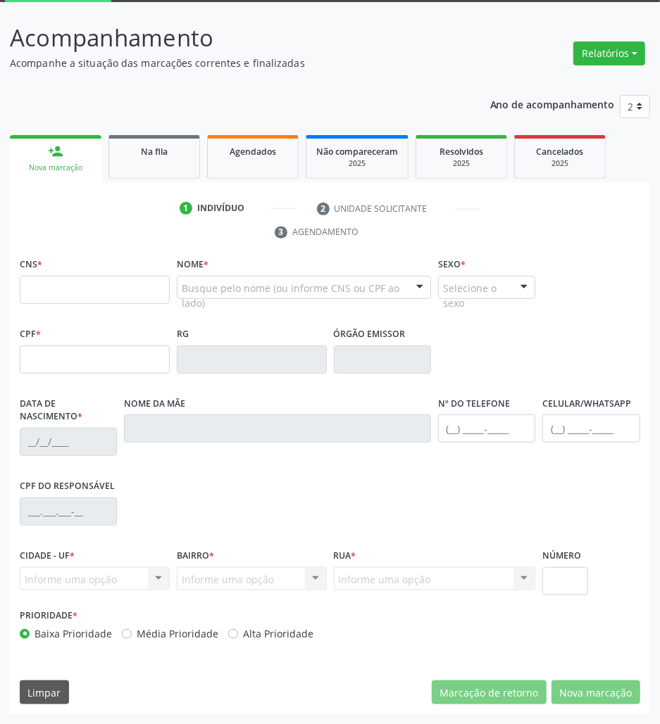
drag, startPoint x: 130, startPoint y: 161, endPoint x: 31, endPoint y: 167, distance: 99.4
click at [130, 161] on link "Na fila" at bounding box center [154, 157] width 92 height 44
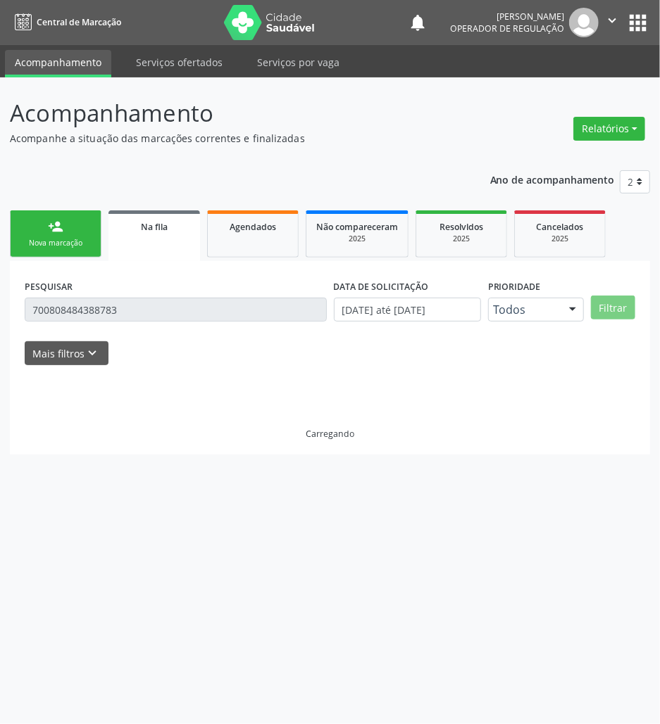
scroll to position [0, 0]
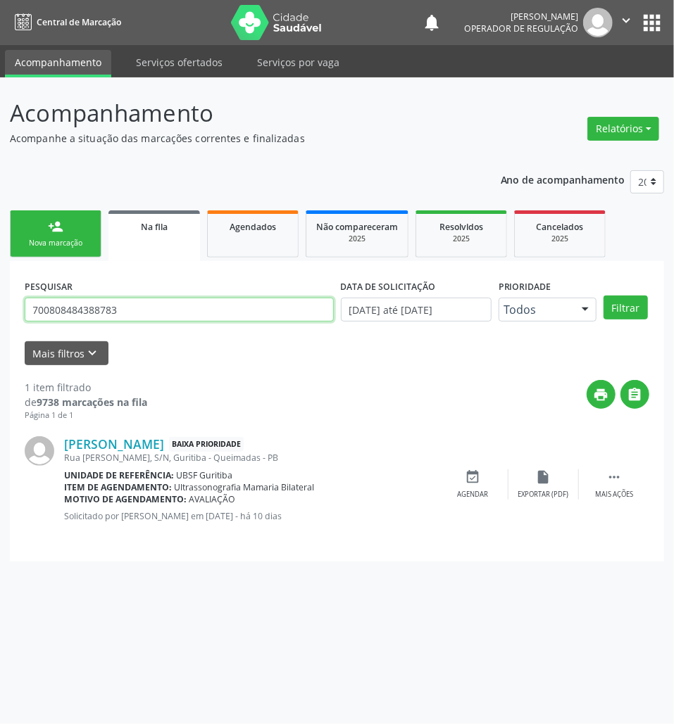
click at [125, 310] on input "700808484388783" at bounding box center [179, 310] width 309 height 24
type input "708005861273529"
click at [603, 296] on button "Filtrar" at bounding box center [625, 308] width 44 height 24
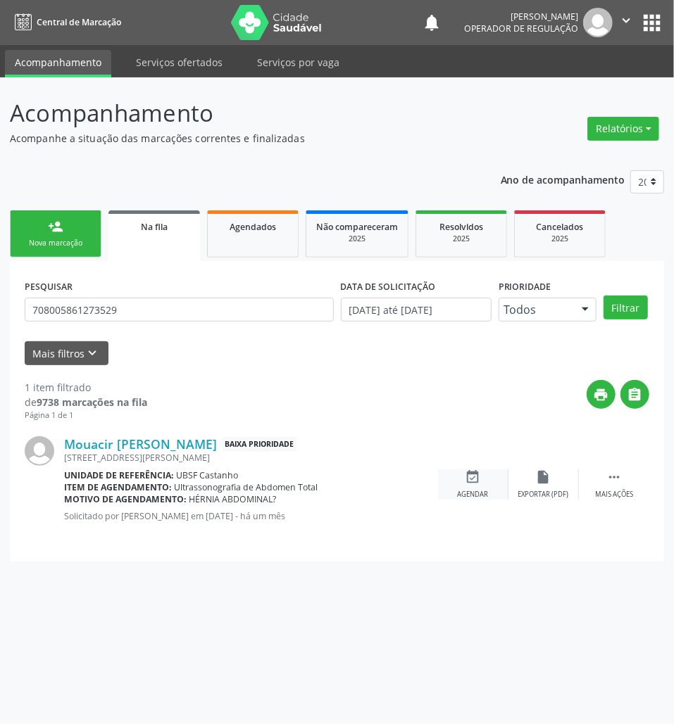
click at [471, 481] on icon "event_available" at bounding box center [472, 476] width 15 height 15
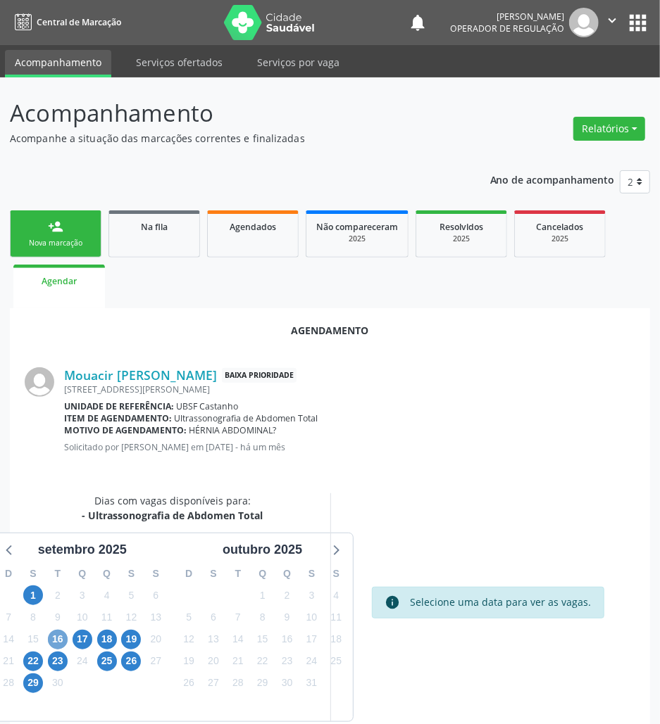
click at [59, 646] on span "16" at bounding box center [58, 640] width 20 height 20
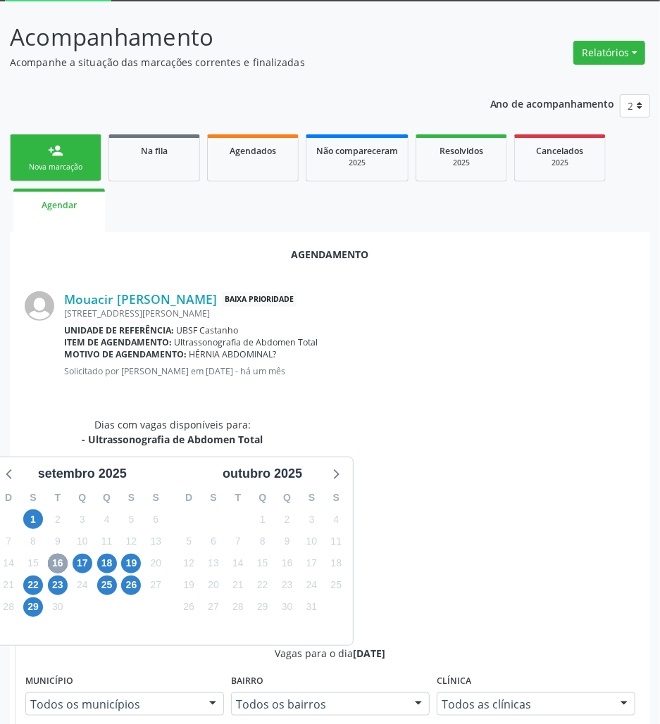
scroll to position [291, 0]
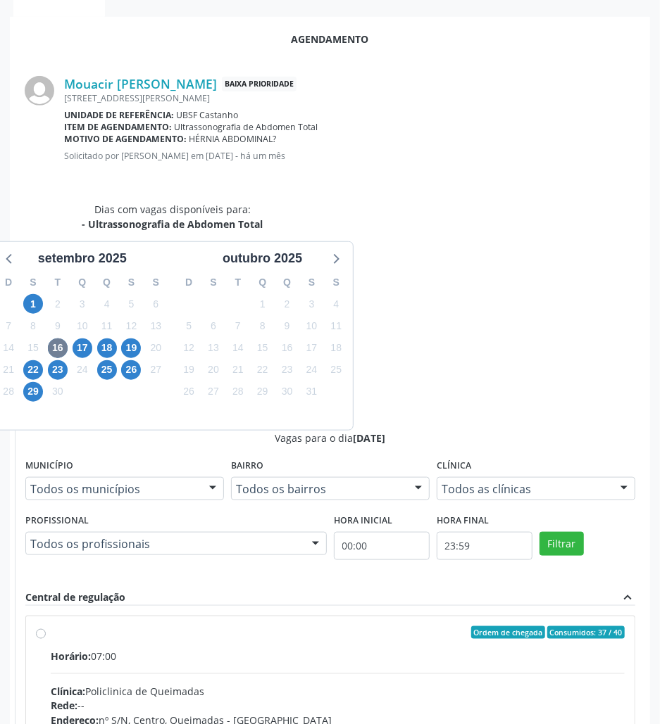
click at [46, 626] on input "Ordem de chegada Consumidos: 37 / 40 Horário: 07:00 Clínica: Policlinica de Que…" at bounding box center [41, 632] width 10 height 13
radio input "true"
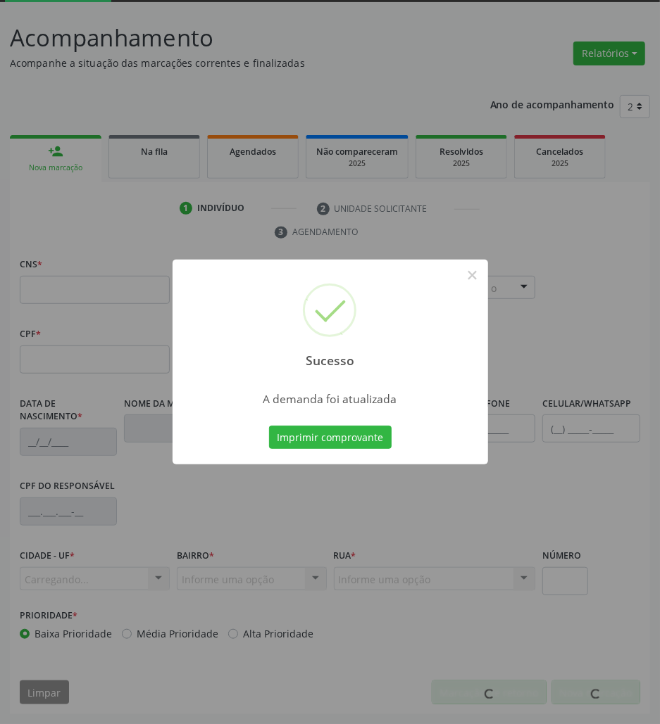
scroll to position [76, 0]
click at [290, 448] on button "Imprimir comprovante" at bounding box center [330, 438] width 122 height 24
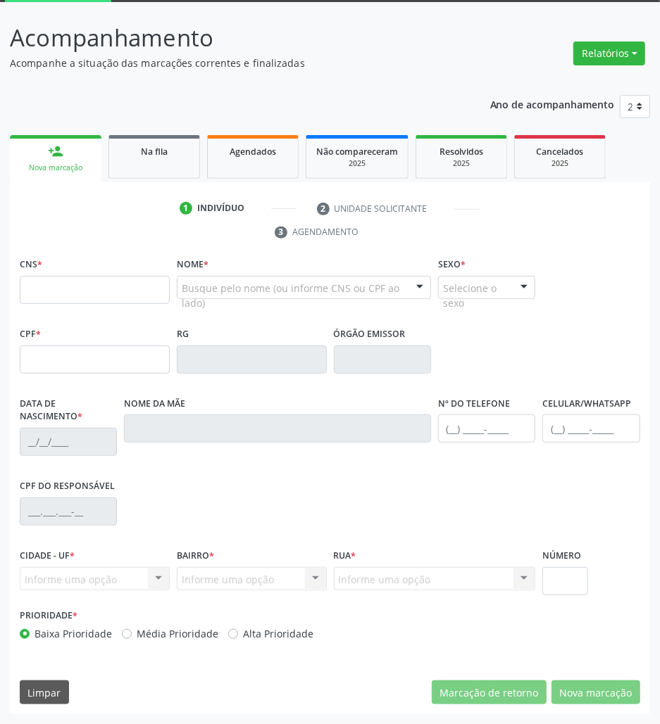
click at [108, 149] on link "Na fila" at bounding box center [154, 157] width 92 height 44
click at [137, 155] on div "Acompanhamento Acompanhe a situação das marcações correntes e finalizadas Relat…" at bounding box center [330, 367] width 640 height 694
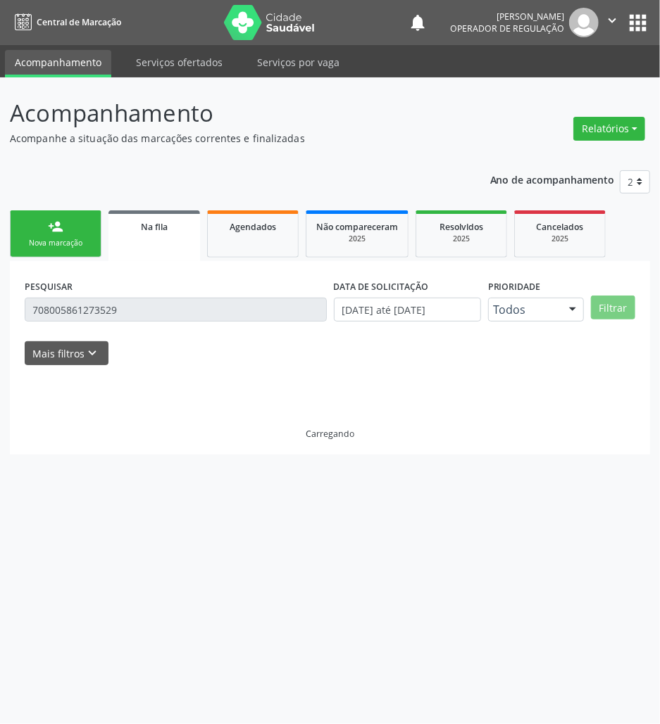
scroll to position [0, 0]
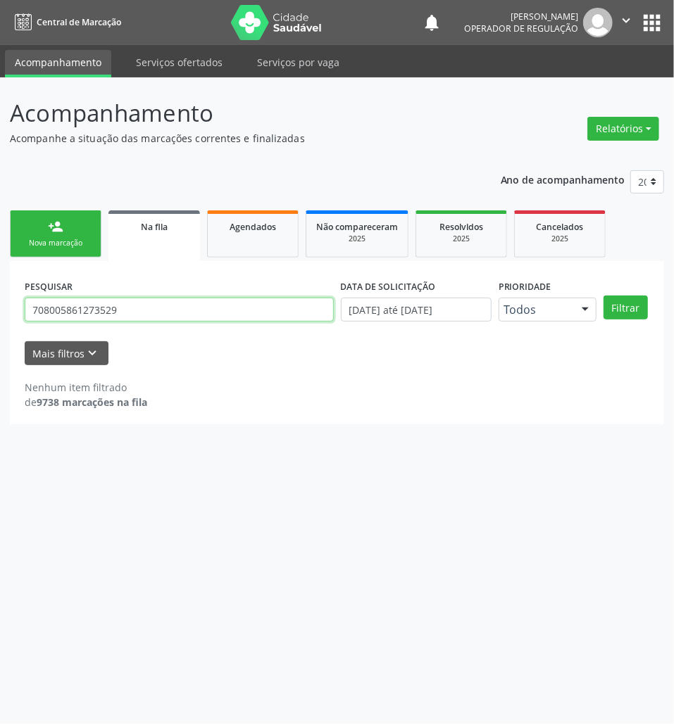
click at [99, 319] on input "708005861273529" at bounding box center [179, 310] width 309 height 24
type input "704302544329399"
click at [603, 296] on button "Filtrar" at bounding box center [625, 308] width 44 height 24
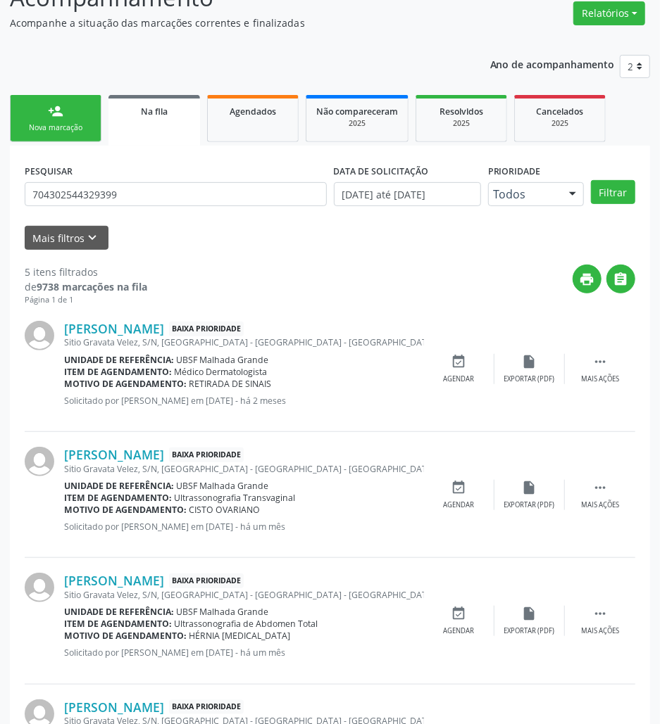
scroll to position [353, 0]
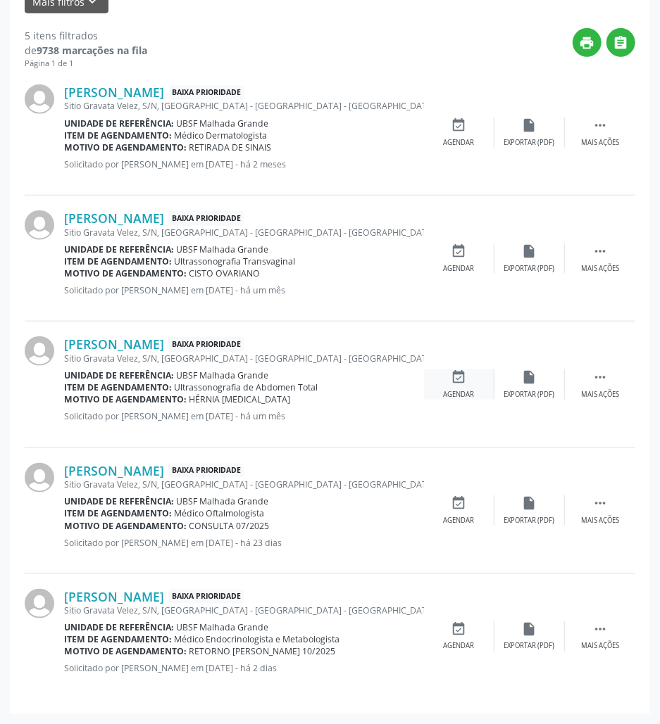
click at [446, 384] on div "event_available Agendar" at bounding box center [459, 385] width 70 height 30
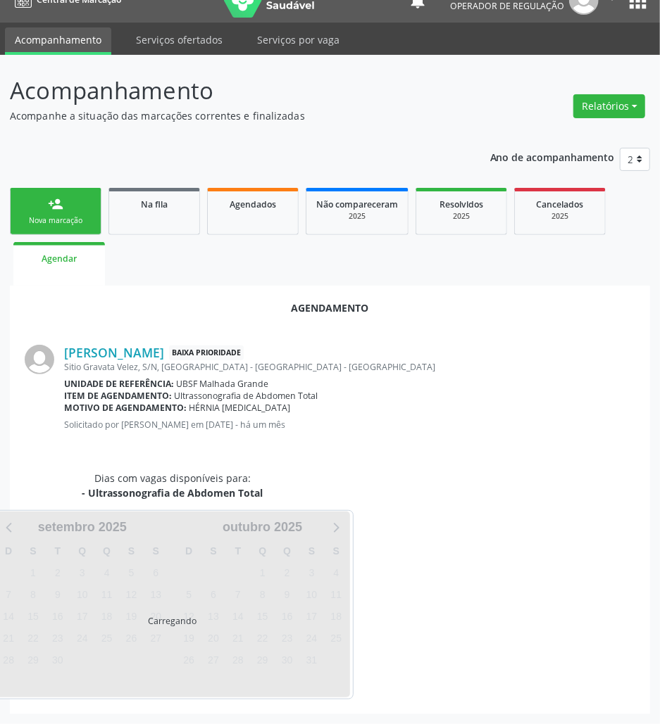
scroll to position [0, 0]
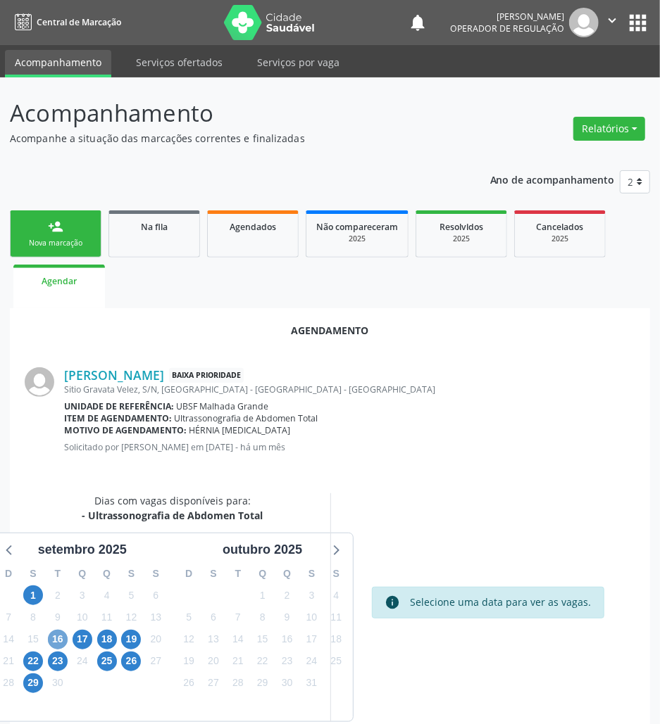
click at [62, 643] on span "16" at bounding box center [58, 640] width 20 height 20
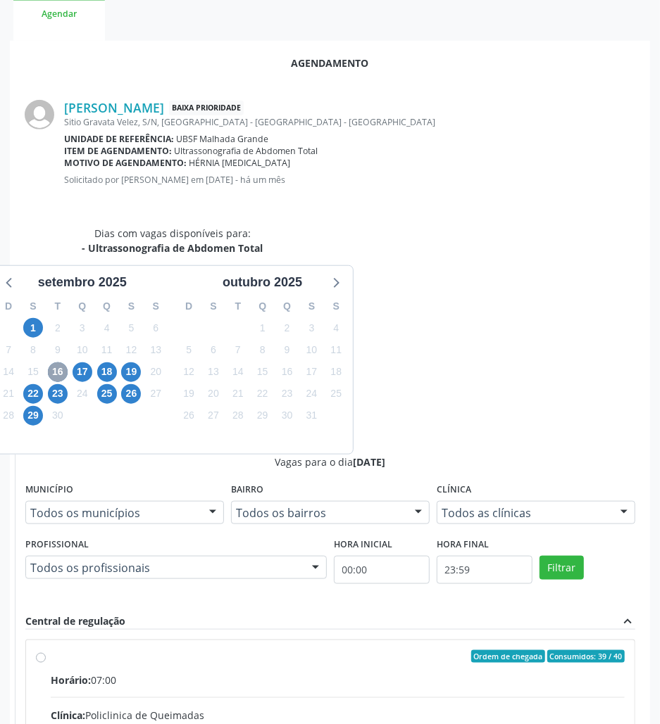
scroll to position [291, 0]
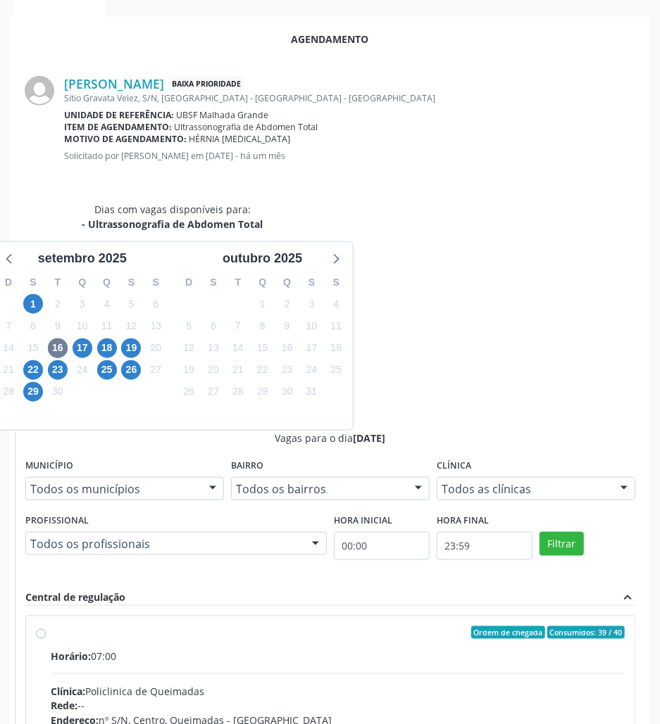
drag, startPoint x: 490, startPoint y: 481, endPoint x: 379, endPoint y: 502, distance: 113.1
click at [488, 679] on div "Rede: --" at bounding box center [338, 706] width 574 height 15
click at [46, 626] on input "Ordem de chegada Consumidos: 39 / 40 Horário: 07:00 Clínica: Policlinica de Que…" at bounding box center [41, 632] width 10 height 13
radio input "true"
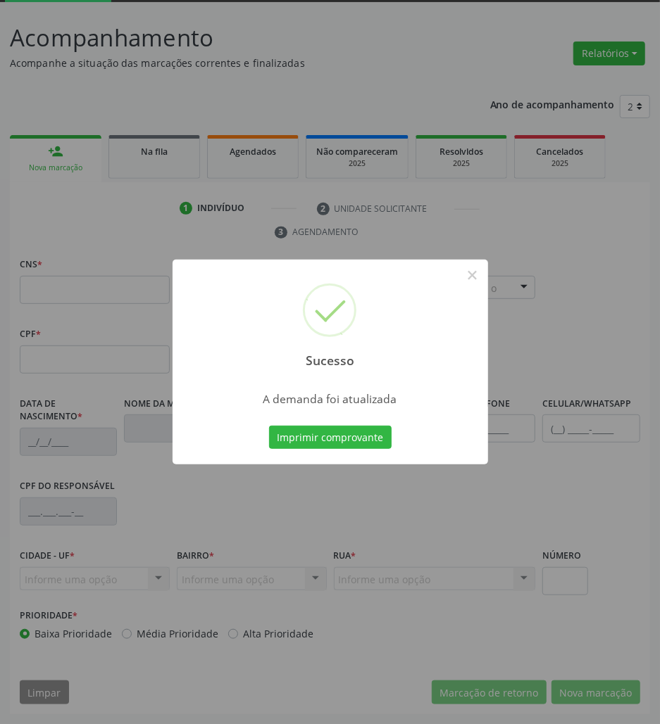
scroll to position [76, 0]
click at [315, 434] on button "Imprimir comprovante" at bounding box center [330, 438] width 122 height 24
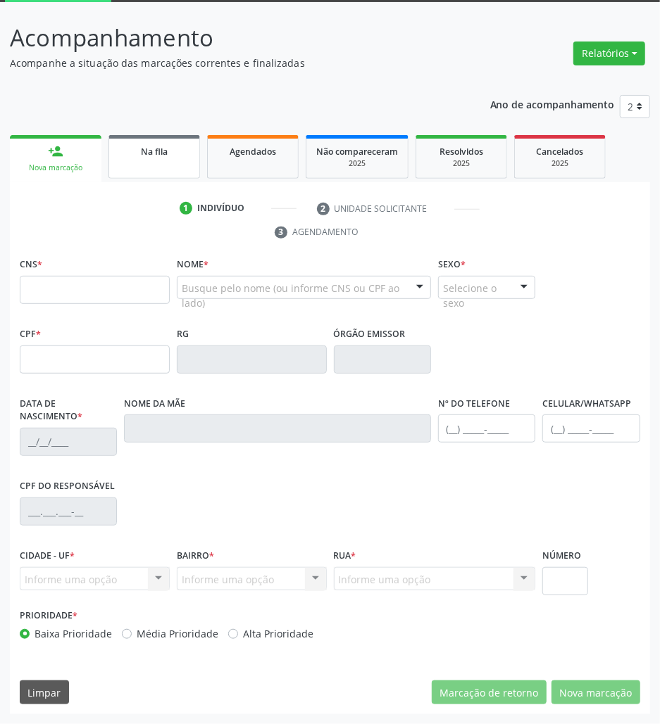
click at [151, 146] on span "Na fila" at bounding box center [154, 152] width 27 height 12
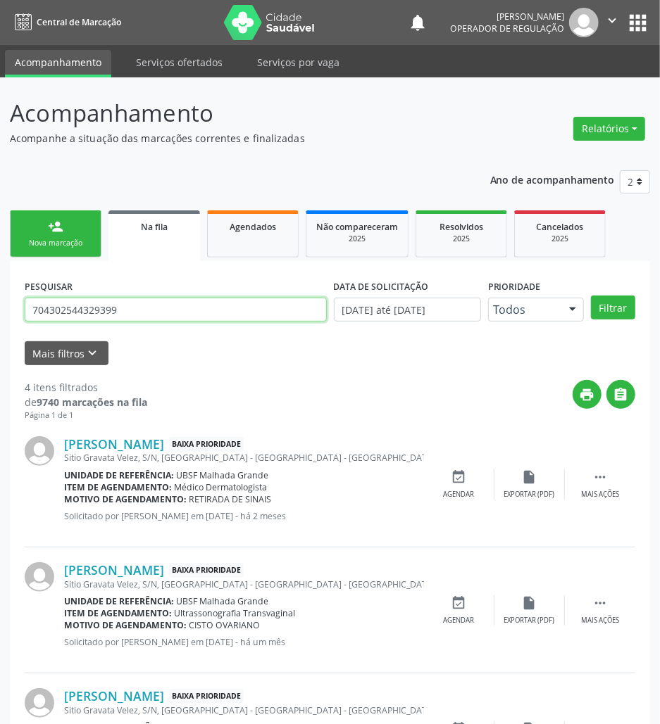
click at [121, 307] on input "704302544329399" at bounding box center [176, 310] width 302 height 24
click at [84, 226] on link "person_add Nova marcação" at bounding box center [56, 233] width 92 height 47
